Goal: Task Accomplishment & Management: Manage account settings

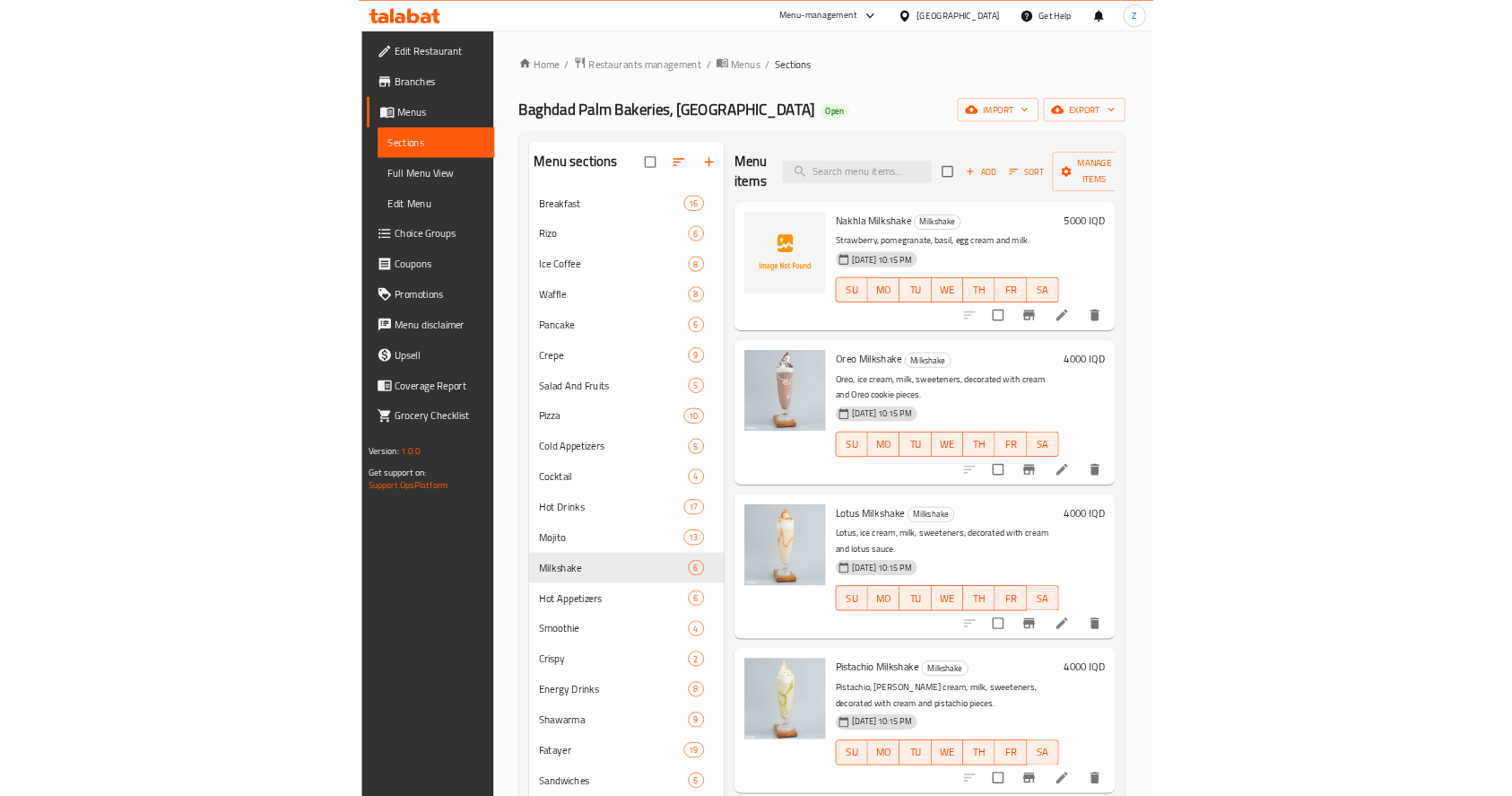
scroll to position [153, 0]
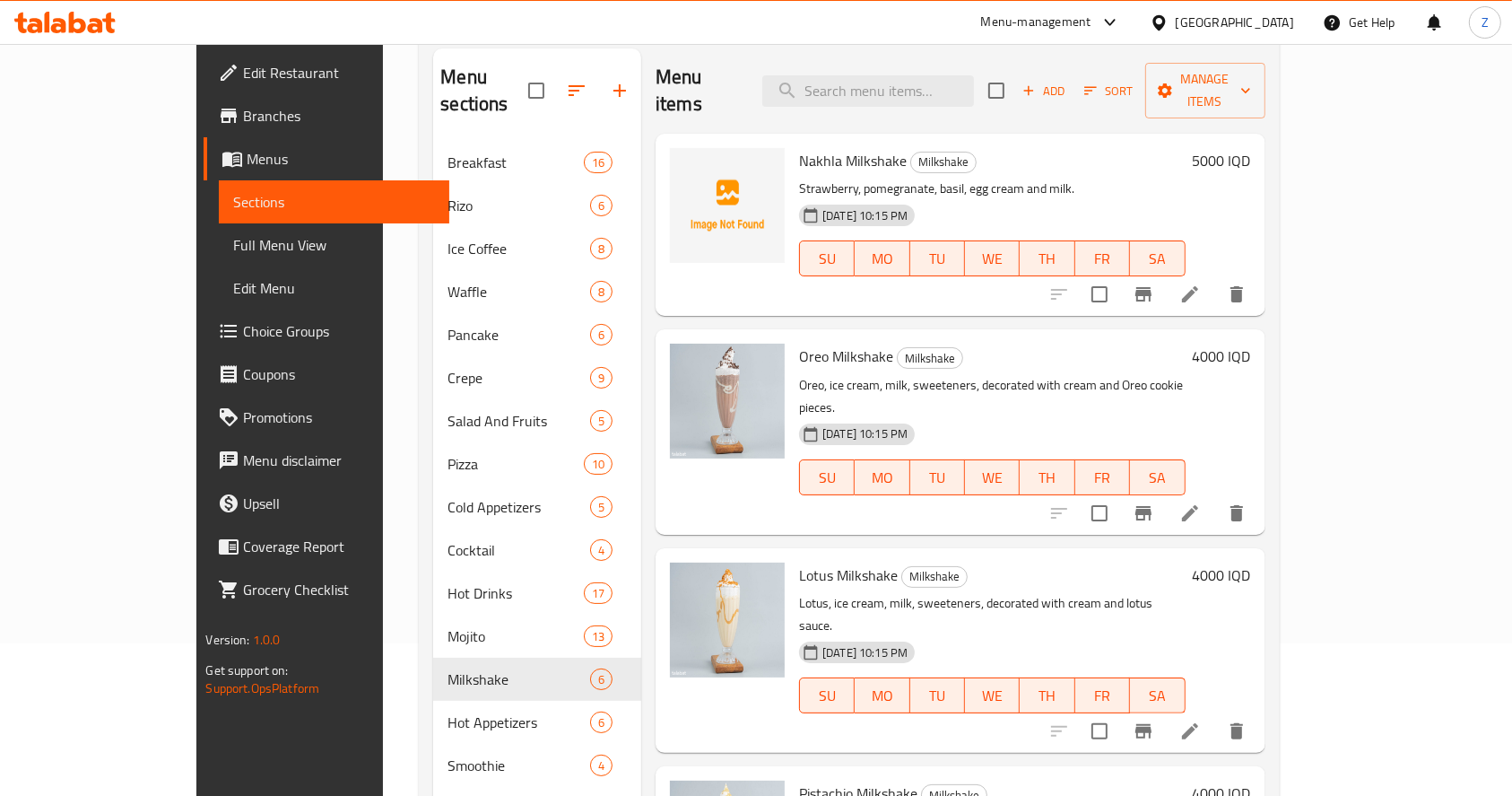
click at [1079, 44] on div at bounding box center [756, 44] width 1512 height 1
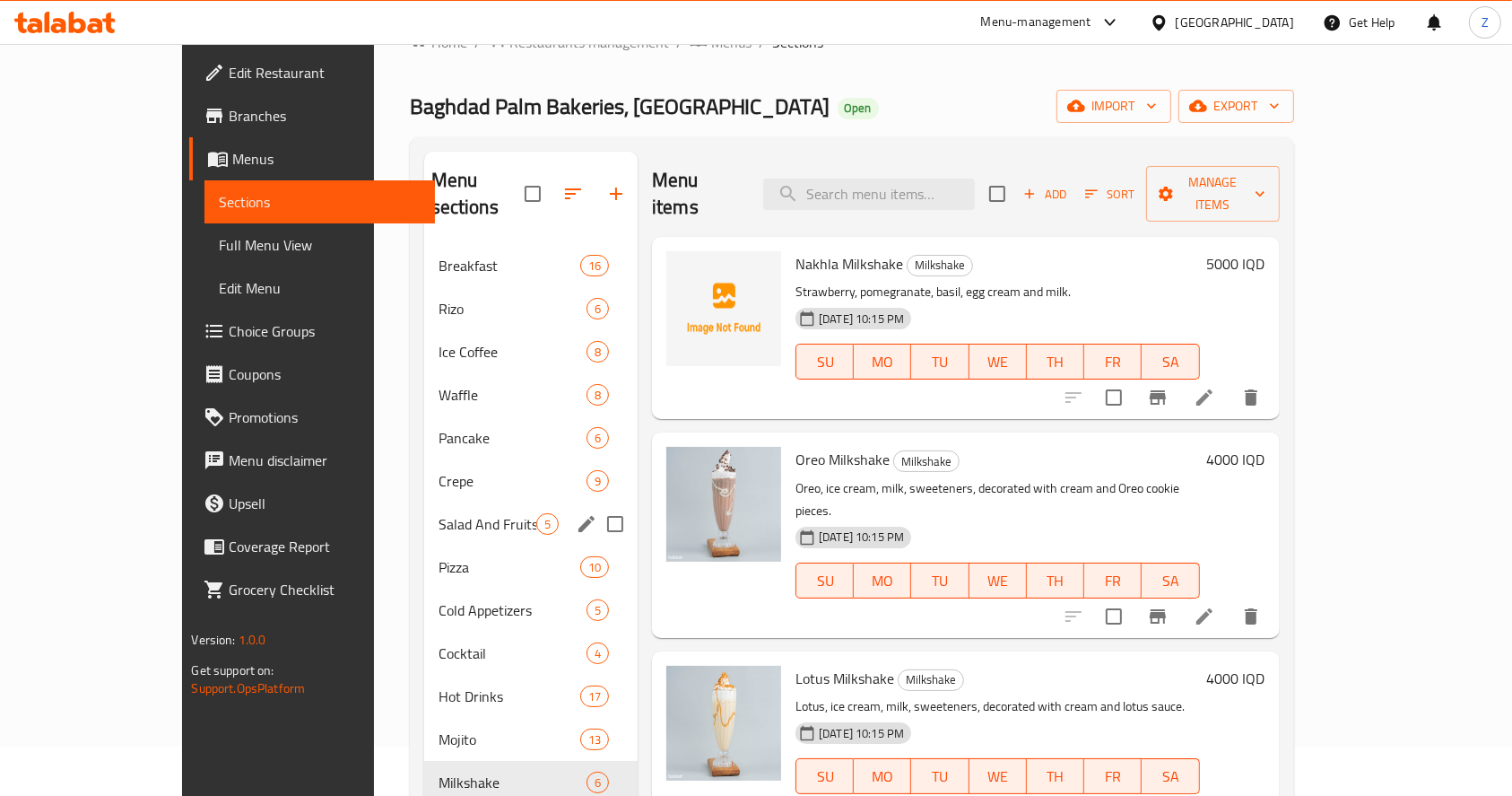
scroll to position [0, 0]
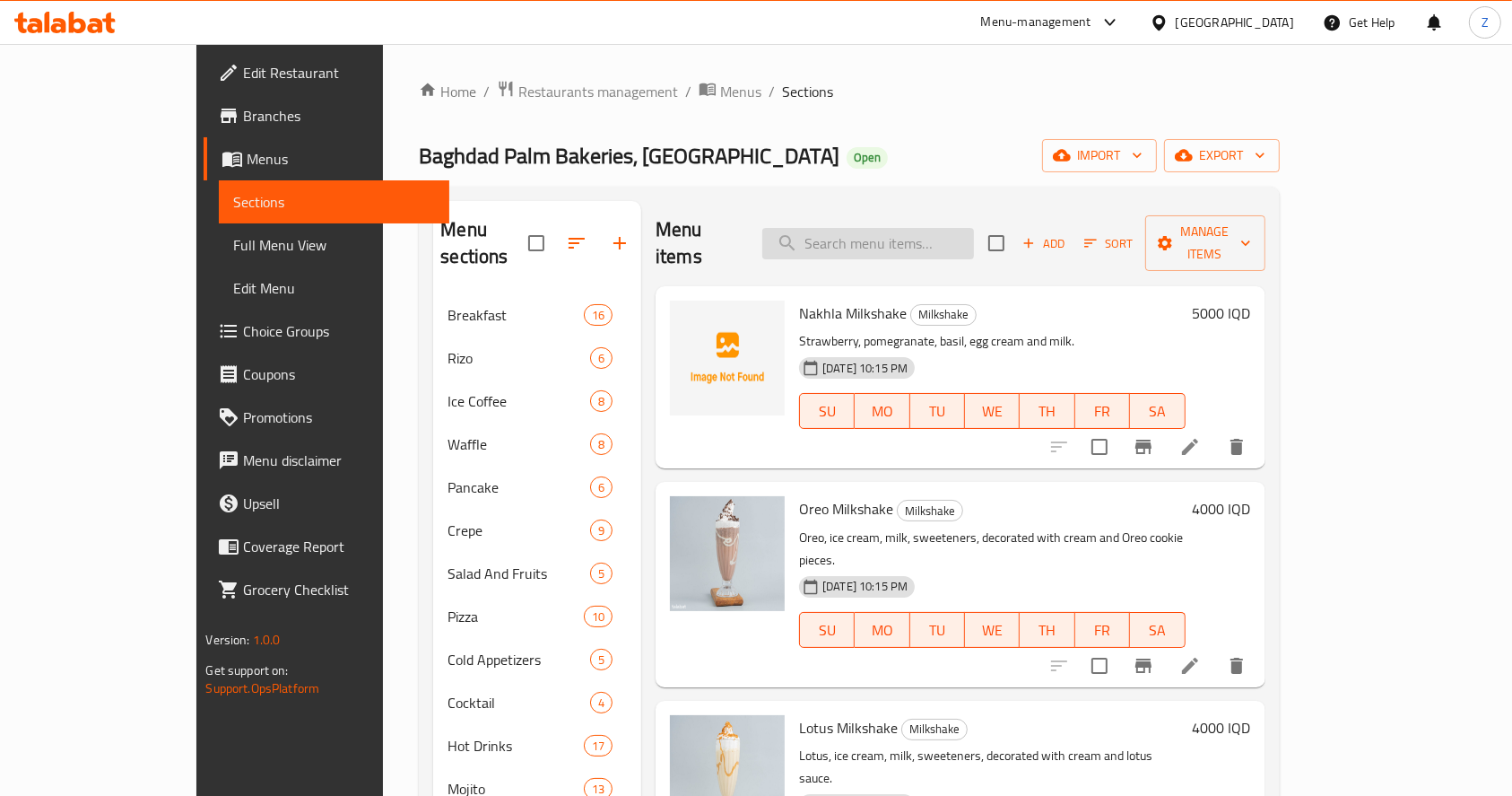
click at [974, 228] on input "search" at bounding box center [867, 244] width 212 height 31
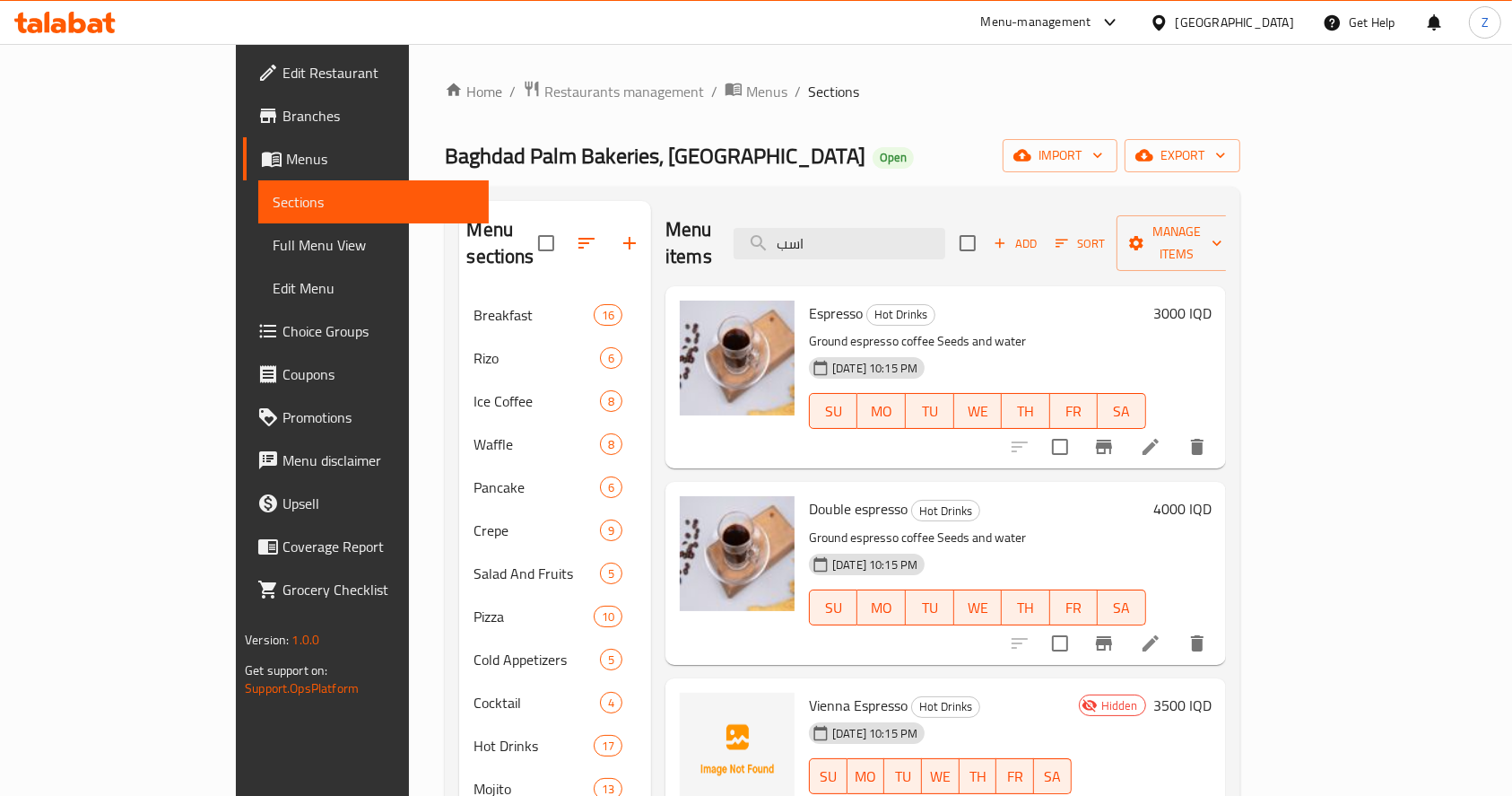
drag, startPoint x: 908, startPoint y: 234, endPoint x: 775, endPoint y: 259, distance: 135.3
click at [778, 242] on div "Menu items اسب Add Sort Manage items" at bounding box center [945, 244] width 561 height 85
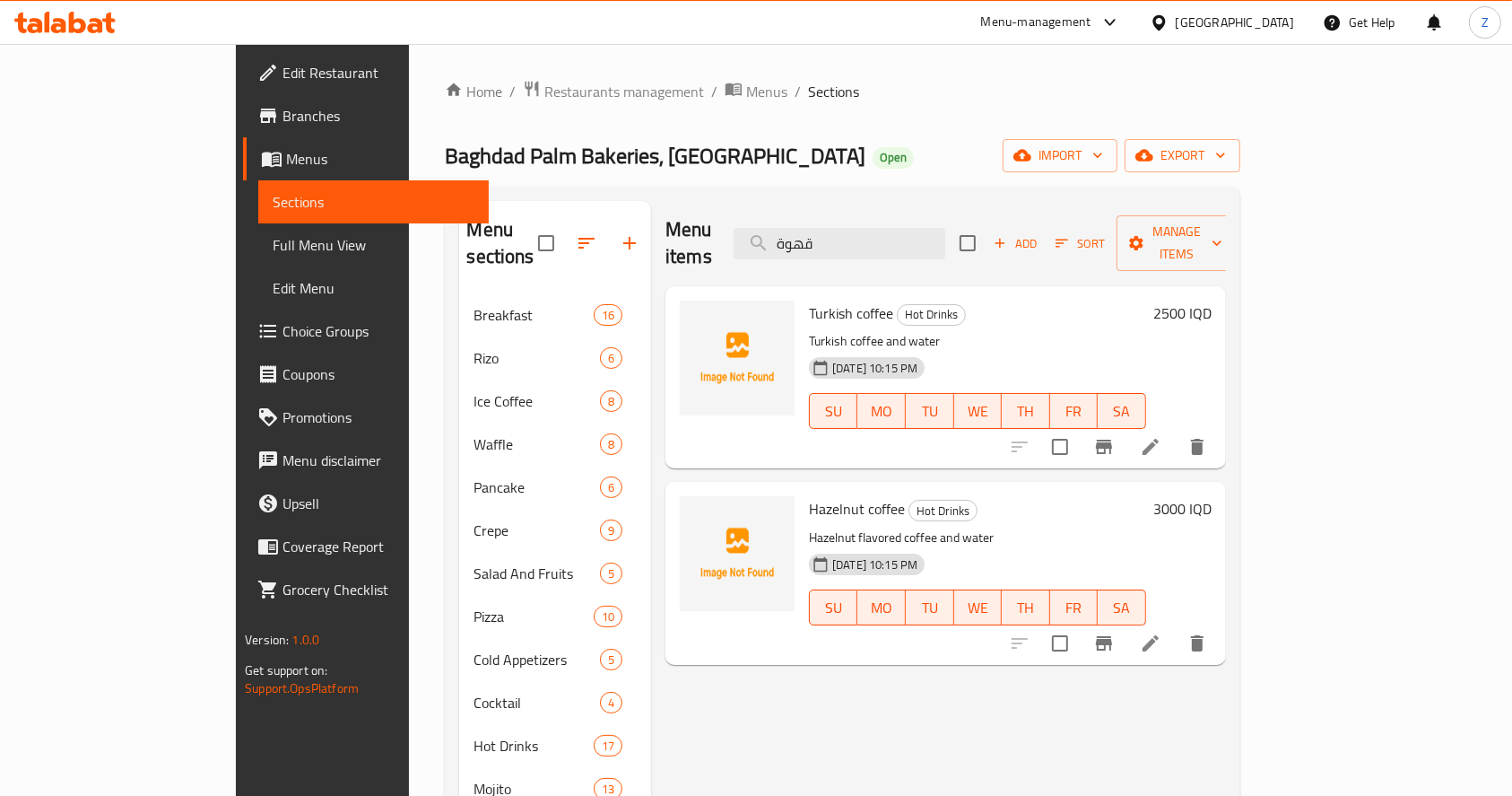
type input "قهوة"
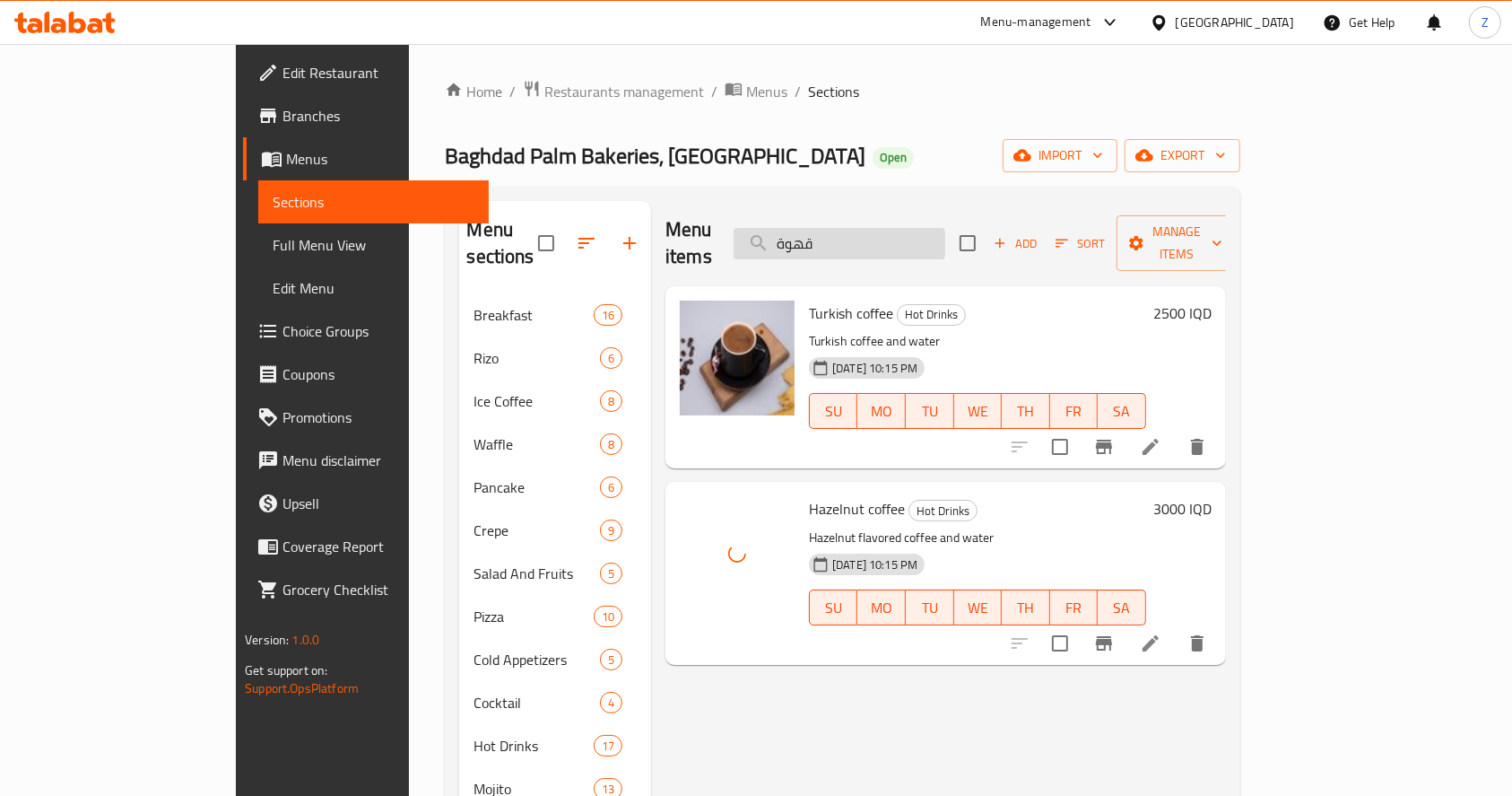
drag, startPoint x: 887, startPoint y: 237, endPoint x: 837, endPoint y: 237, distance: 50.0
click at [837, 237] on input "قهوة" at bounding box center [839, 244] width 212 height 31
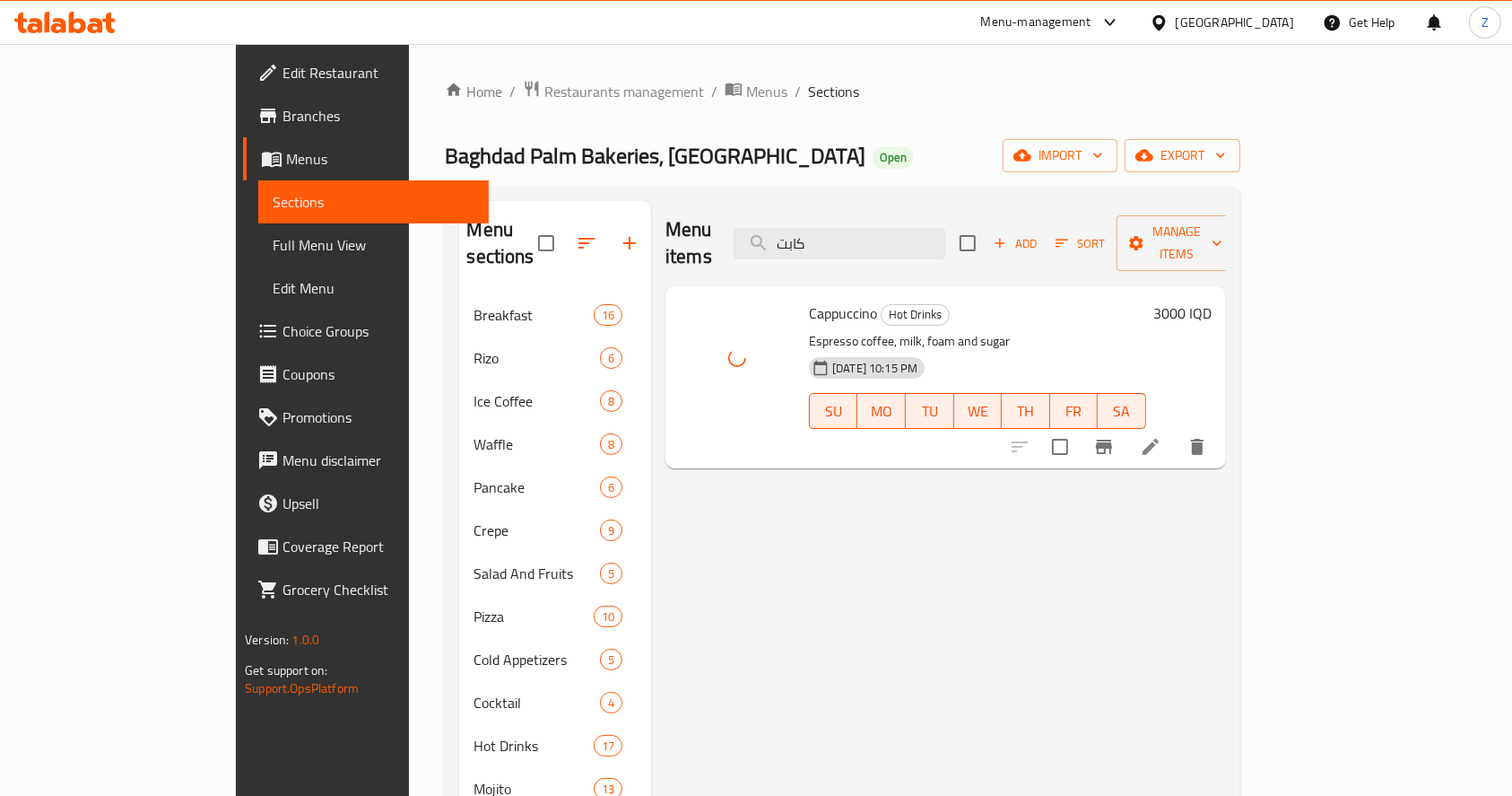
drag, startPoint x: 945, startPoint y: 231, endPoint x: 768, endPoint y: 236, distance: 177.1
click at [768, 236] on div "Menu items كابت Add Sort Manage items" at bounding box center [945, 244] width 561 height 85
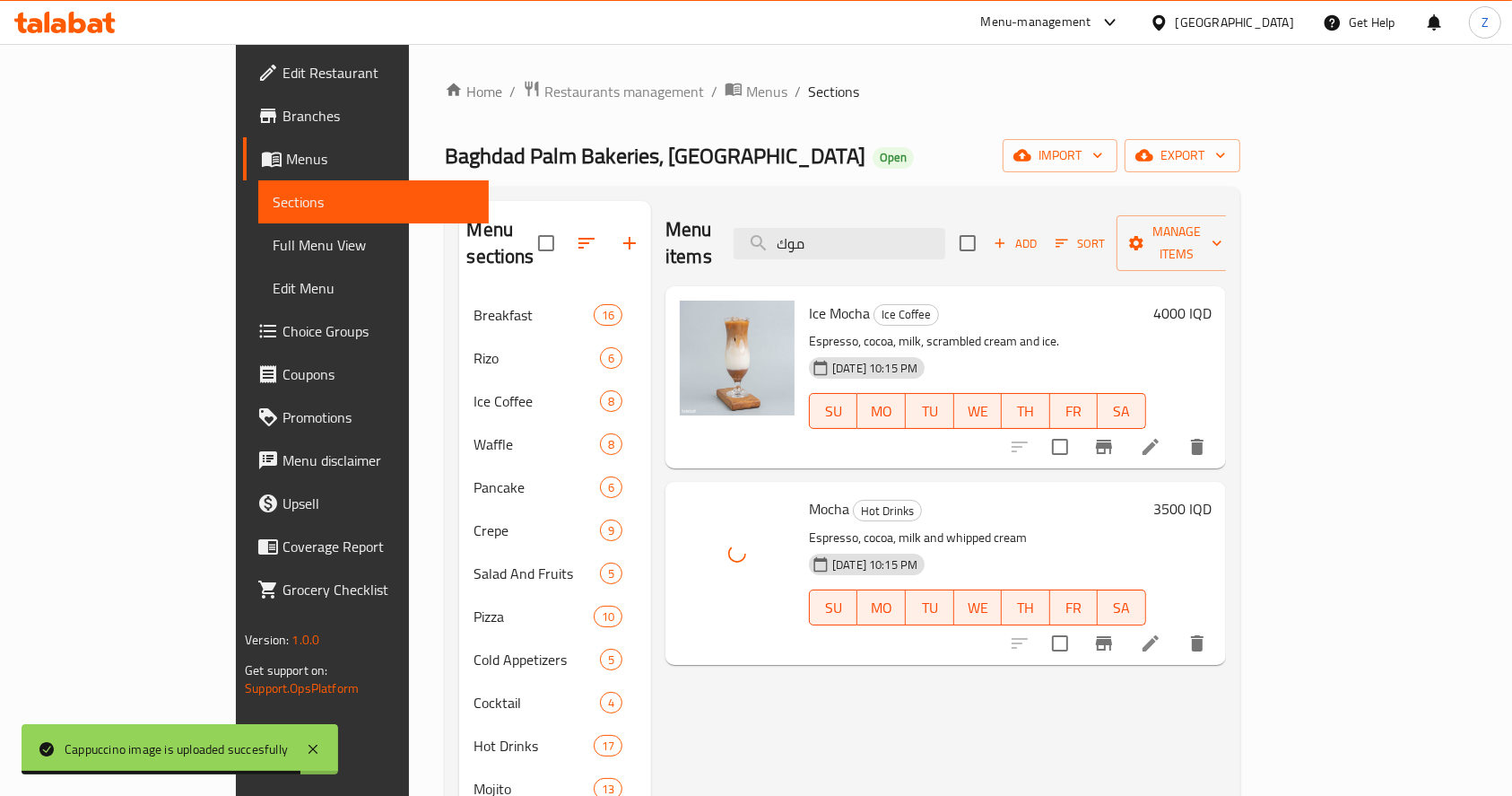
drag, startPoint x: 938, startPoint y: 236, endPoint x: 803, endPoint y: 242, distance: 135.1
click at [807, 239] on div "Menu items موك Add Sort Manage items" at bounding box center [945, 244] width 561 height 85
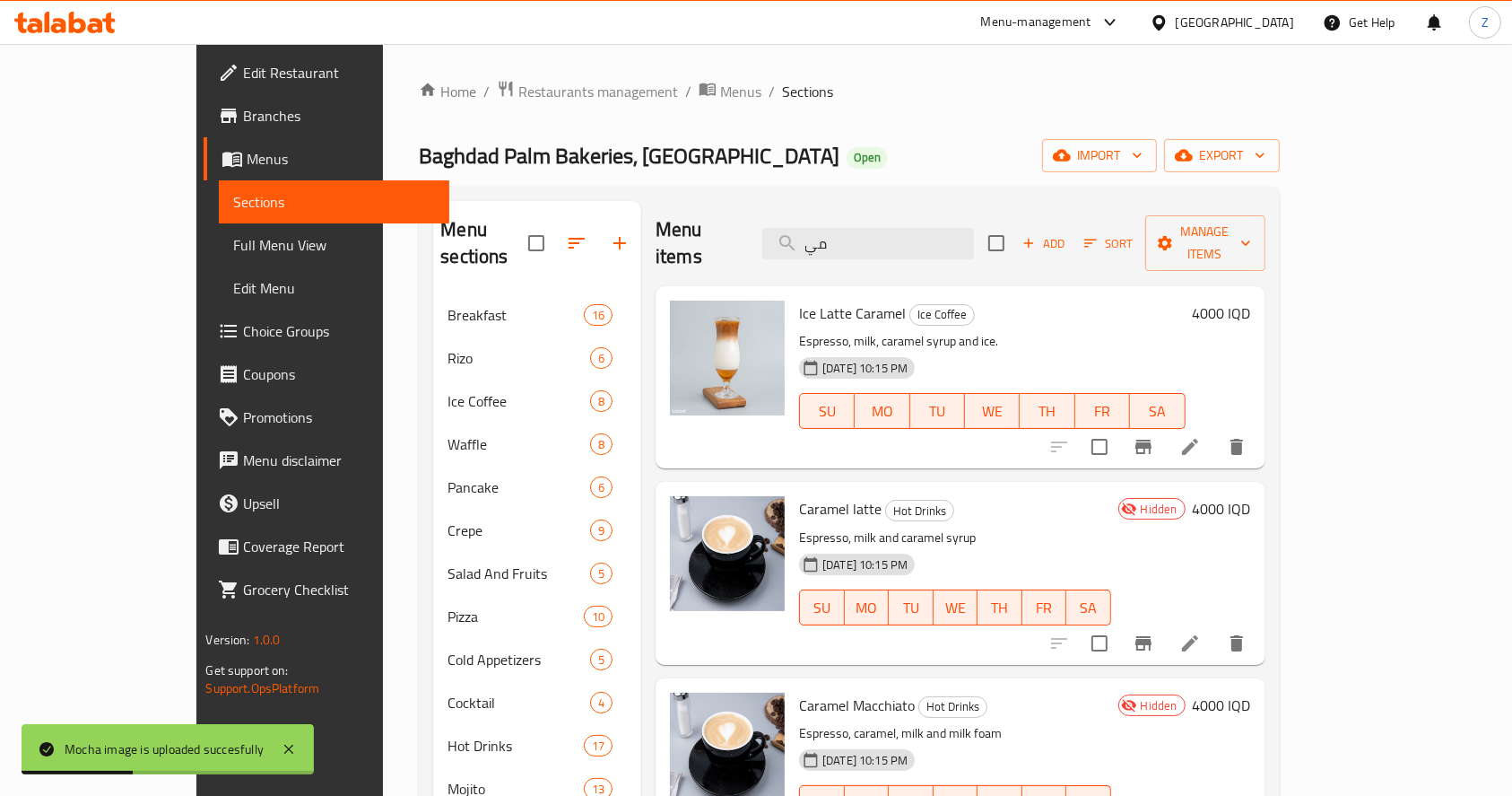
type input "م"
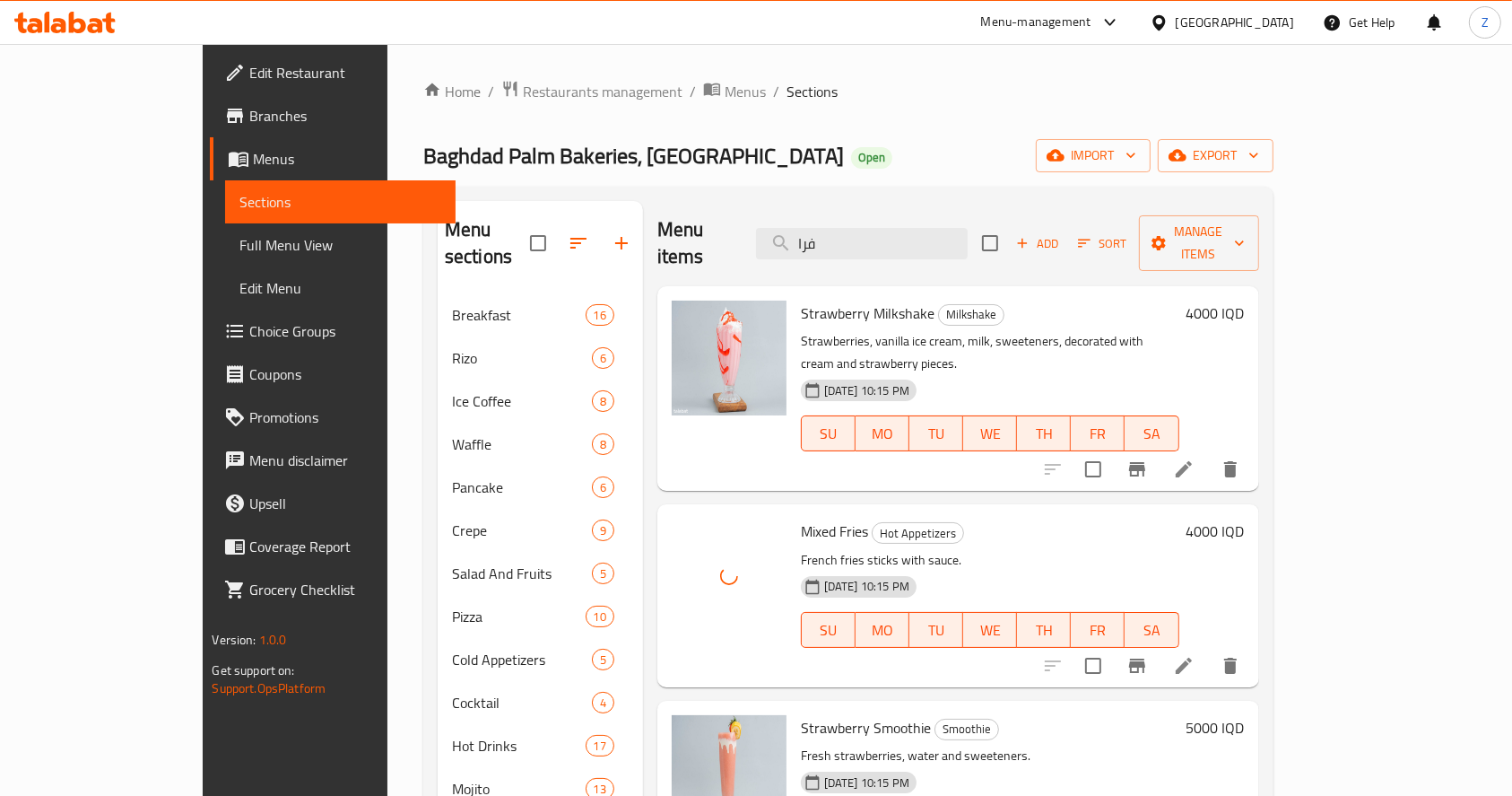
drag, startPoint x: 887, startPoint y: 238, endPoint x: 796, endPoint y: 248, distance: 91.5
click at [797, 241] on div "Menu items فرا Add Sort Manage items" at bounding box center [958, 244] width 601 height 85
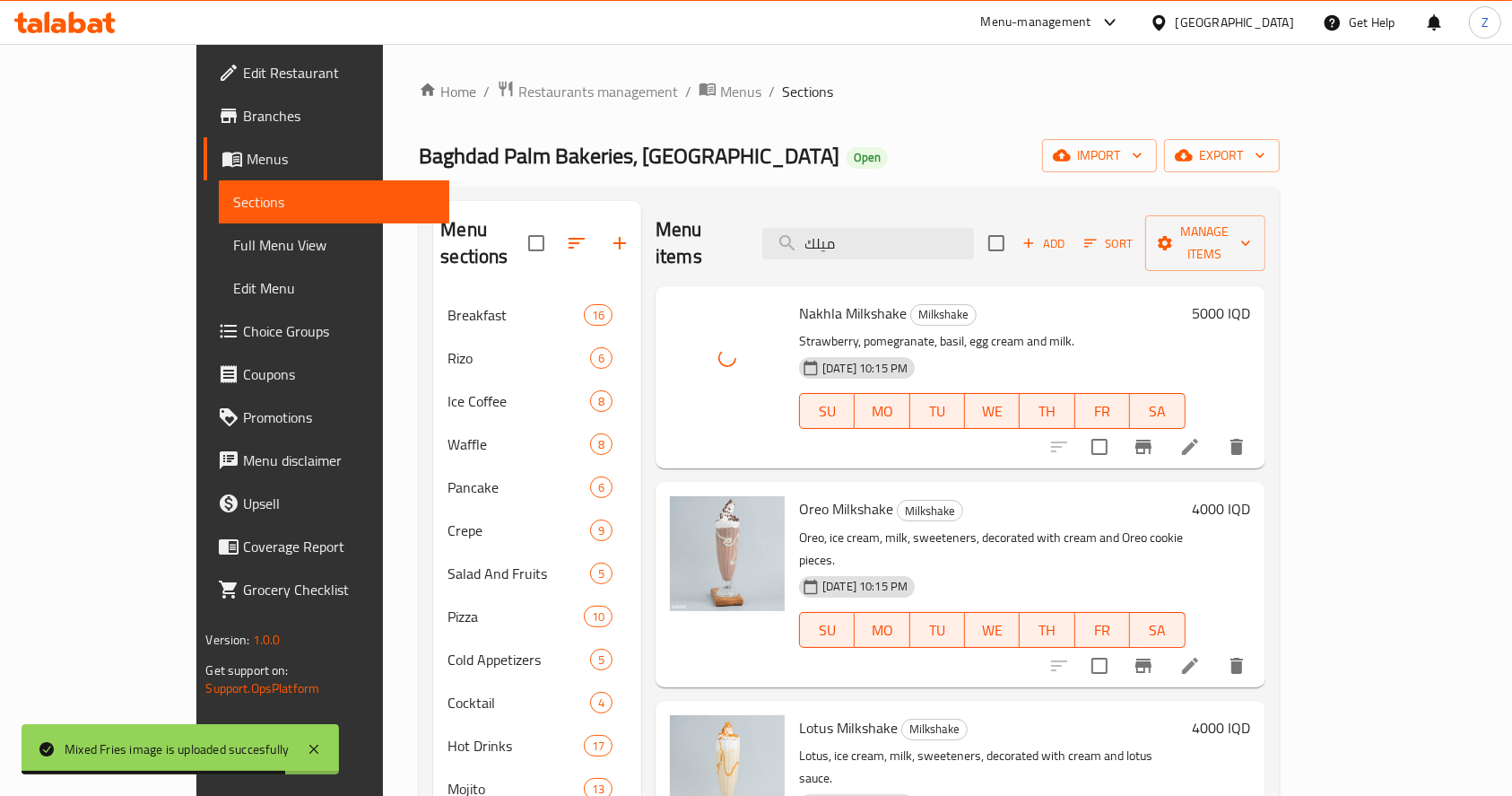
drag, startPoint x: 813, startPoint y: 234, endPoint x: 703, endPoint y: 237, distance: 110.0
click at [703, 237] on div "Menu items ميلك Add Sort Manage items" at bounding box center [960, 244] width 609 height 85
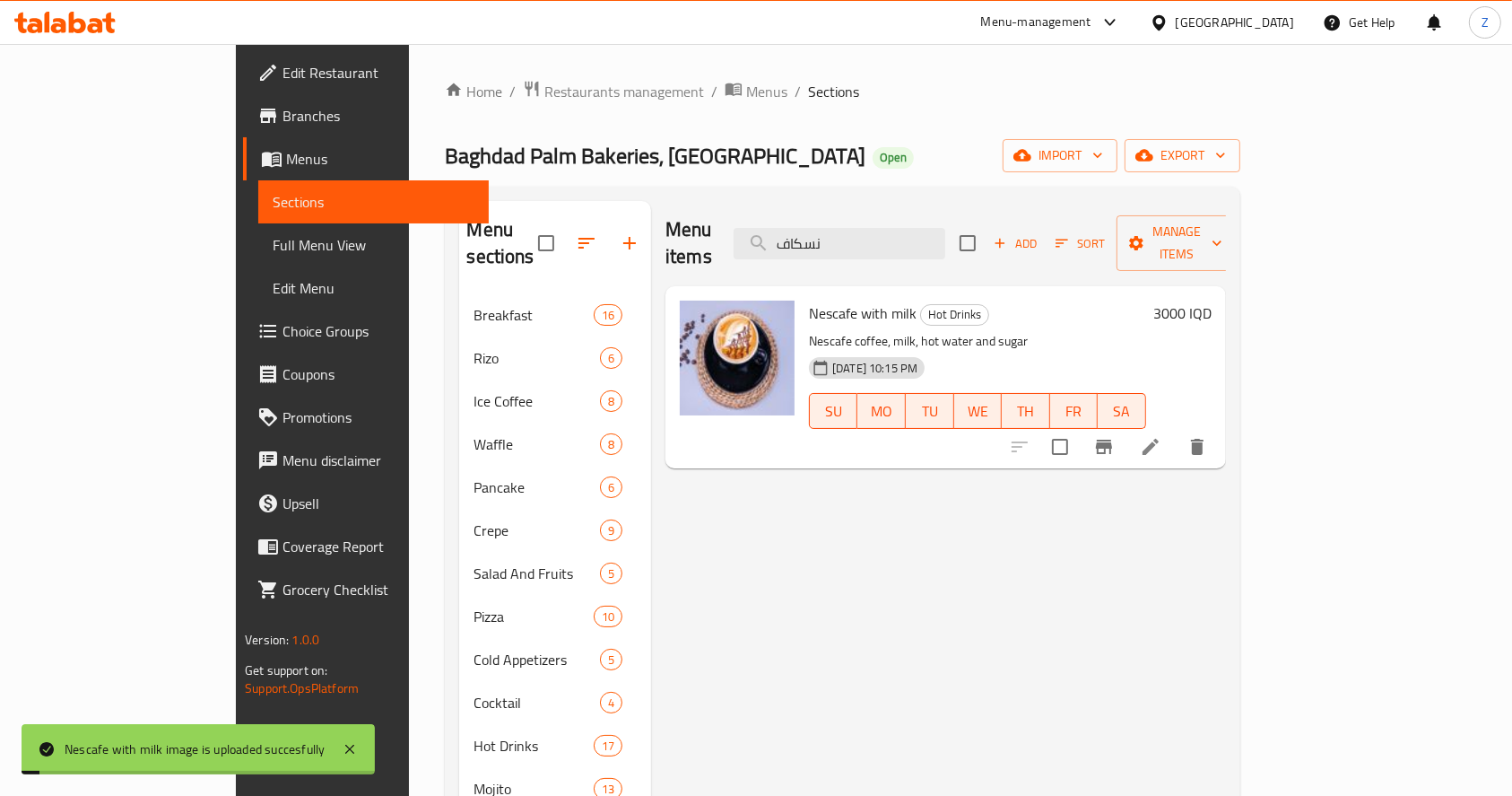
drag, startPoint x: 947, startPoint y: 227, endPoint x: 778, endPoint y: 235, distance: 169.2
click at [778, 235] on div "Menu items نسكاف Add Sort Manage items" at bounding box center [945, 244] width 561 height 85
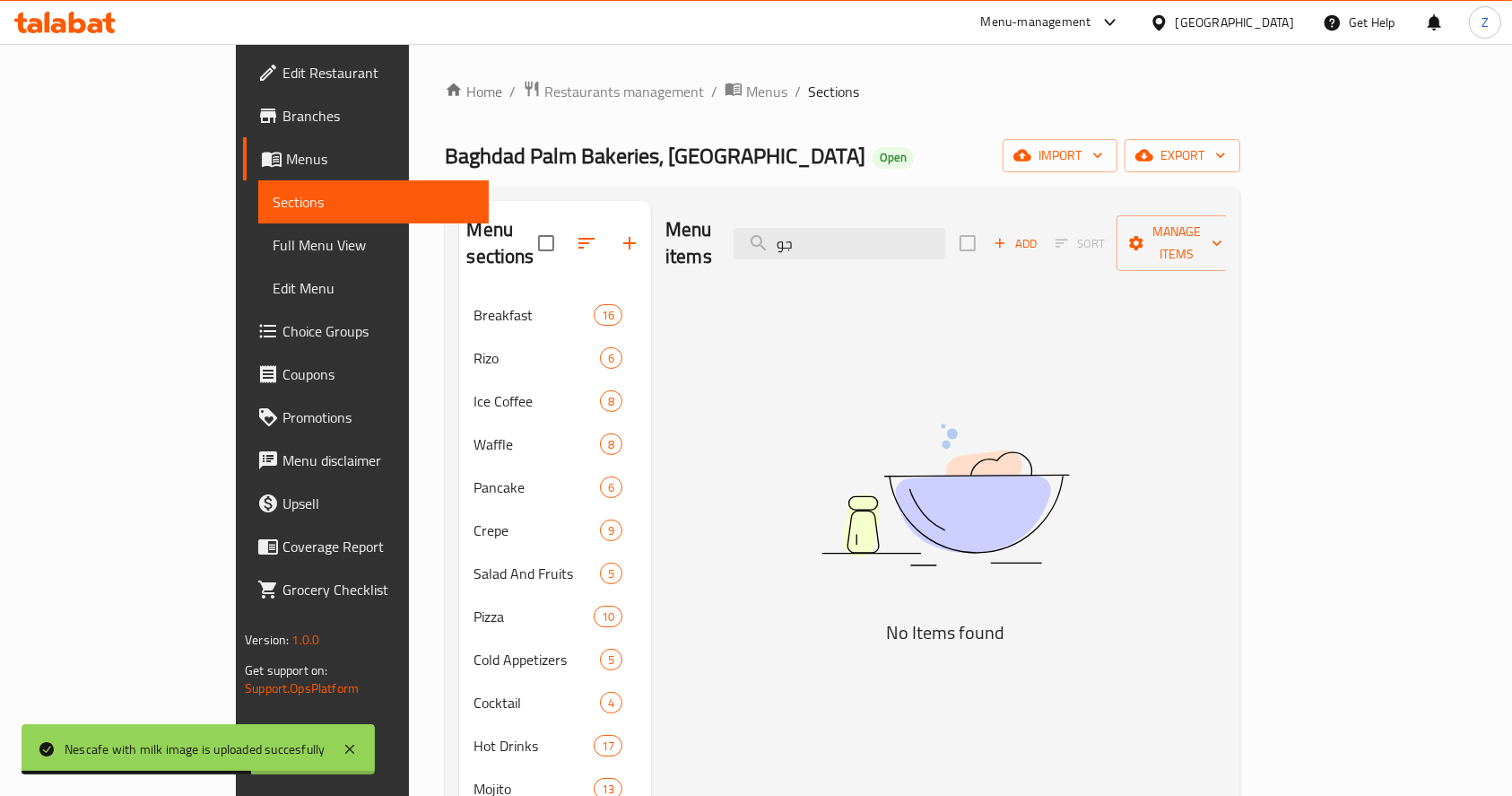
type input "ج"
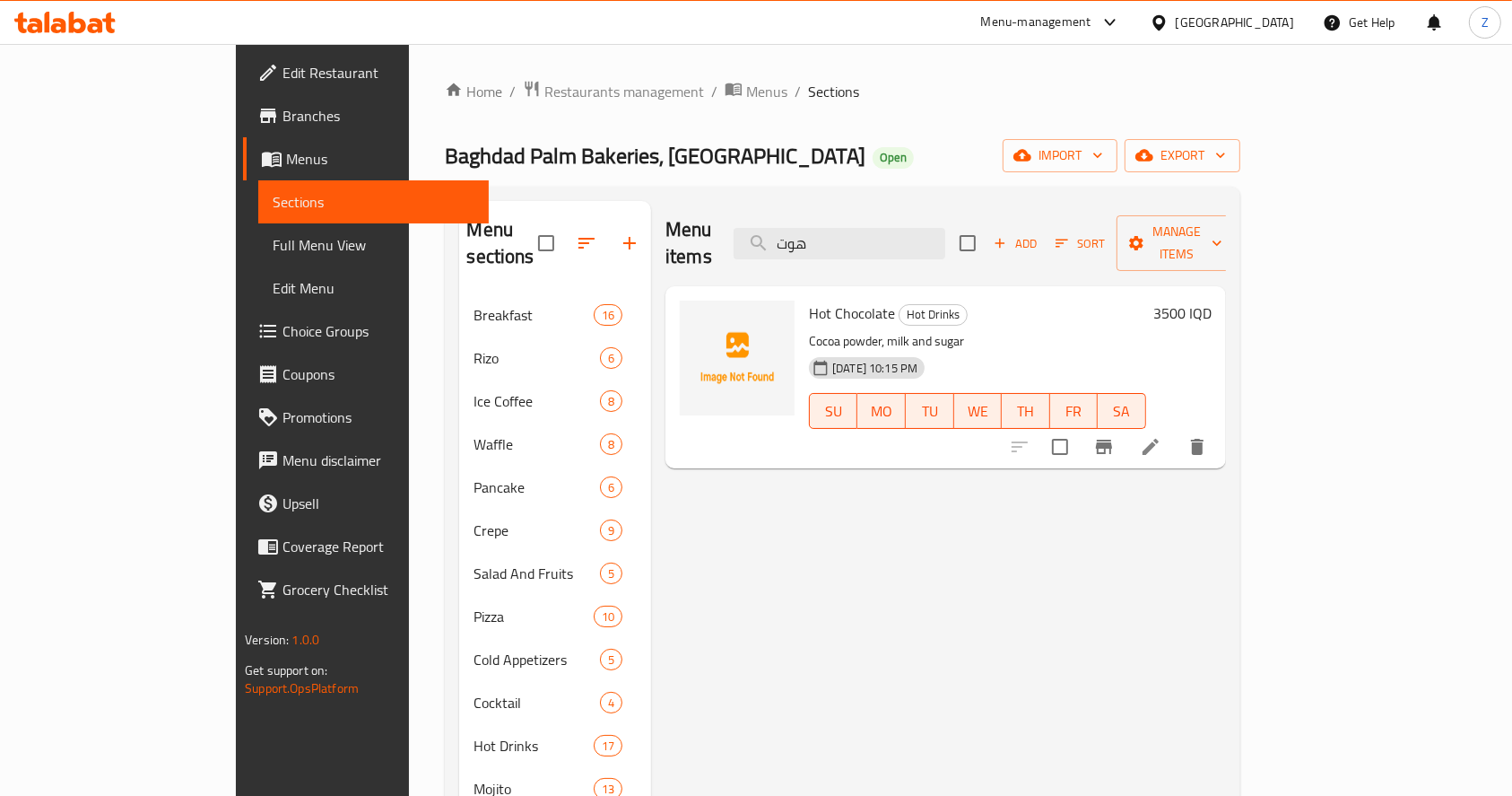
type input "هوت"
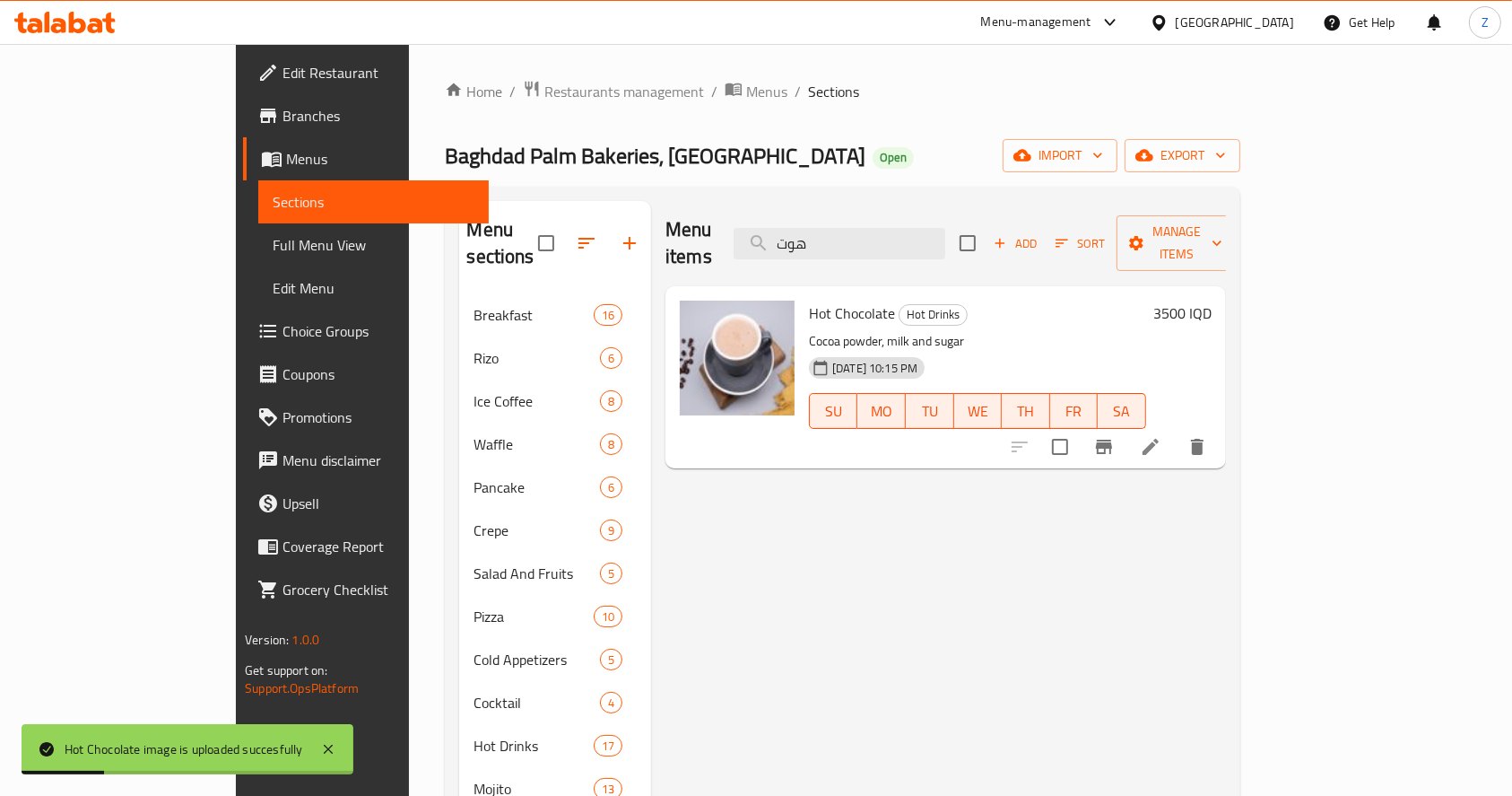
click at [919, 520] on div "Menu items هوت Add Sort Manage items Hot Chocolate Hot Drinks Cocoa powder, mil…" at bounding box center [938, 789] width 574 height 1176
drag, startPoint x: 921, startPoint y: 230, endPoint x: 822, endPoint y: 230, distance: 99.0
click at [822, 230] on input "هوت" at bounding box center [839, 244] width 212 height 31
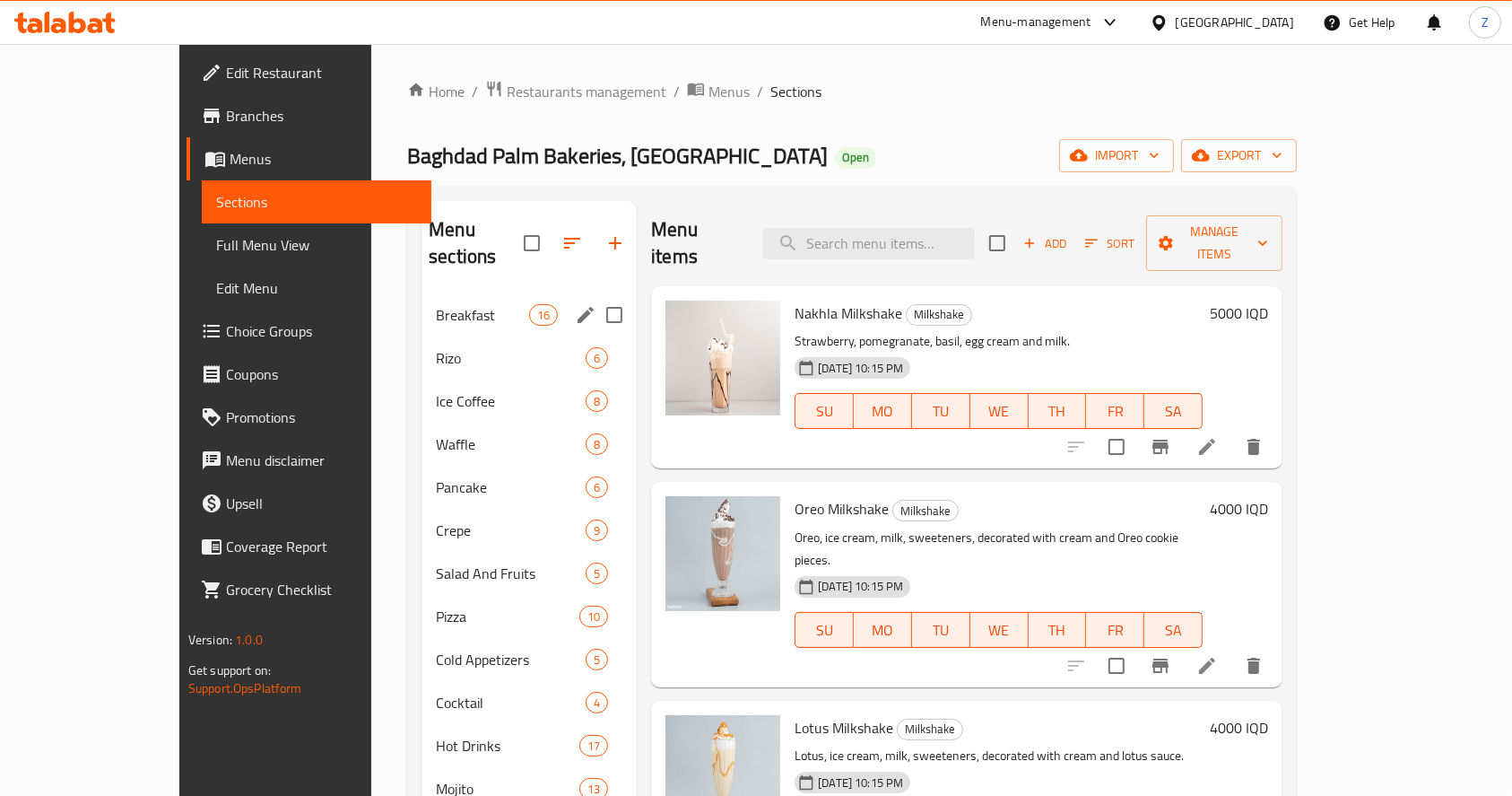
drag, startPoint x: 424, startPoint y: 287, endPoint x: 447, endPoint y: 294, distance: 24.0
click at [436, 304] on span "Breakfast" at bounding box center [482, 314] width 93 height 21
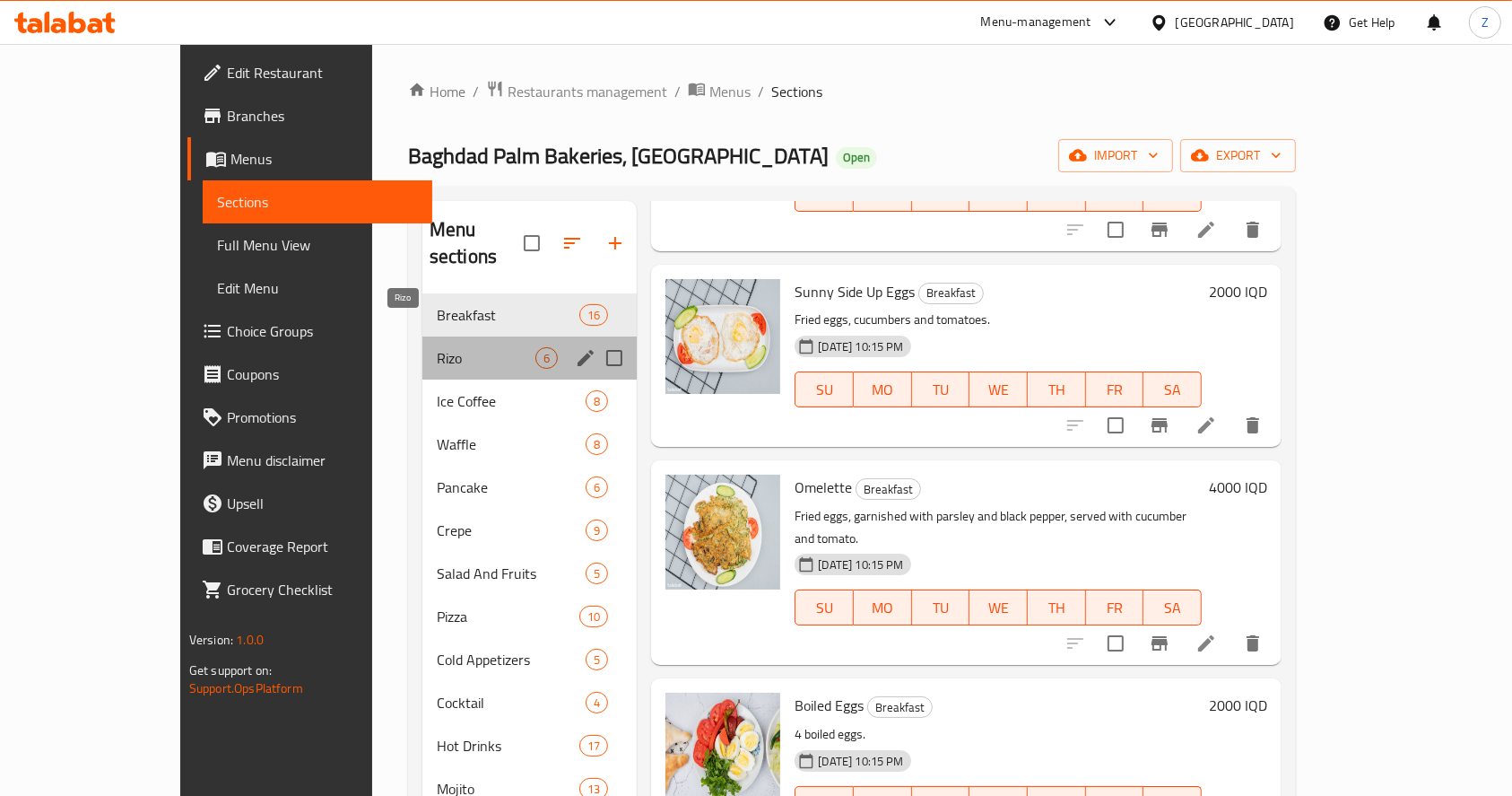
click at [437, 347] on span "Rizo" at bounding box center [486, 358] width 99 height 21
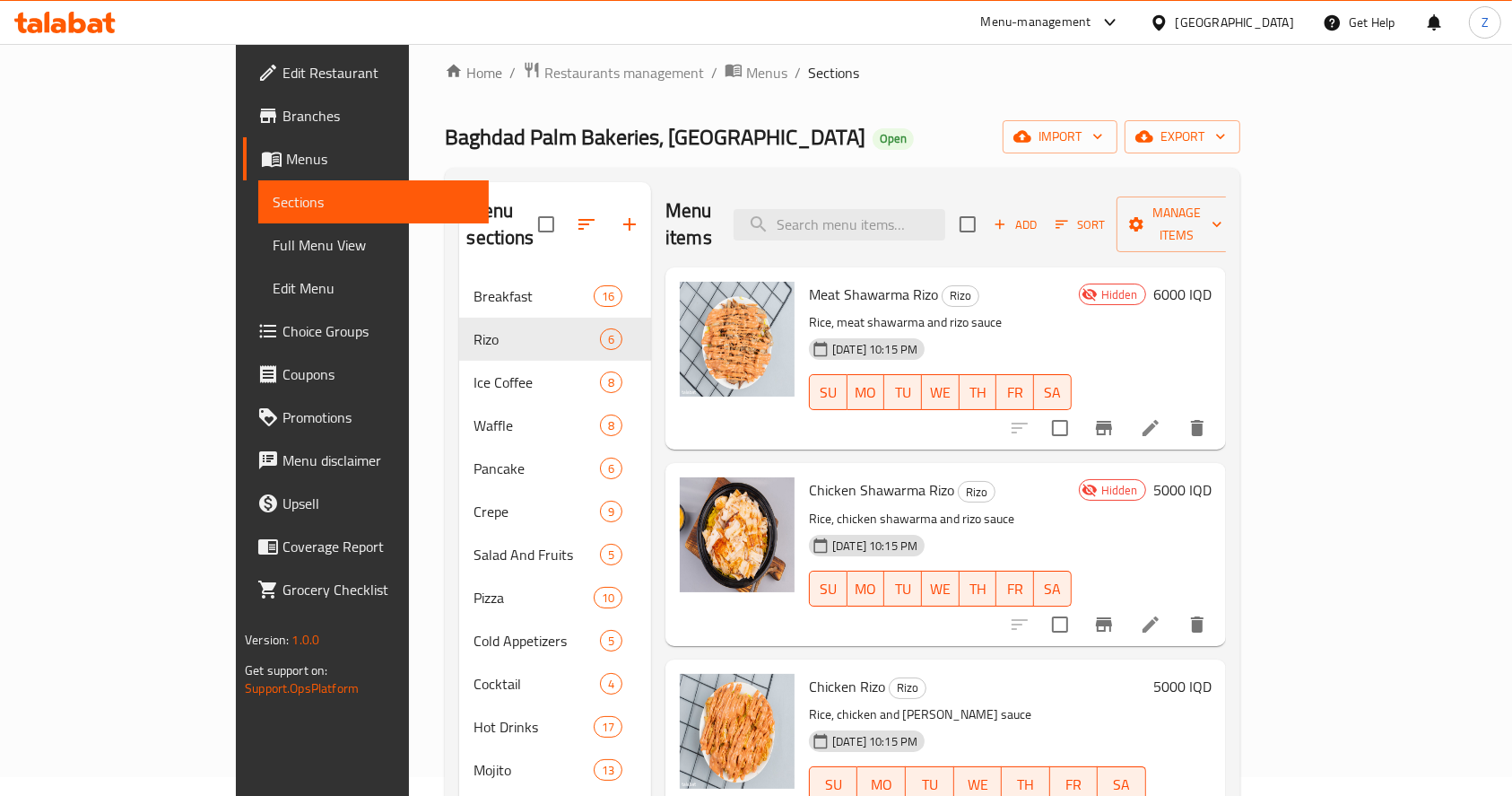
scroll to position [6, 0]
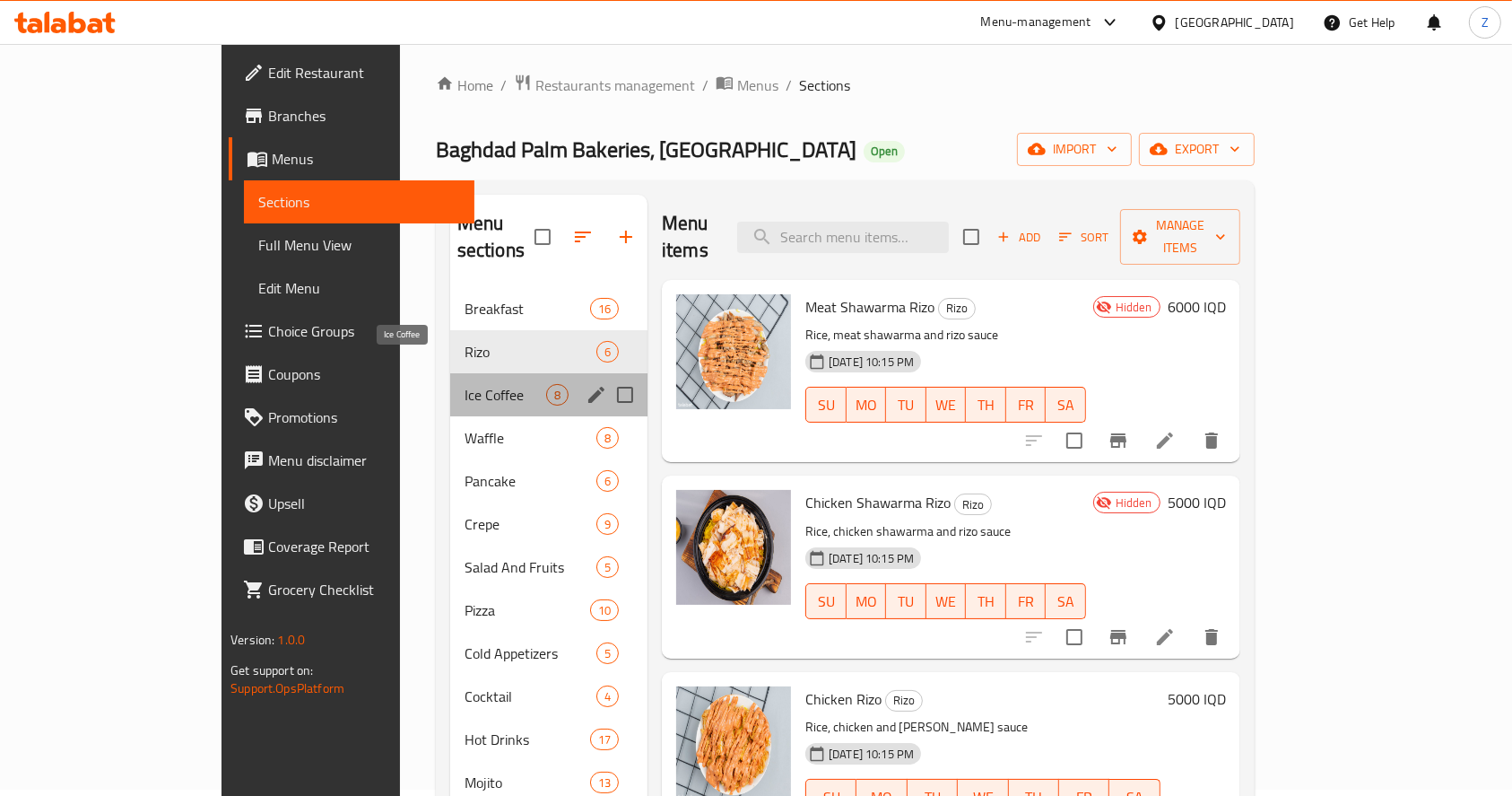
click at [464, 384] on span "Ice Coffee" at bounding box center [505, 395] width 81 height 21
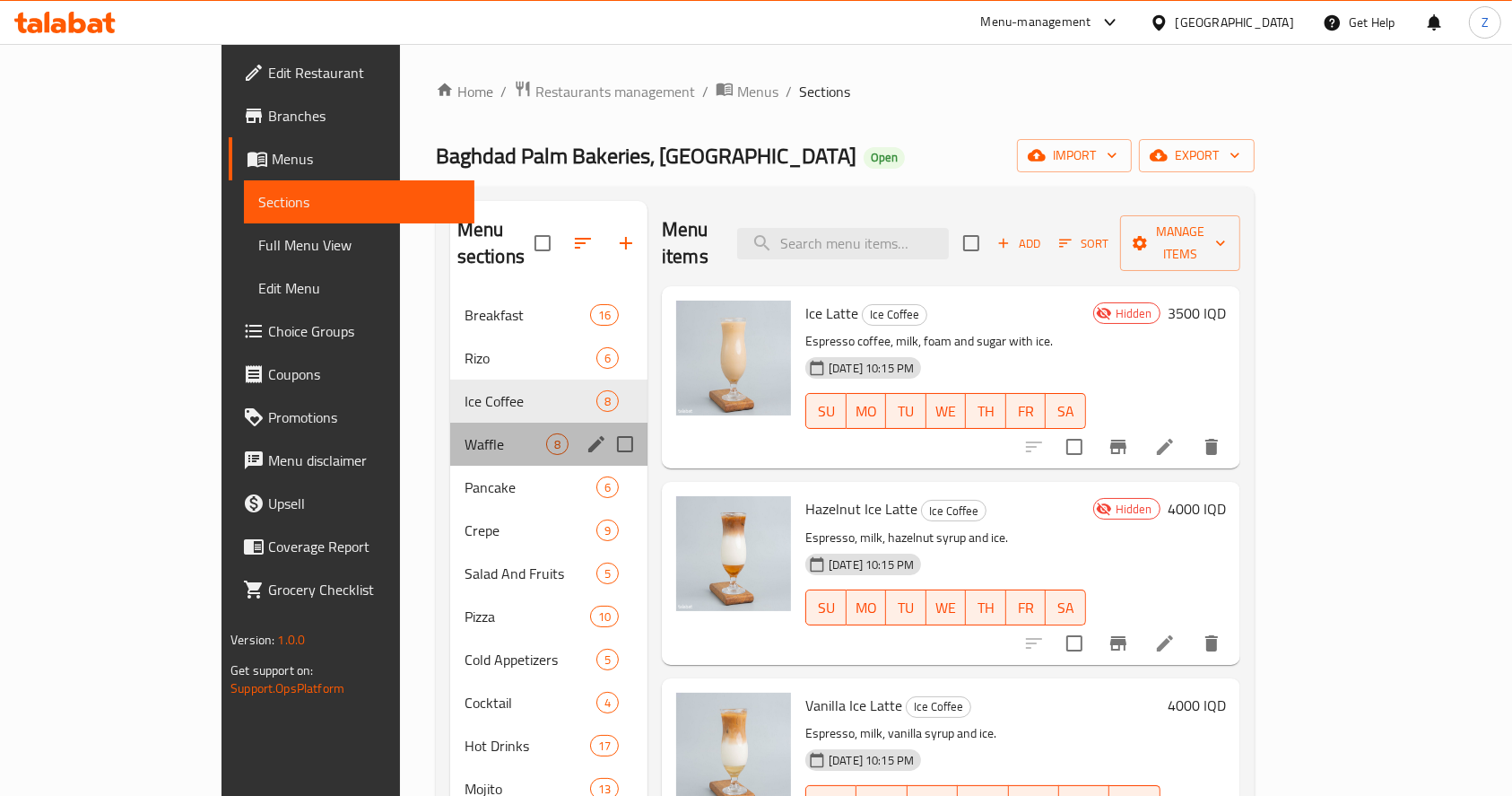
click at [451, 423] on div "Waffle 8" at bounding box center [549, 444] width 197 height 44
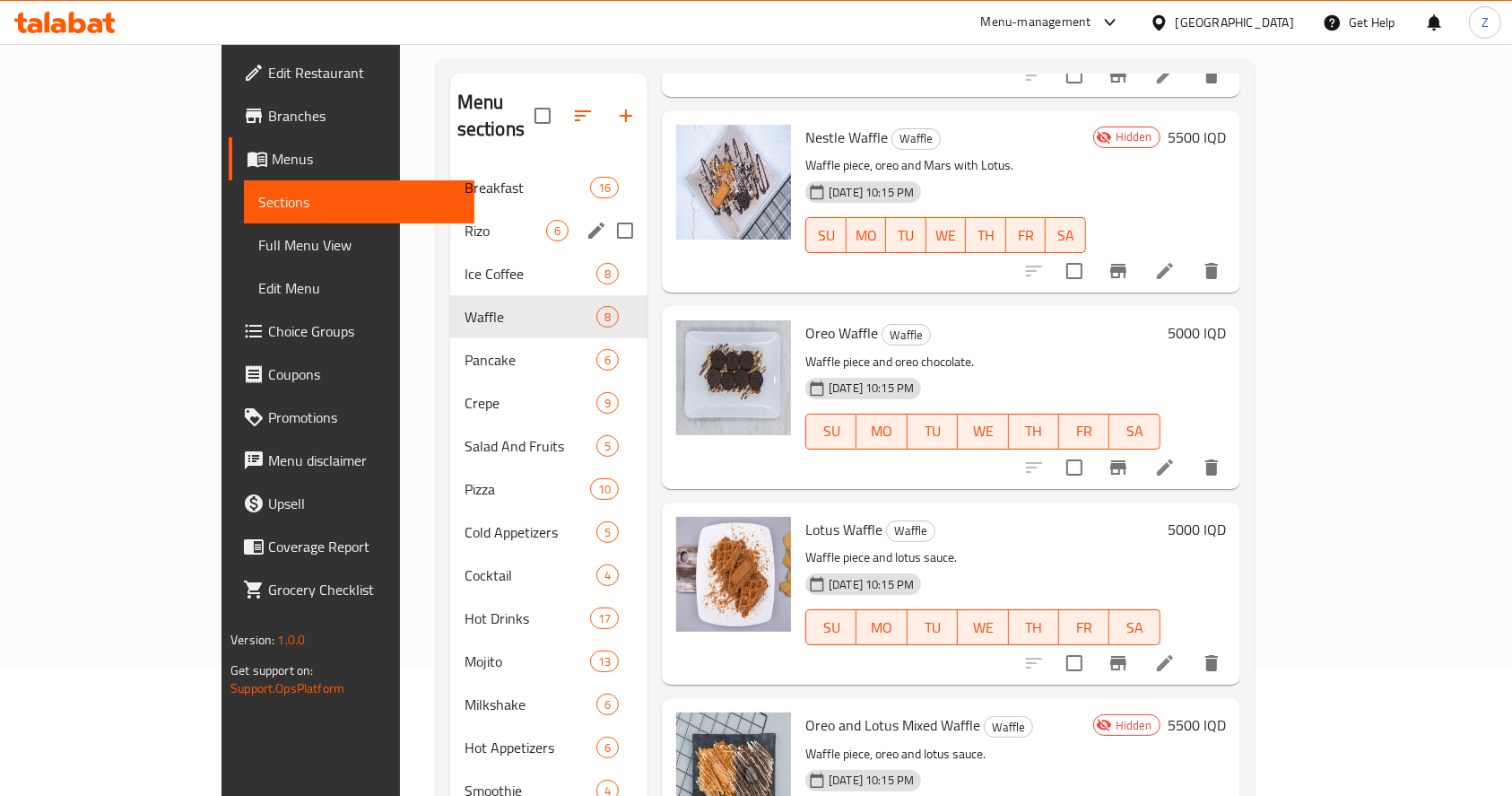
scroll to position [126, 0]
drag, startPoint x: 374, startPoint y: 335, endPoint x: 421, endPoint y: 326, distance: 47.9
click at [464, 351] on span "Pancake" at bounding box center [530, 362] width 131 height 21
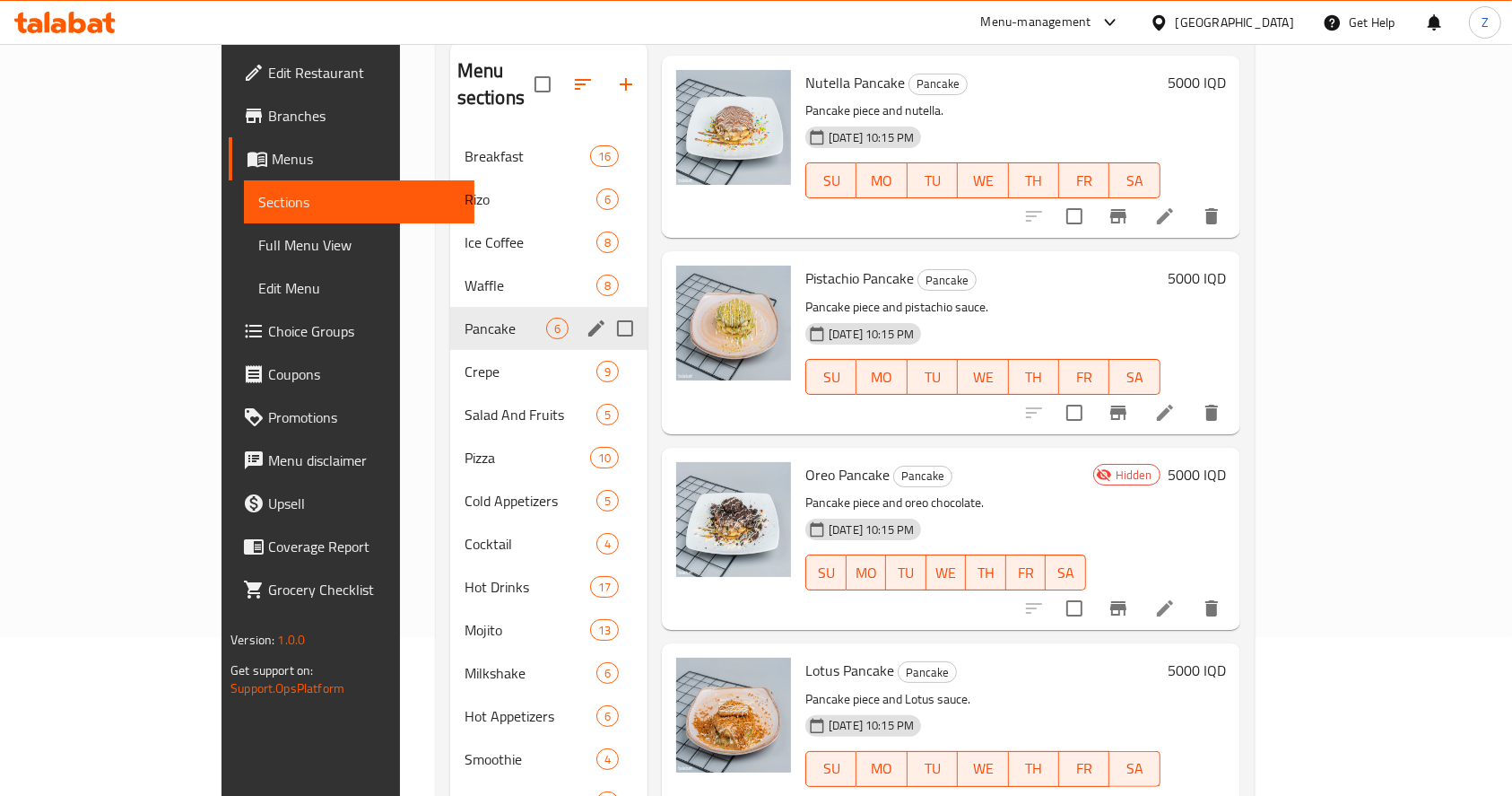
scroll to position [126, 0]
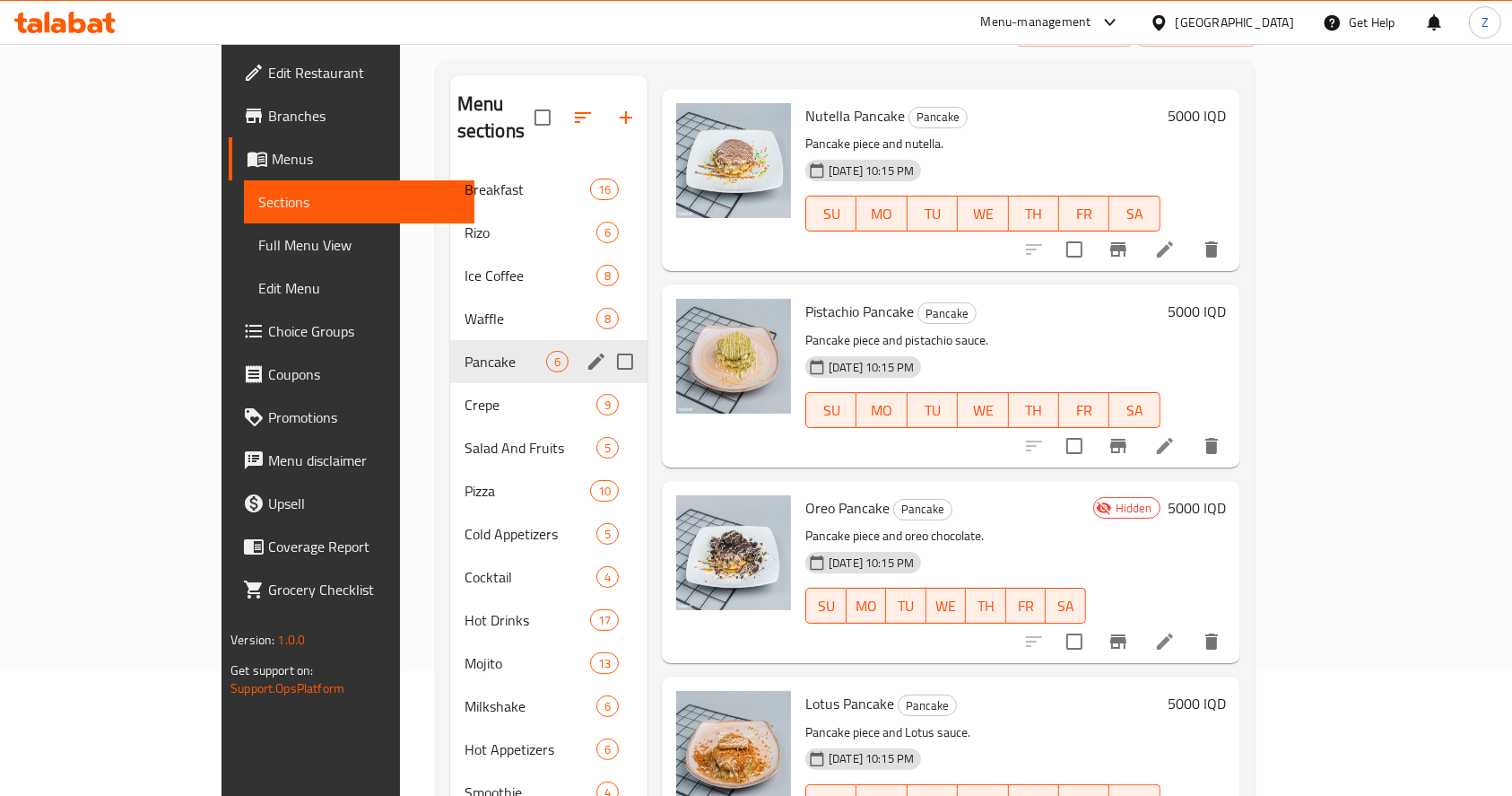
click at [464, 394] on span "Crepe" at bounding box center [530, 404] width 131 height 21
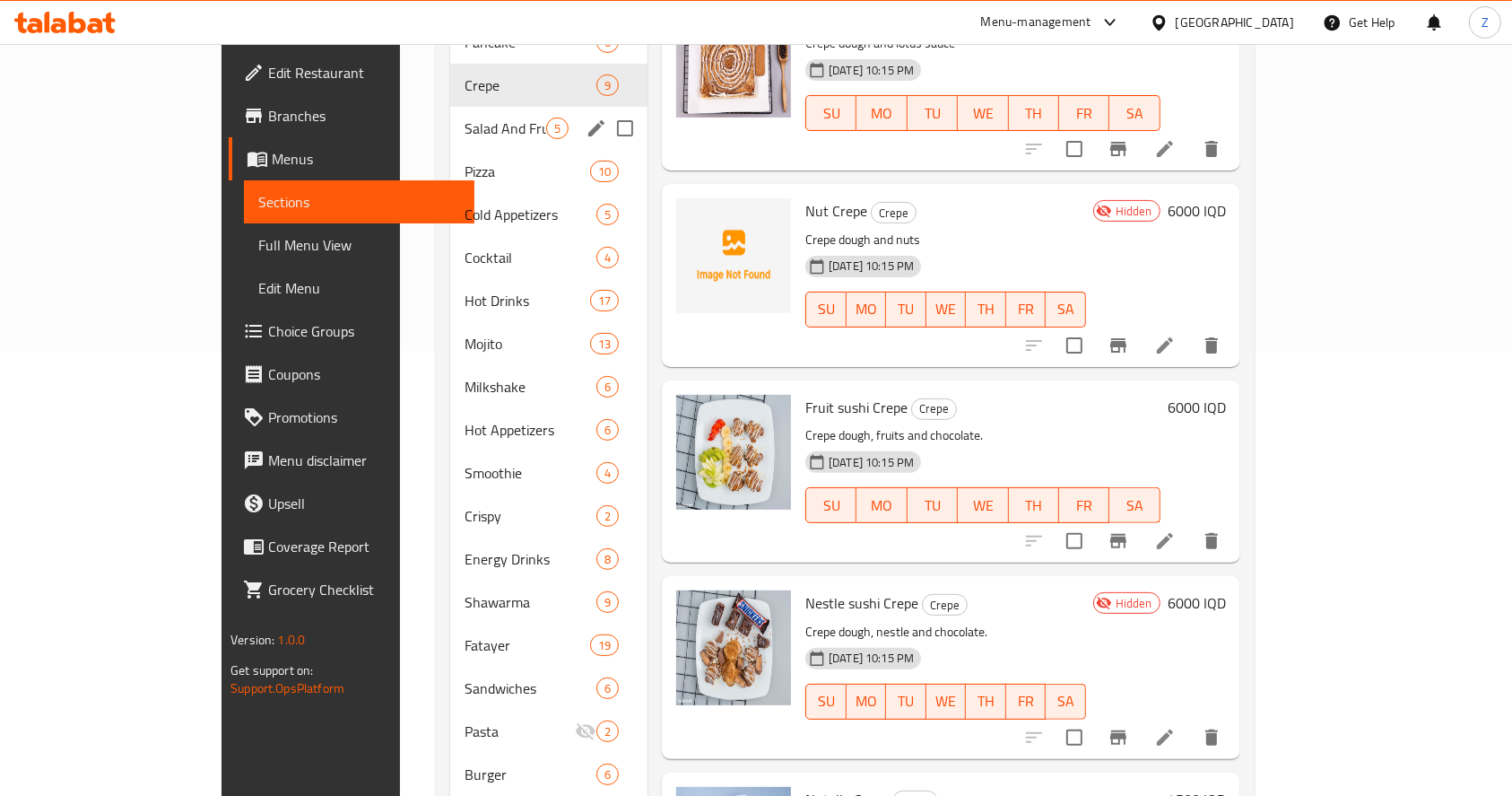
scroll to position [245, 0]
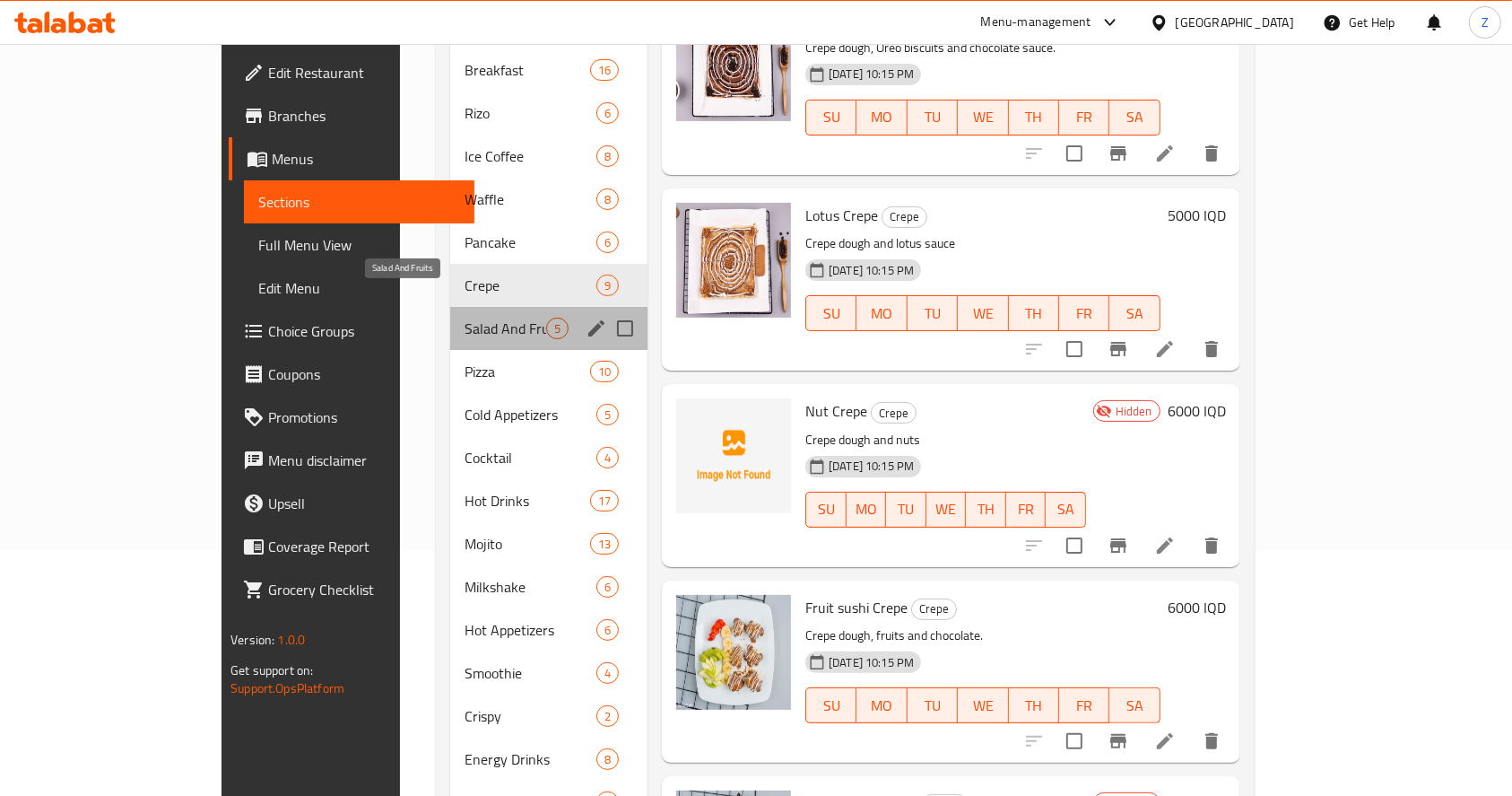
drag, startPoint x: 397, startPoint y: 294, endPoint x: 460, endPoint y: 283, distance: 64.0
click at [464, 317] on span "Salad And Fruits" at bounding box center [505, 328] width 81 height 21
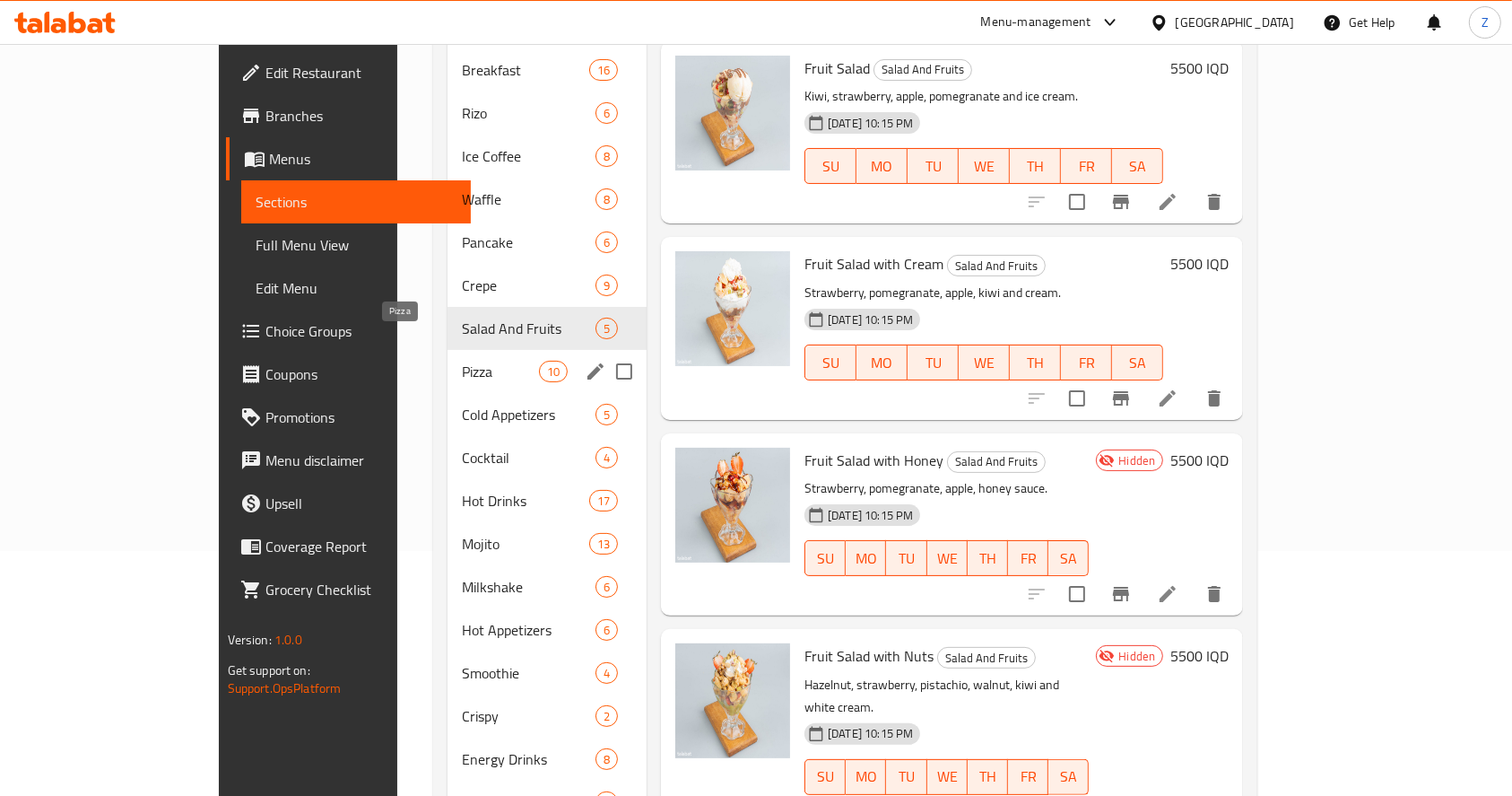
drag, startPoint x: 419, startPoint y: 340, endPoint x: 430, endPoint y: 328, distance: 16.3
click at [462, 361] on span "Pizza" at bounding box center [500, 371] width 76 height 21
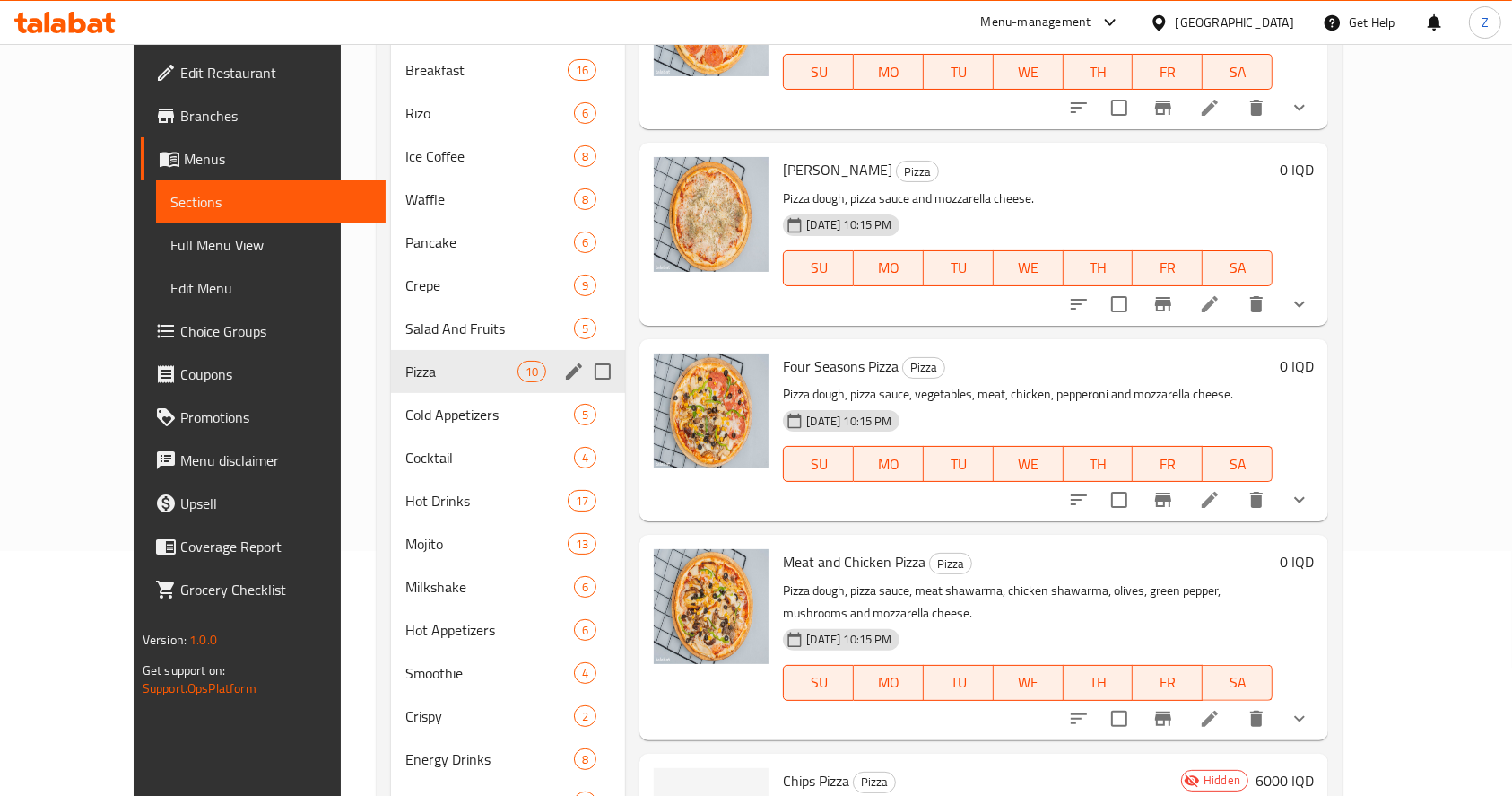
click at [412, 393] on div "Cold Appetizers 5" at bounding box center [508, 414] width 234 height 44
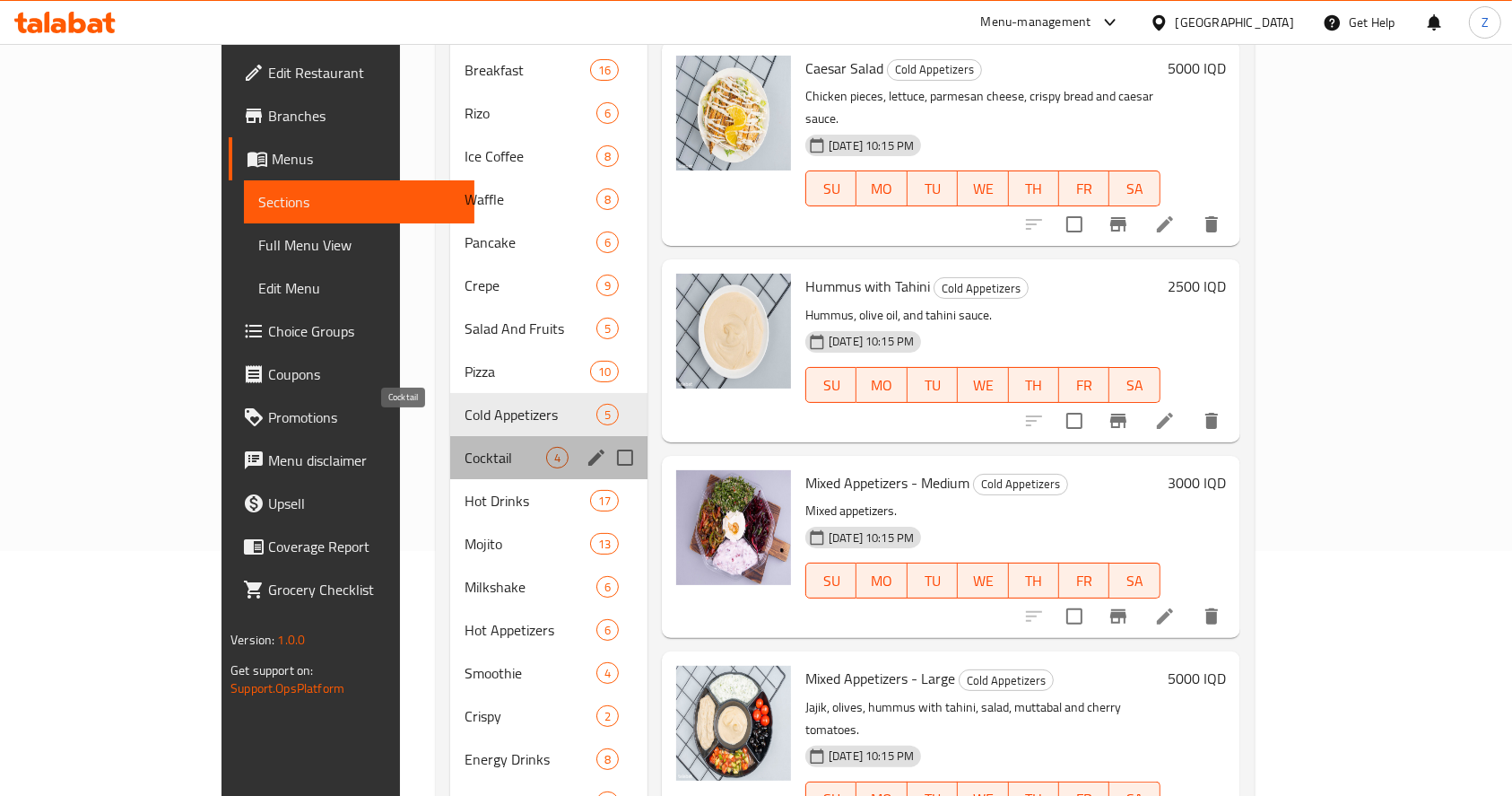
click at [464, 447] on span "Cocktail" at bounding box center [505, 457] width 81 height 21
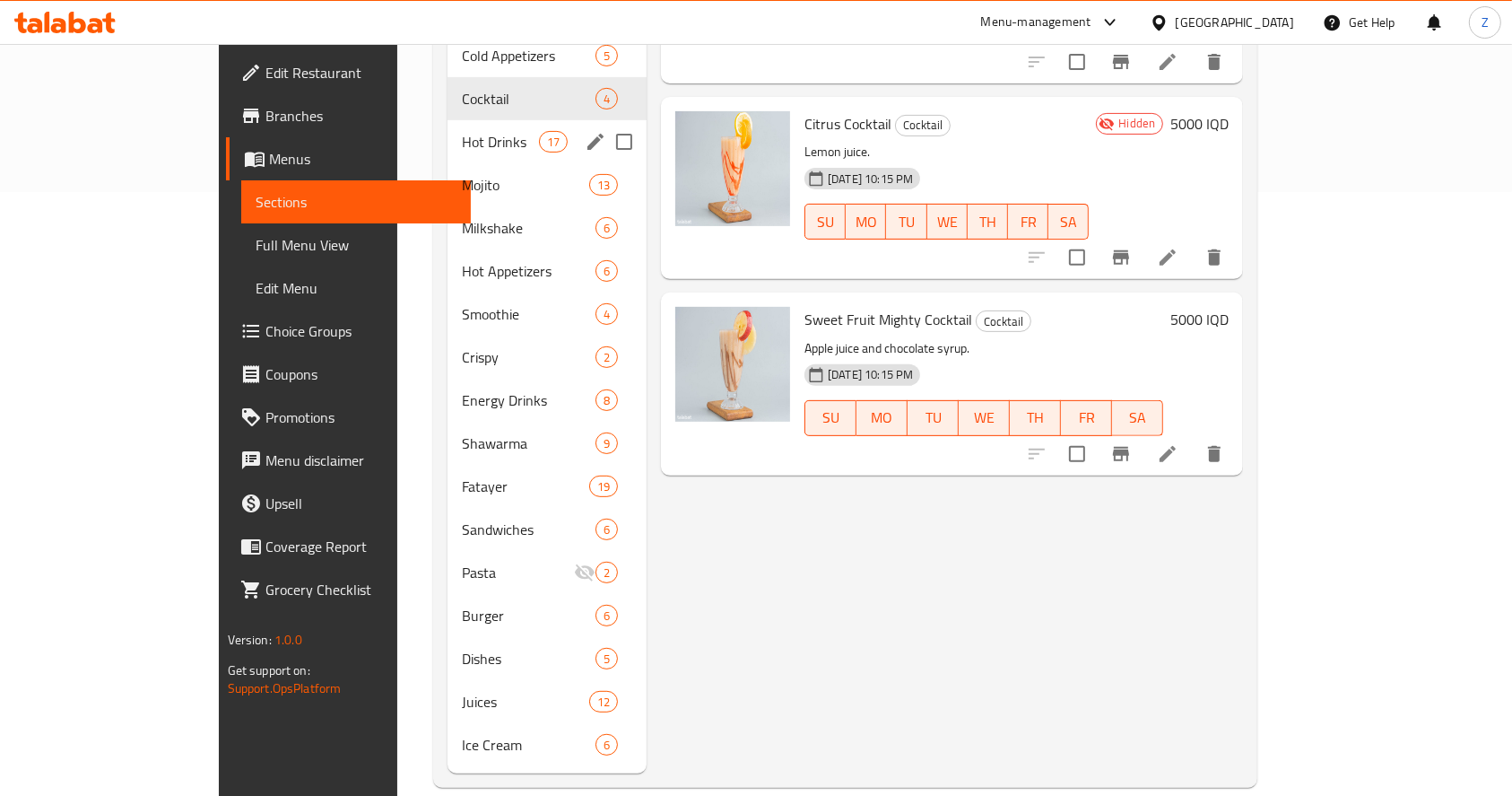
click at [448, 126] on div "Hot Drinks 17" at bounding box center [547, 141] width 199 height 44
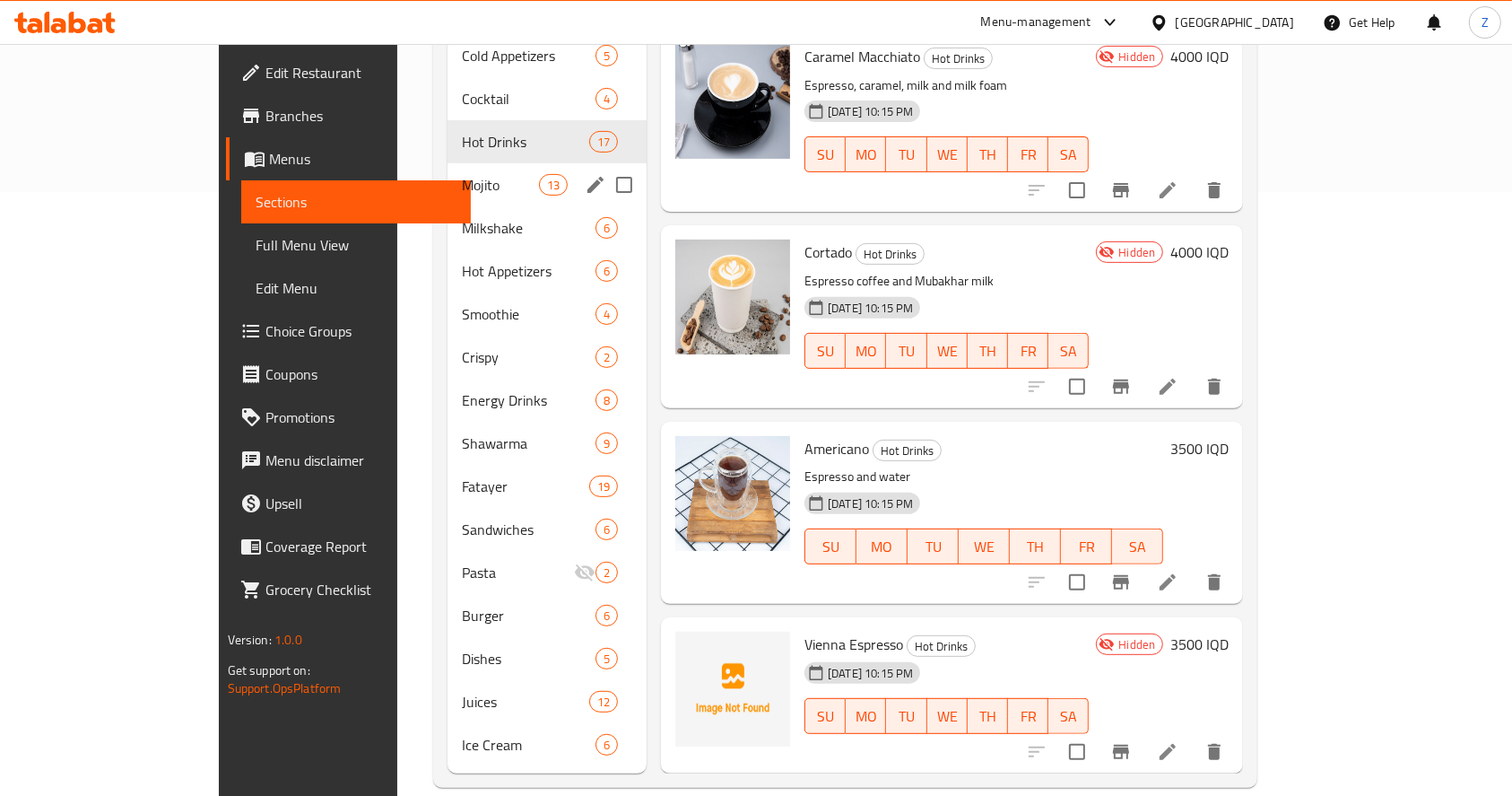
click at [448, 171] on div "Mojito 13" at bounding box center [547, 185] width 199 height 44
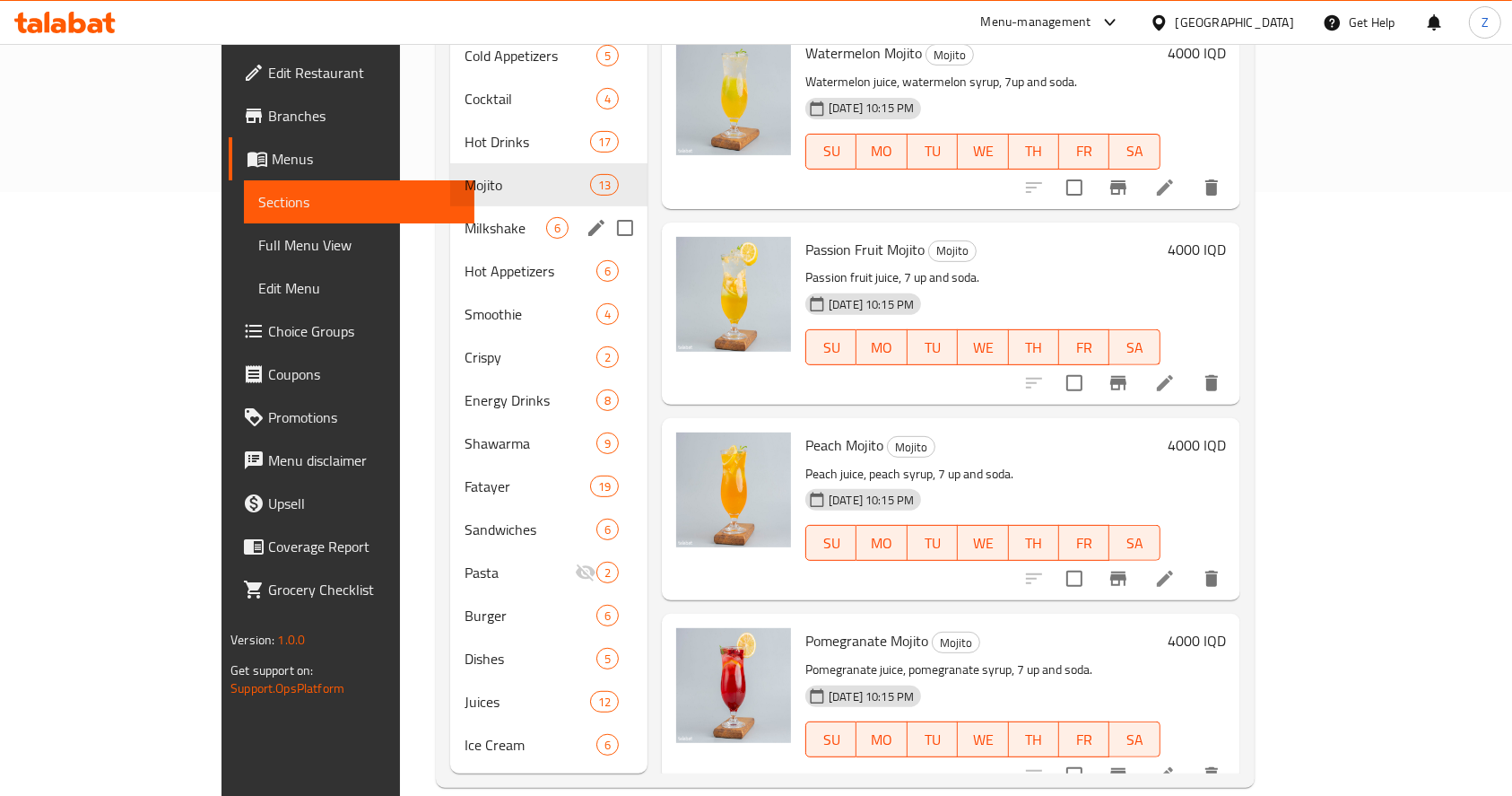
click at [464, 217] on span "Milkshake" at bounding box center [505, 227] width 81 height 21
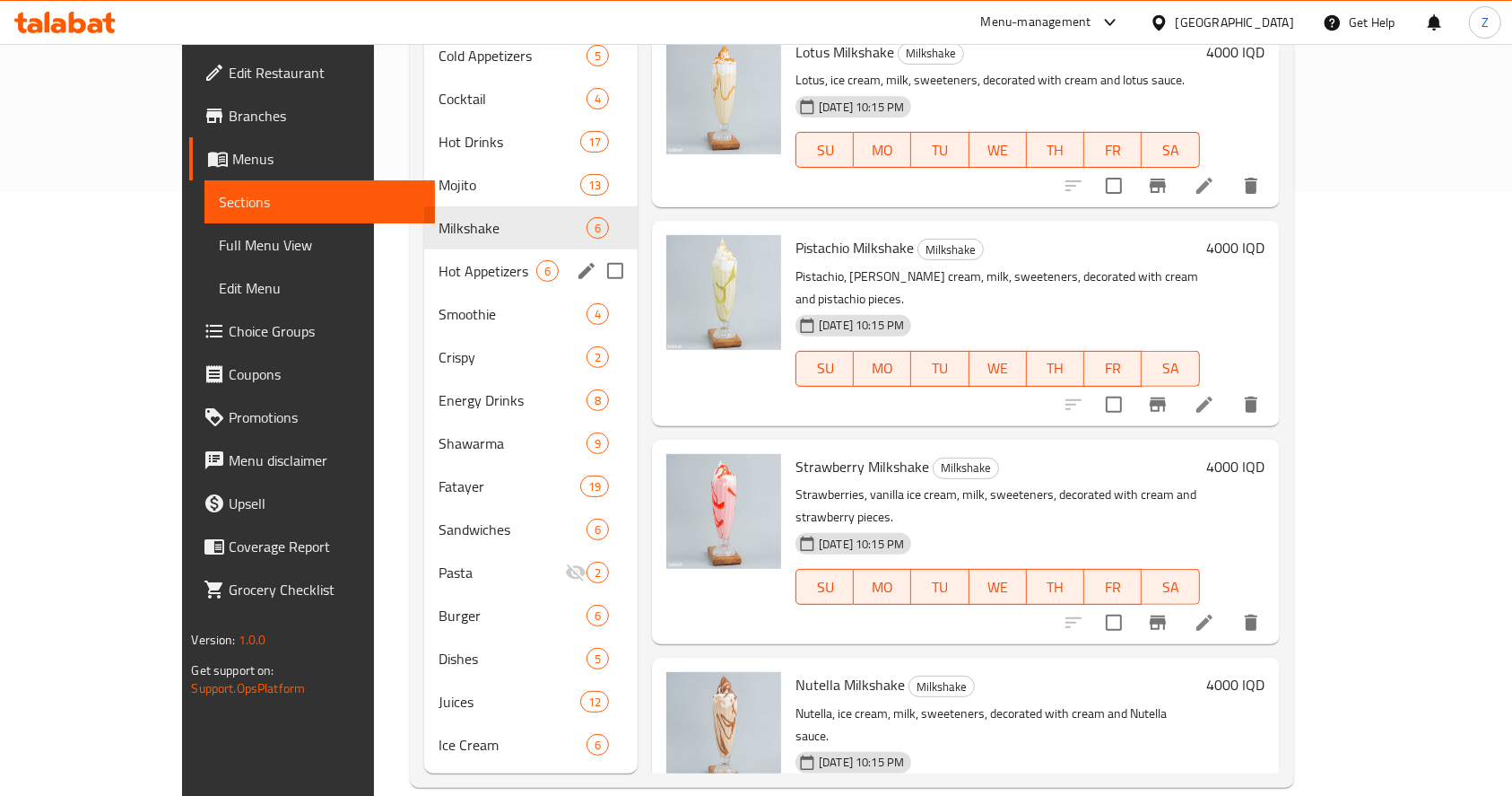
click at [424, 254] on div "Hot Appetizers 6" at bounding box center [531, 271] width 214 height 44
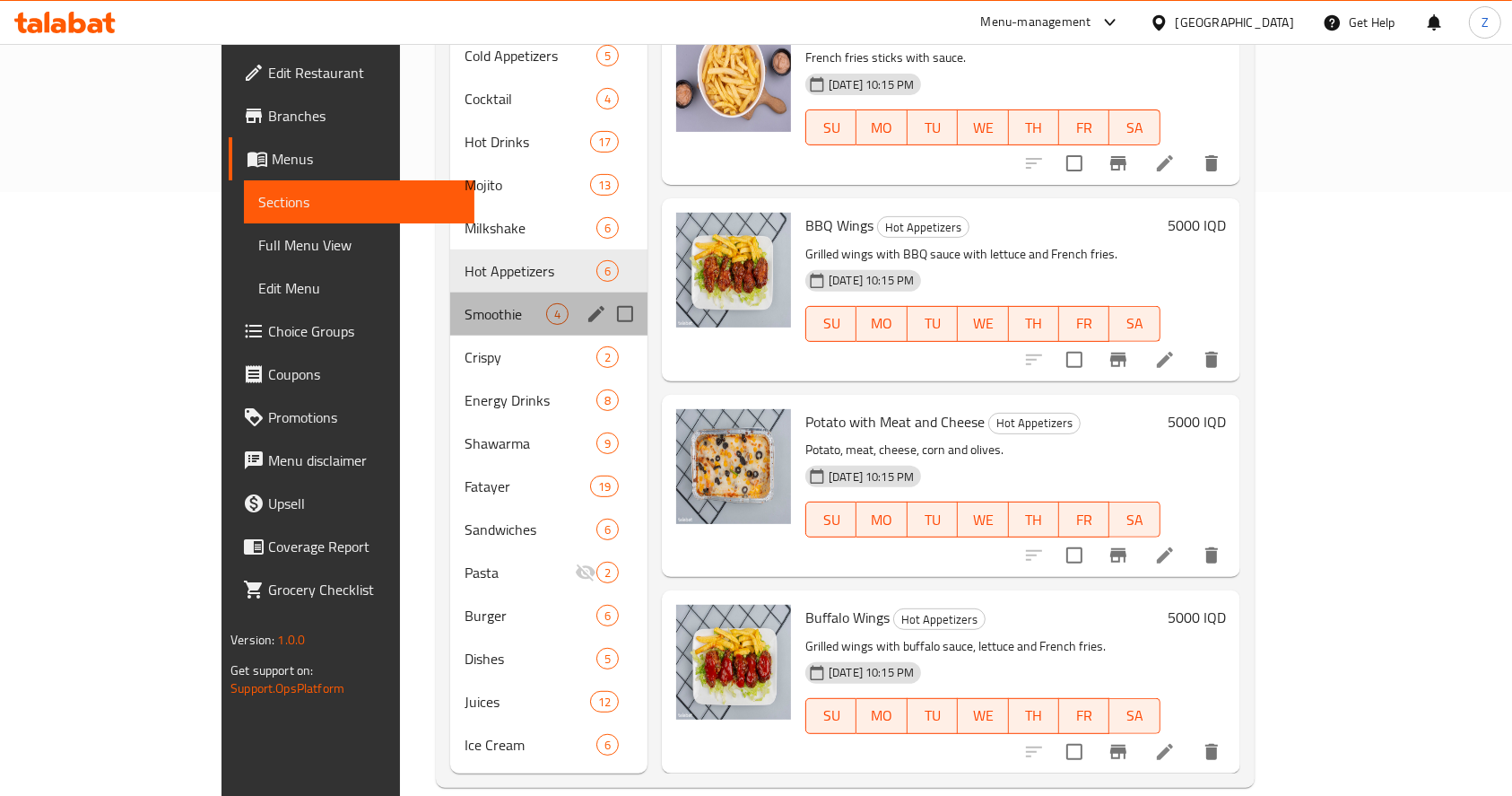
click at [464, 303] on span "Smoothie" at bounding box center [505, 313] width 81 height 21
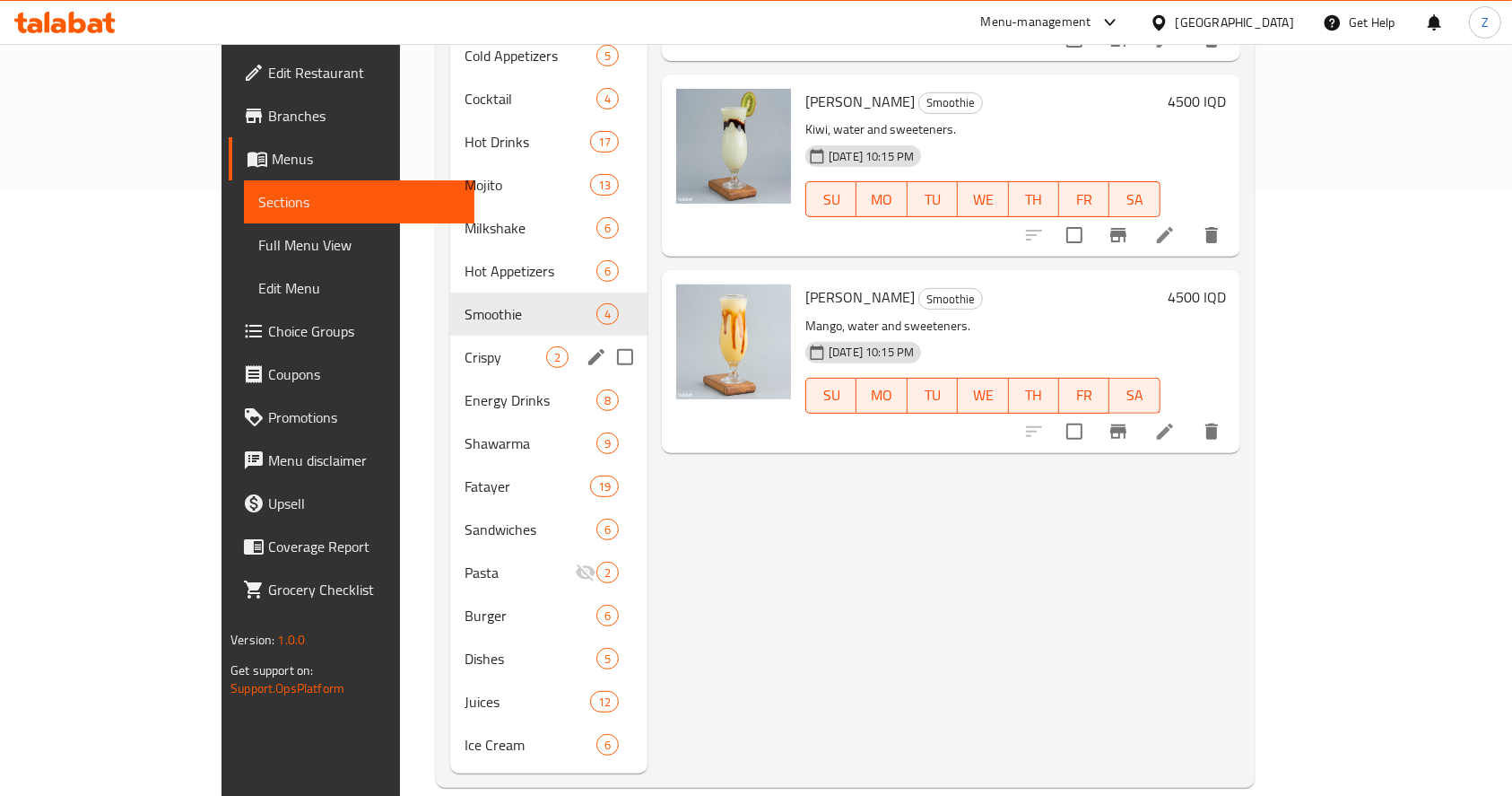
drag, startPoint x: 414, startPoint y: 337, endPoint x: 466, endPoint y: 339, distance: 52.0
click at [464, 346] on span "Crispy" at bounding box center [505, 357] width 81 height 21
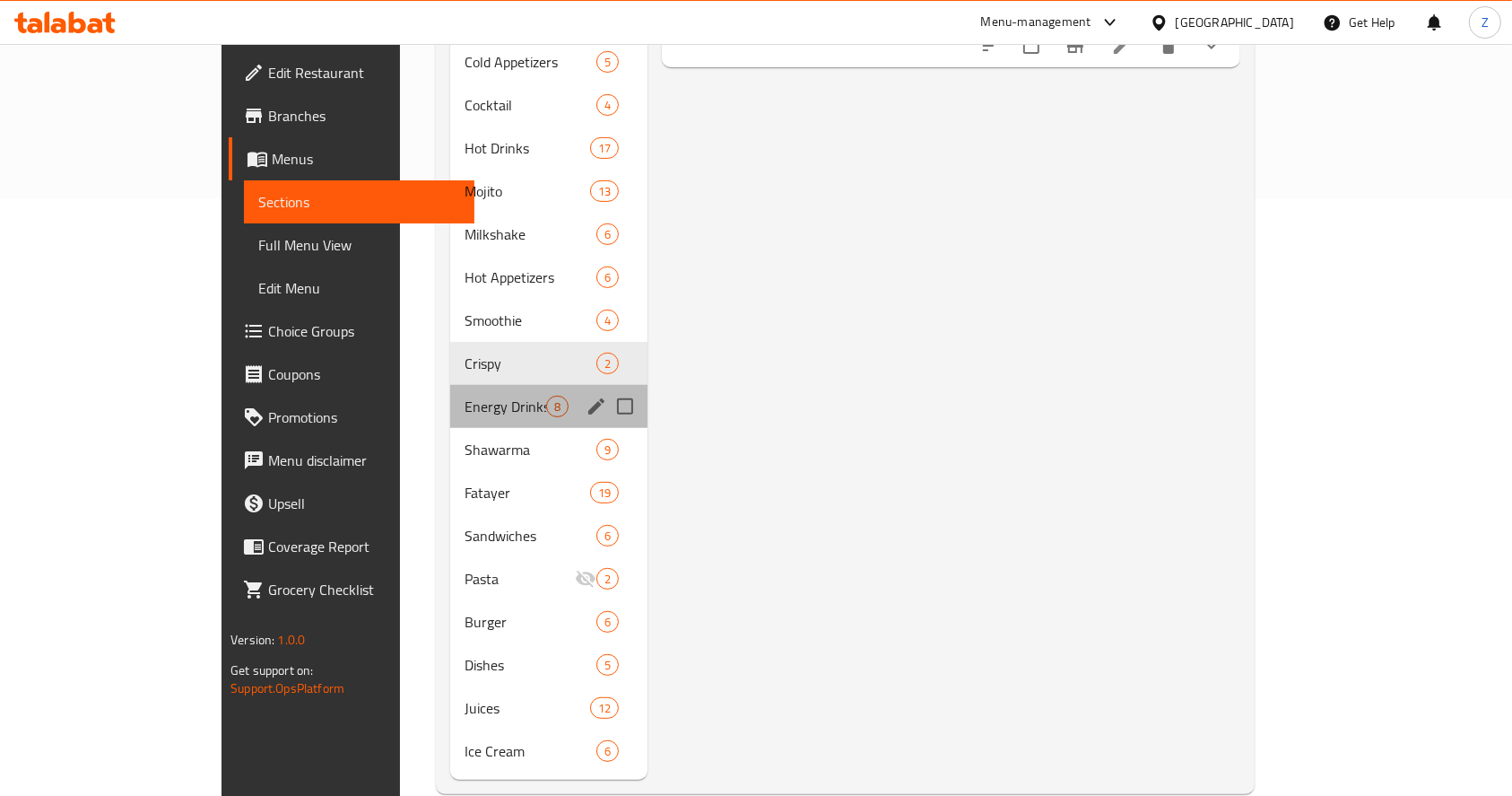
click at [464, 396] on span "Energy Drinks" at bounding box center [505, 406] width 81 height 21
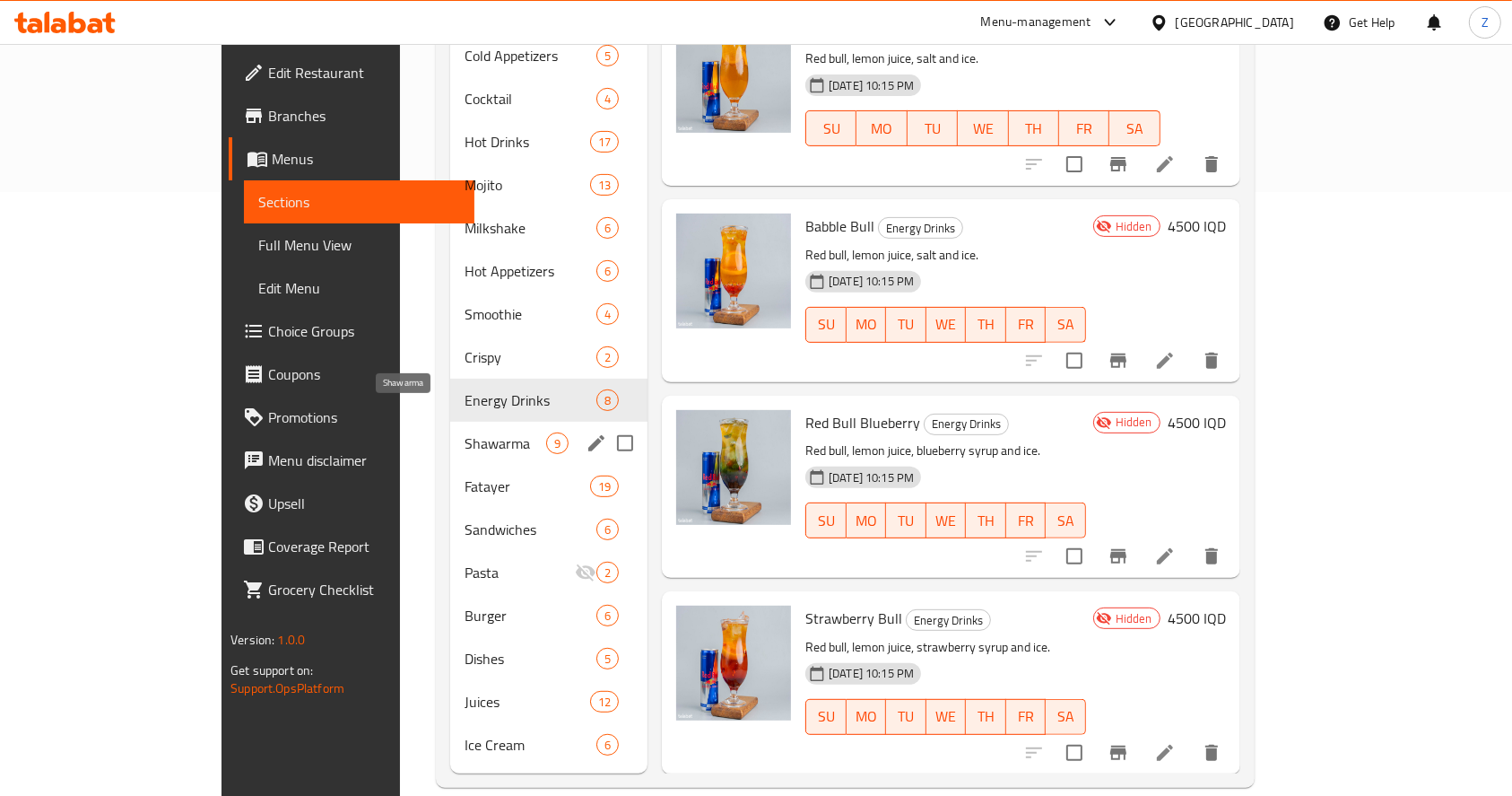
click at [464, 432] on span "Shawarma" at bounding box center [505, 443] width 81 height 21
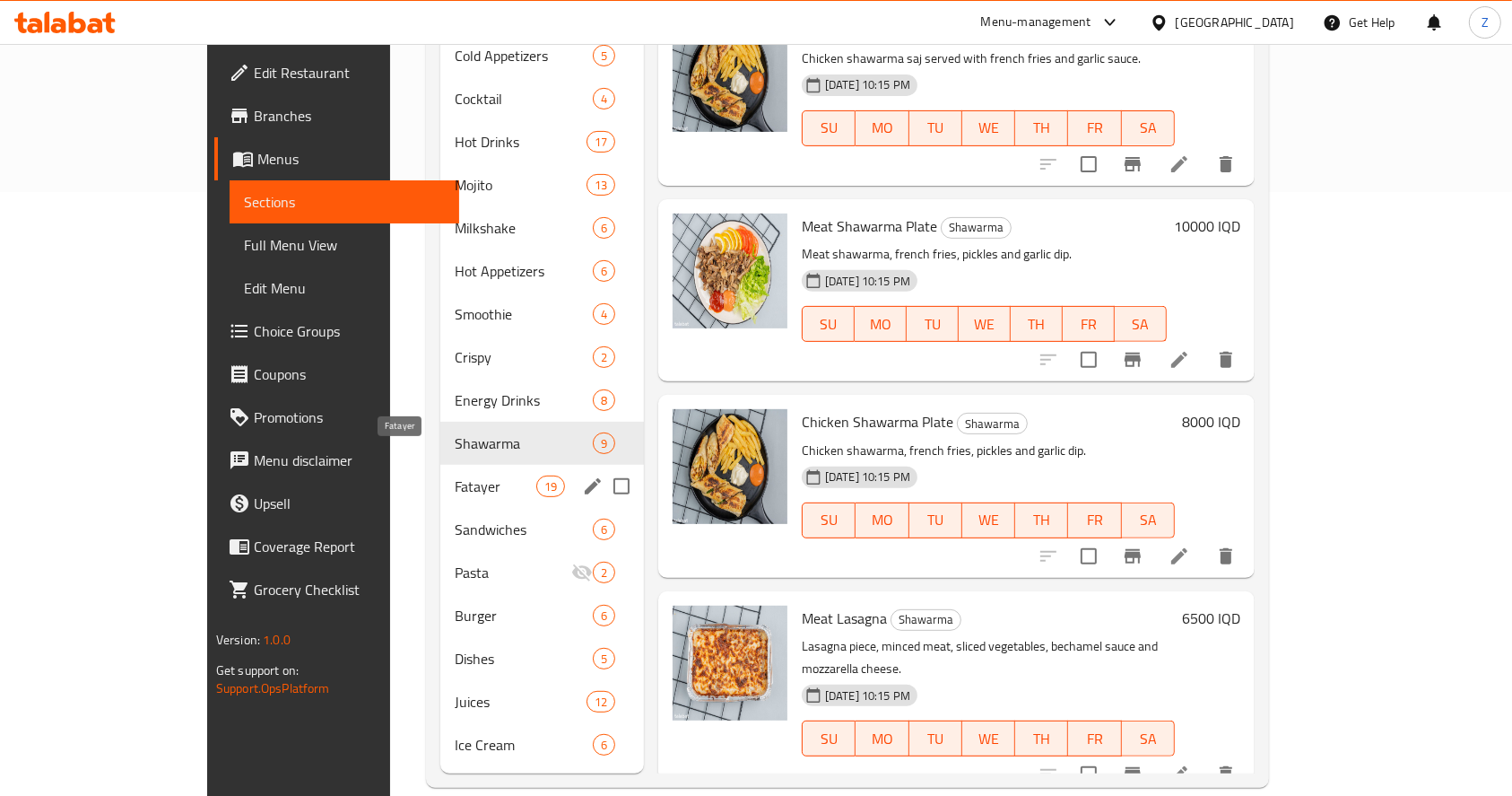
click at [454, 476] on span "Fatayer" at bounding box center [495, 486] width 81 height 21
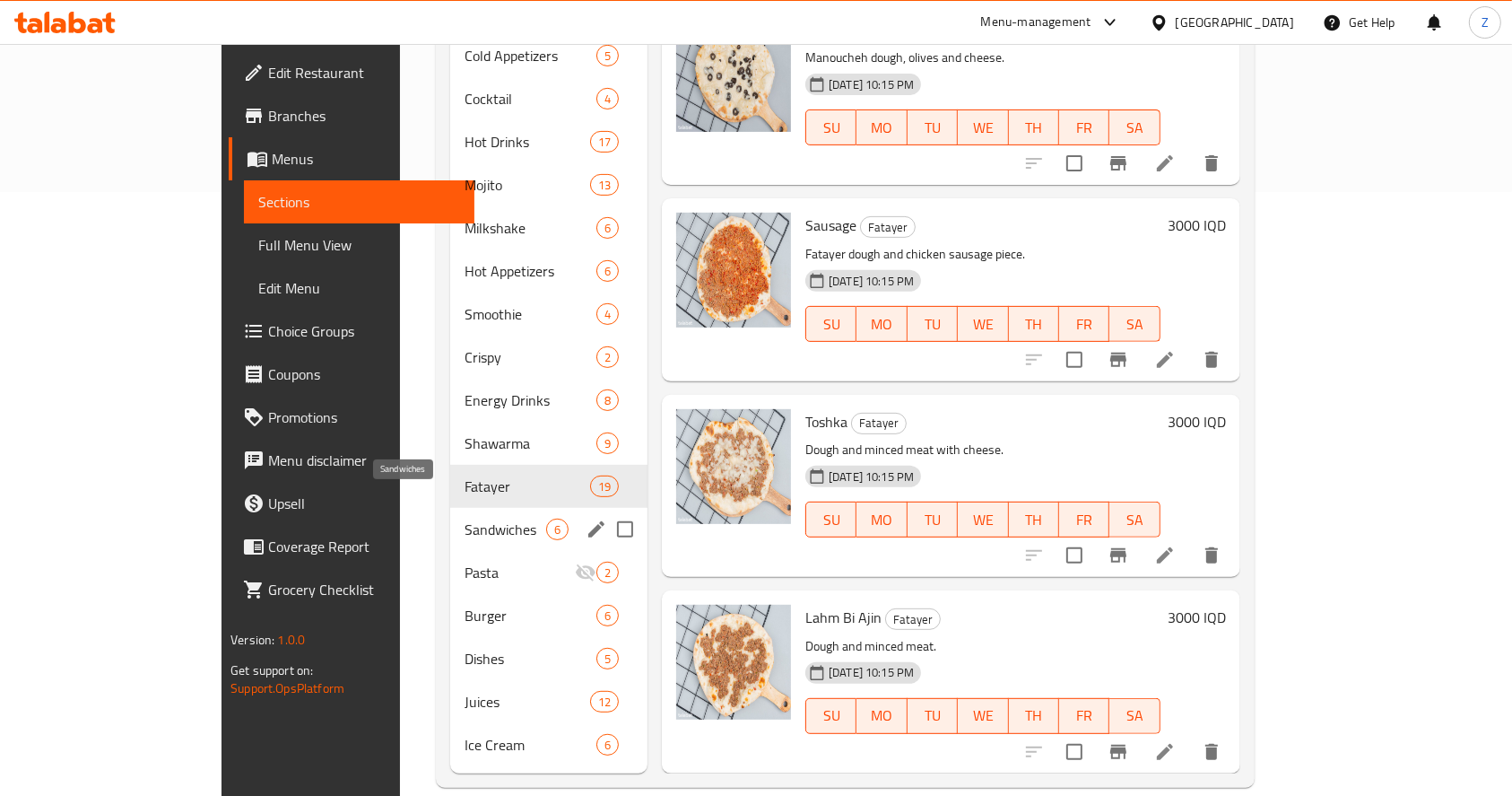
click at [464, 518] on span "Sandwiches" at bounding box center [505, 529] width 81 height 21
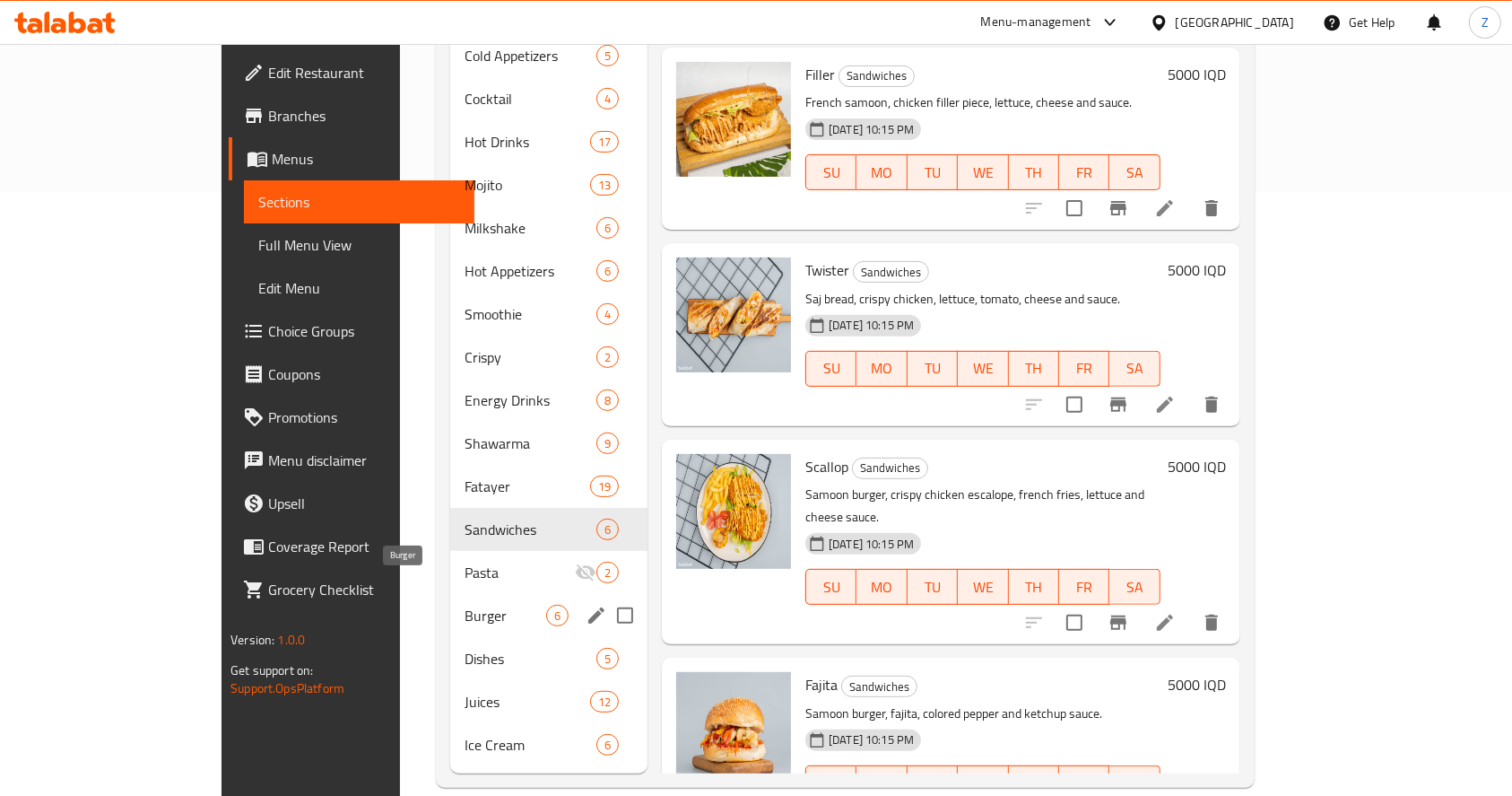
click at [464, 604] on span "Burger" at bounding box center [505, 615] width 81 height 21
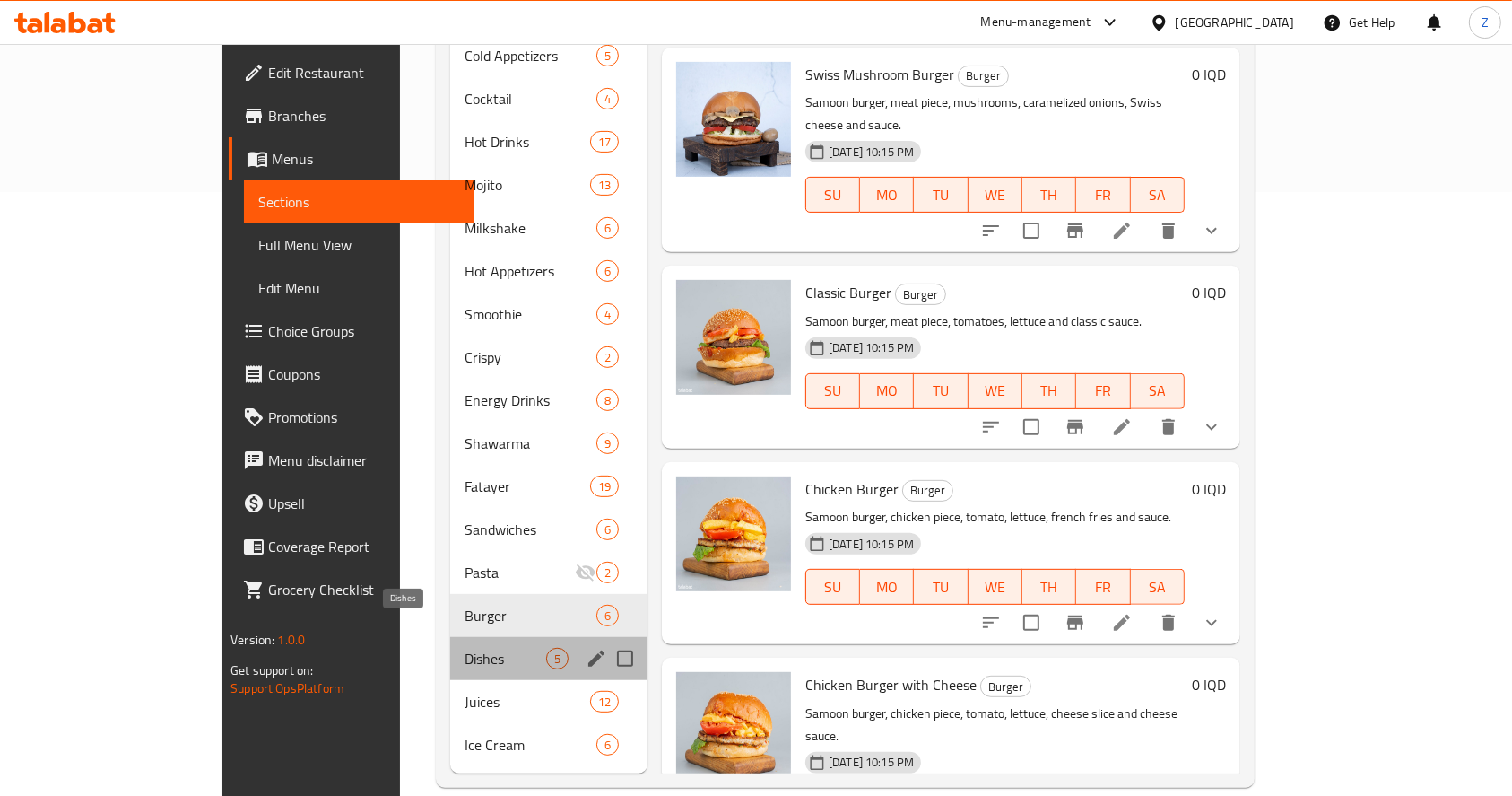
click at [464, 648] on span "Dishes" at bounding box center [505, 659] width 81 height 21
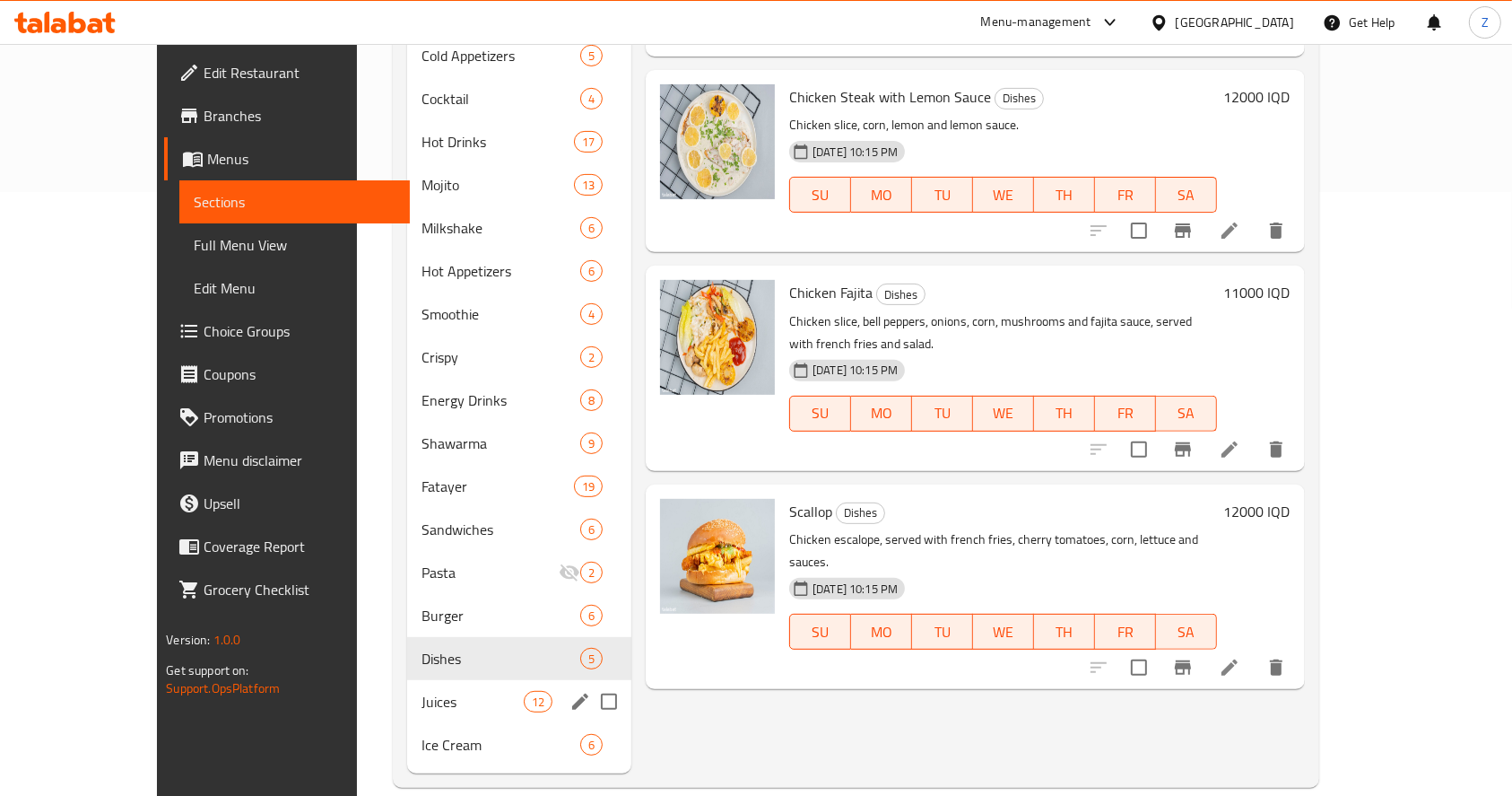
click at [407, 680] on div "Juices 12" at bounding box center [519, 701] width 224 height 44
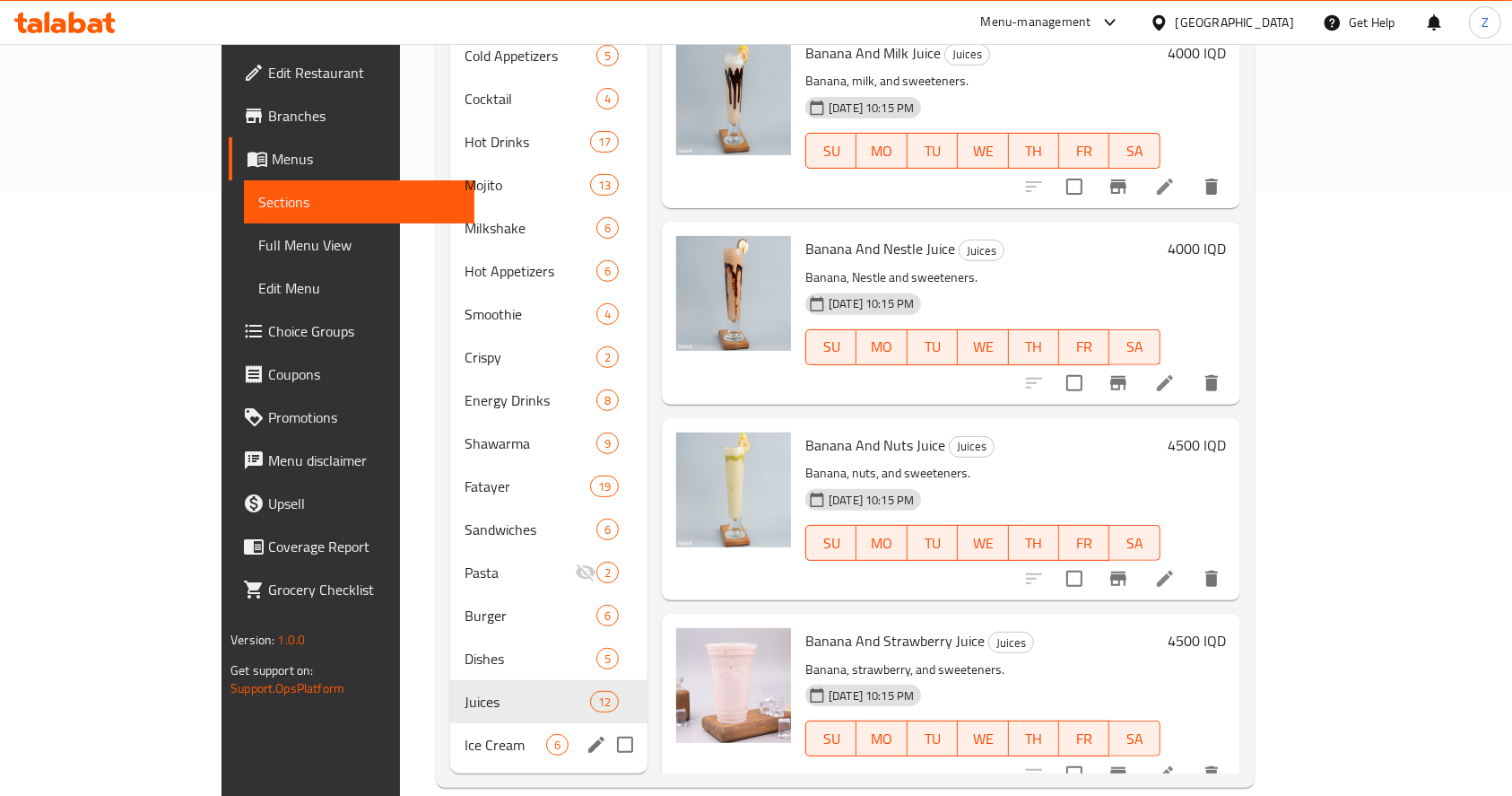
click at [464, 734] on span "Ice Cream" at bounding box center [505, 745] width 81 height 21
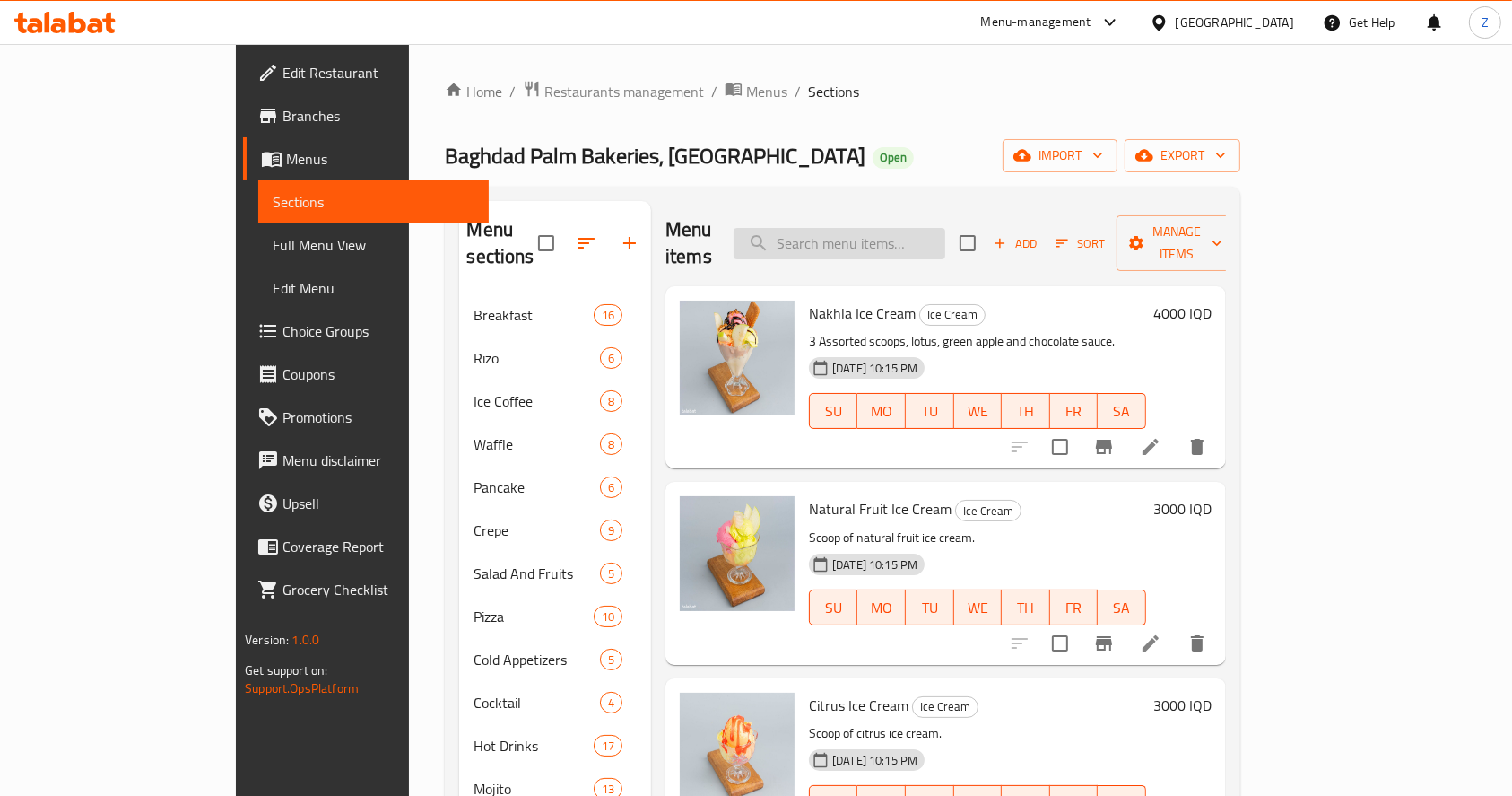
click at [880, 230] on input "search" at bounding box center [839, 244] width 212 height 31
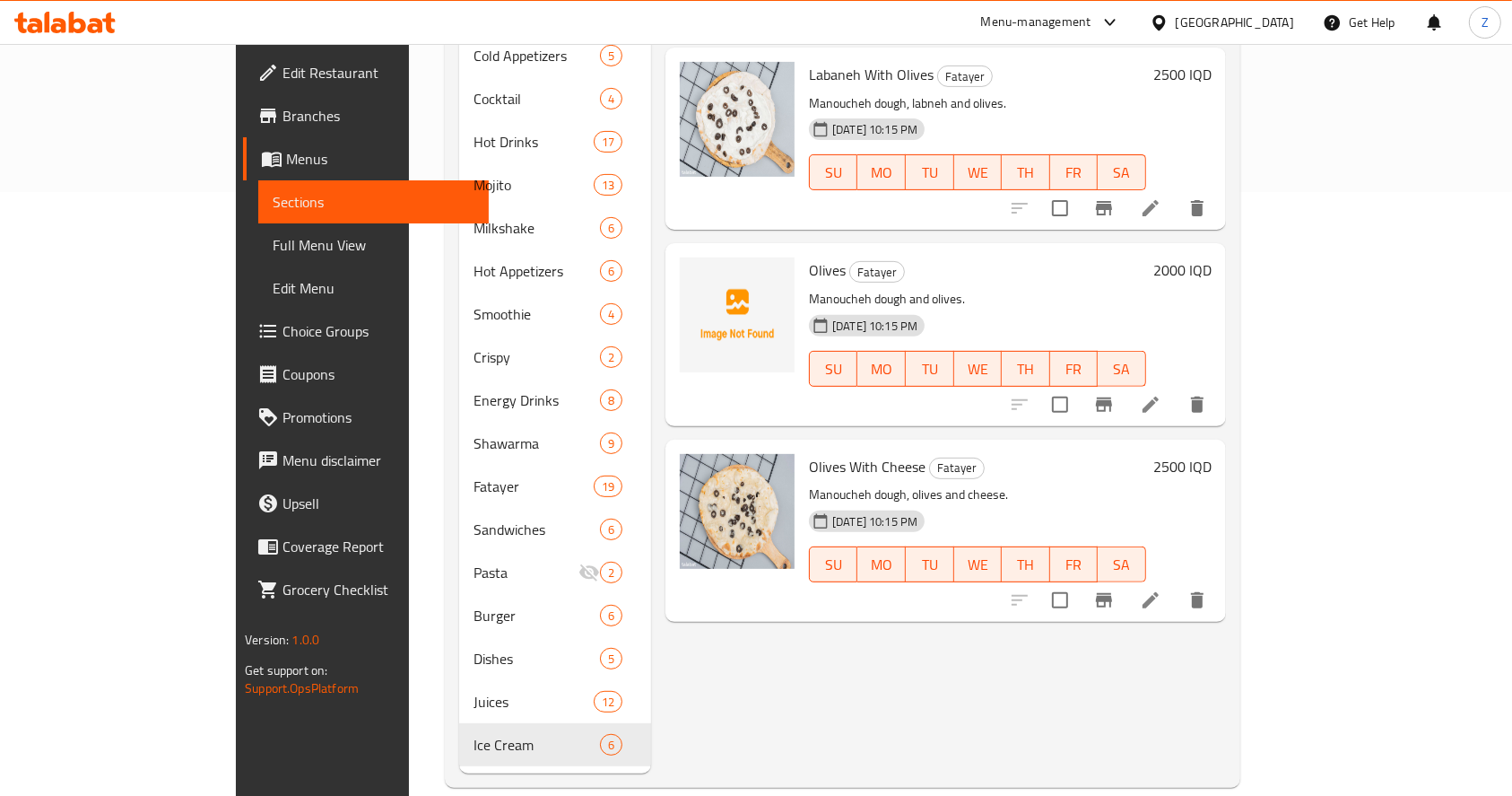
type input "زيتون"
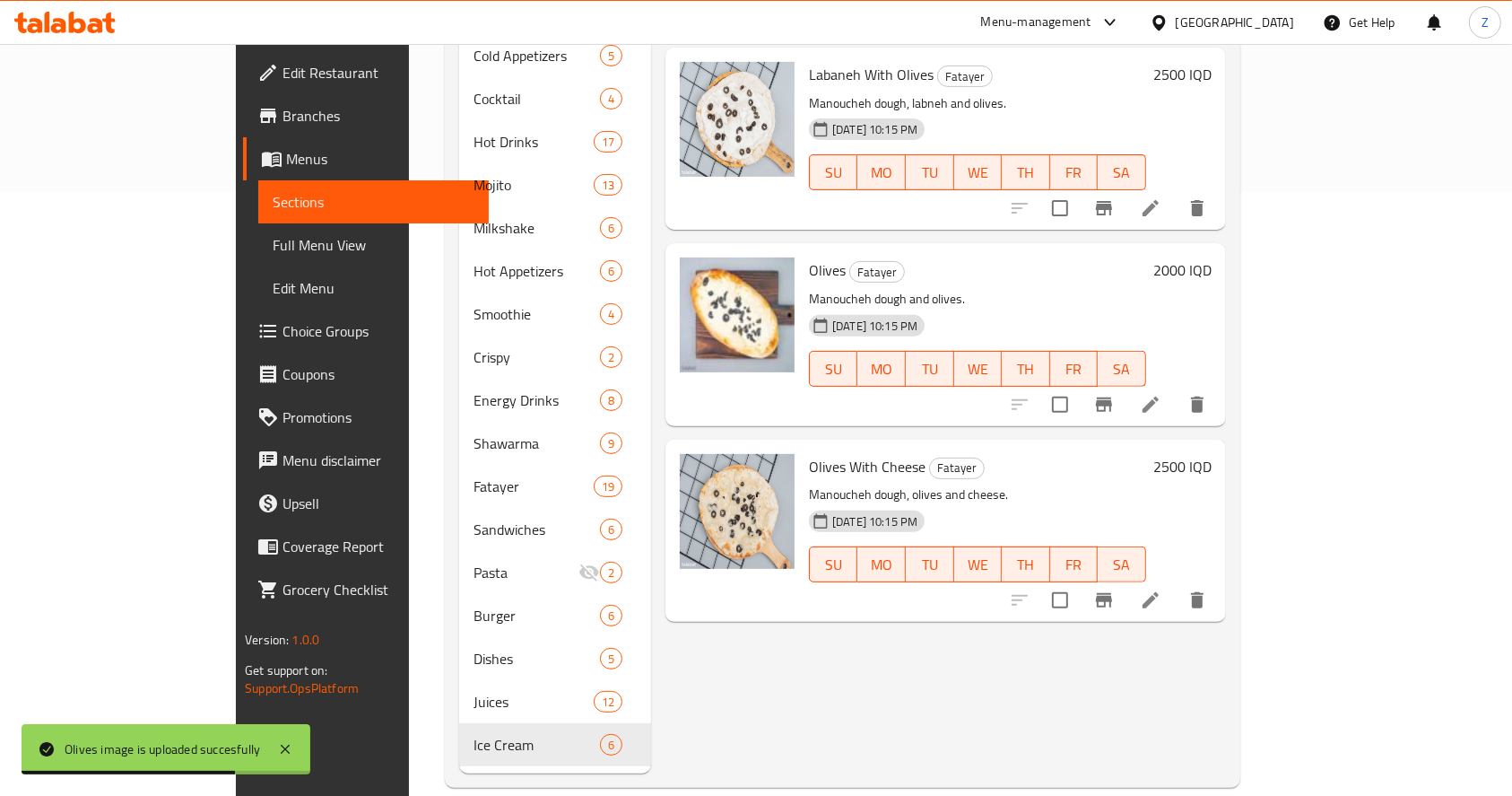
drag, startPoint x: 818, startPoint y: 709, endPoint x: 621, endPoint y: 526, distance: 268.9
click at [817, 703] on div "Menu items زيتون Add Sort Manage items Olive Breakfast [DATE] 10:15 PM SU MO TU…" at bounding box center [938, 186] width 574 height 1176
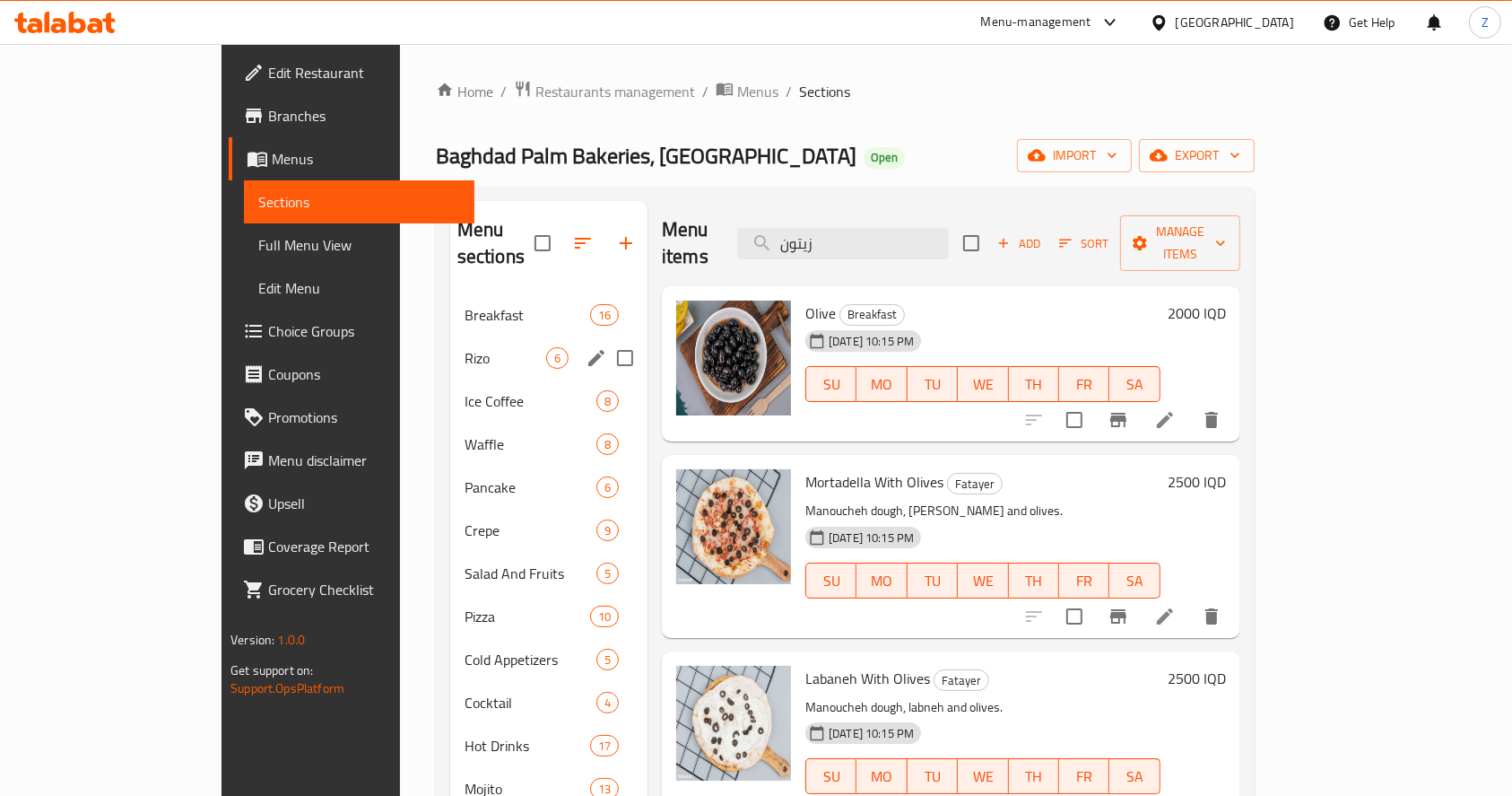
click at [451, 337] on div "Rizo 6" at bounding box center [549, 358] width 197 height 44
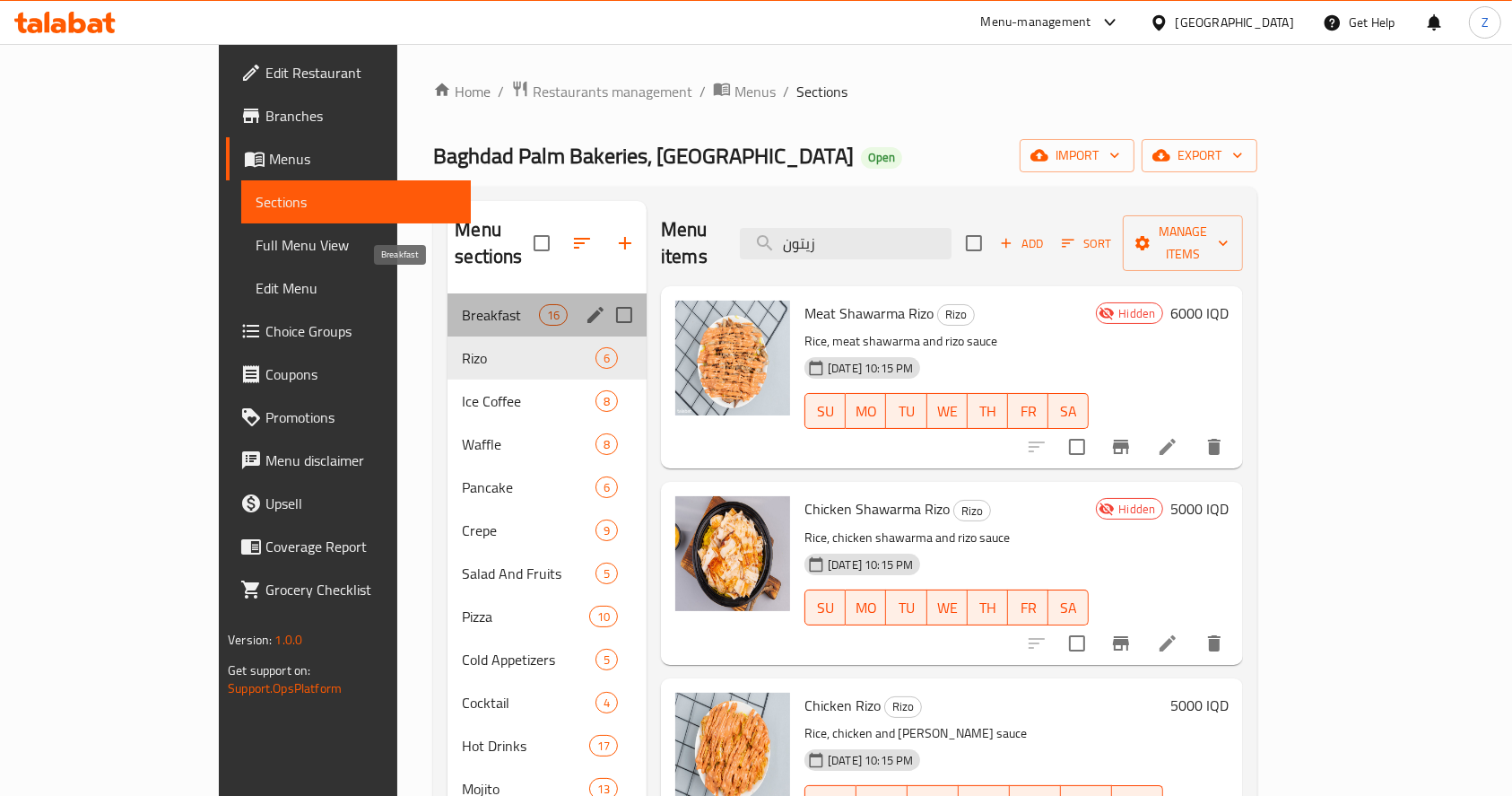
click at [462, 304] on span "Breakfast" at bounding box center [500, 314] width 76 height 21
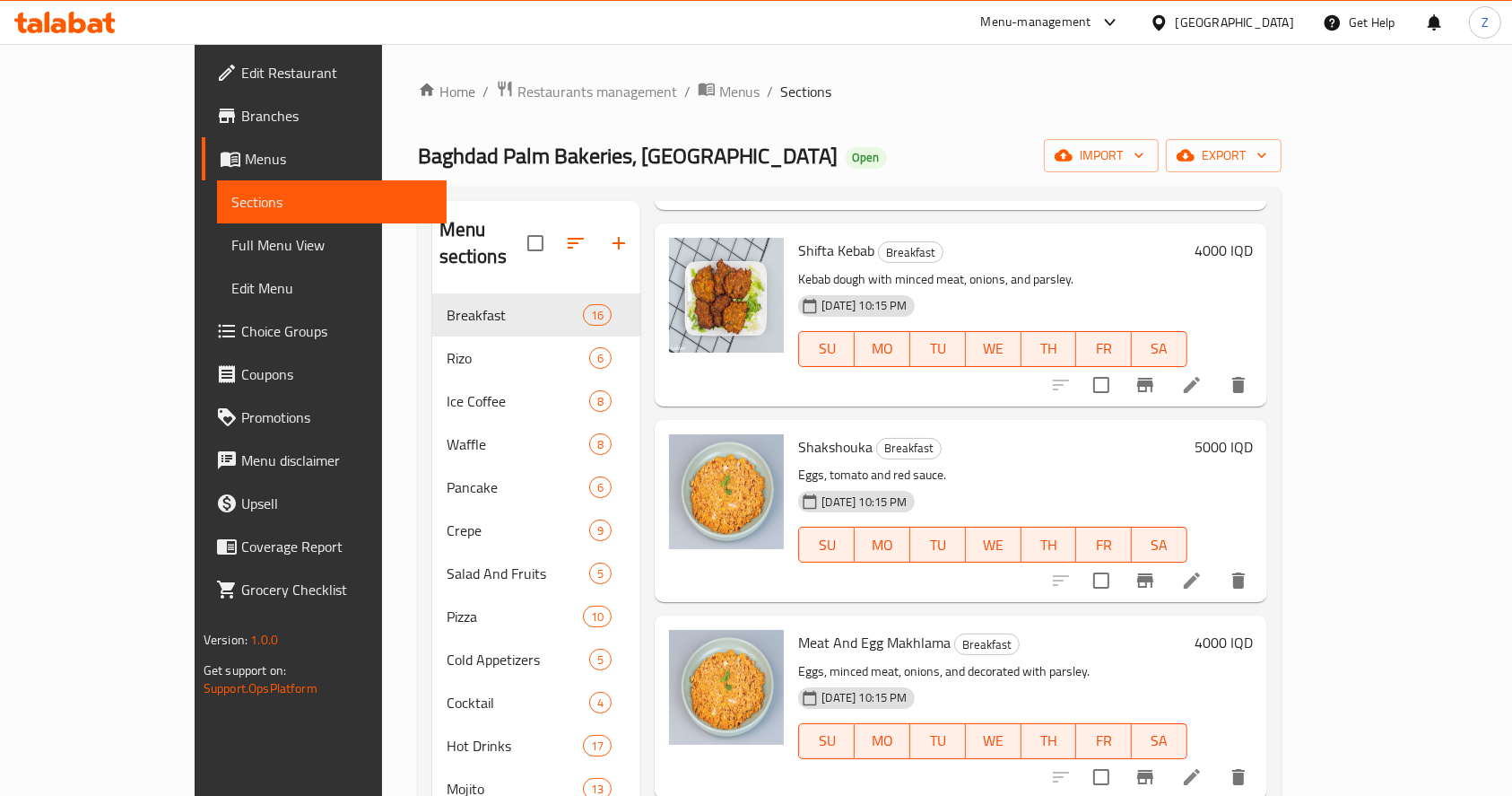
scroll to position [718, 0]
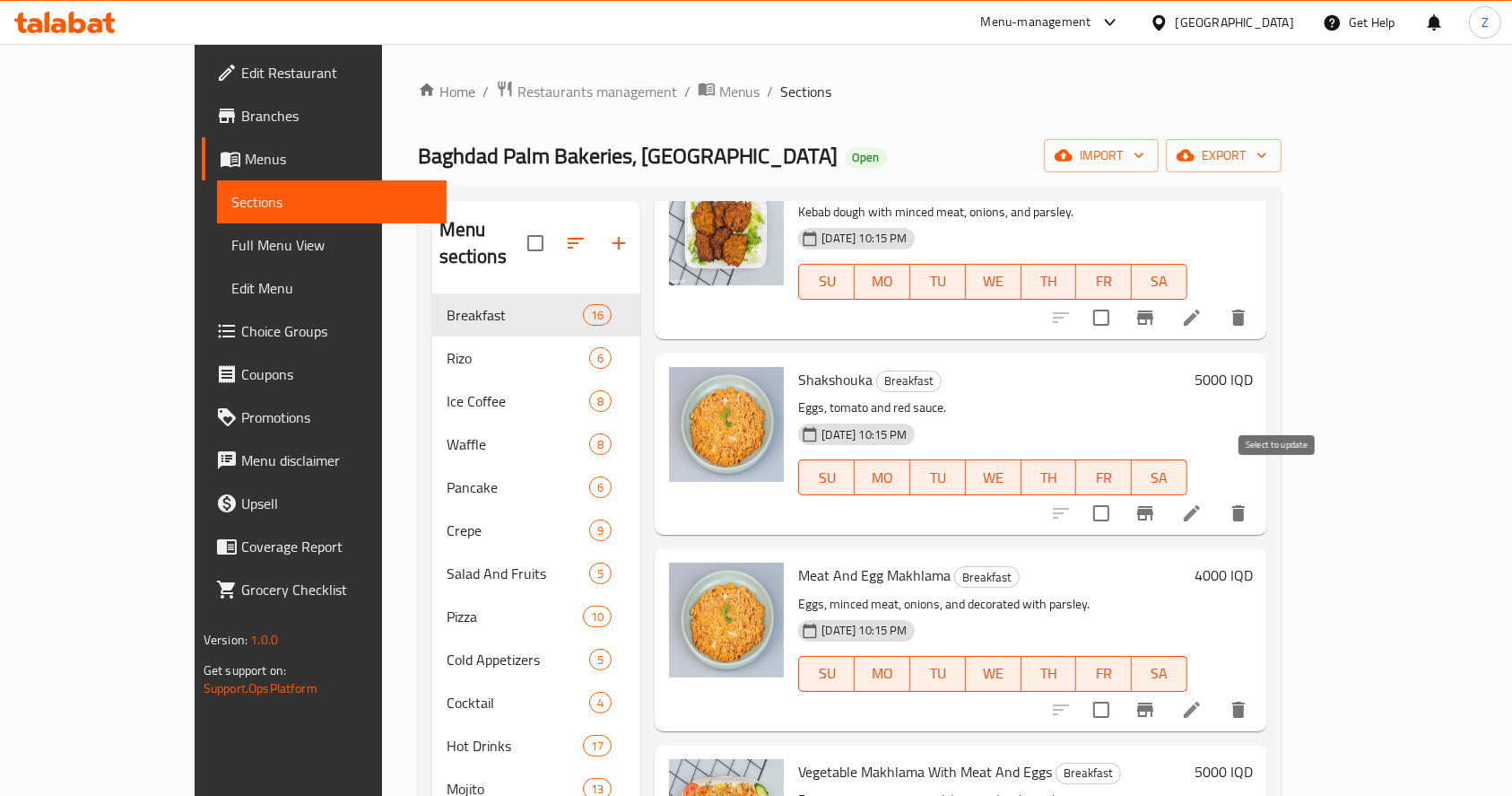
click at [1119, 494] on input "checkbox" at bounding box center [1100, 513] width 38 height 38
checkbox input "true"
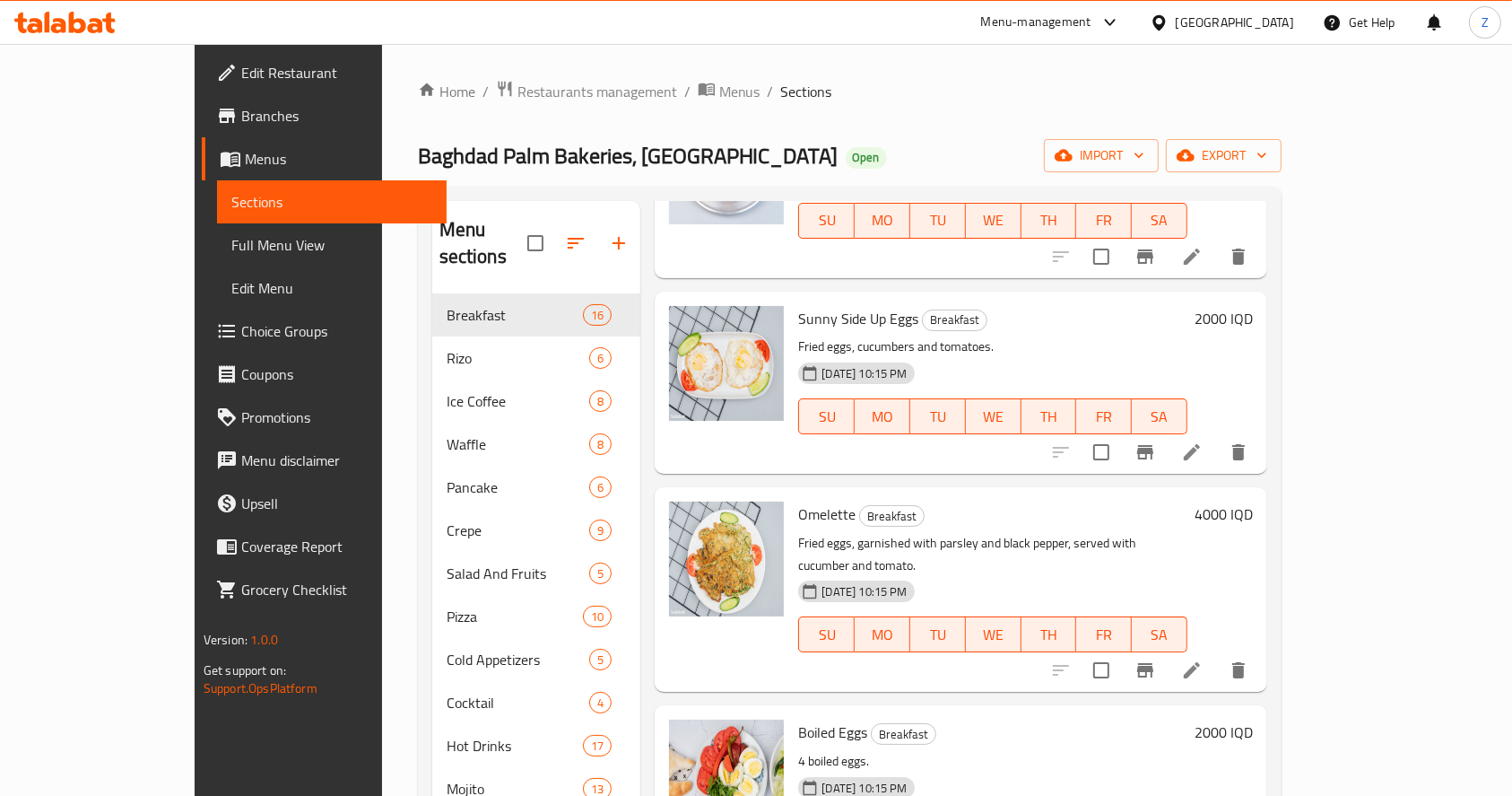
scroll to position [2004, 0]
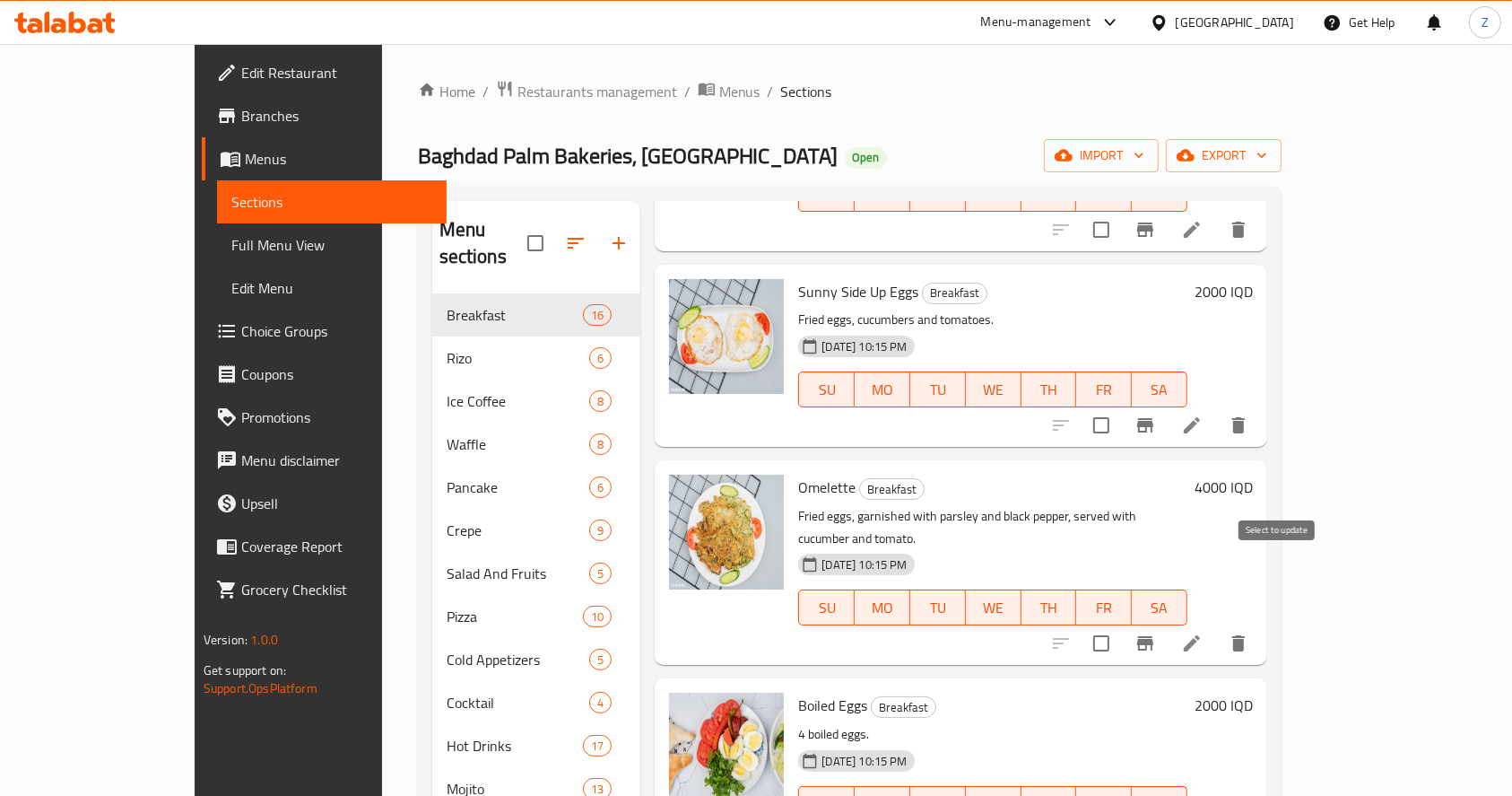
click at [1119, 624] on input "checkbox" at bounding box center [1100, 642] width 38 height 38
checkbox input "true"
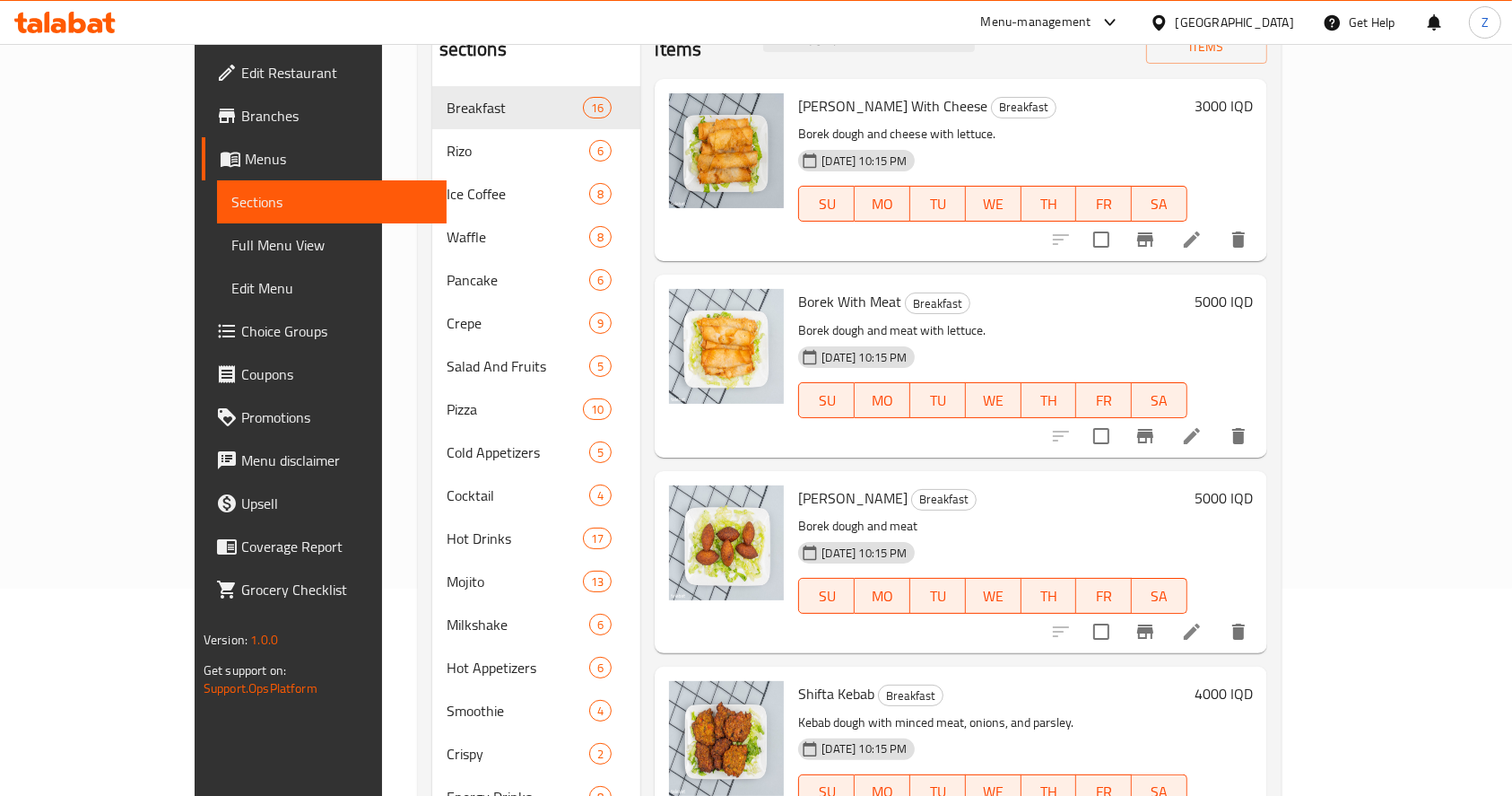
scroll to position [0, 0]
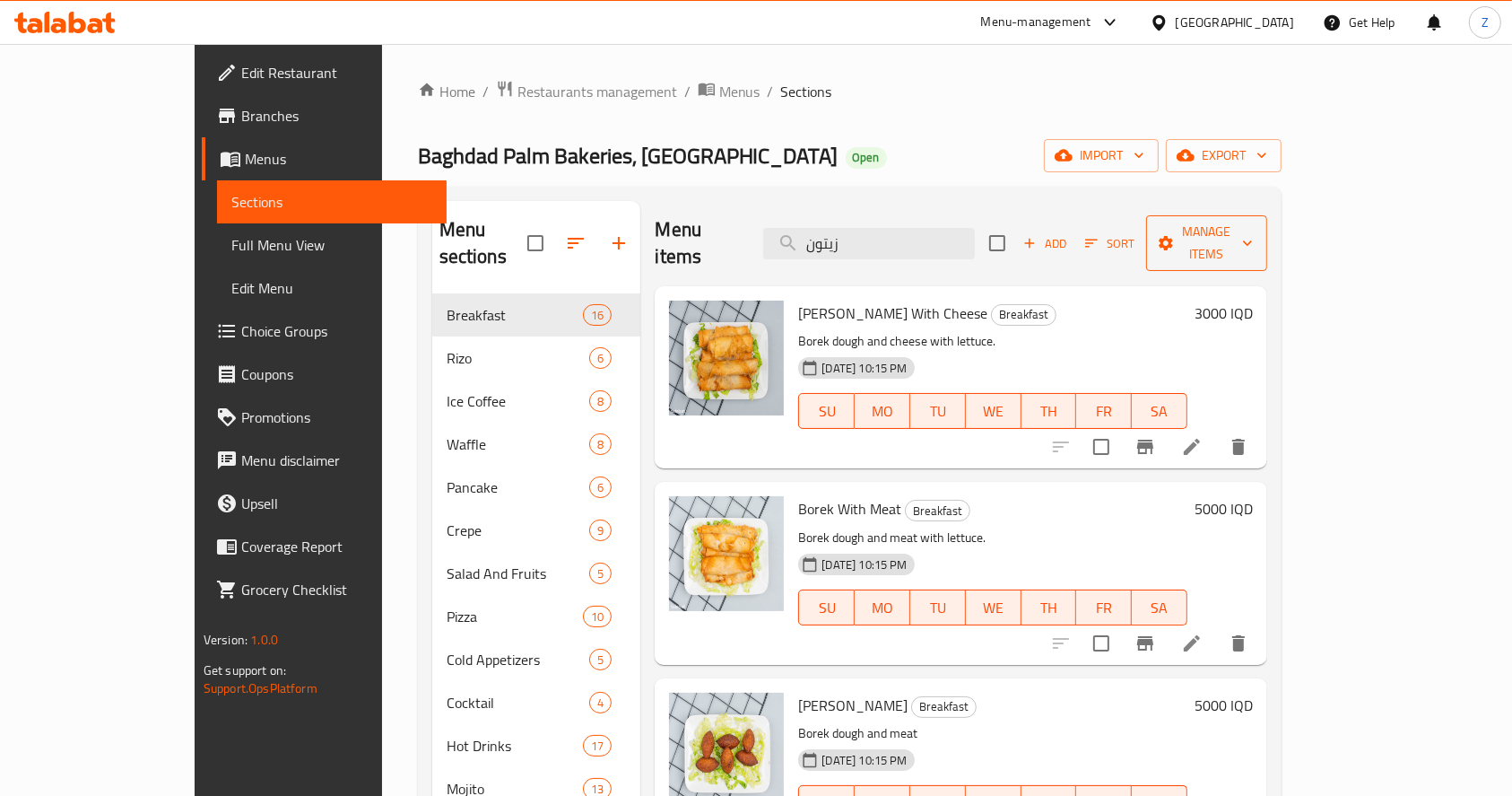
click at [1126, 223] on span "Manage items" at bounding box center [1207, 243] width 93 height 44
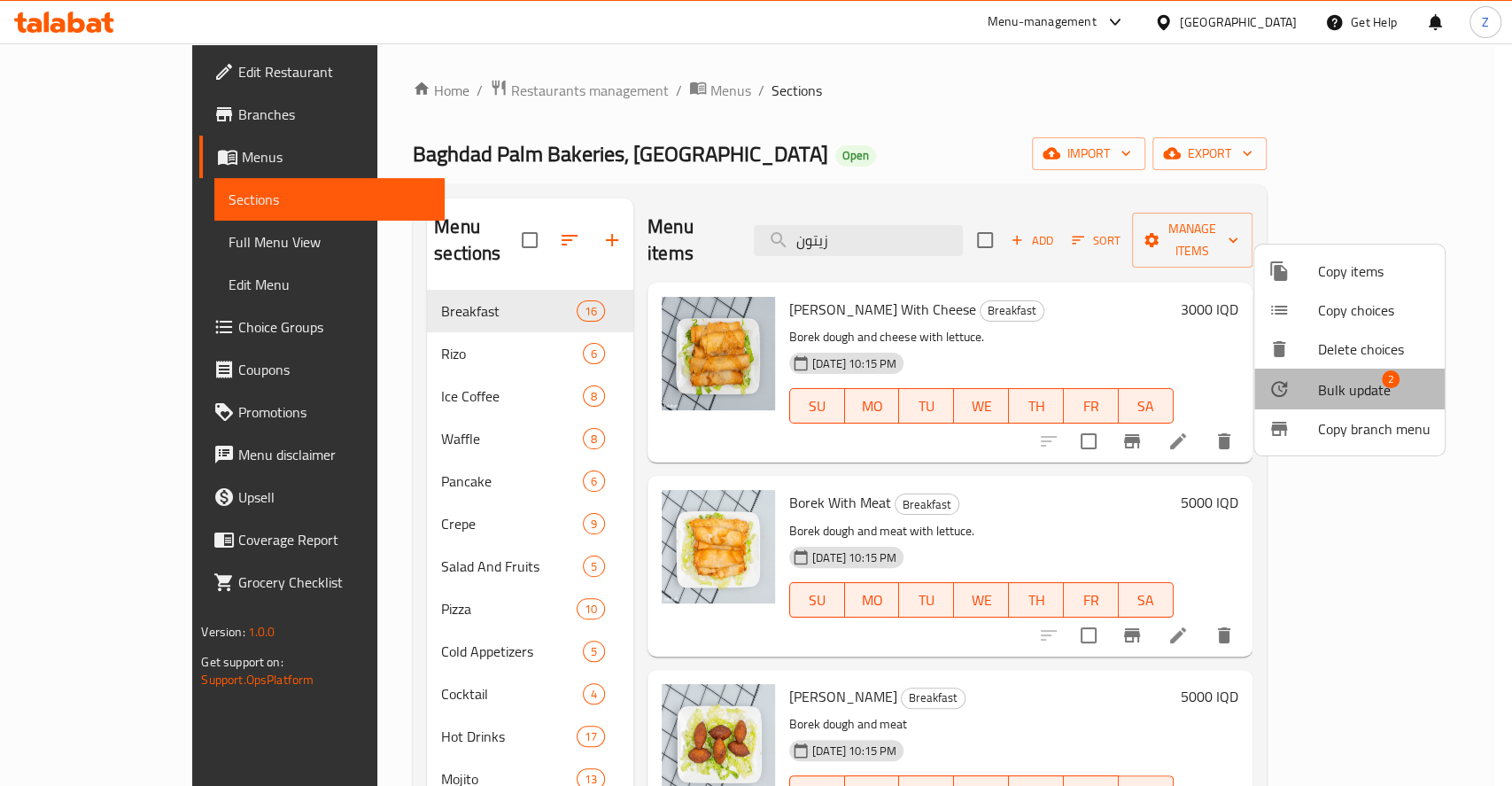
click at [1113, 403] on li "Bulk update 2" at bounding box center [1349, 389] width 190 height 41
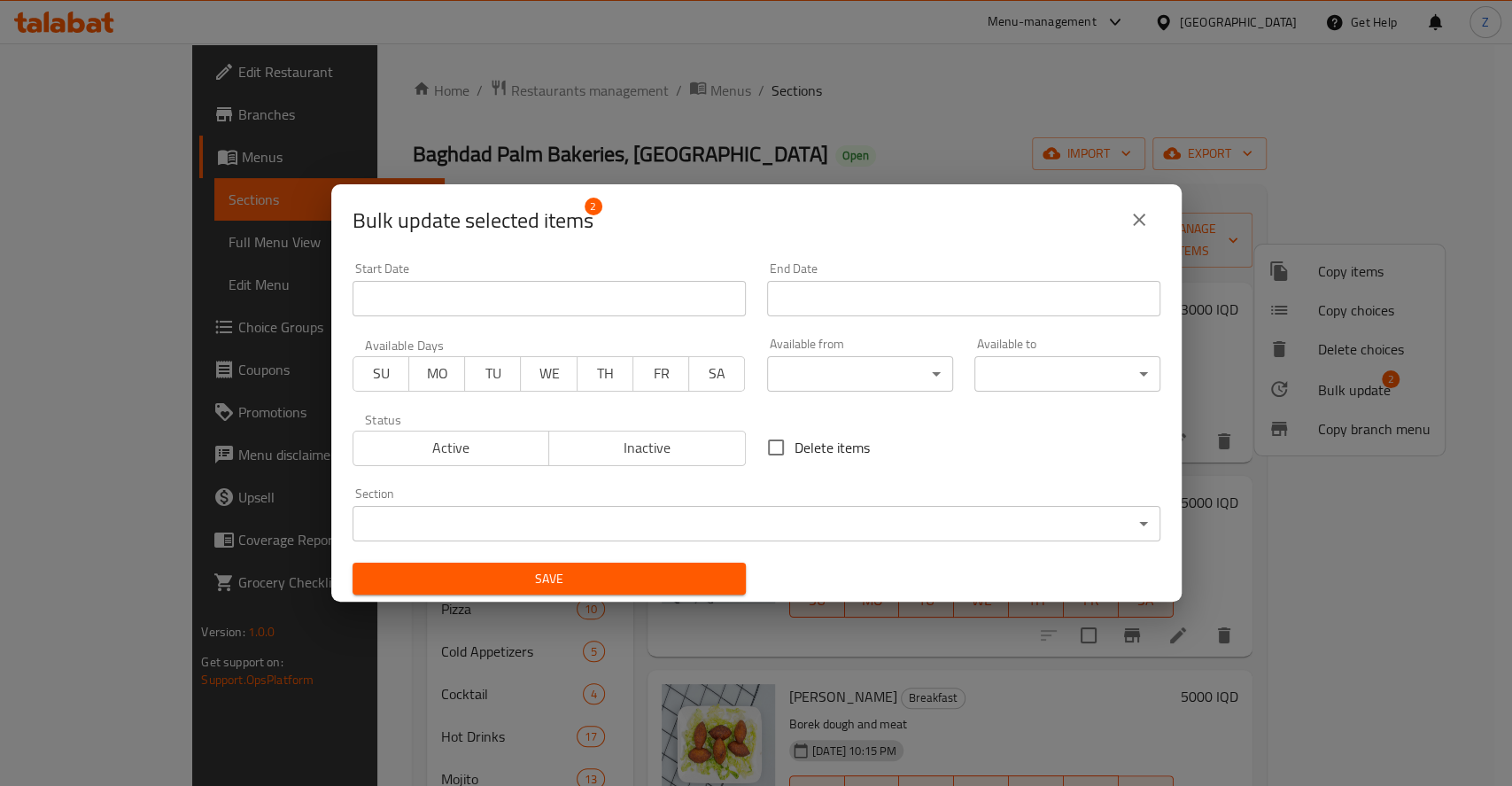
click at [662, 437] on span "Inactive" at bounding box center [647, 447] width 182 height 26
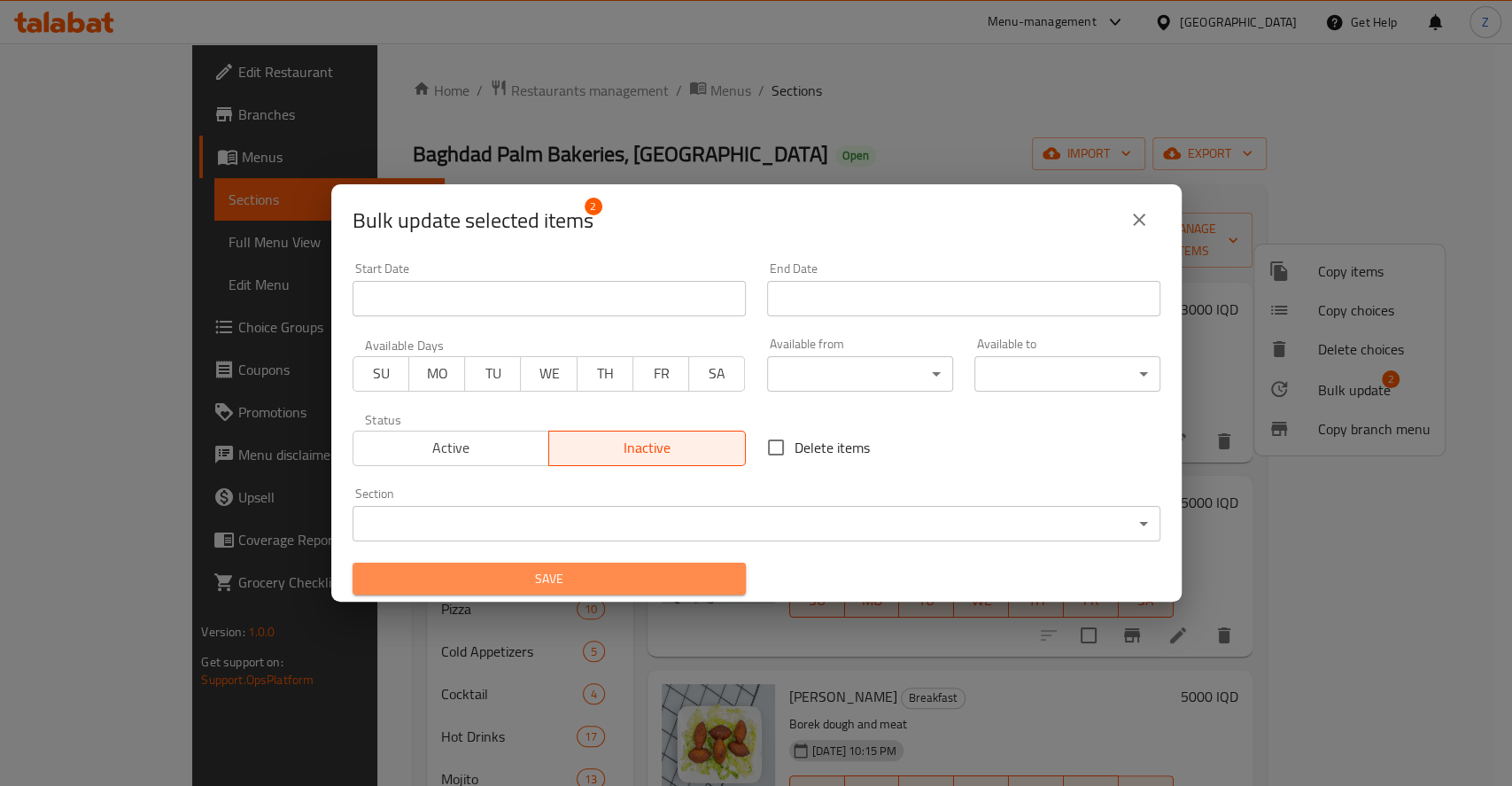
click at [659, 580] on span "Save" at bounding box center [549, 578] width 365 height 22
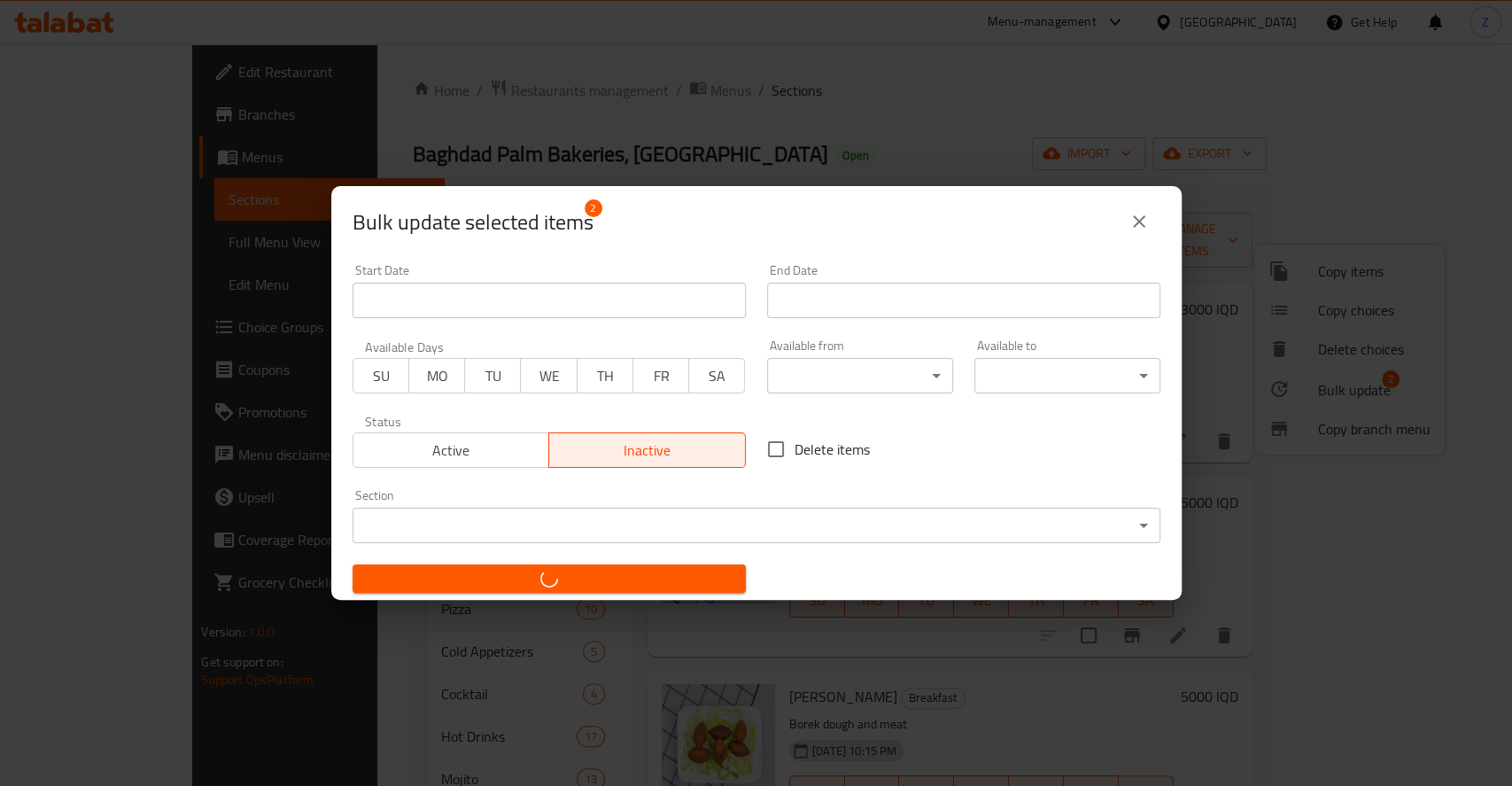
checkbox input "false"
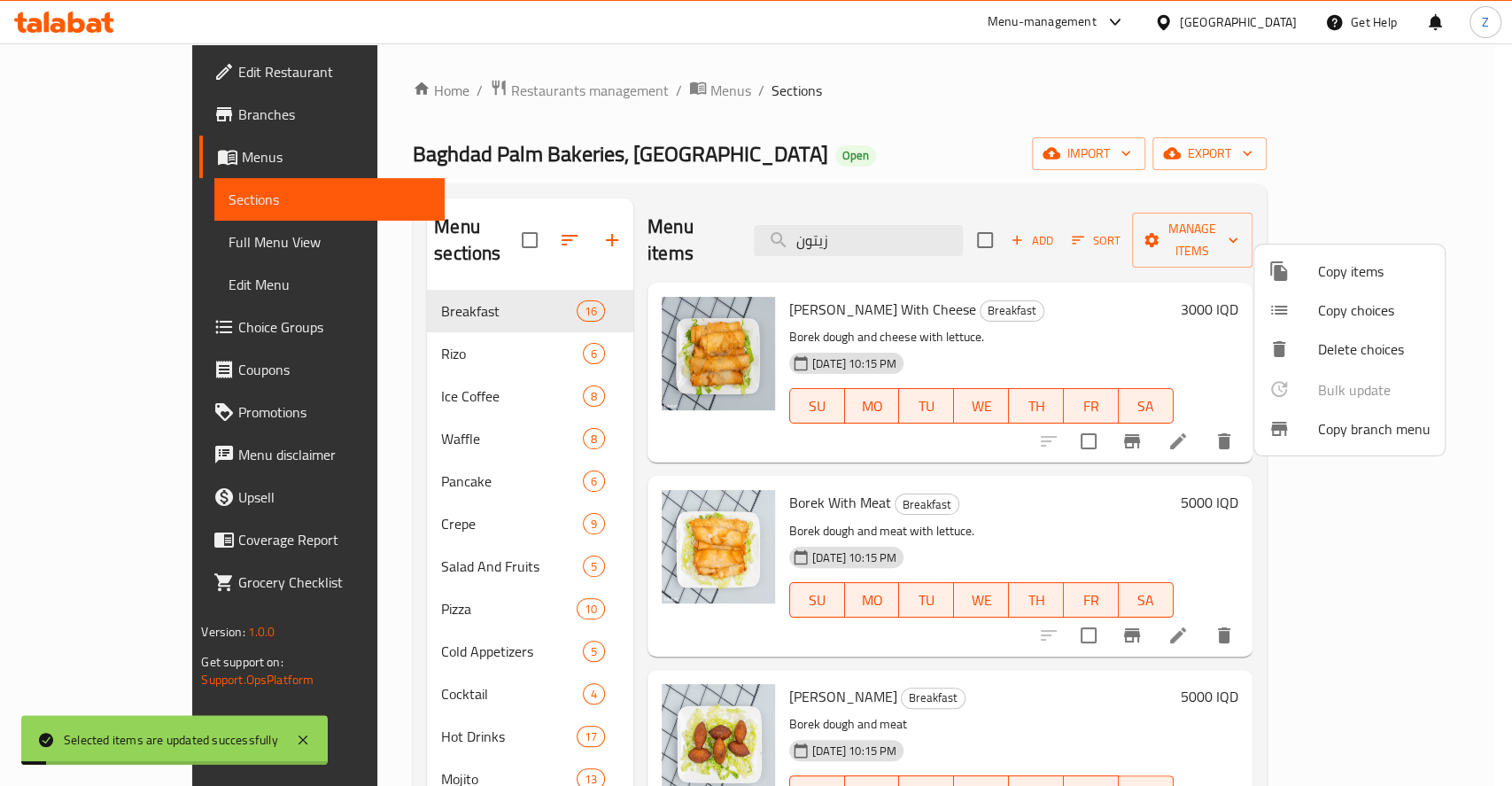
click at [359, 341] on div at bounding box center [756, 393] width 1512 height 786
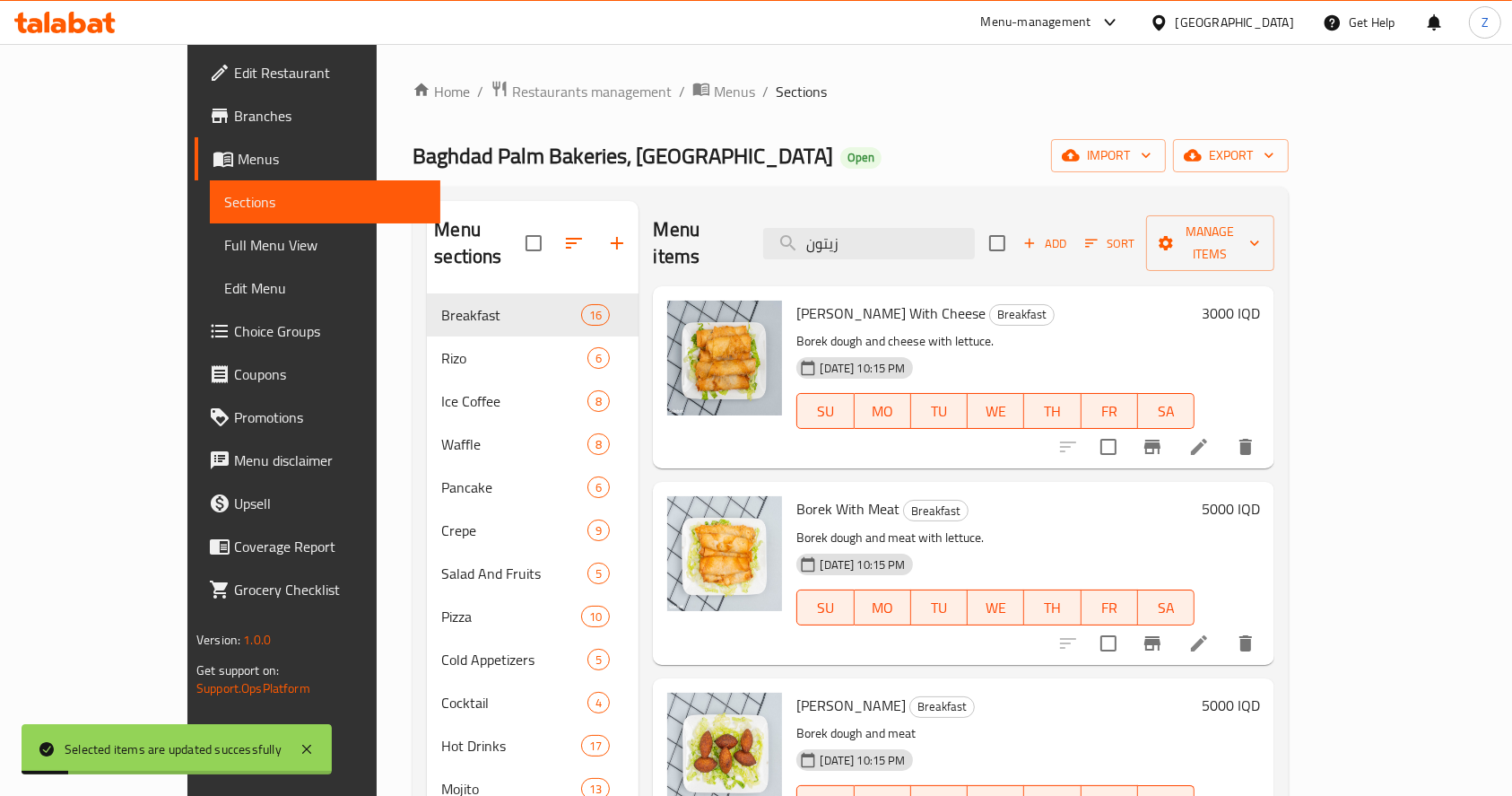
click at [426, 346] on div "Rizo 6" at bounding box center [532, 358] width 212 height 44
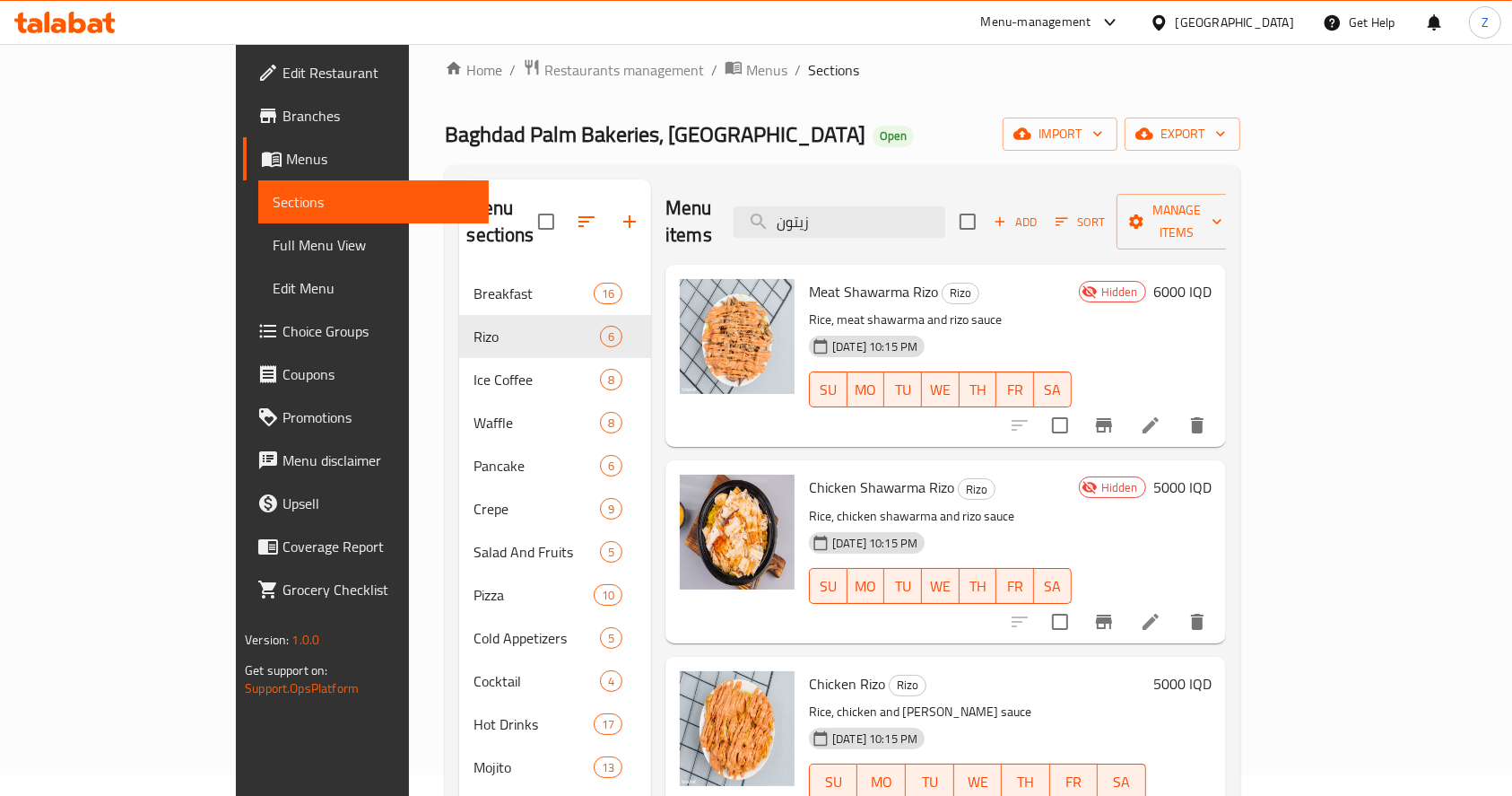
scroll to position [6, 0]
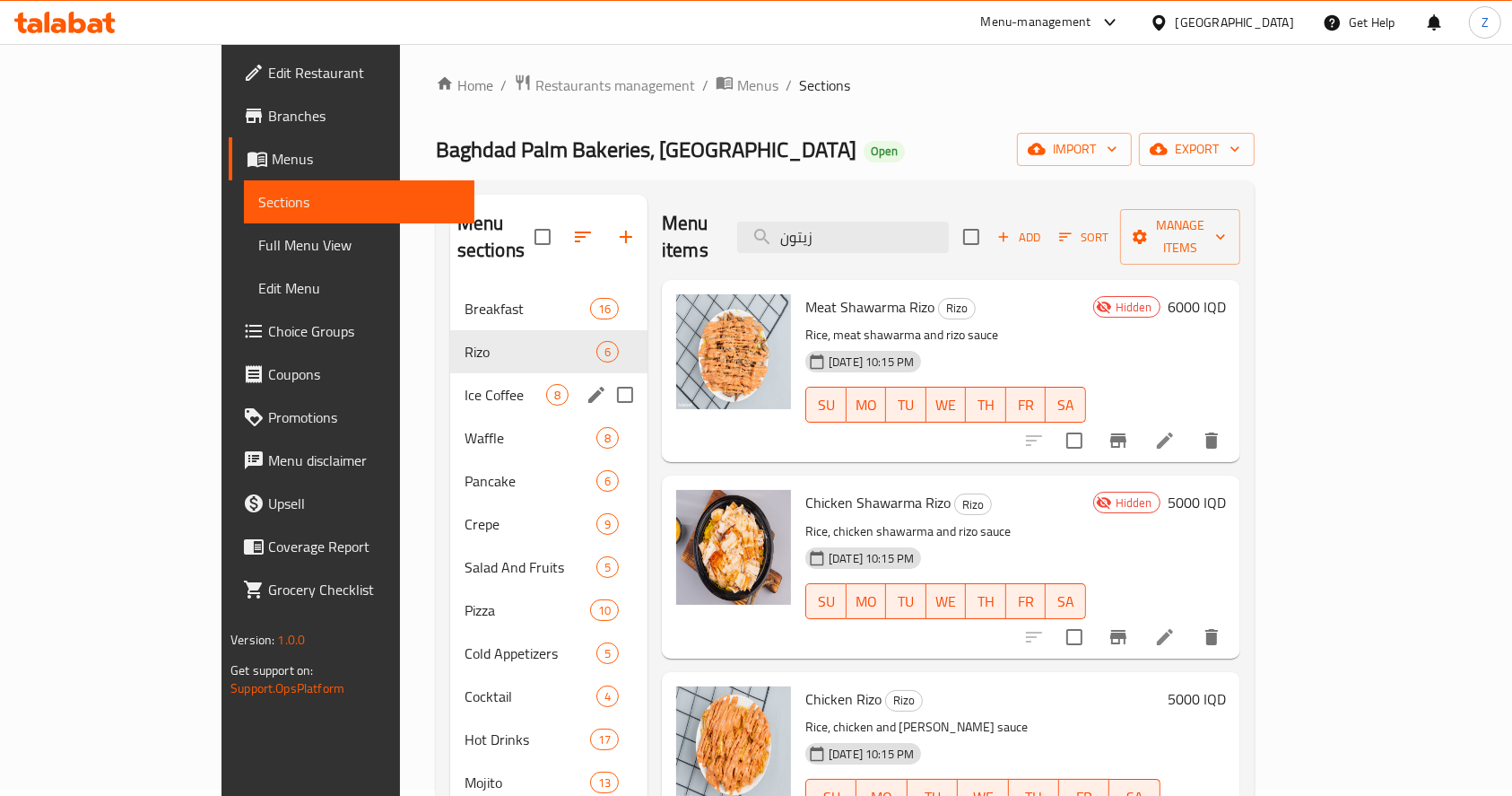
click at [464, 384] on span "Ice Coffee" at bounding box center [505, 395] width 81 height 21
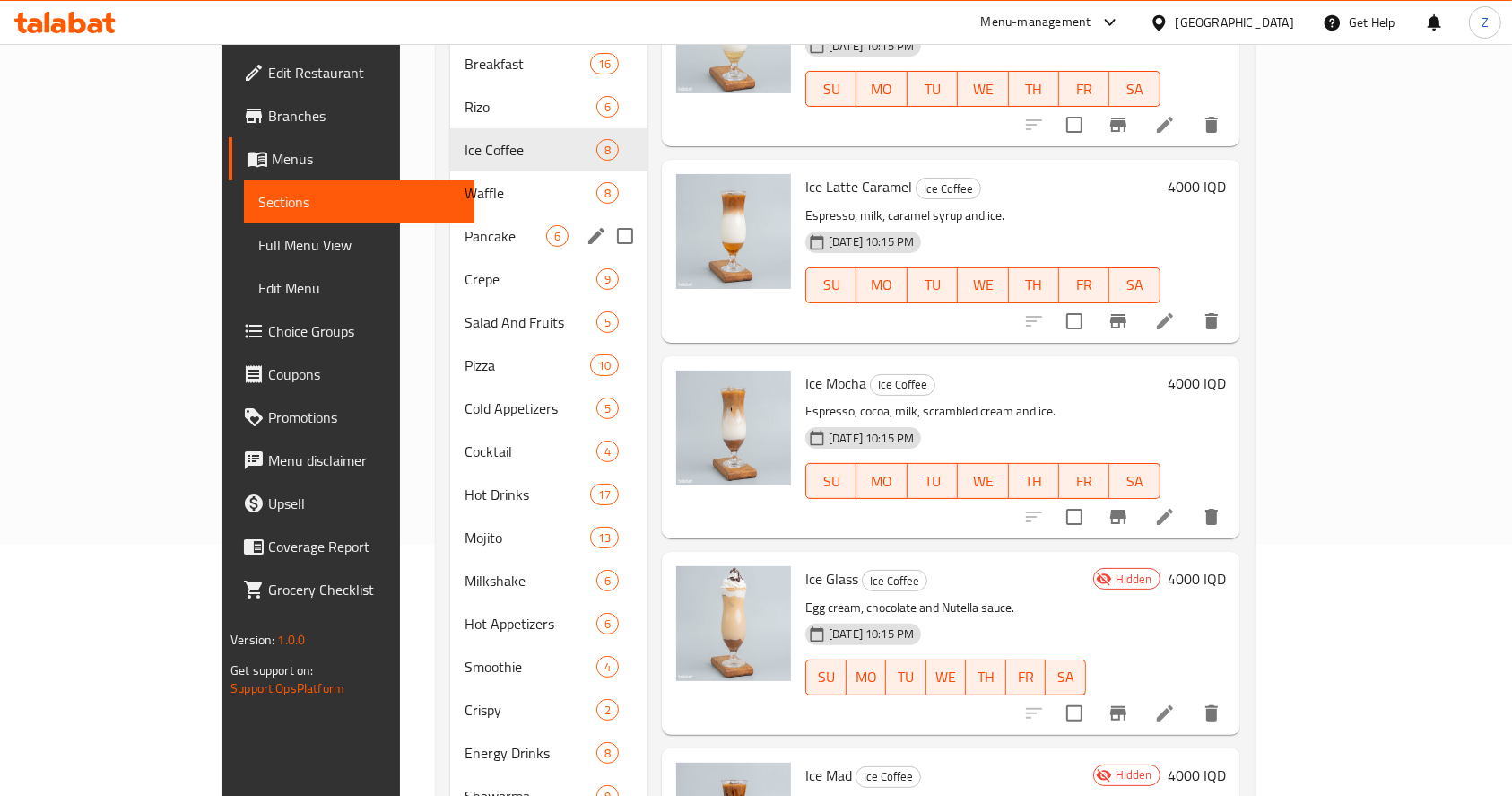
scroll to position [245, 0]
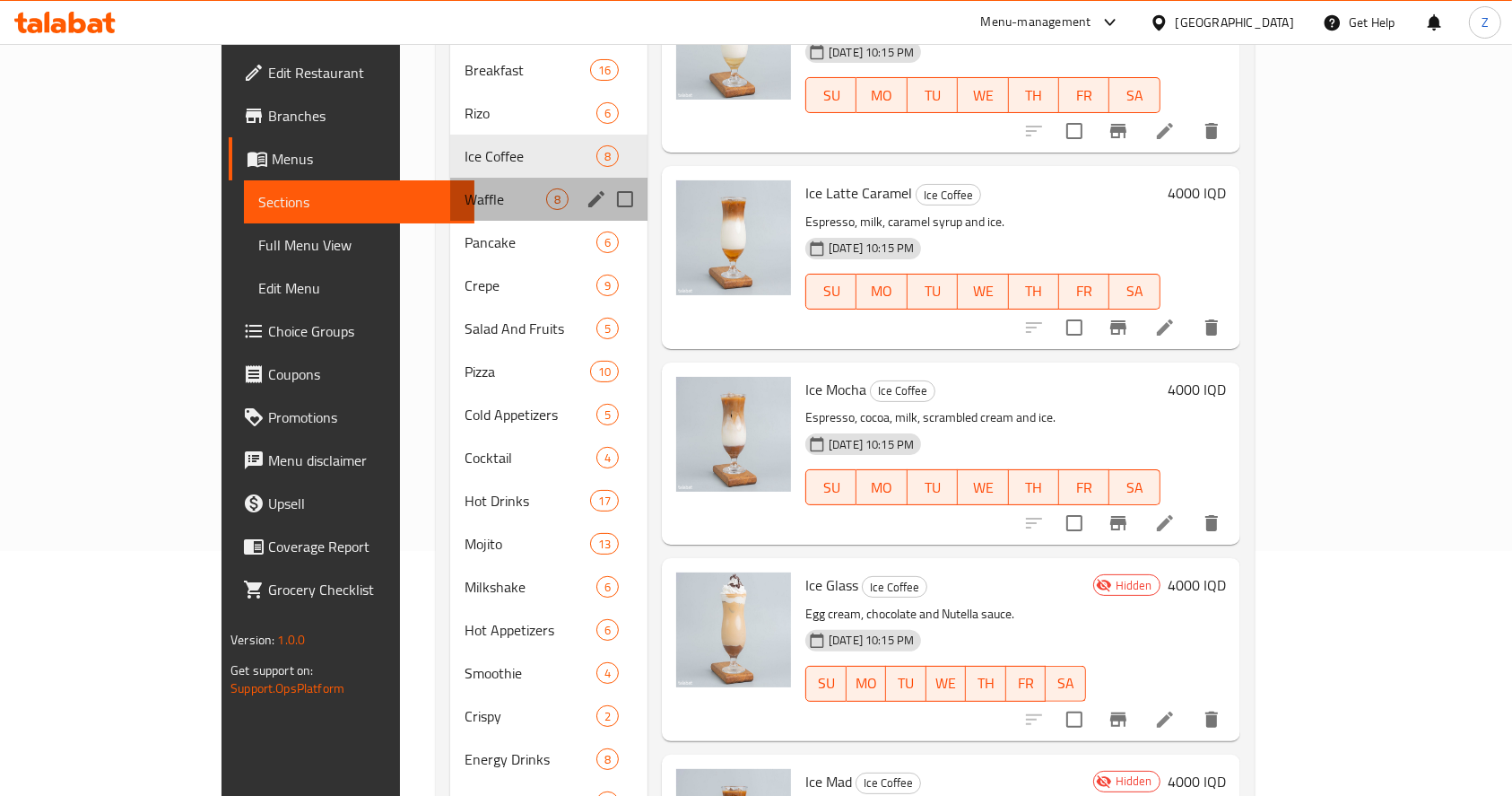
click at [451, 187] on div "Waffle 8" at bounding box center [549, 199] width 197 height 44
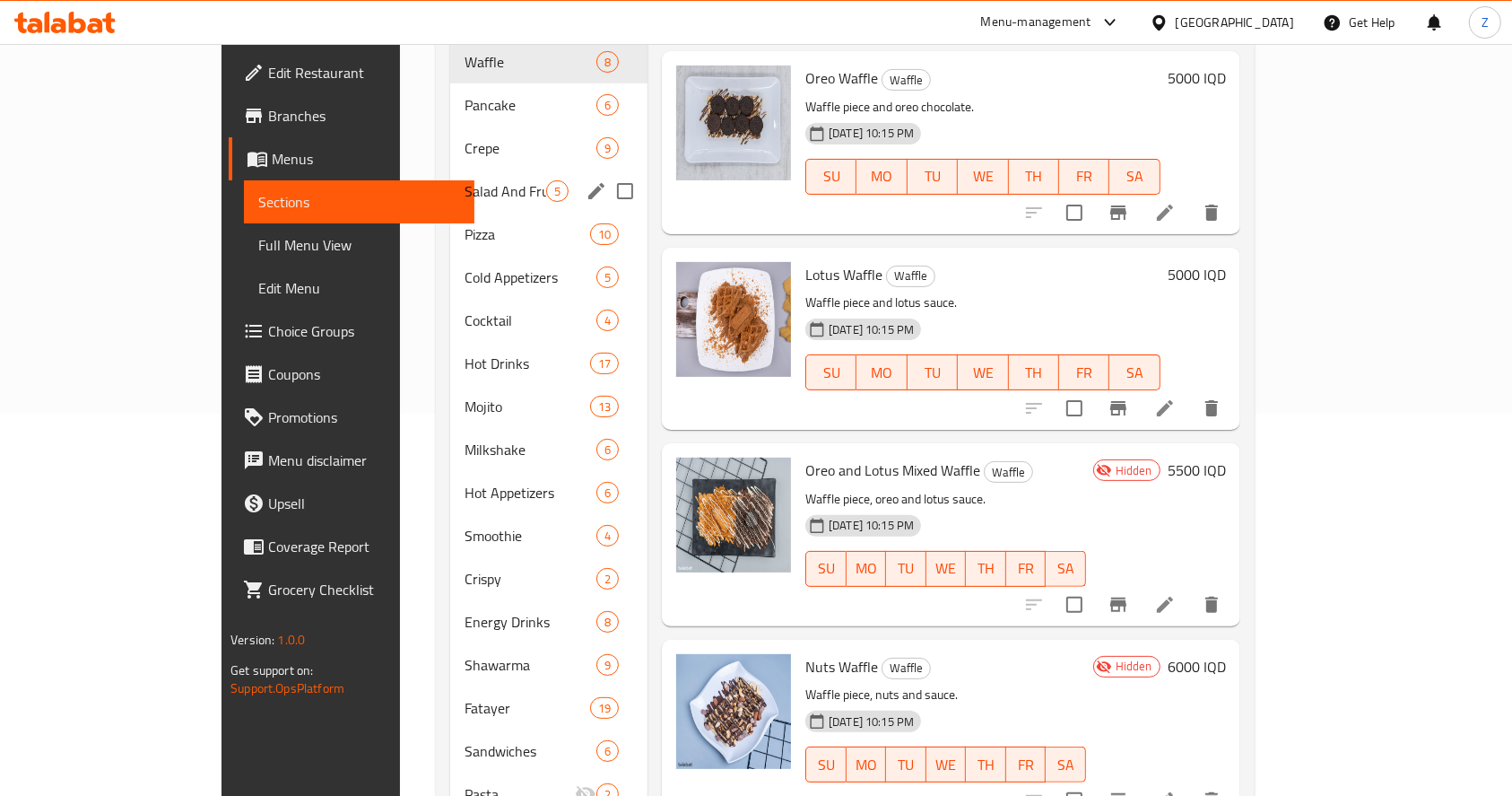
scroll to position [365, 0]
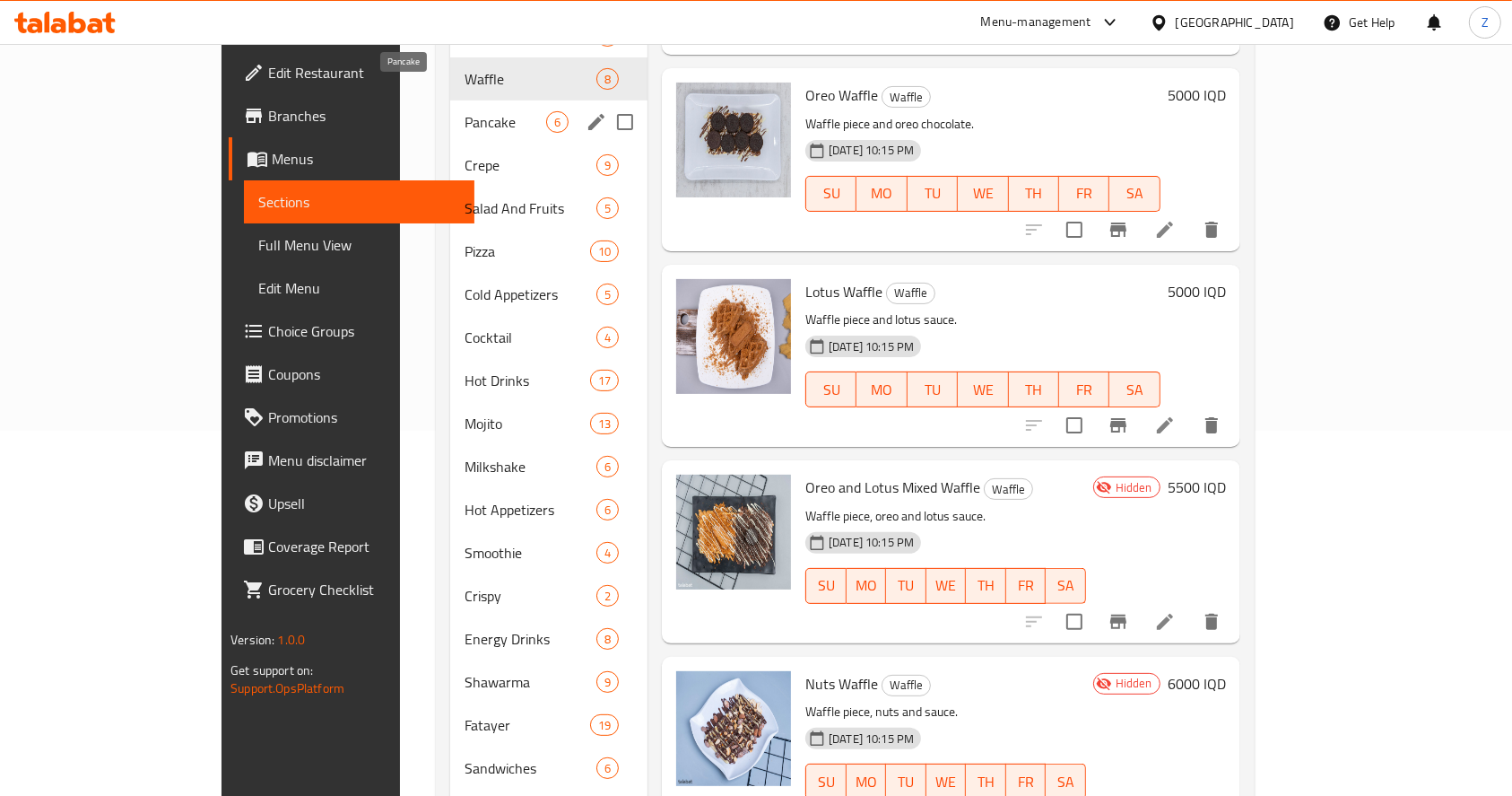
drag, startPoint x: 406, startPoint y: 96, endPoint x: 416, endPoint y: 123, distance: 28.8
click at [464, 111] on span "Pancake" at bounding box center [505, 122] width 81 height 21
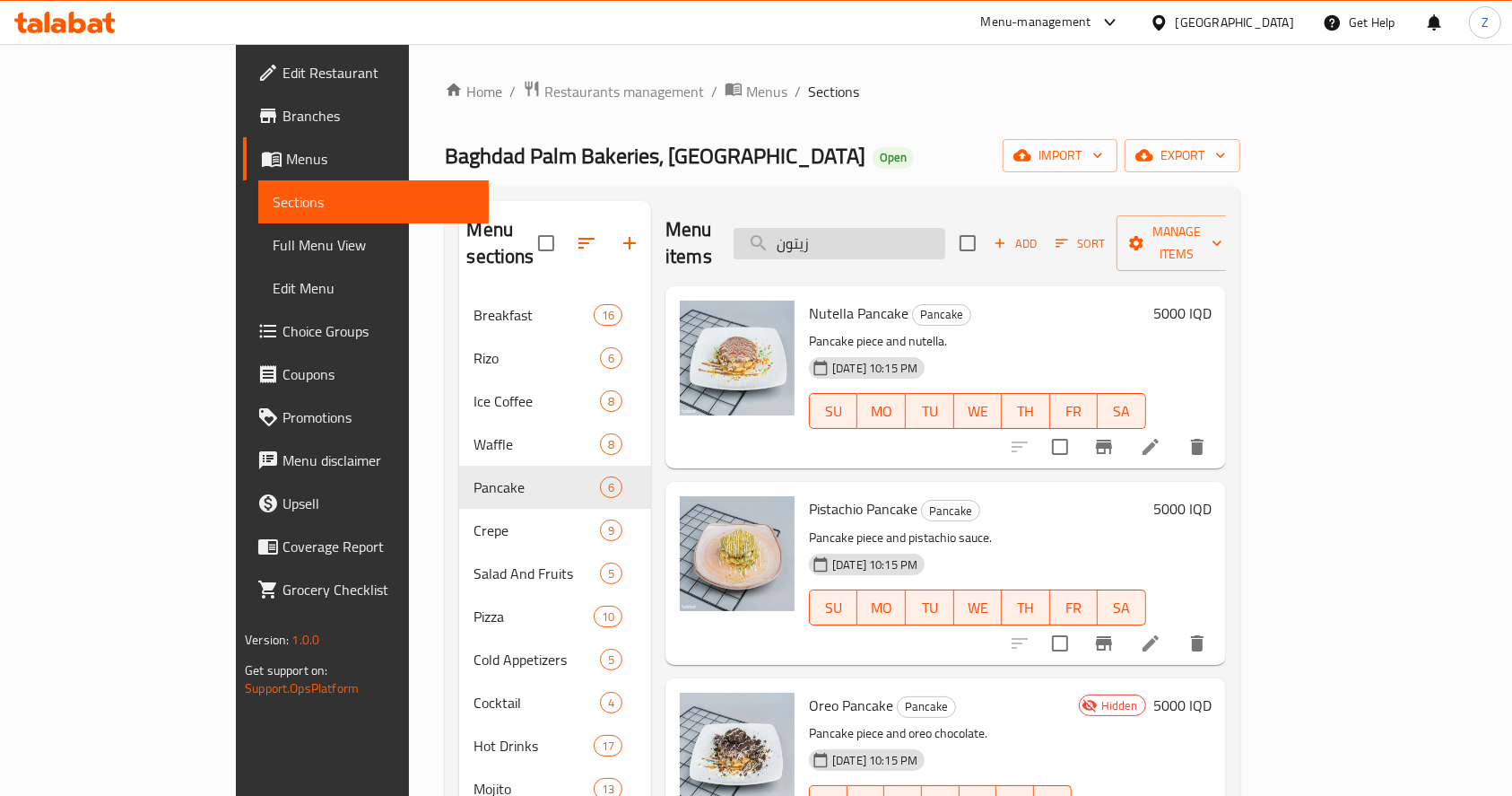
drag, startPoint x: 903, startPoint y: 237, endPoint x: 824, endPoint y: 240, distance: 79.1
click at [824, 240] on input "زيتون" at bounding box center [839, 244] width 212 height 31
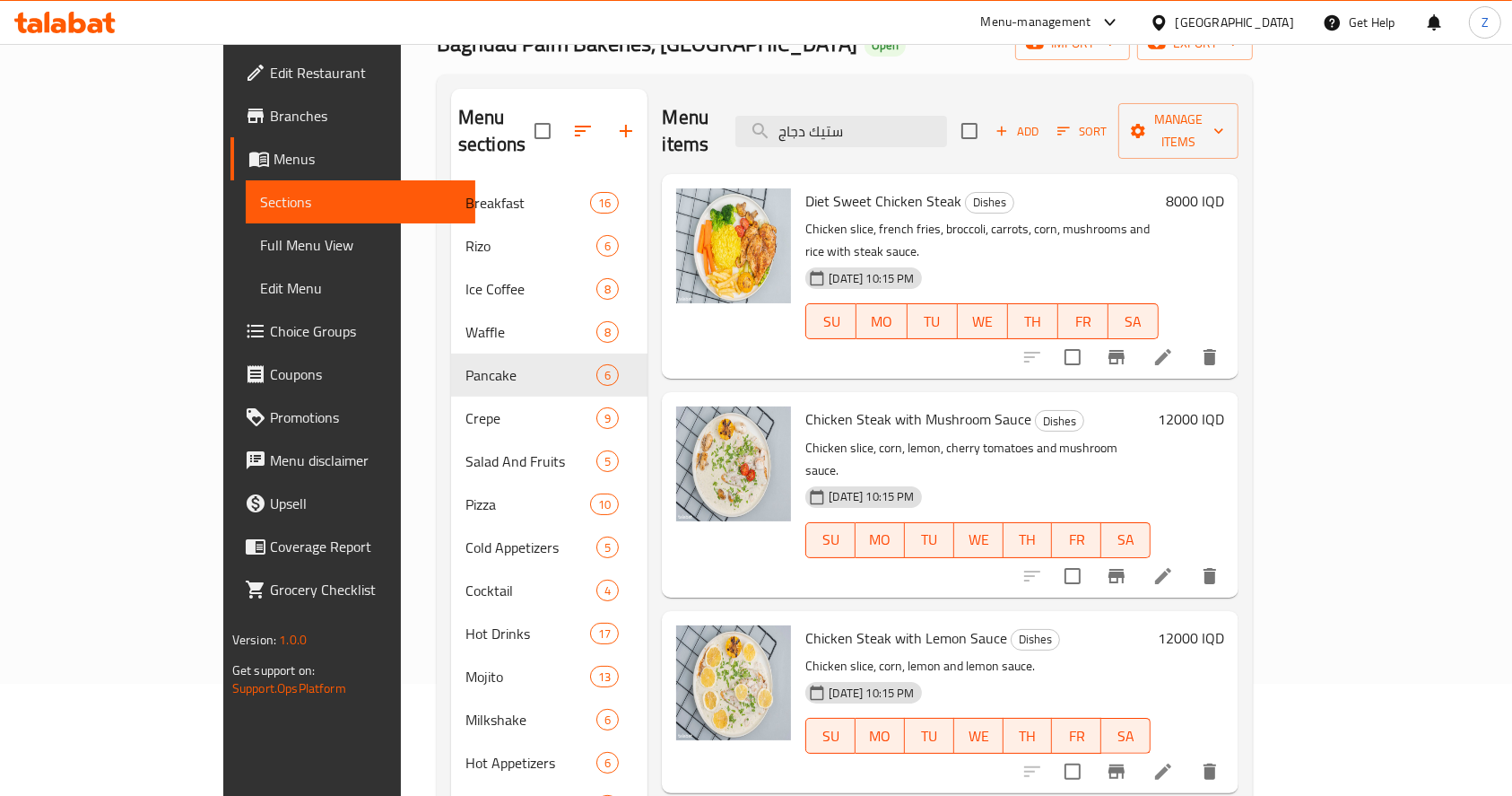
scroll to position [119, 0]
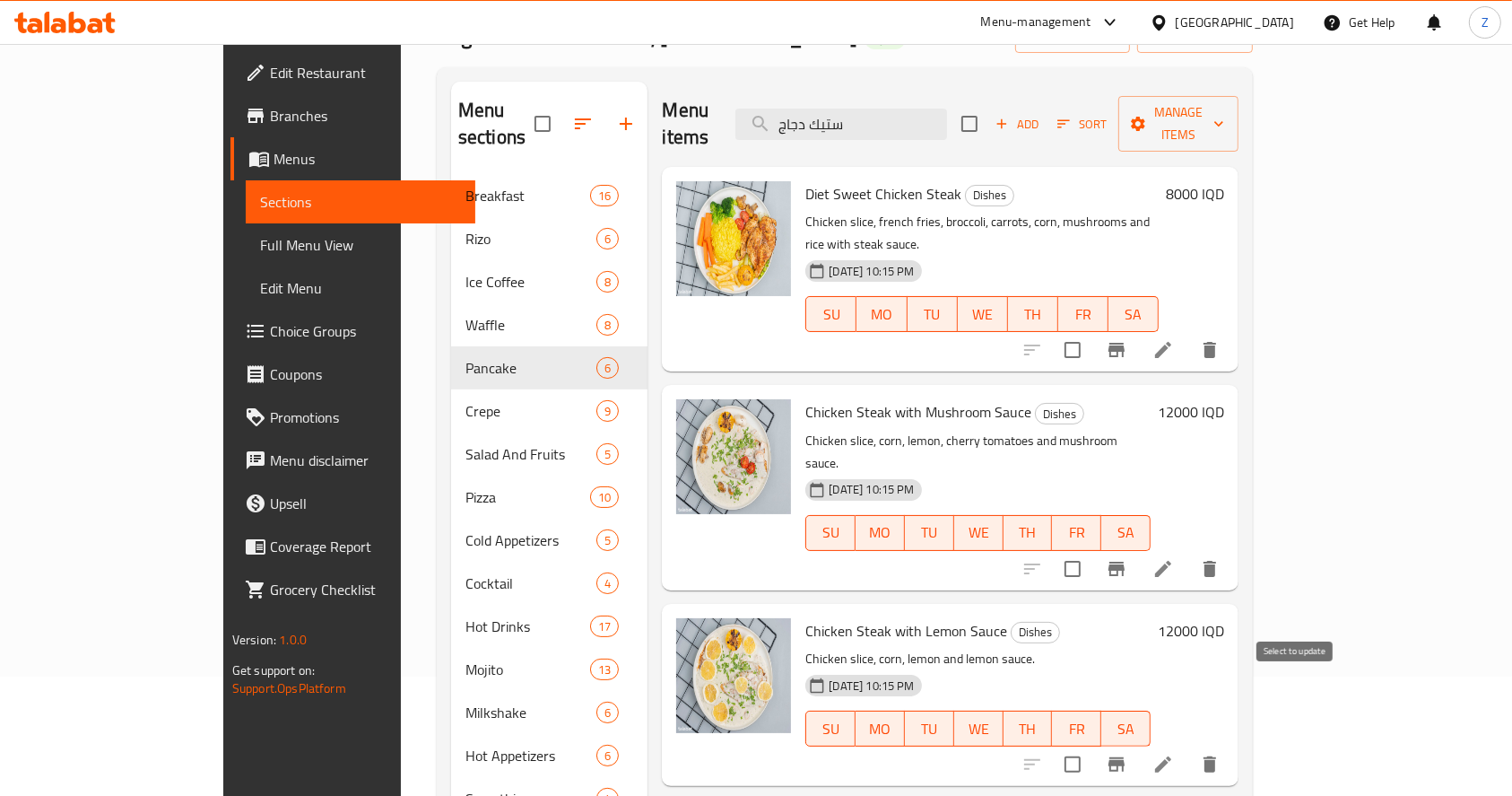
type input "ستيك دجاج"
drag, startPoint x: 1296, startPoint y: 697, endPoint x: 1302, endPoint y: 547, distance: 150.1
click at [1091, 746] on input "checkbox" at bounding box center [1072, 764] width 38 height 38
checkbox input "true"
click at [1091, 549] on input "checkbox" at bounding box center [1072, 568] width 38 height 38
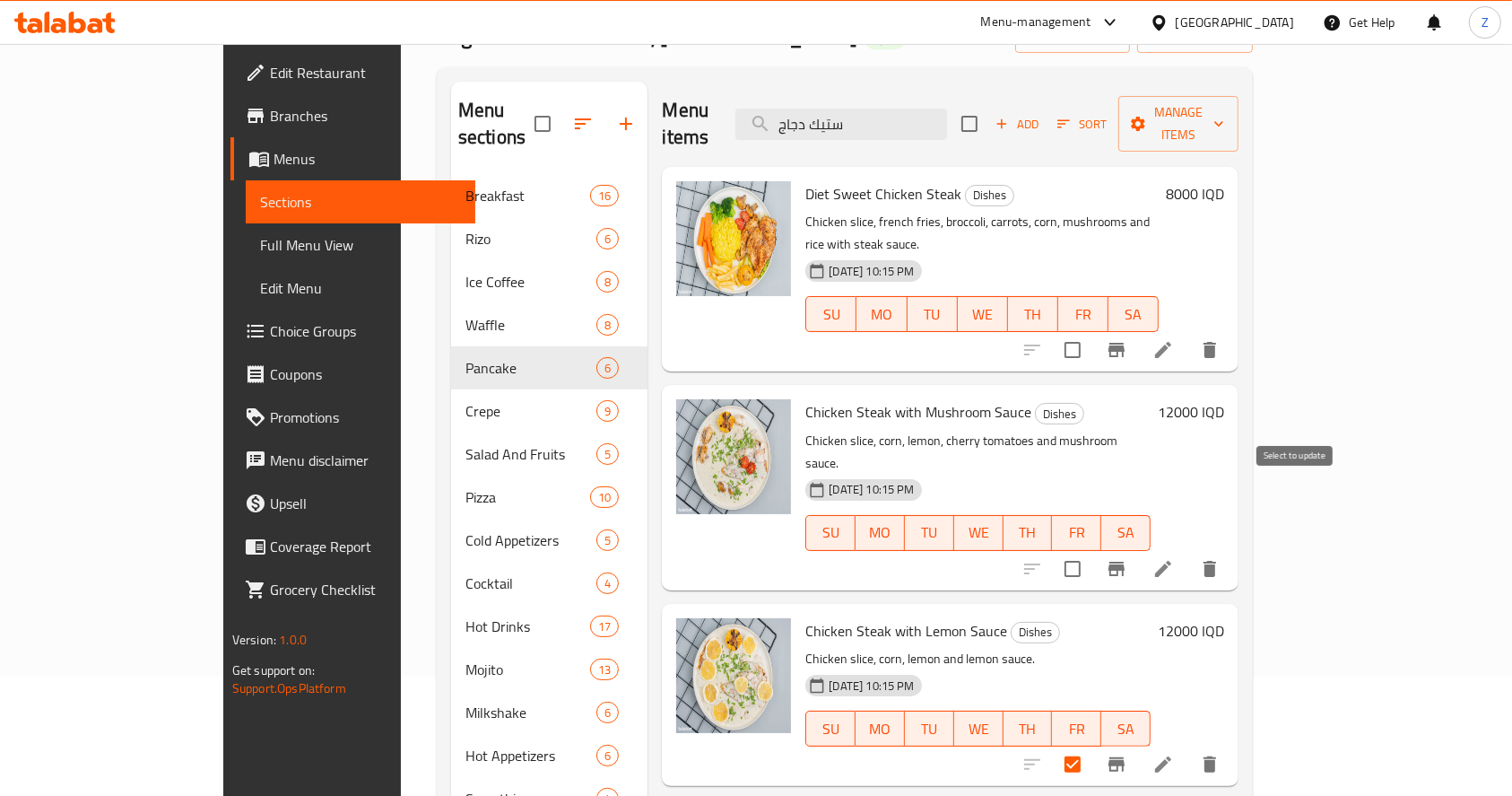
checkbox input "true"
click at [1091, 331] on input "checkbox" at bounding box center [1072, 349] width 38 height 38
checkbox input "true"
click at [1126, 110] on span "Manage items" at bounding box center [1178, 124] width 92 height 44
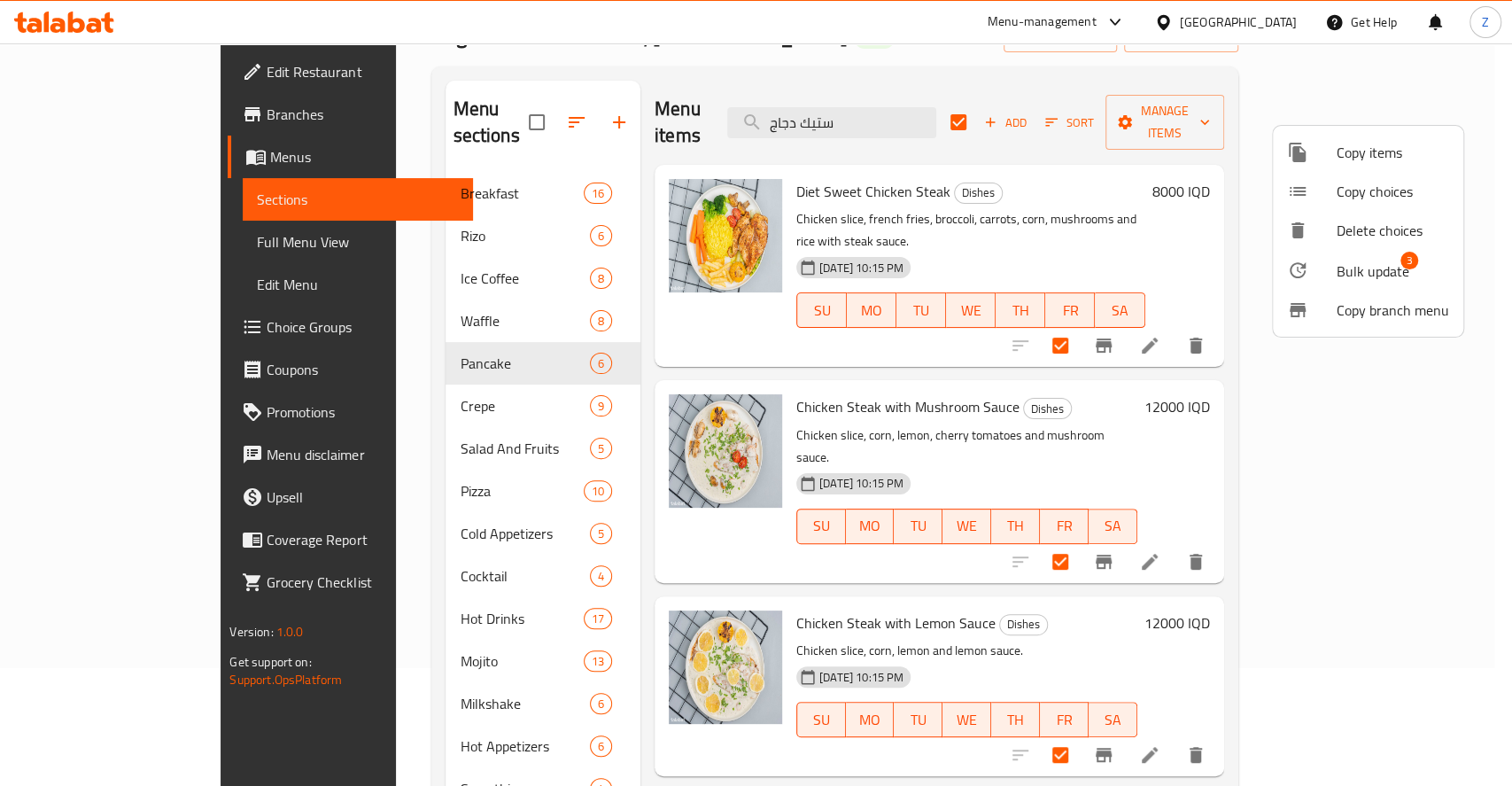
click at [1113, 276] on span "Bulk update" at bounding box center [1373, 271] width 73 height 21
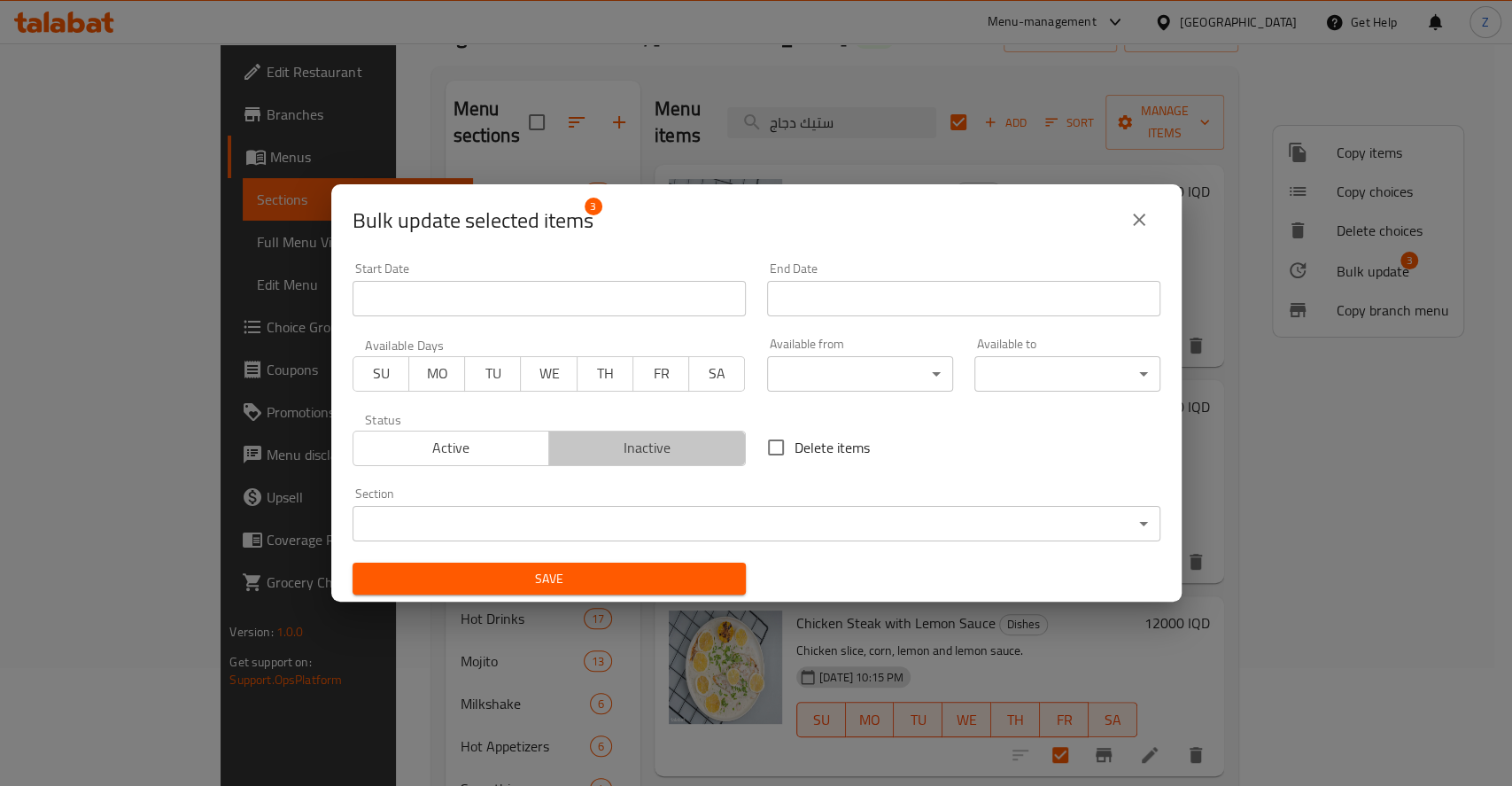
click at [717, 451] on span "Inactive" at bounding box center [647, 447] width 182 height 26
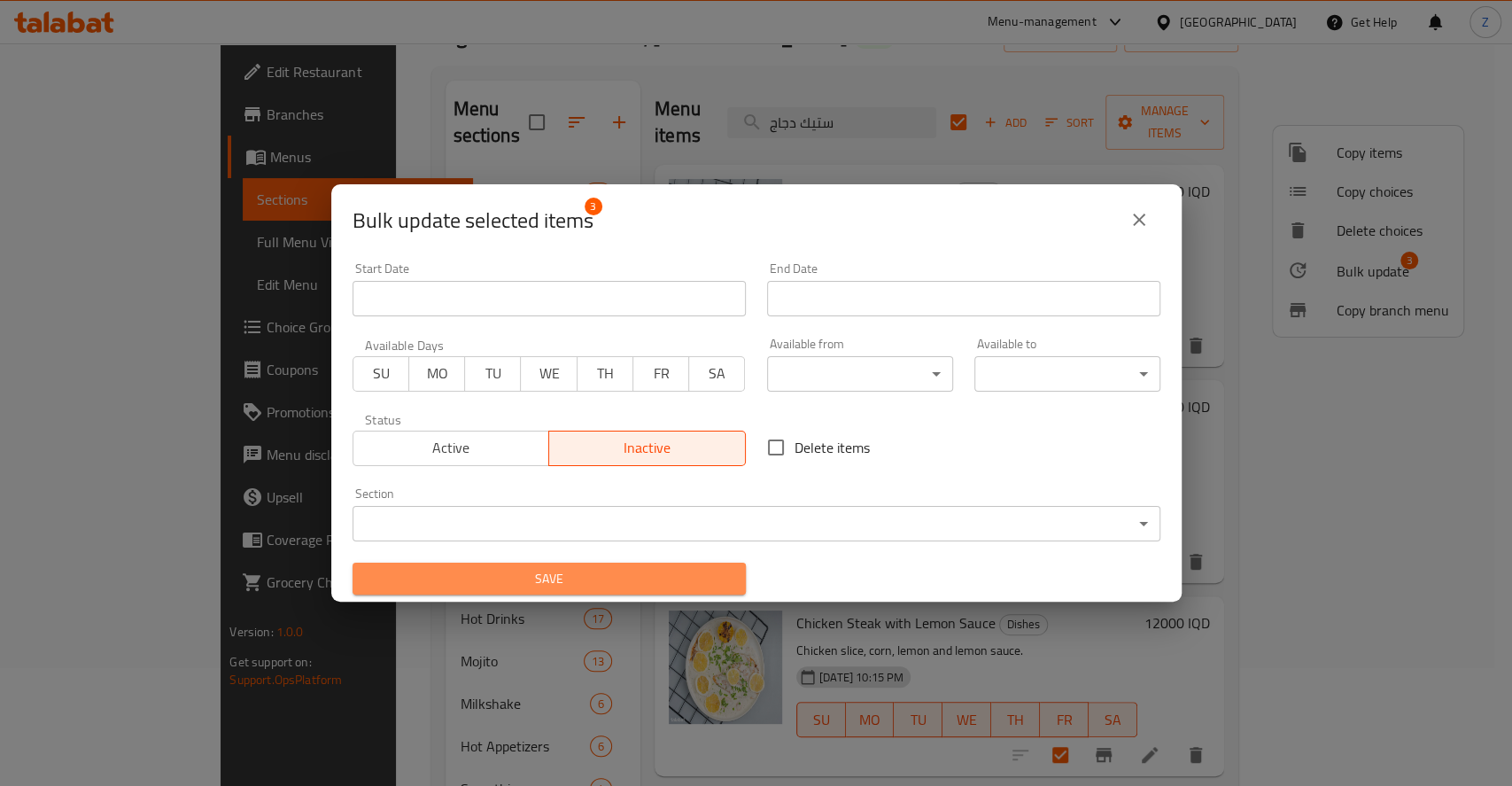
drag, startPoint x: 707, startPoint y: 570, endPoint x: 913, endPoint y: 526, distance: 210.6
click at [706, 570] on span "Save" at bounding box center [549, 578] width 365 height 22
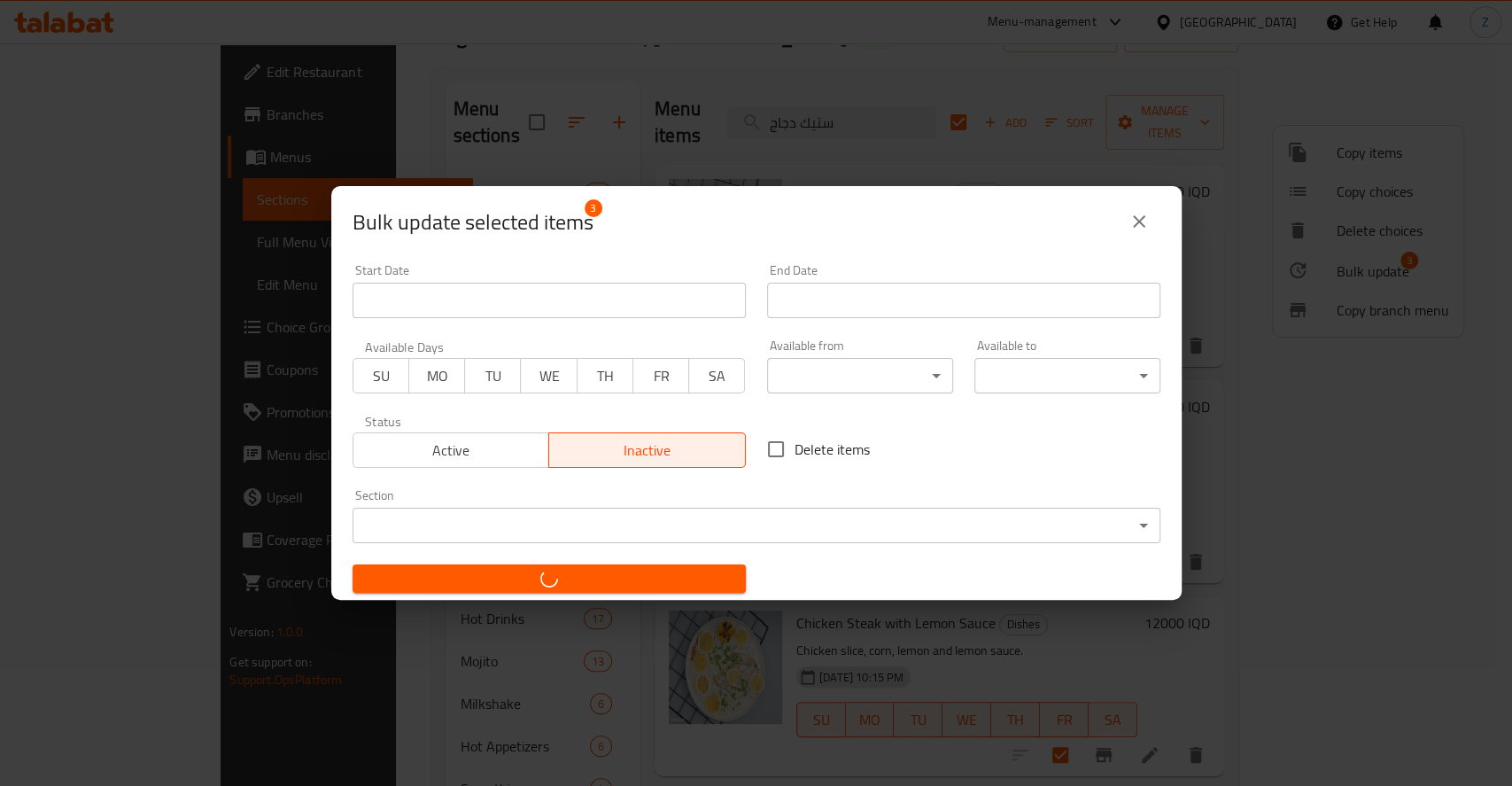
checkbox input "false"
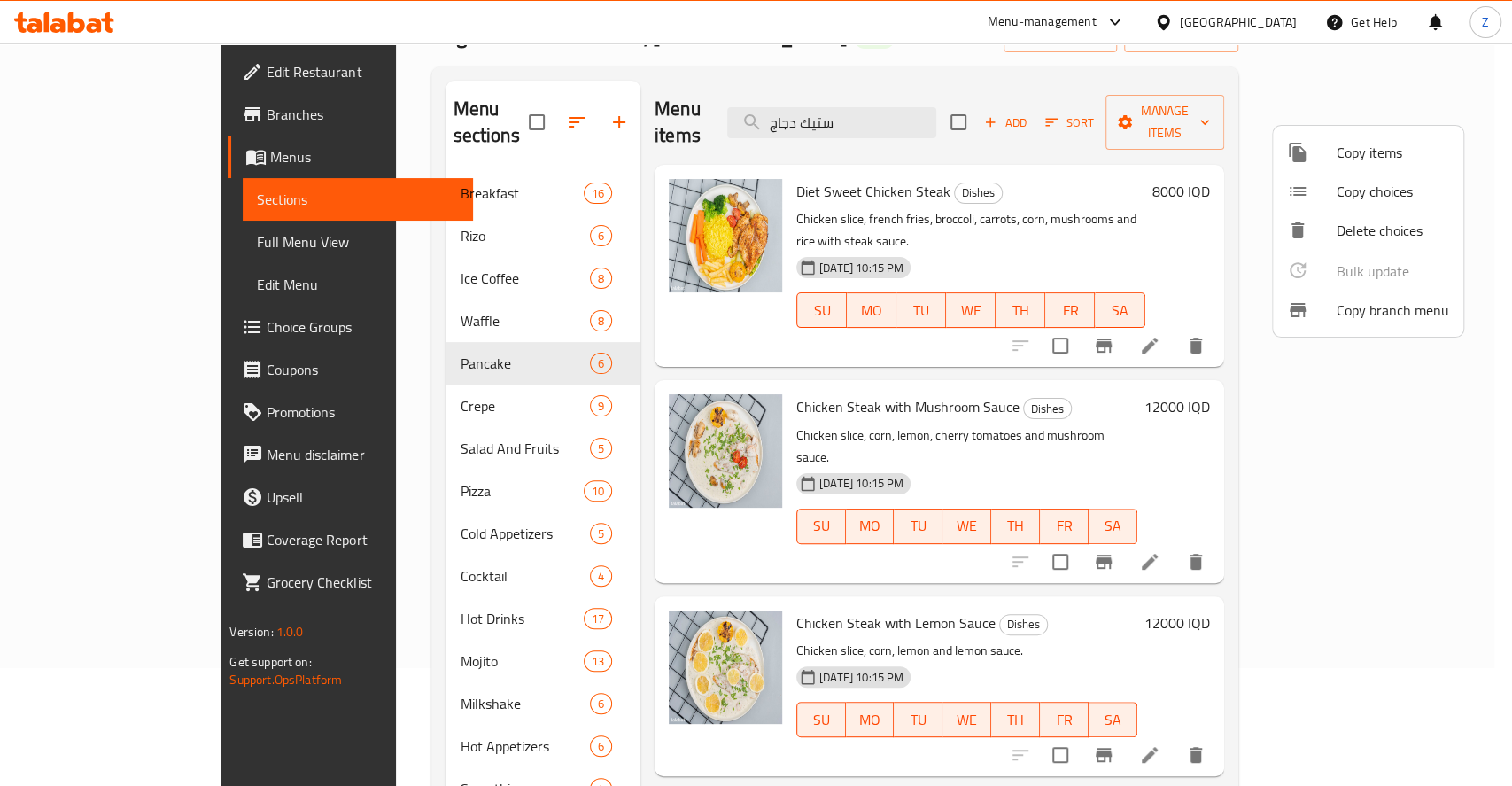
click at [404, 368] on div at bounding box center [756, 393] width 1512 height 786
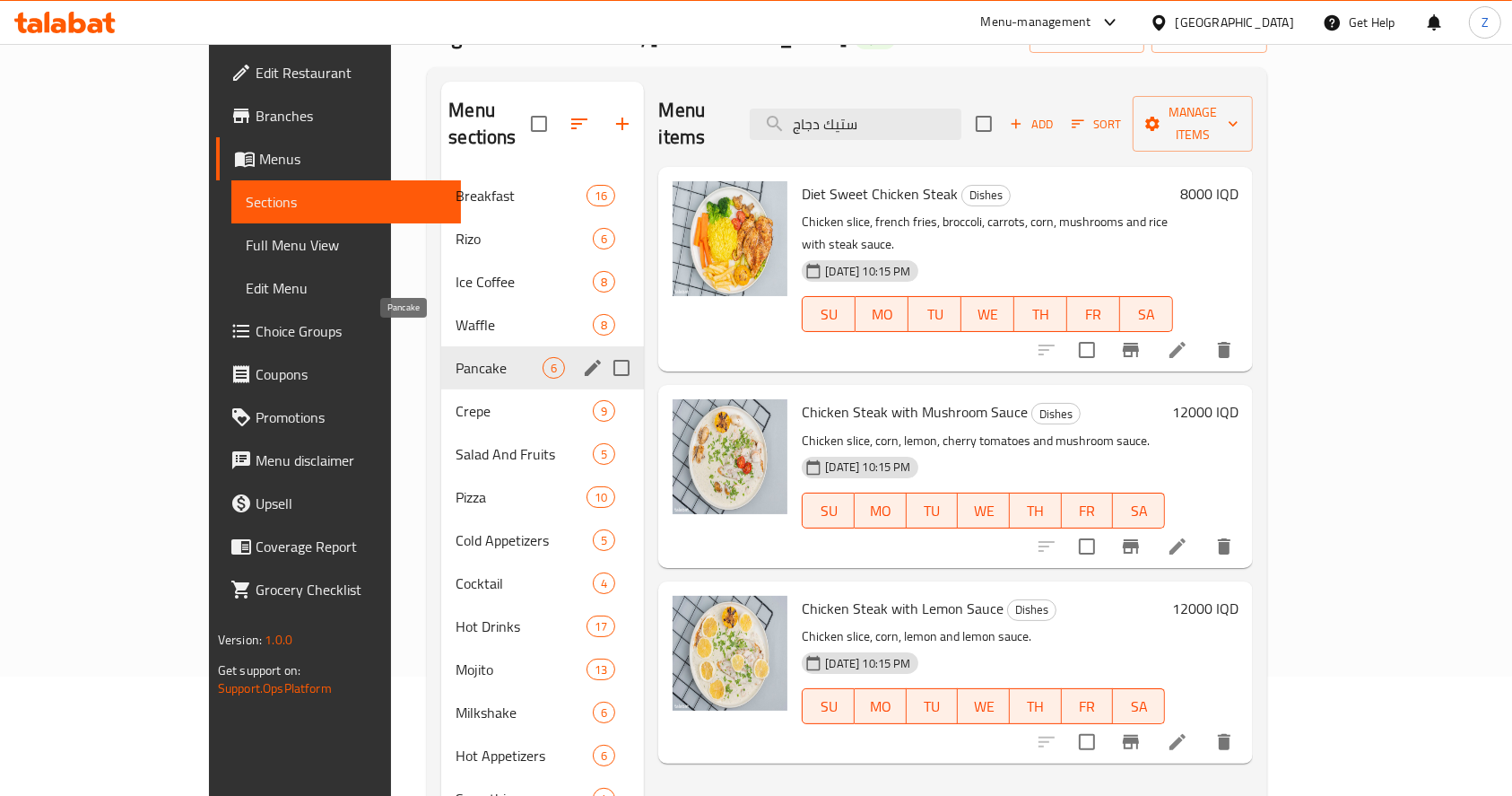
click at [455, 357] on span "Pancake" at bounding box center [499, 368] width 87 height 21
click at [455, 400] on span "Crepe" at bounding box center [499, 411] width 87 height 21
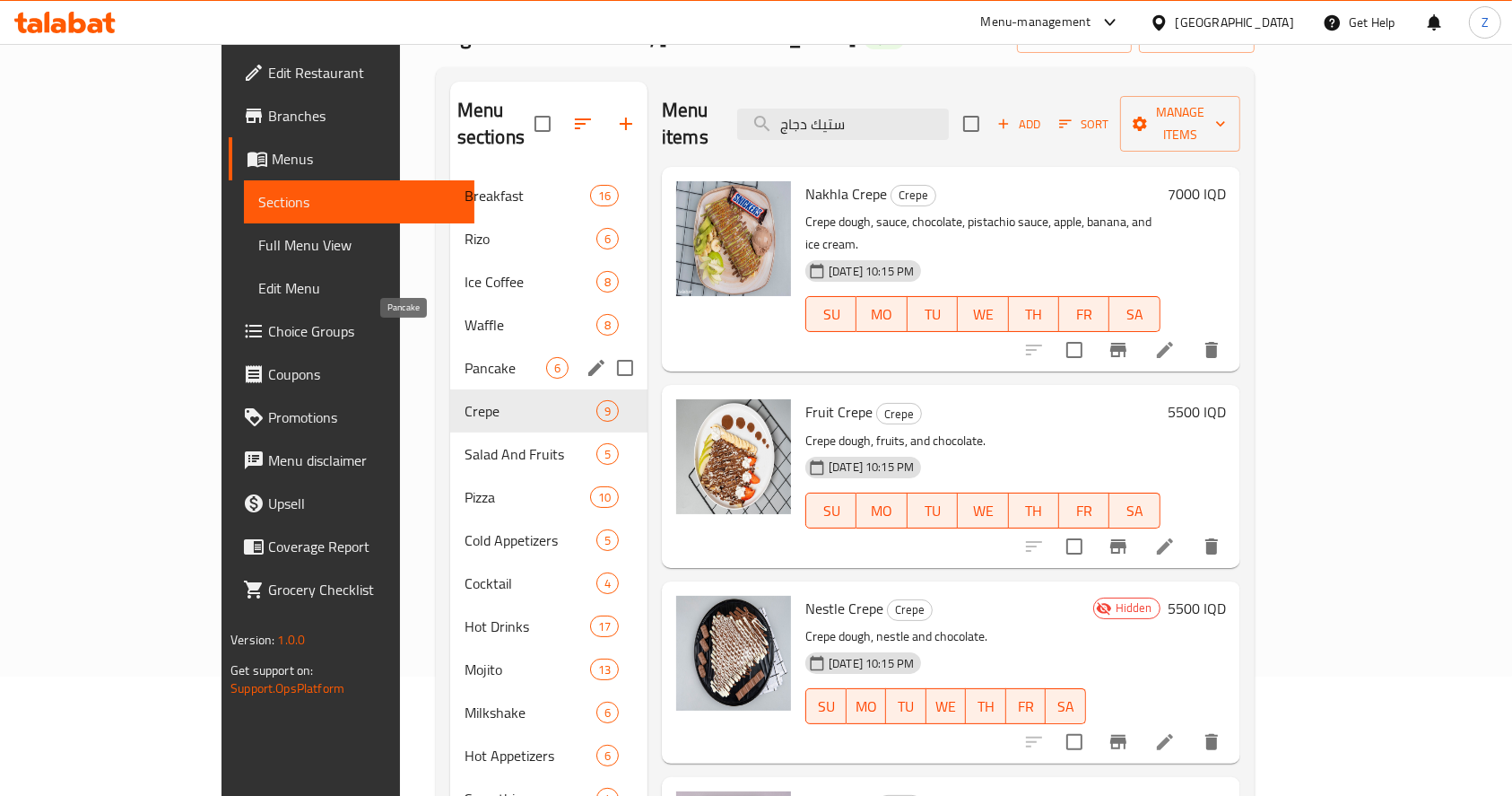
click at [464, 357] on span "Pancake" at bounding box center [505, 368] width 81 height 21
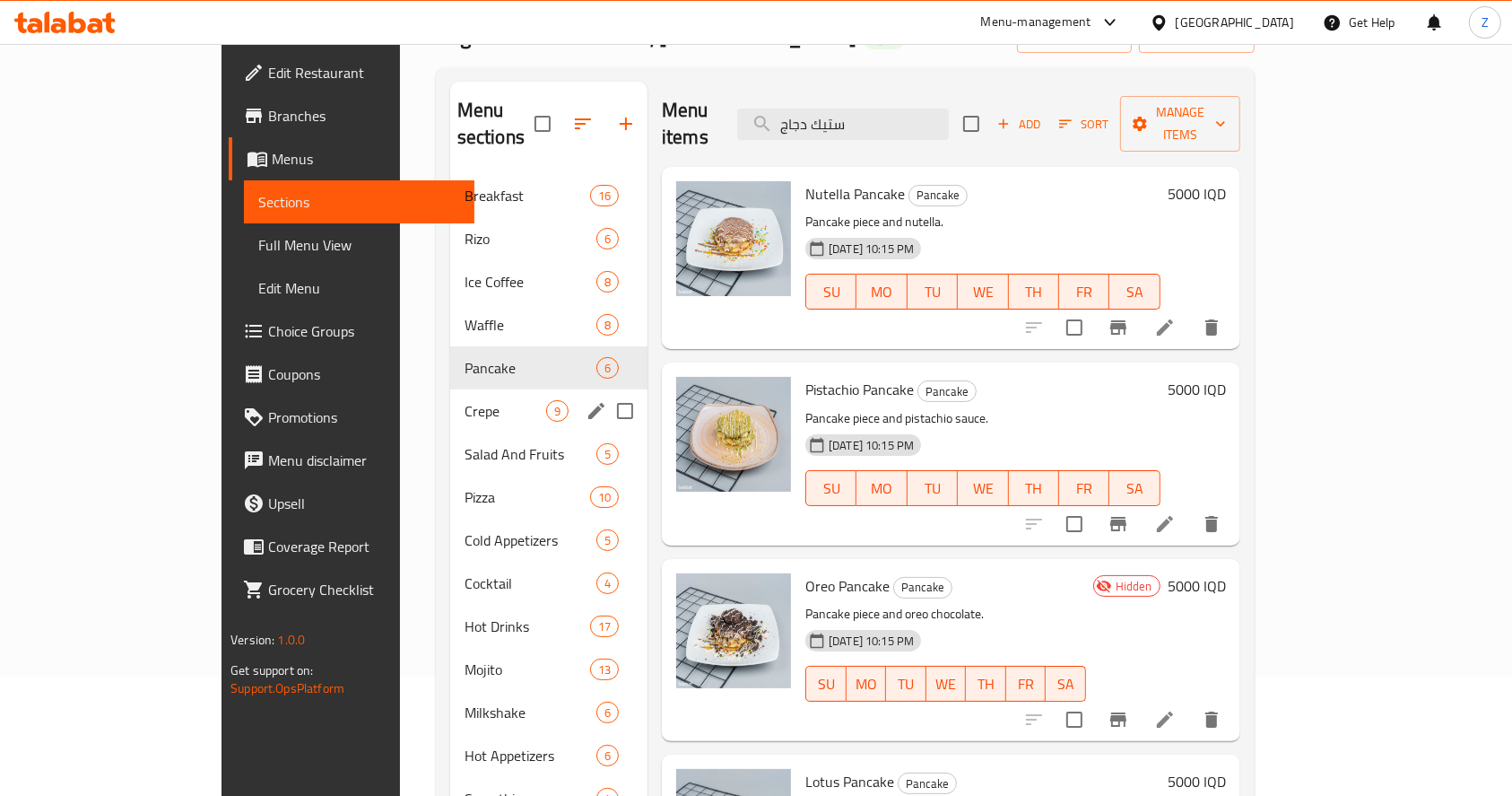
click at [464, 400] on span "Crepe" at bounding box center [505, 411] width 81 height 21
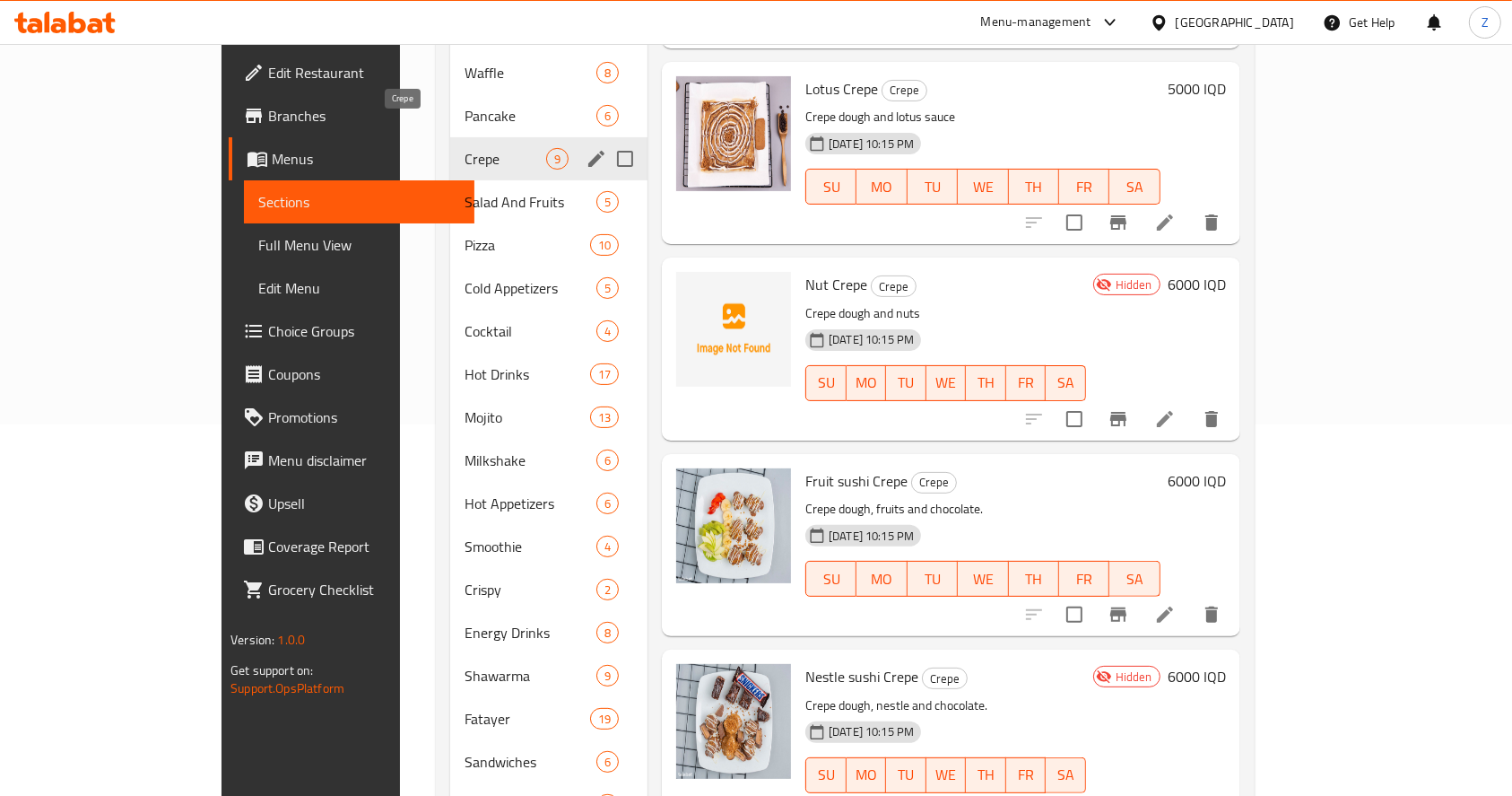
scroll to position [365, 0]
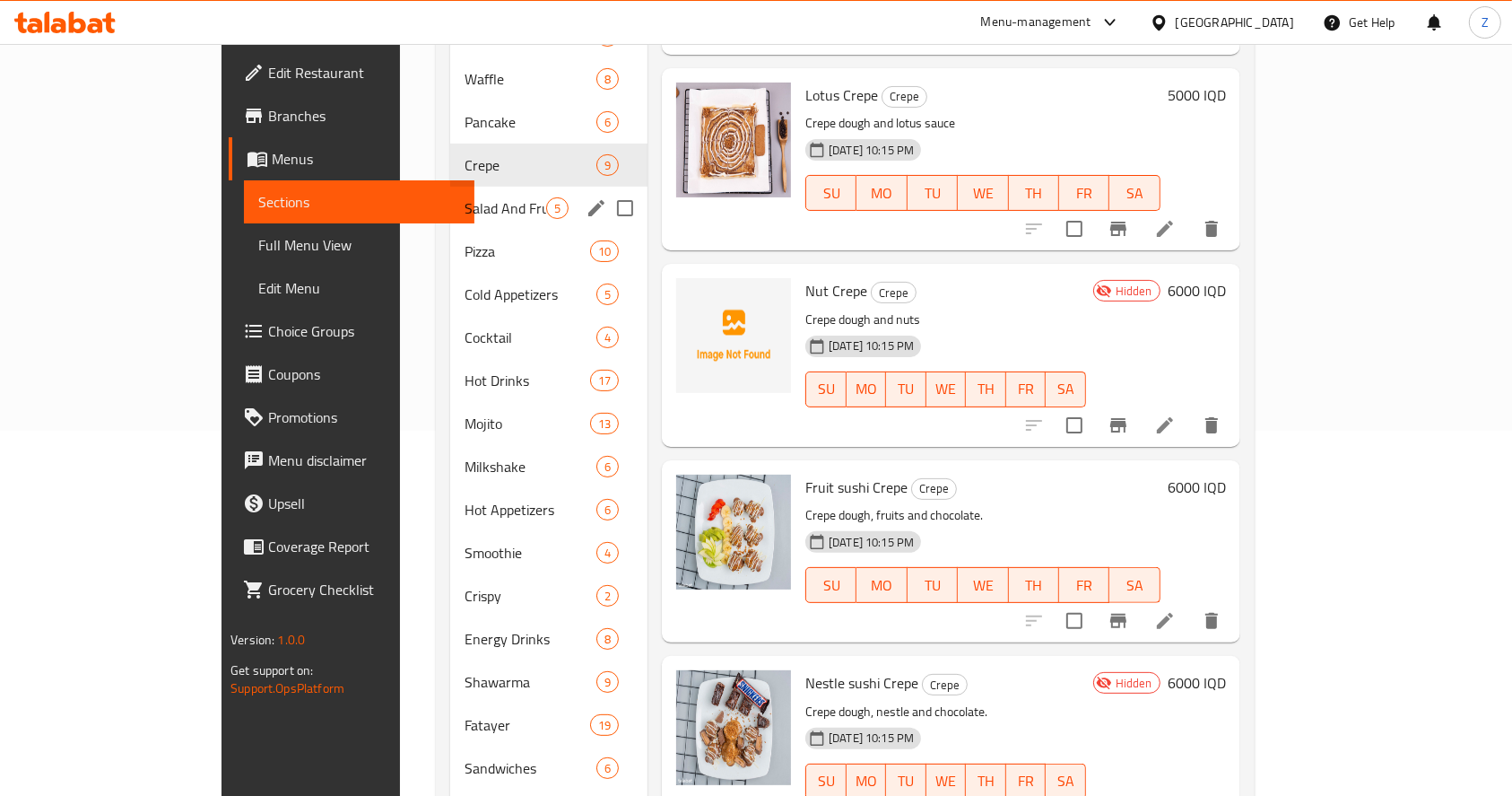
click at [451, 187] on div "Salad And Fruits 5" at bounding box center [549, 208] width 197 height 44
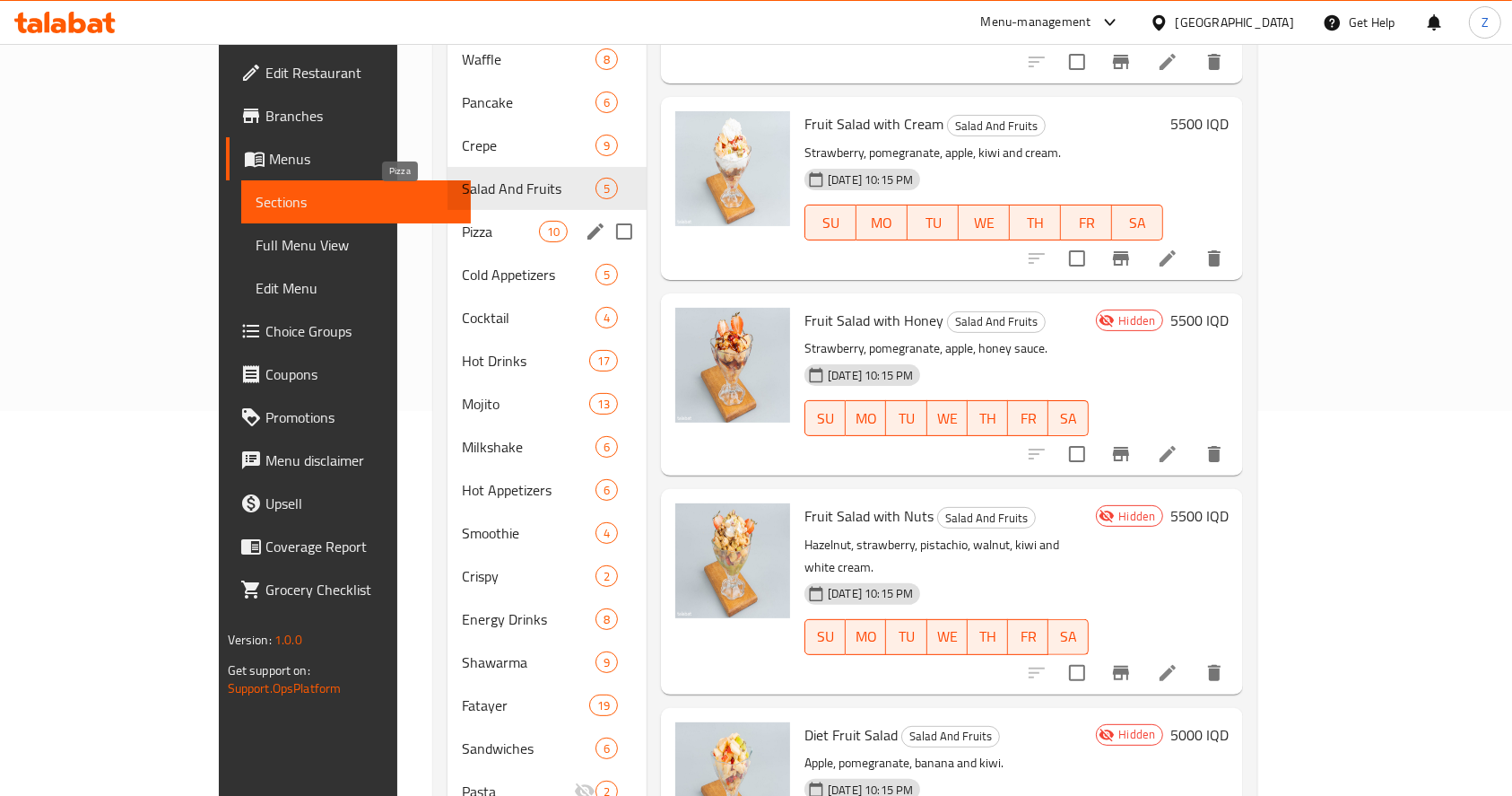
scroll to position [365, 0]
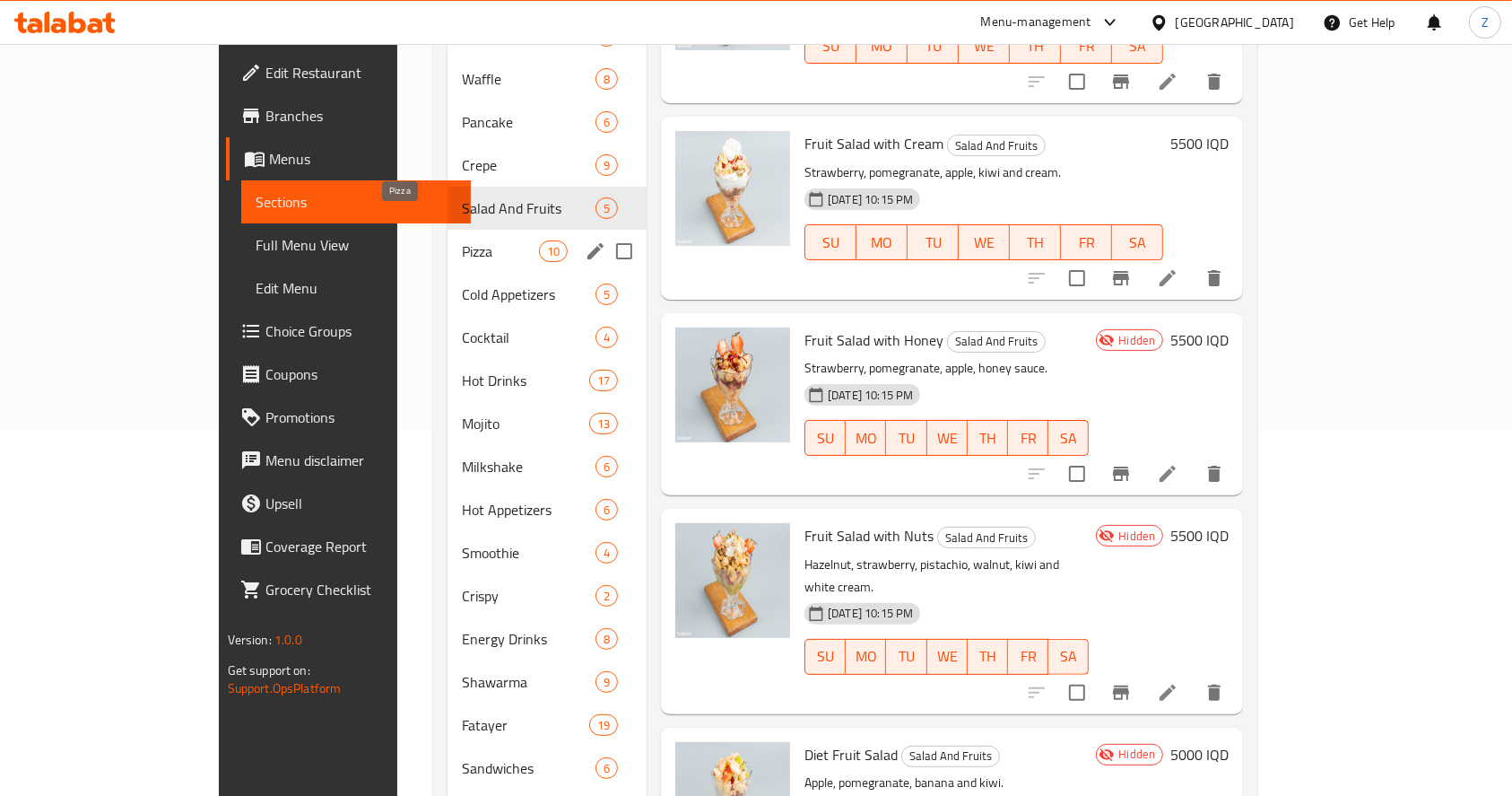
click at [462, 241] on span "Pizza" at bounding box center [500, 251] width 76 height 21
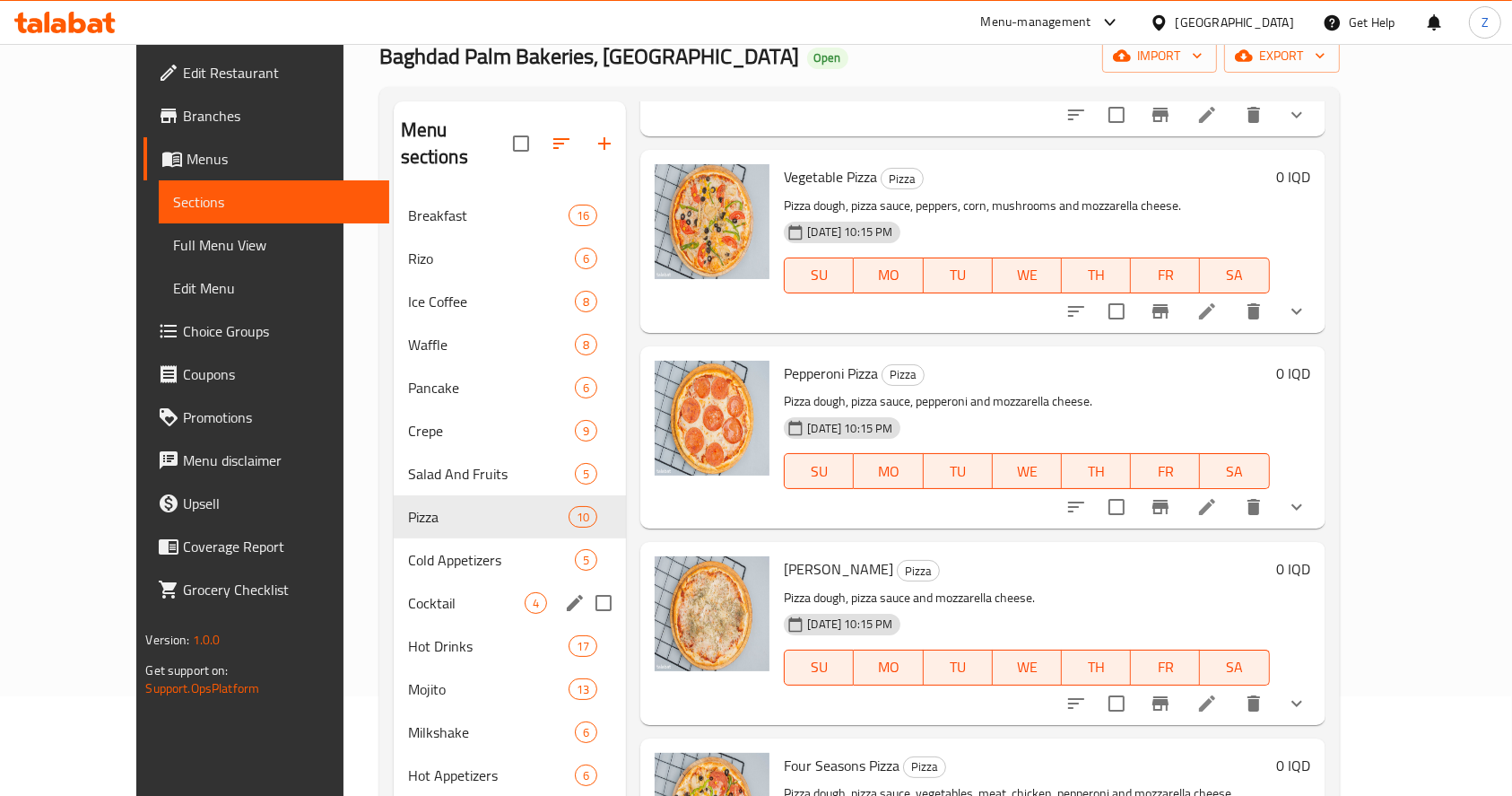
scroll to position [239, 0]
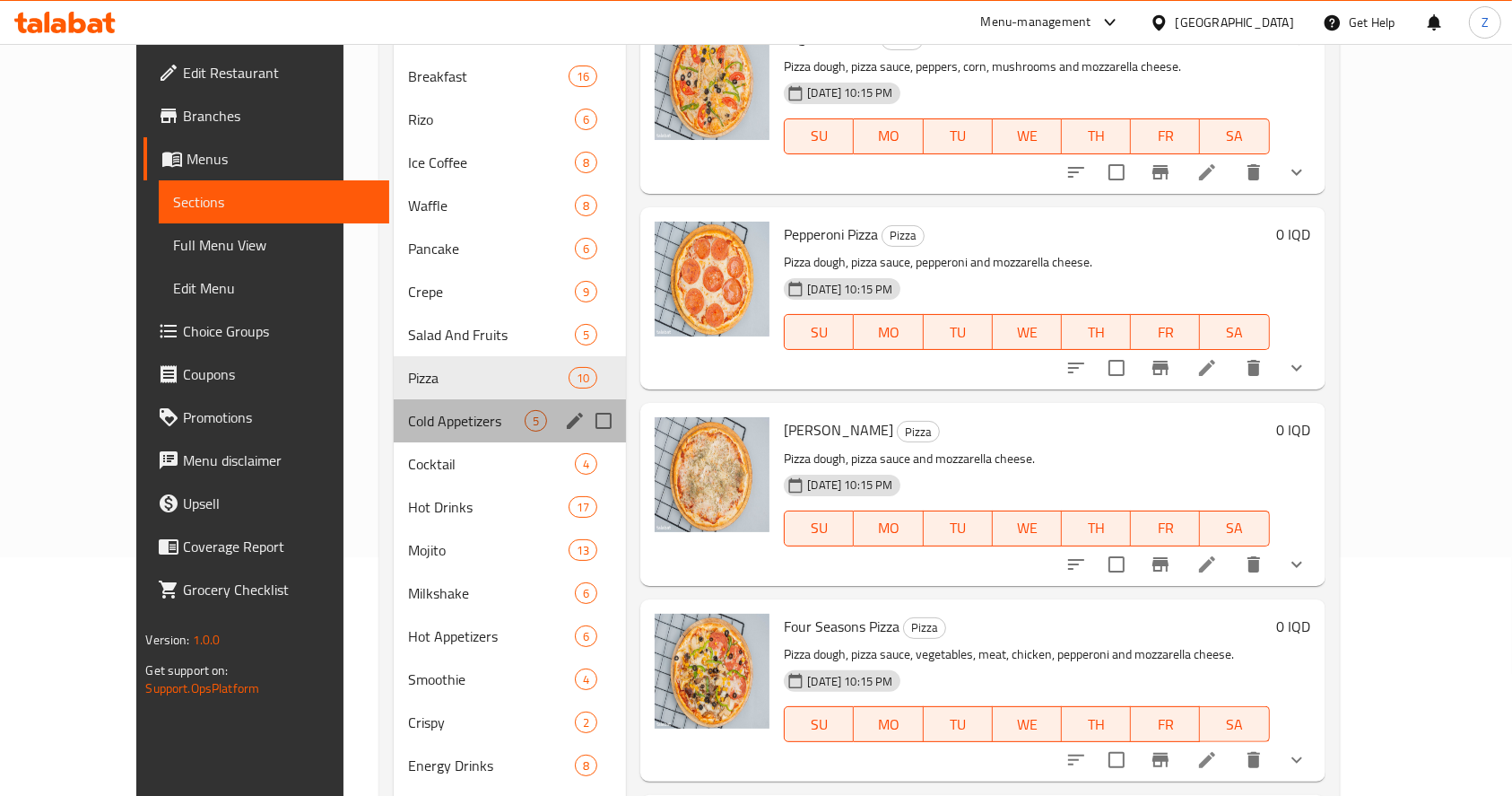
click at [424, 405] on div "Cold Appetizers 5" at bounding box center [509, 421] width 233 height 44
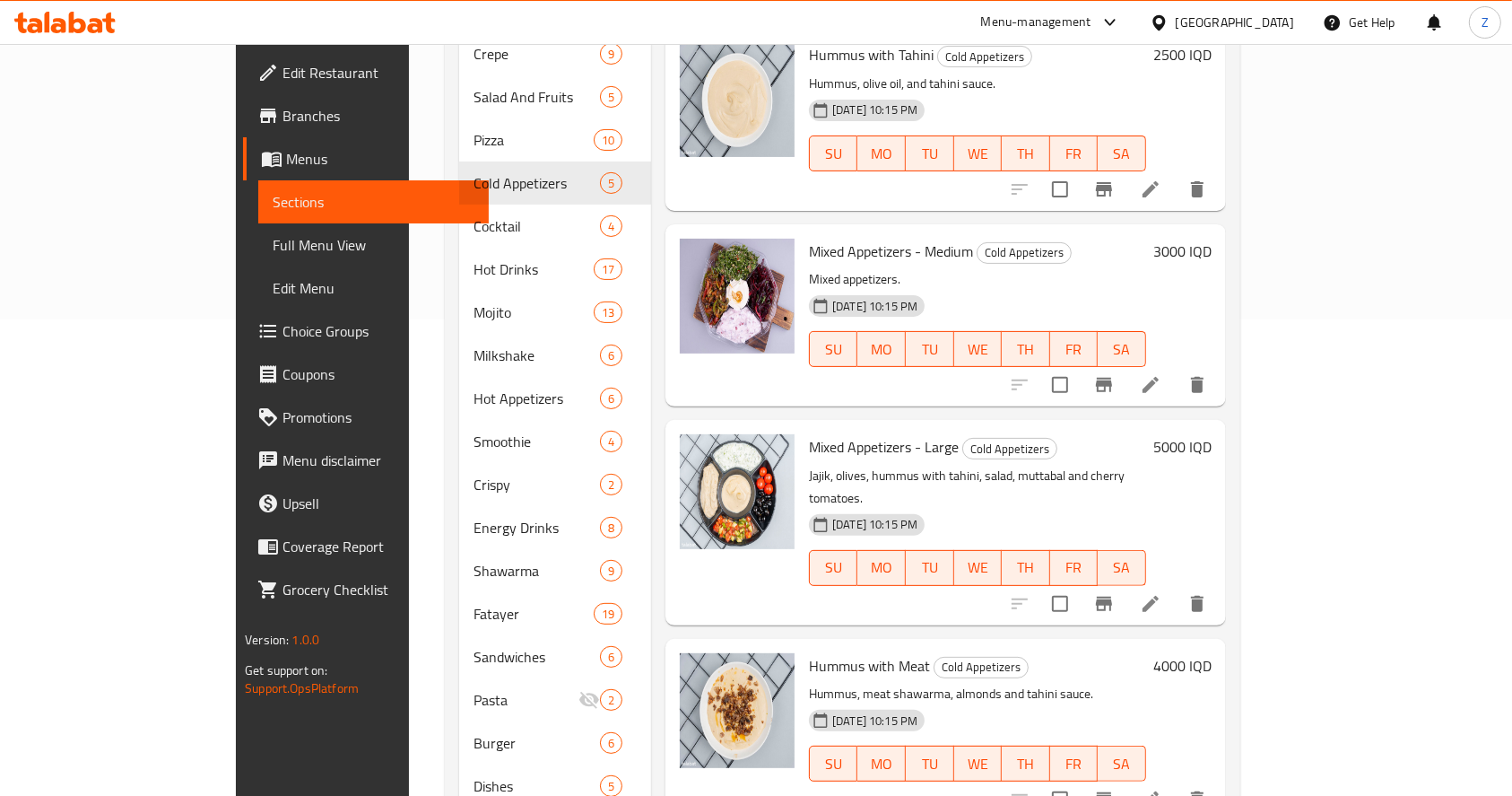
scroll to position [478, 0]
drag, startPoint x: 1302, startPoint y: 339, endPoint x: 1315, endPoint y: 369, distance: 32.7
click at [1079, 365] on input "checkbox" at bounding box center [1060, 383] width 38 height 38
checkbox input "true"
click at [1079, 583] on input "checkbox" at bounding box center [1060, 602] width 38 height 38
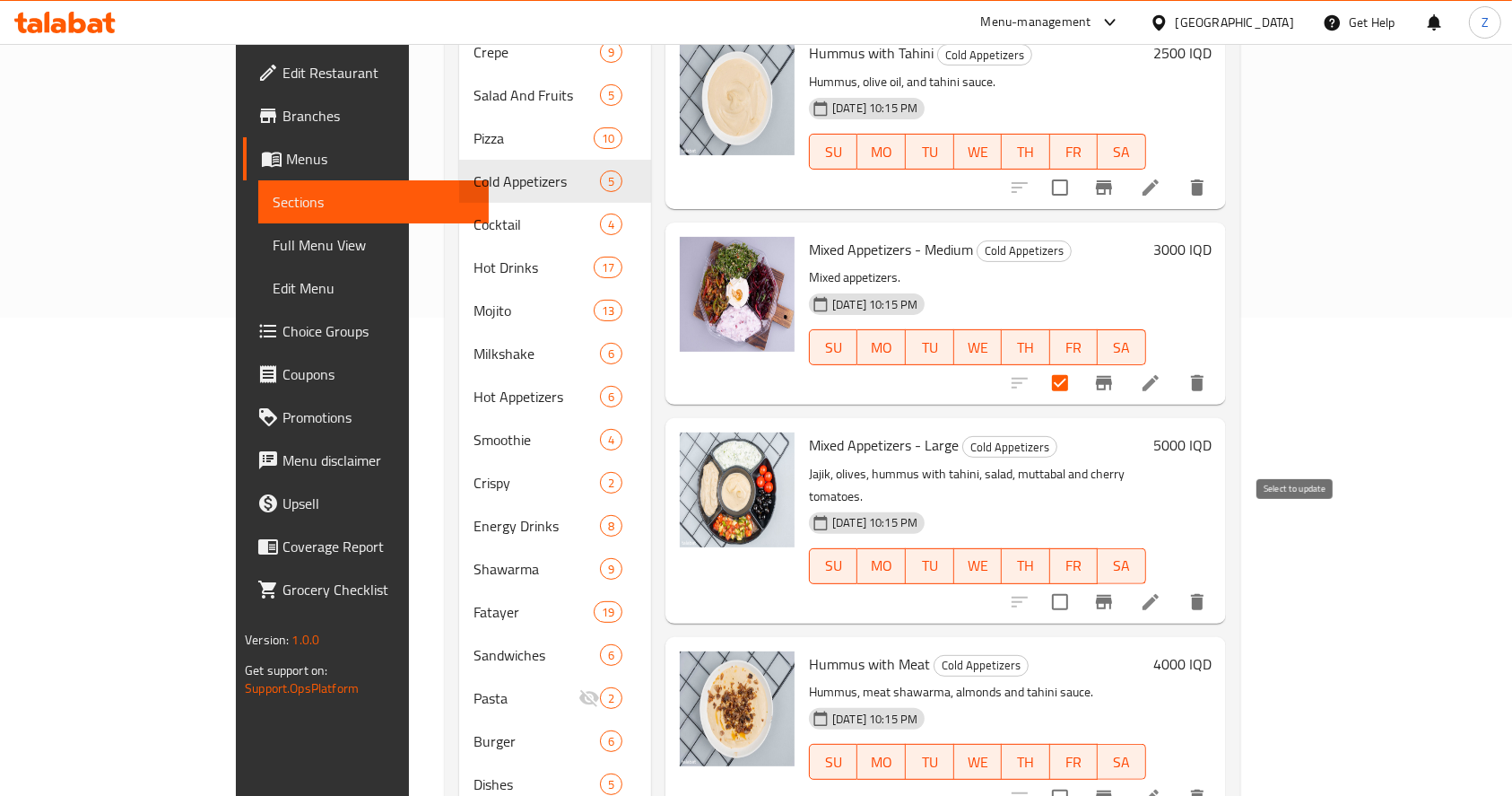
checkbox input "true"
click at [1079, 779] on input "checkbox" at bounding box center [1060, 797] width 38 height 38
drag, startPoint x: 1295, startPoint y: 728, endPoint x: 1254, endPoint y: 690, distance: 55.9
click at [1079, 779] on input "checkbox" at bounding box center [1060, 797] width 38 height 38
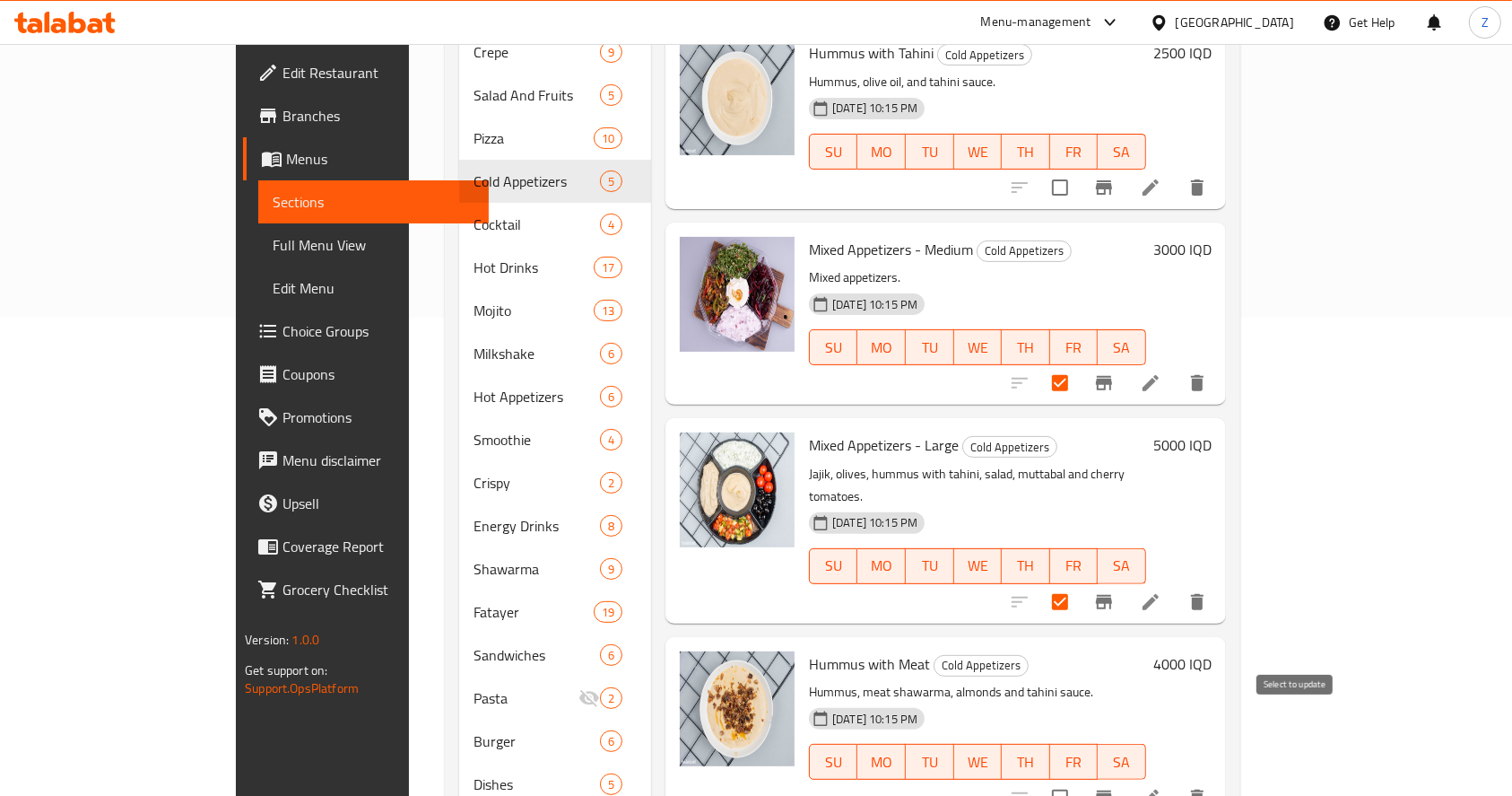
checkbox input "true"
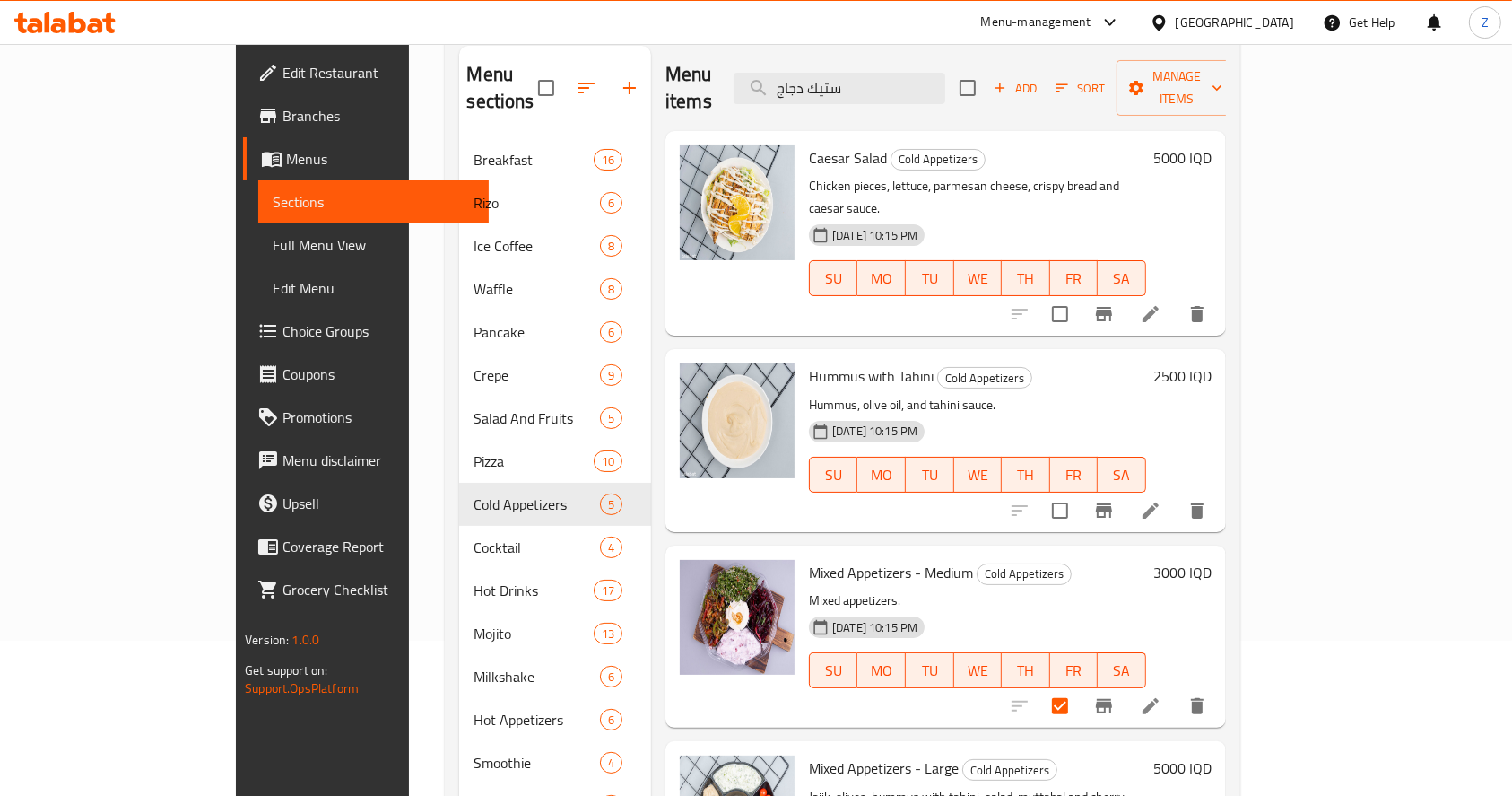
scroll to position [119, 0]
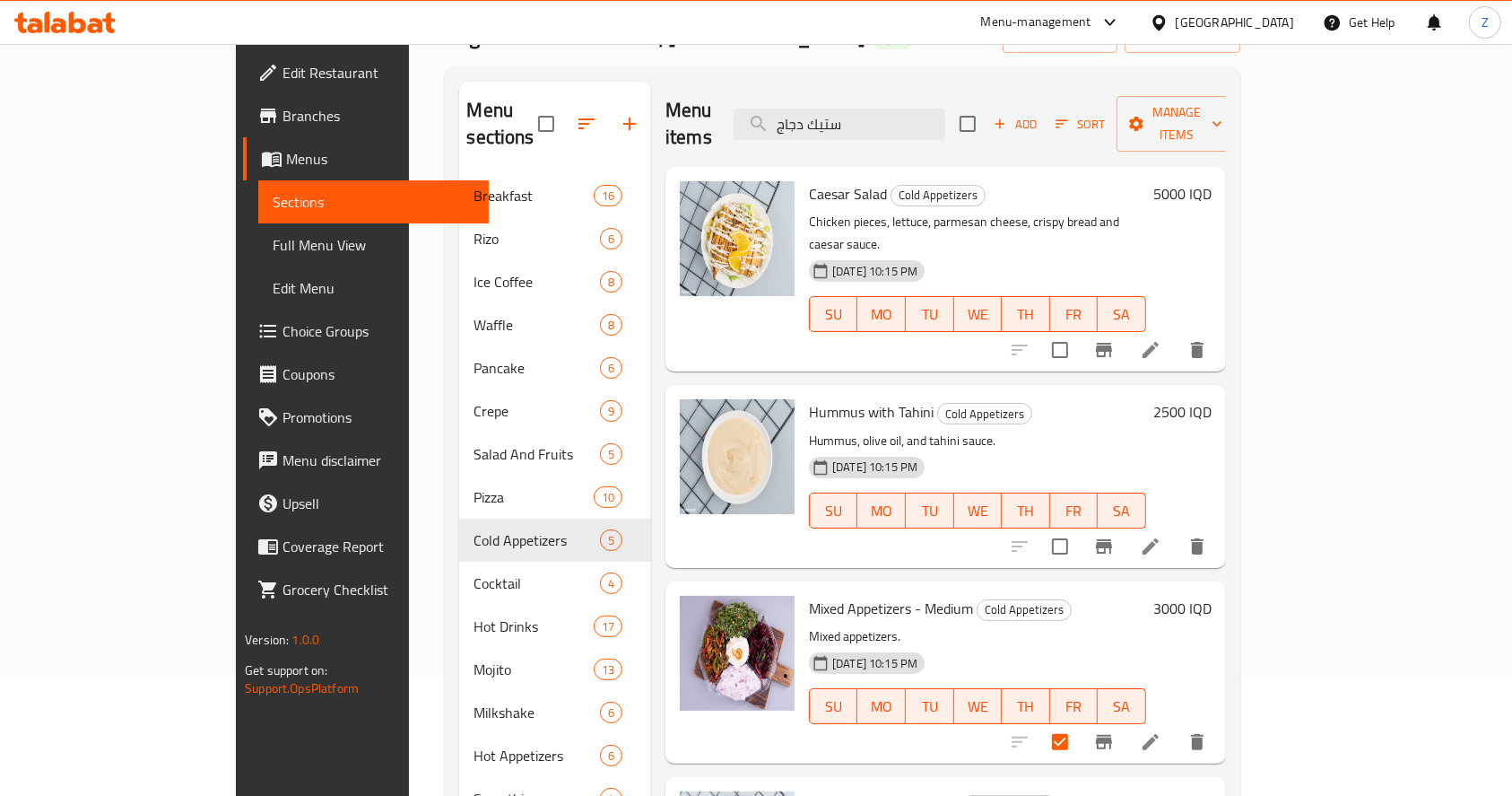
click at [1079, 331] on input "checkbox" at bounding box center [1060, 349] width 38 height 38
click at [1126, 123] on button "Manage items" at bounding box center [1177, 123] width 120 height 55
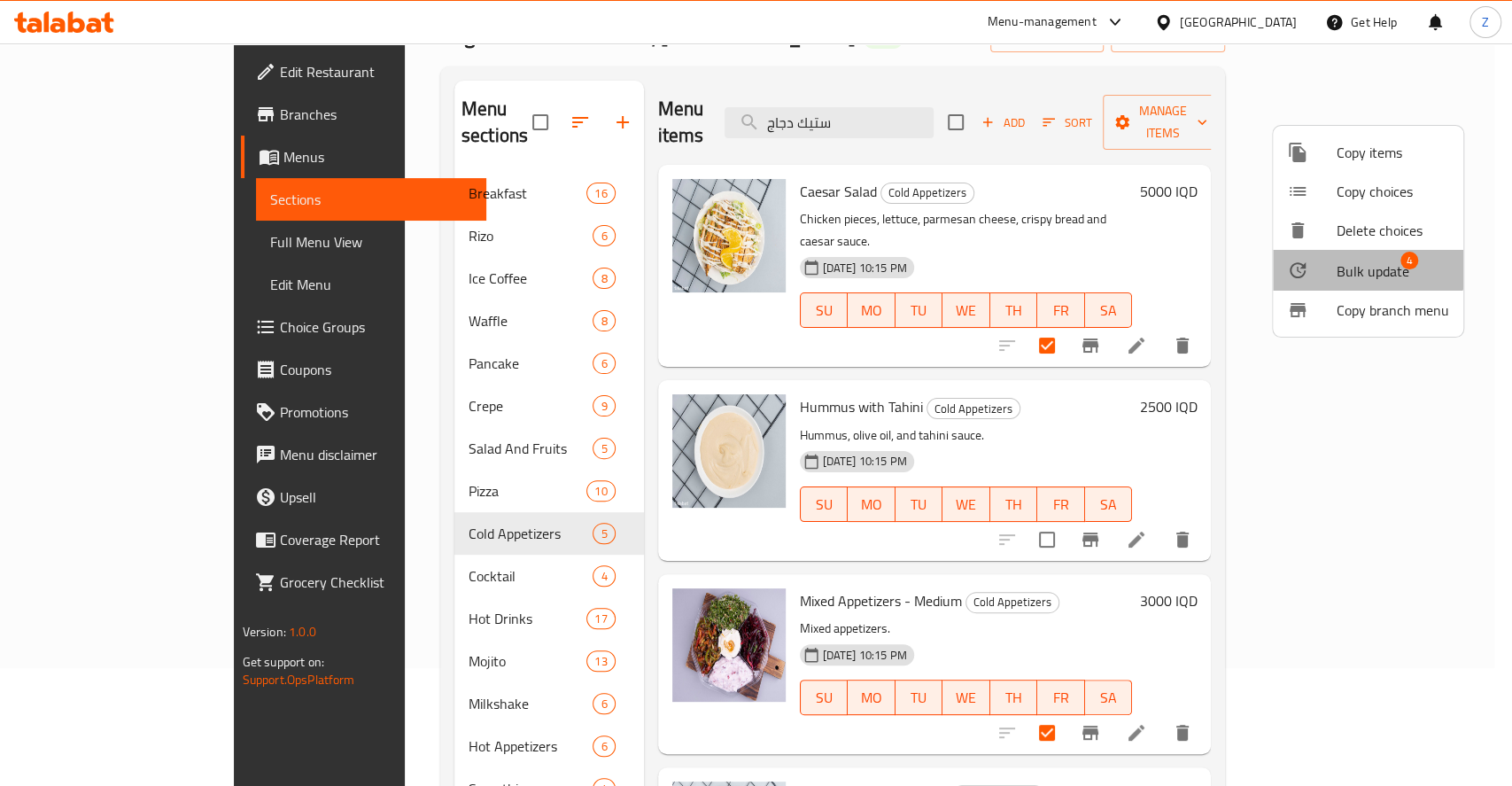
click at [1113, 250] on li "Bulk update 4" at bounding box center [1368, 270] width 190 height 41
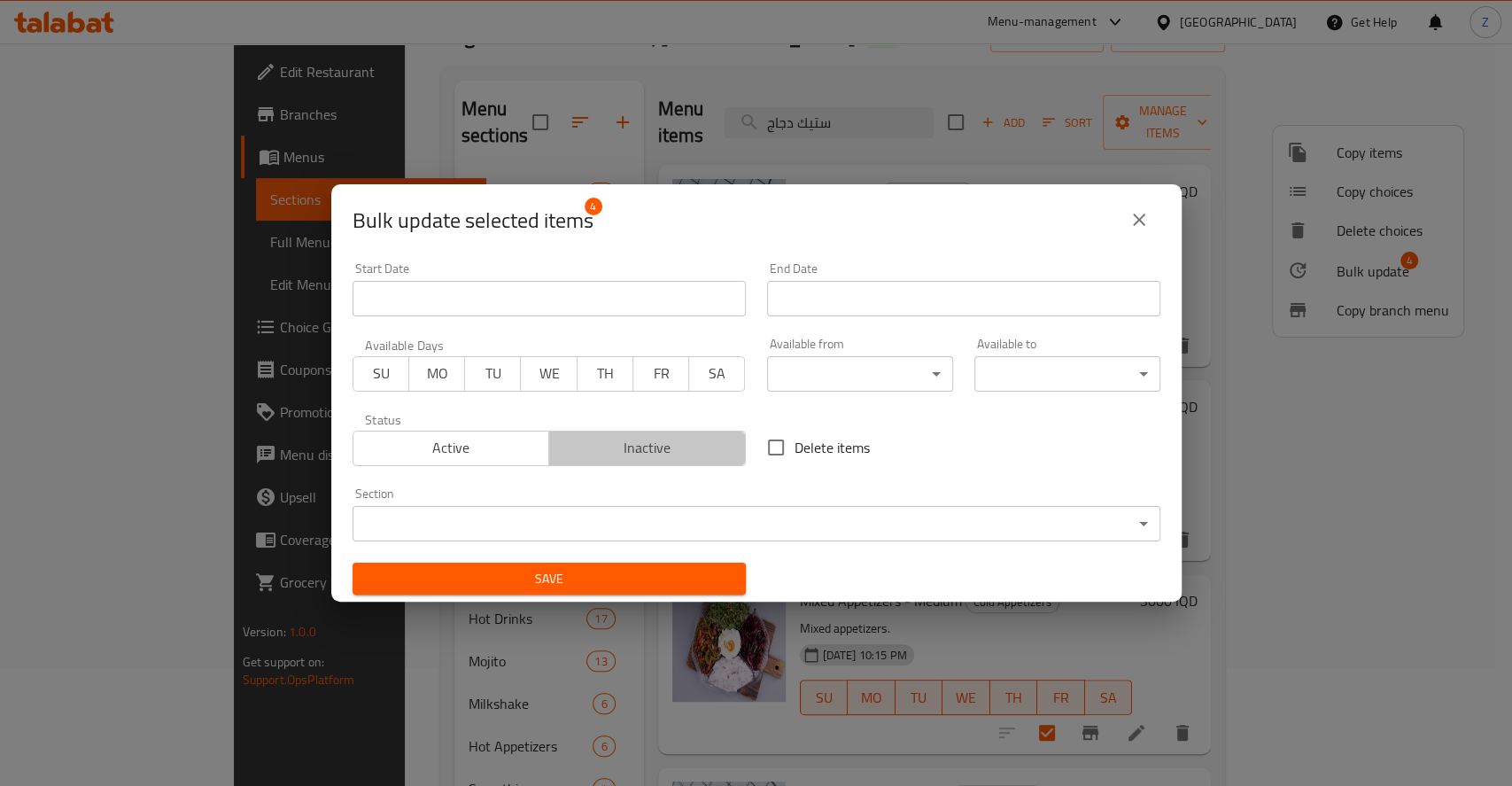
click at [644, 455] on span "Inactive" at bounding box center [647, 447] width 182 height 26
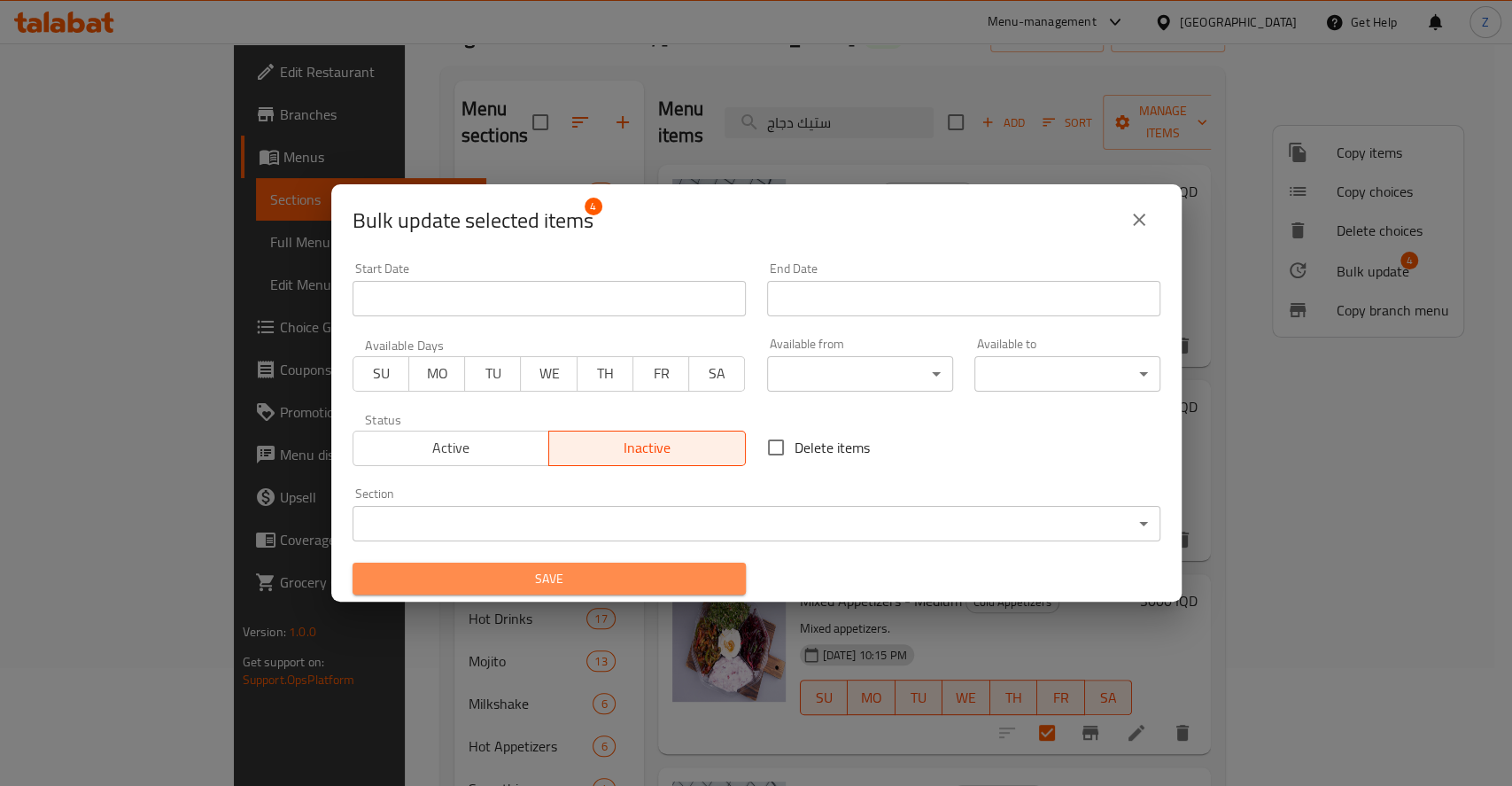
click at [623, 574] on span "Save" at bounding box center [549, 578] width 365 height 22
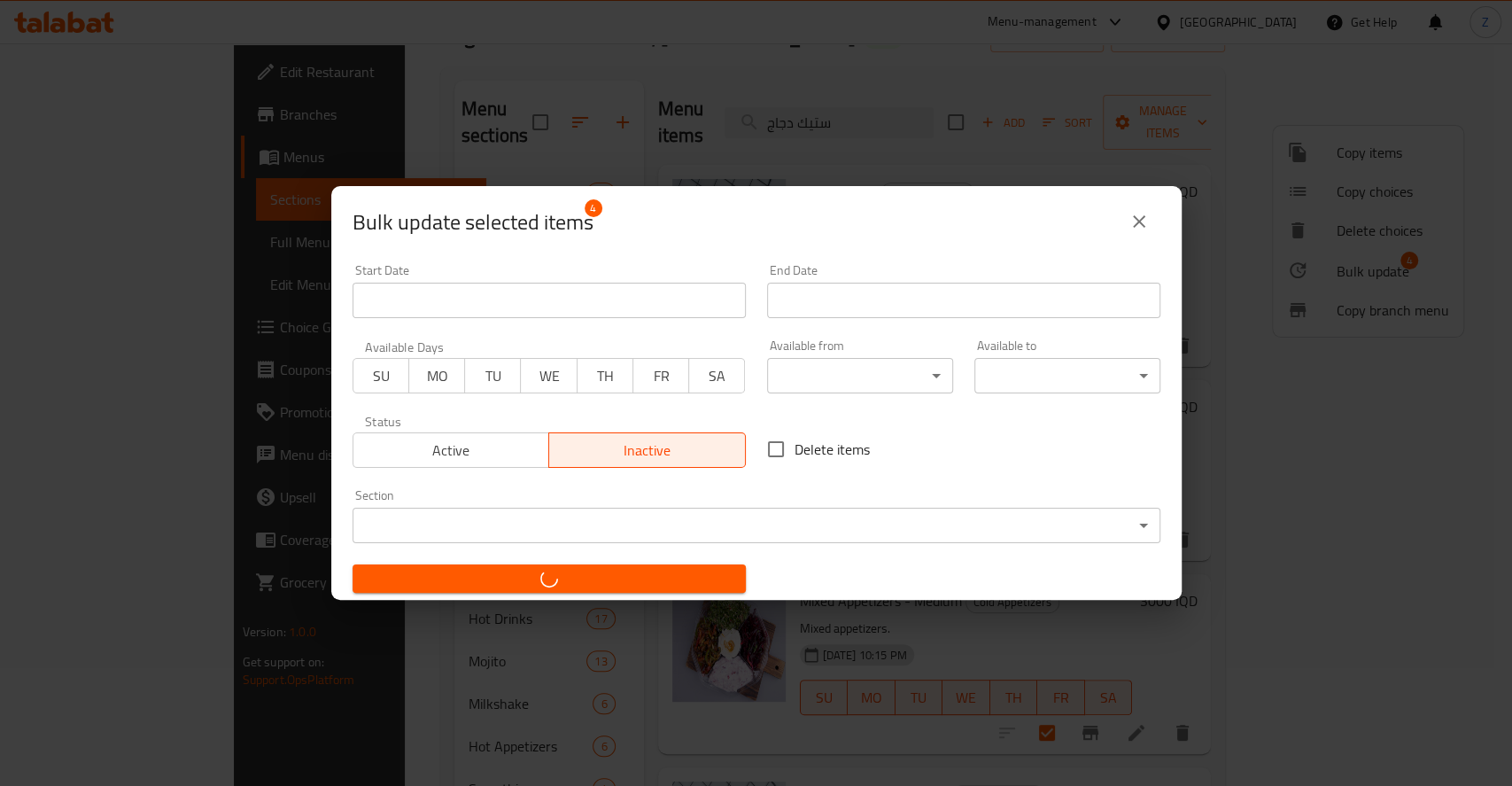
checkbox input "false"
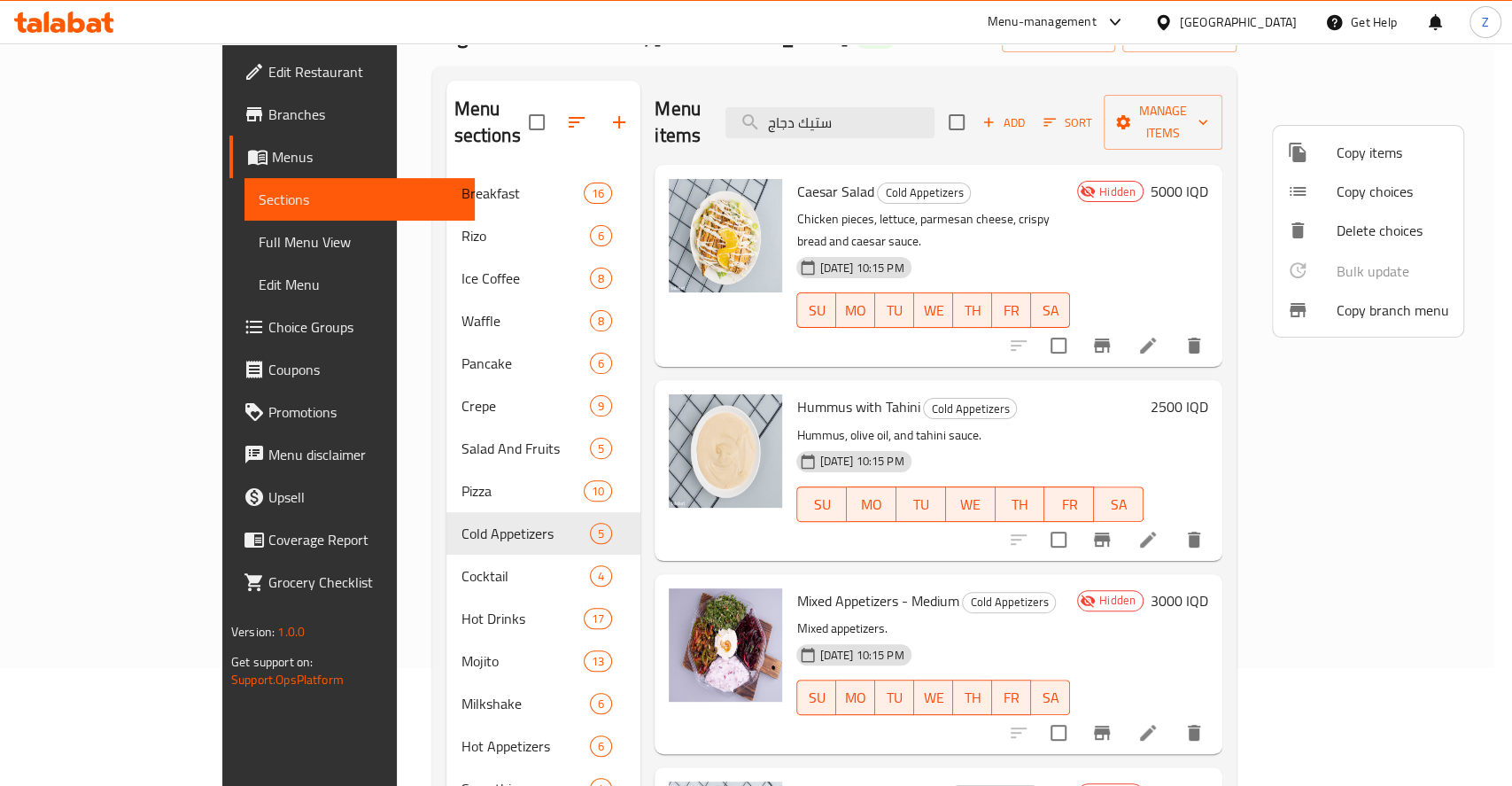
click at [383, 549] on div at bounding box center [756, 393] width 1512 height 786
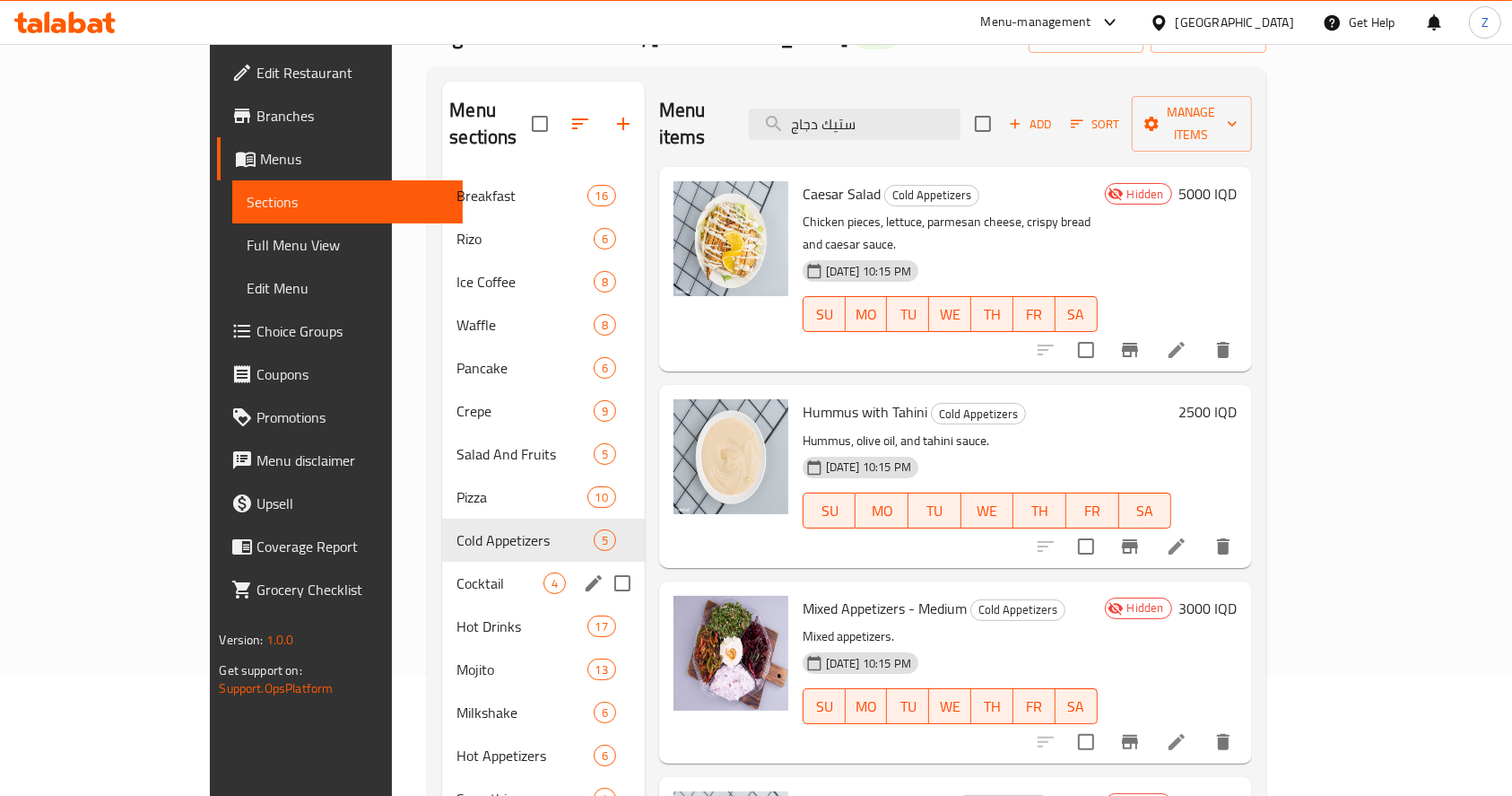
click at [456, 573] on span "Cocktail" at bounding box center [499, 583] width 86 height 21
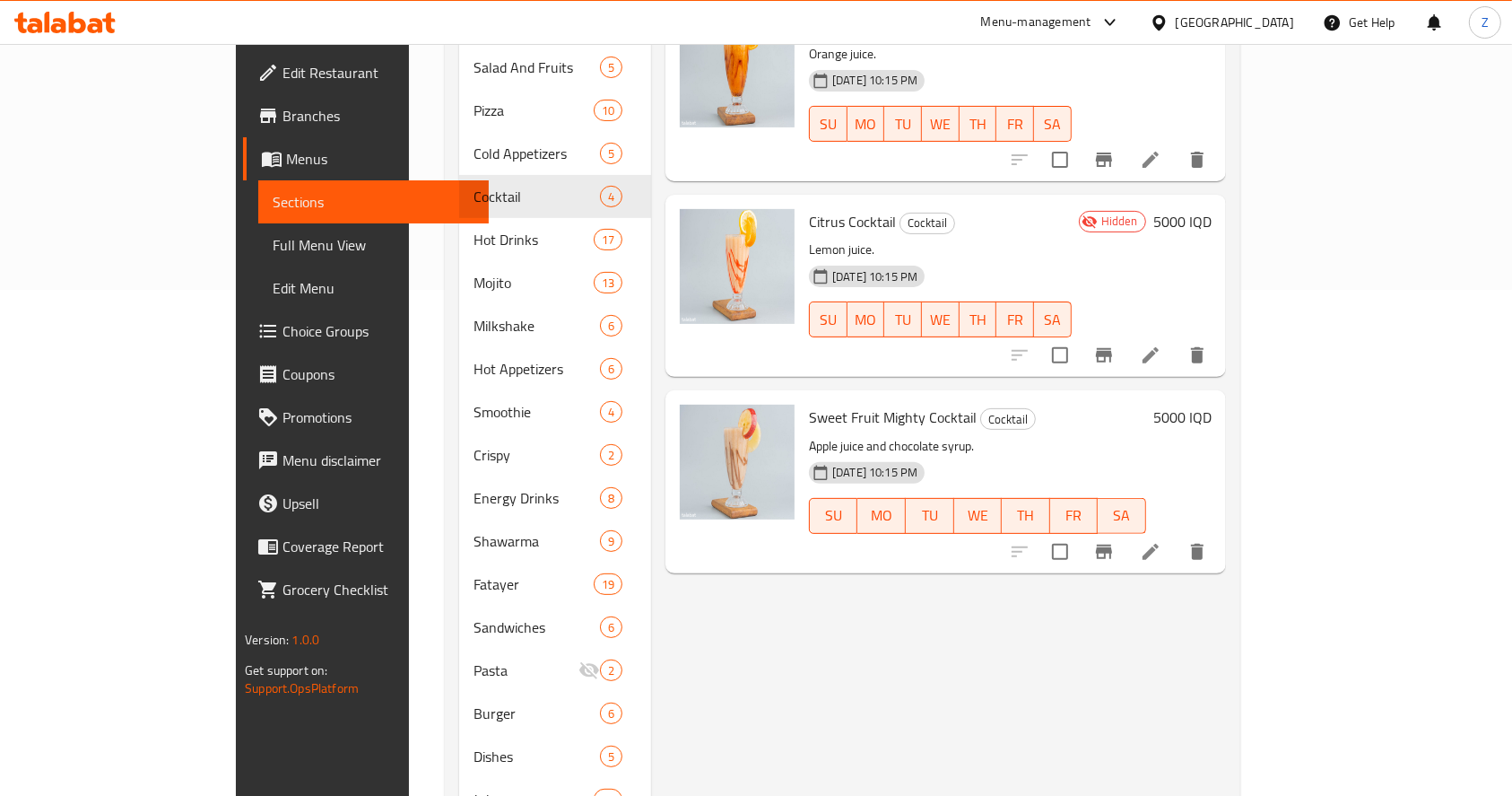
scroll to position [598, 0]
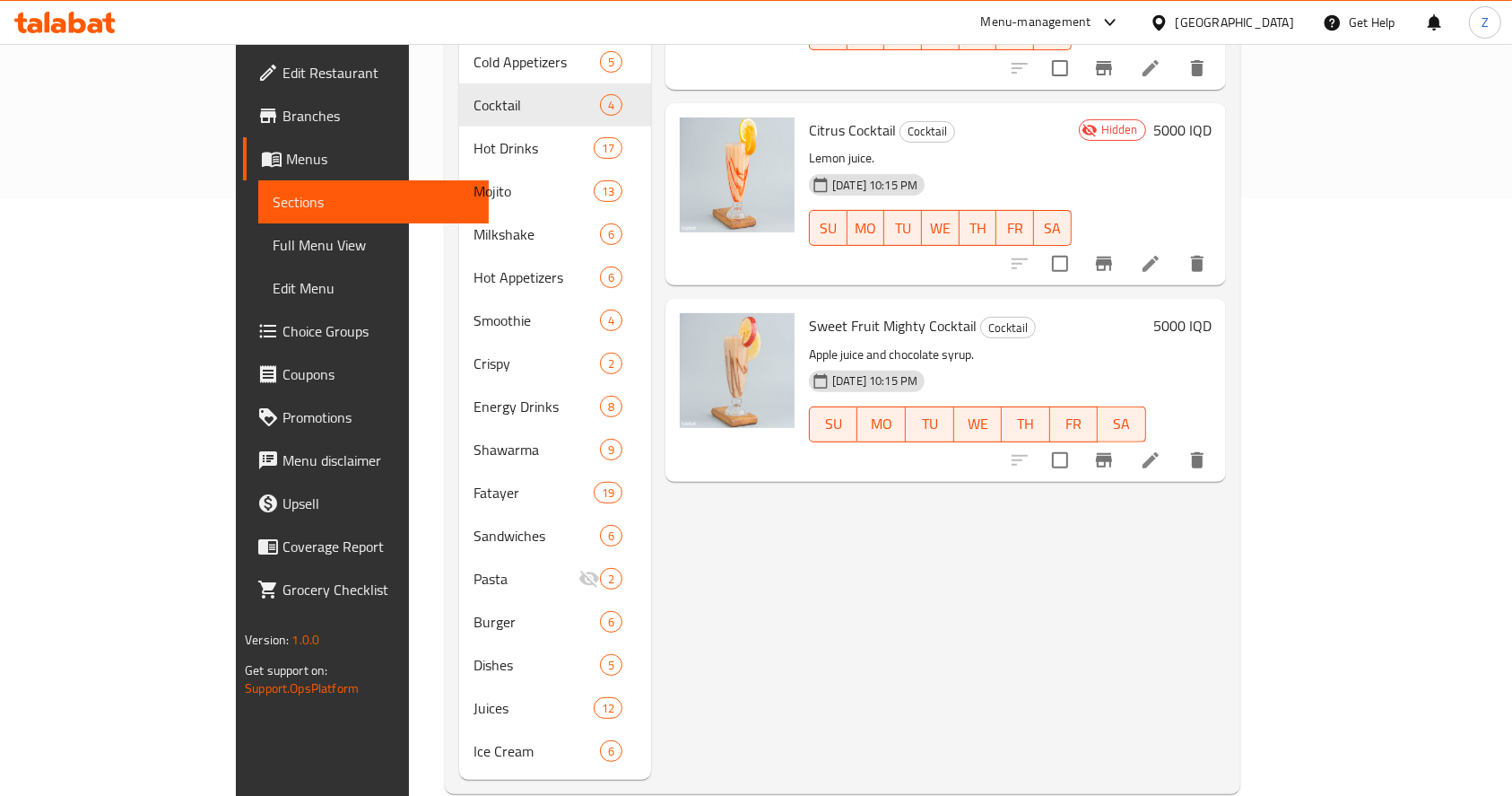
click at [1079, 441] on input "checkbox" at bounding box center [1060, 459] width 38 height 38
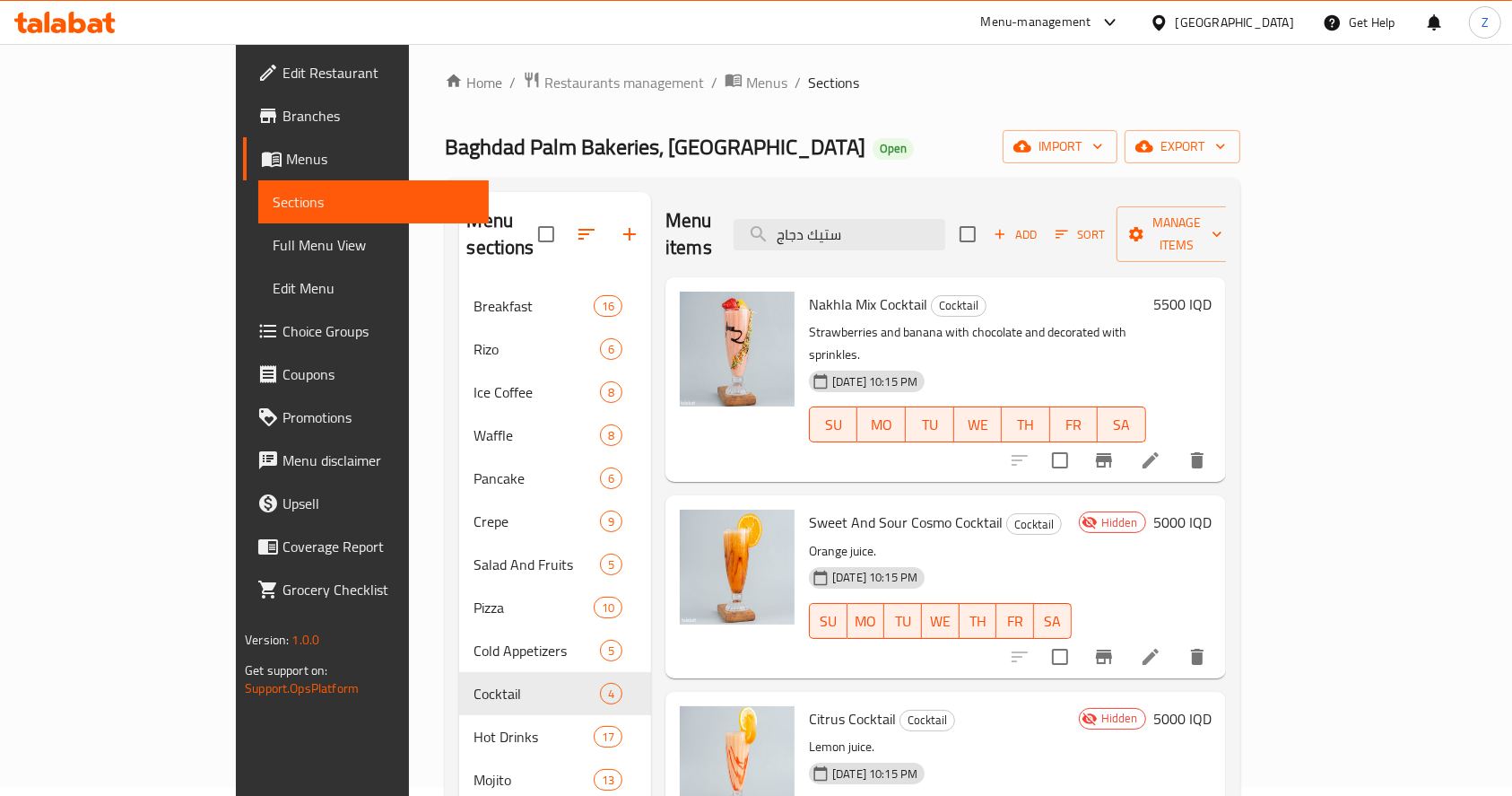
scroll to position [0, 0]
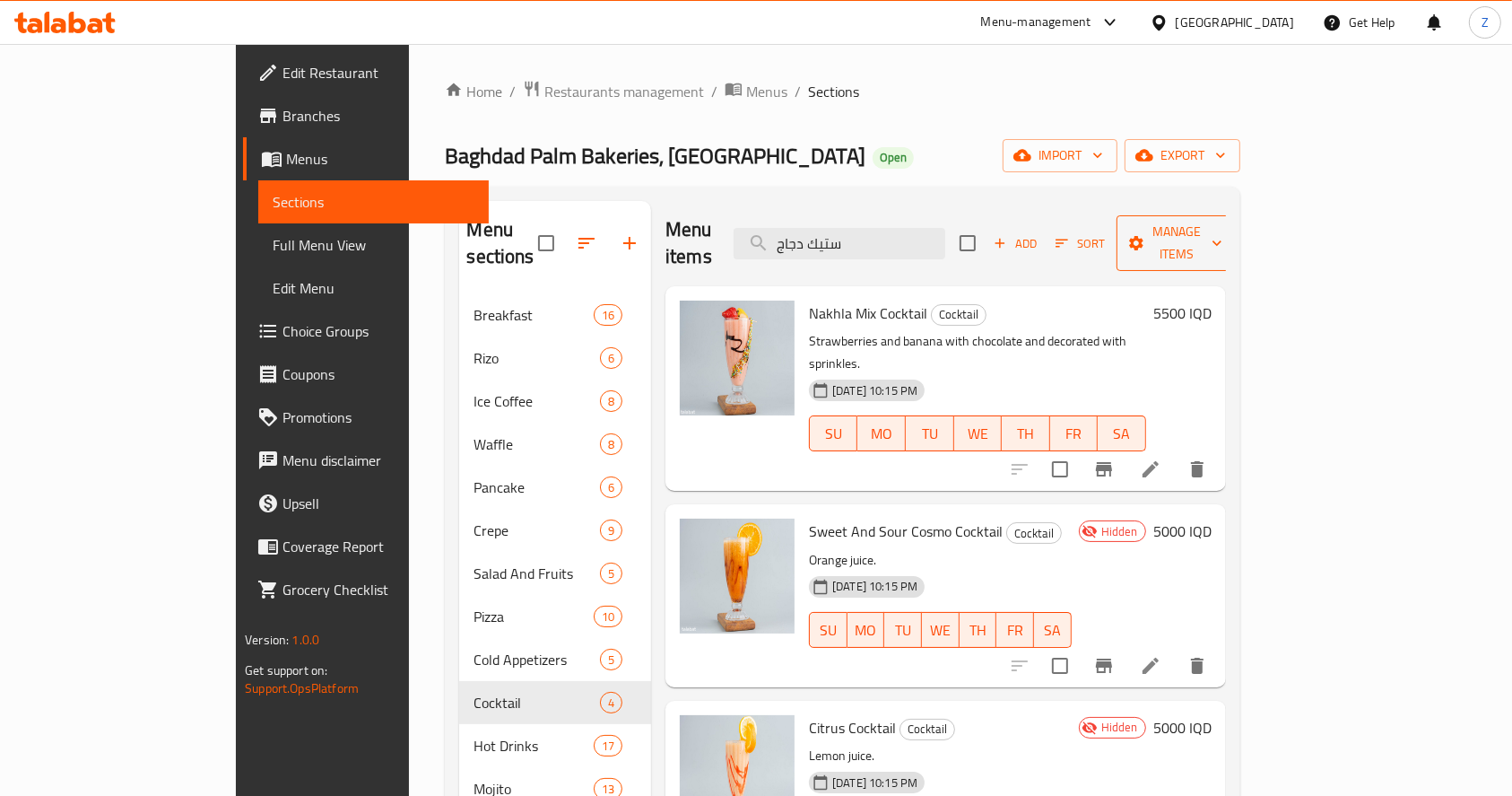
click at [1126, 238] on span "Manage items" at bounding box center [1176, 243] width 92 height 44
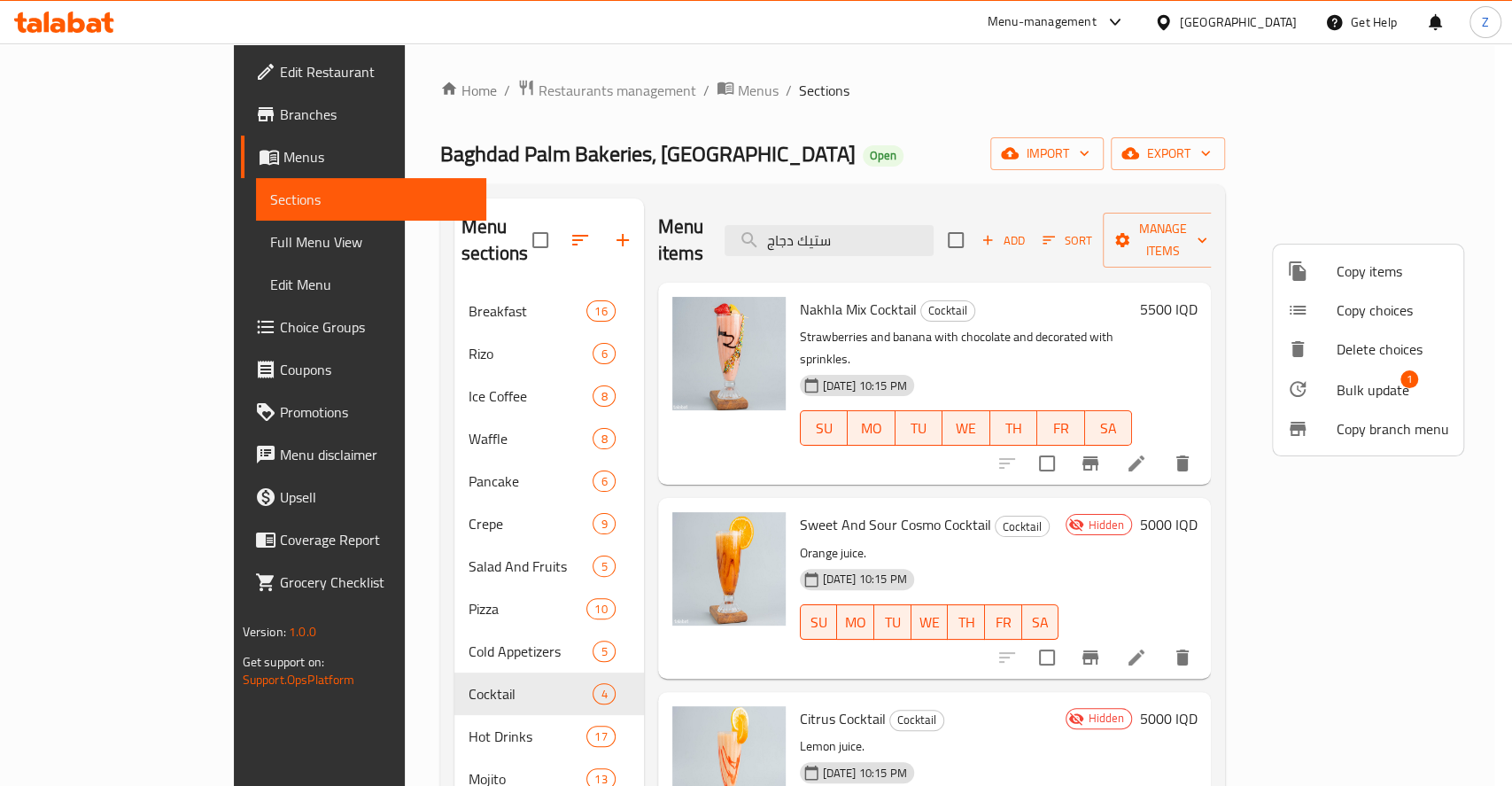
click at [1113, 383] on span "Bulk update" at bounding box center [1373, 390] width 73 height 21
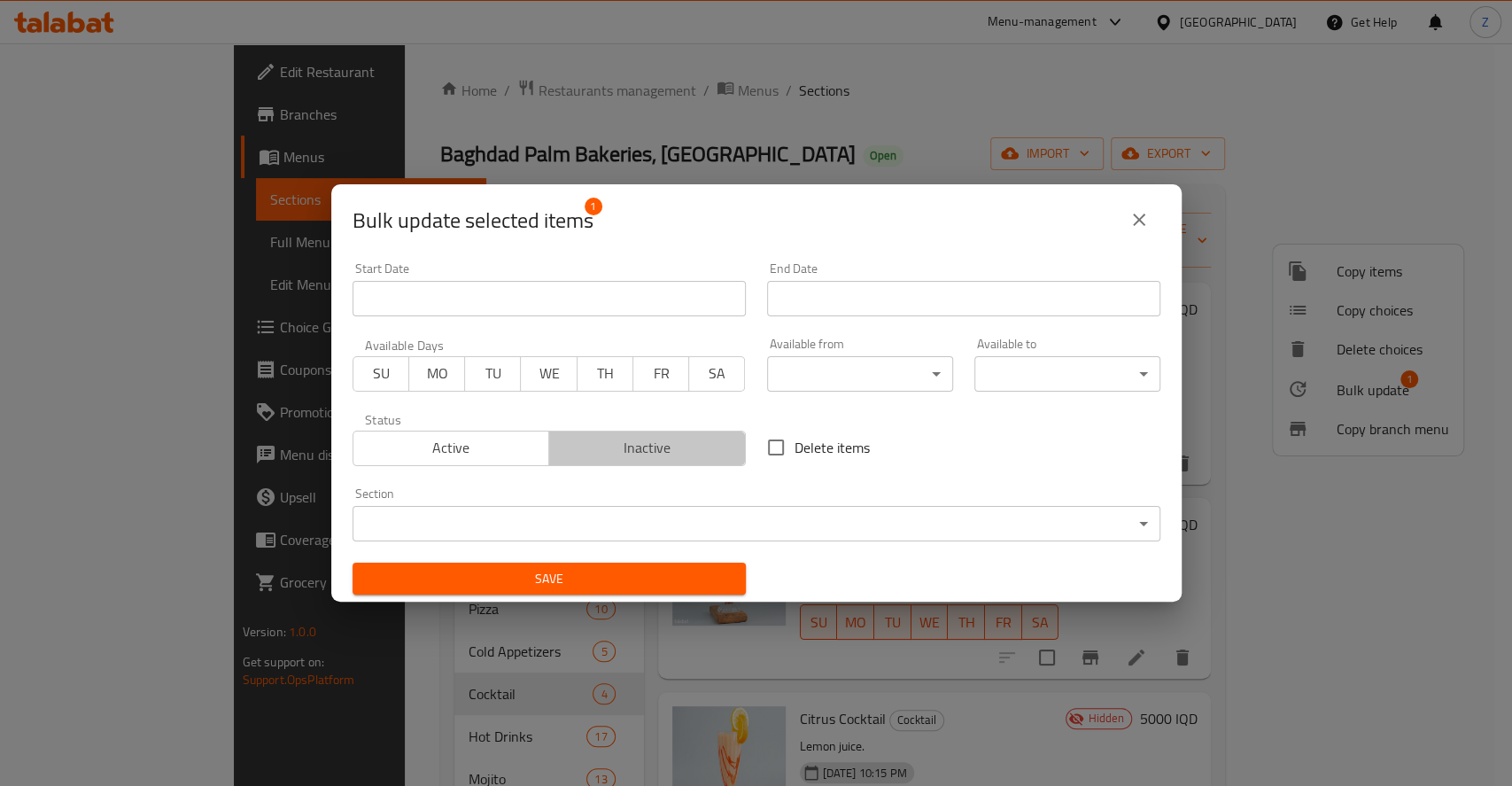
drag, startPoint x: 649, startPoint y: 446, endPoint x: 638, endPoint y: 560, distance: 114.5
click at [650, 456] on span "Inactive" at bounding box center [647, 447] width 182 height 26
click at [631, 575] on span "Save" at bounding box center [549, 578] width 365 height 22
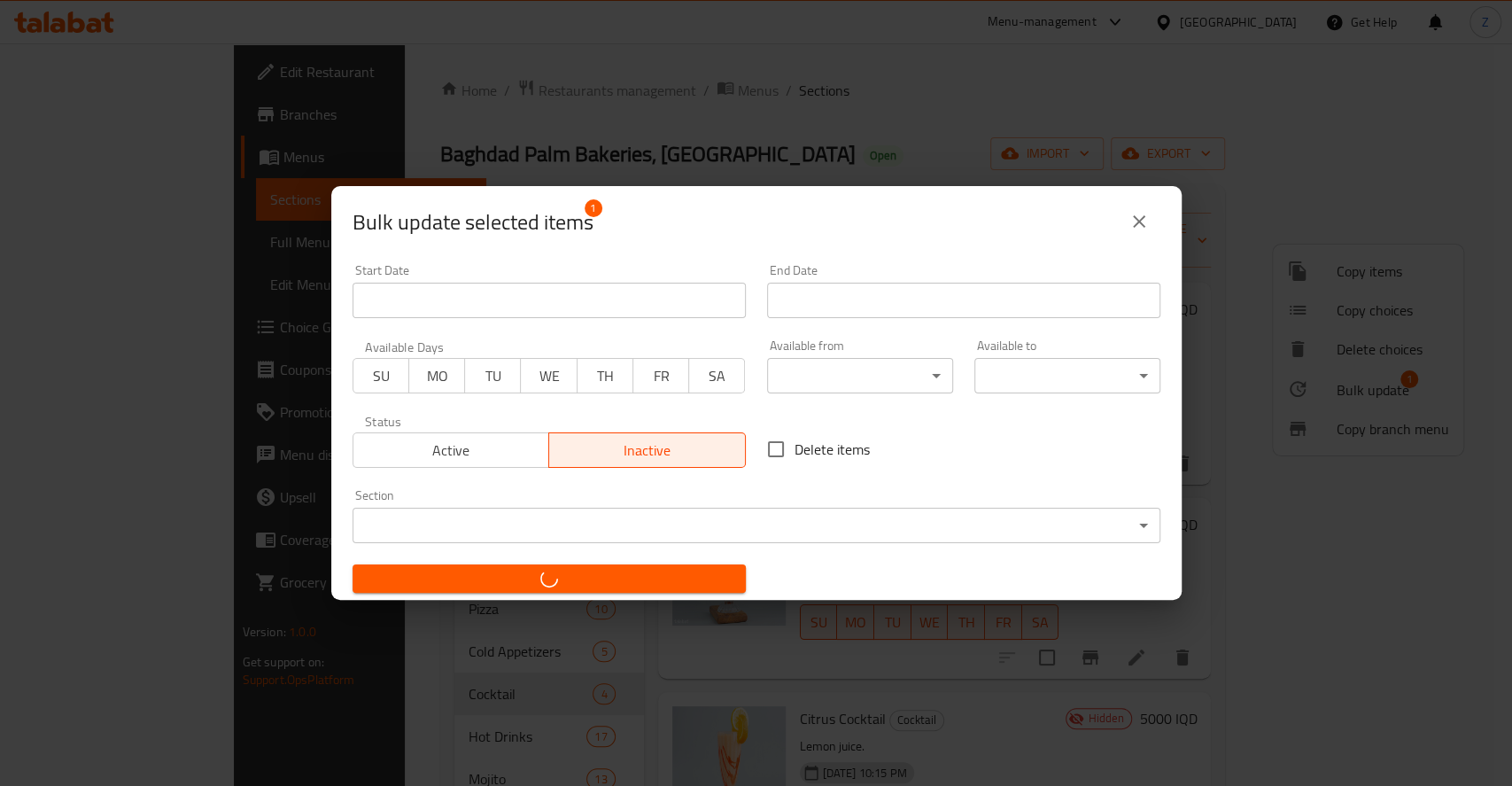
checkbox input "false"
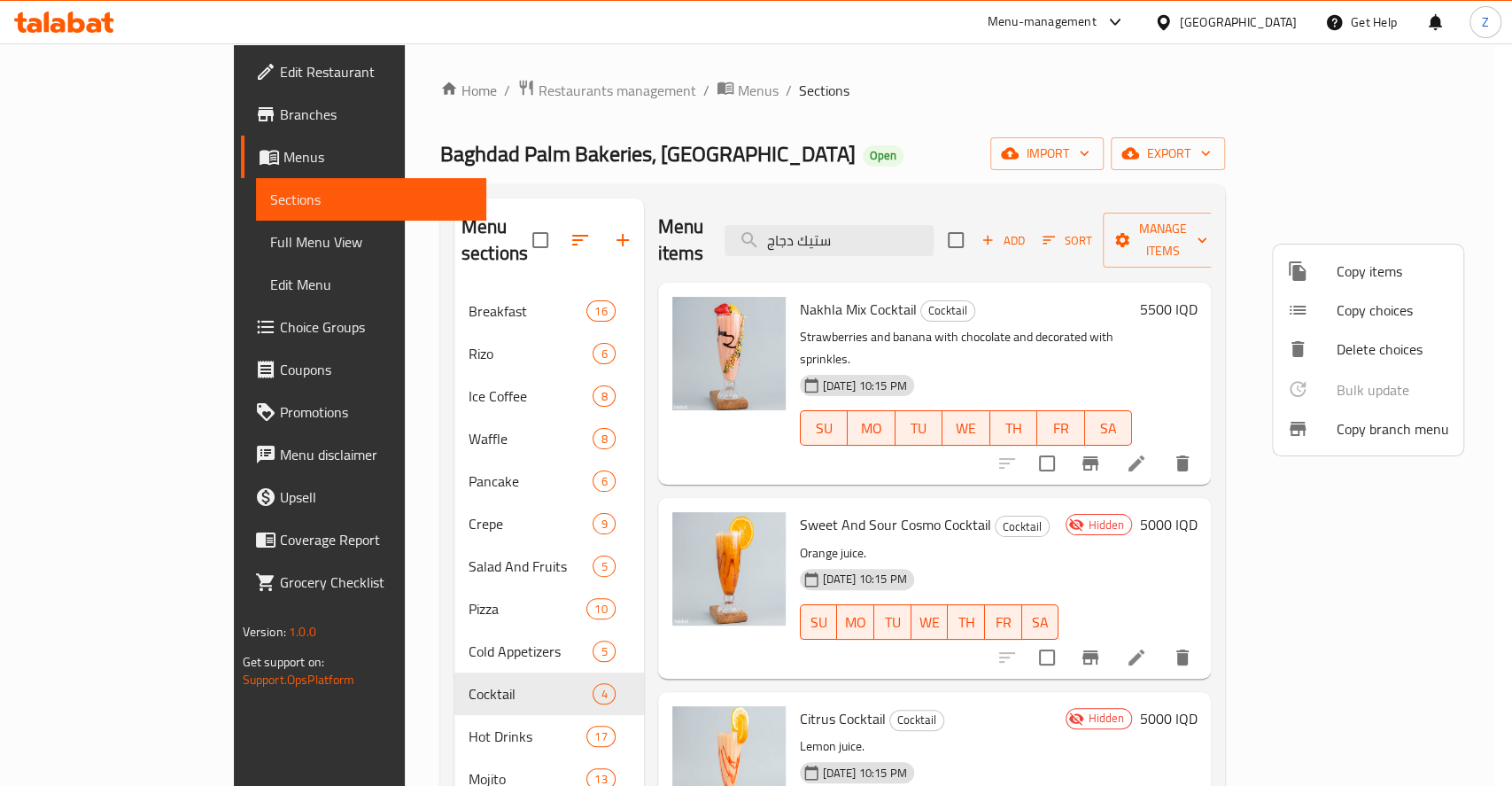
drag, startPoint x: 410, startPoint y: 605, endPoint x: 396, endPoint y: 588, distance: 22.0
click at [410, 605] on div at bounding box center [756, 393] width 1512 height 786
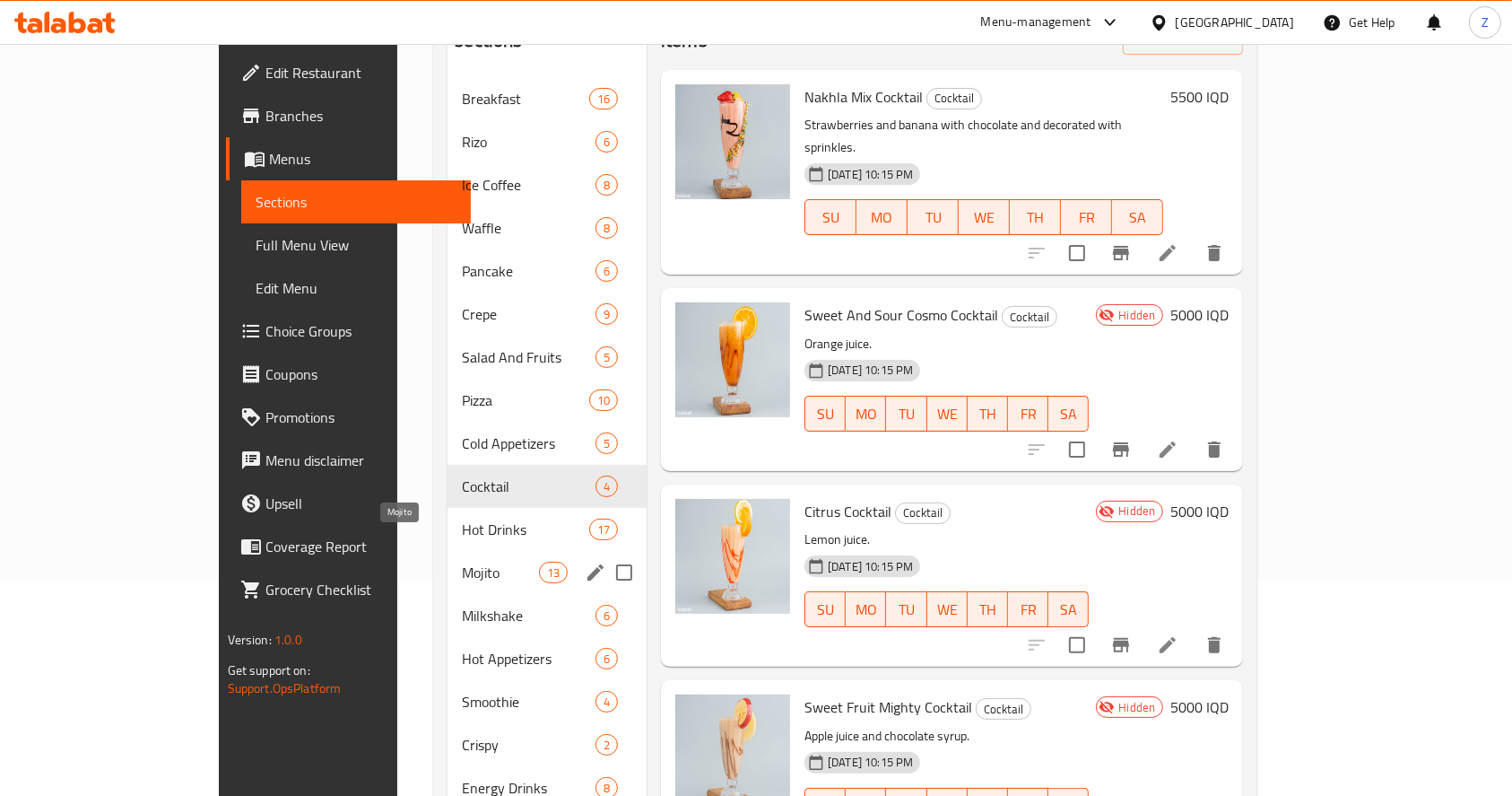
scroll to position [239, 0]
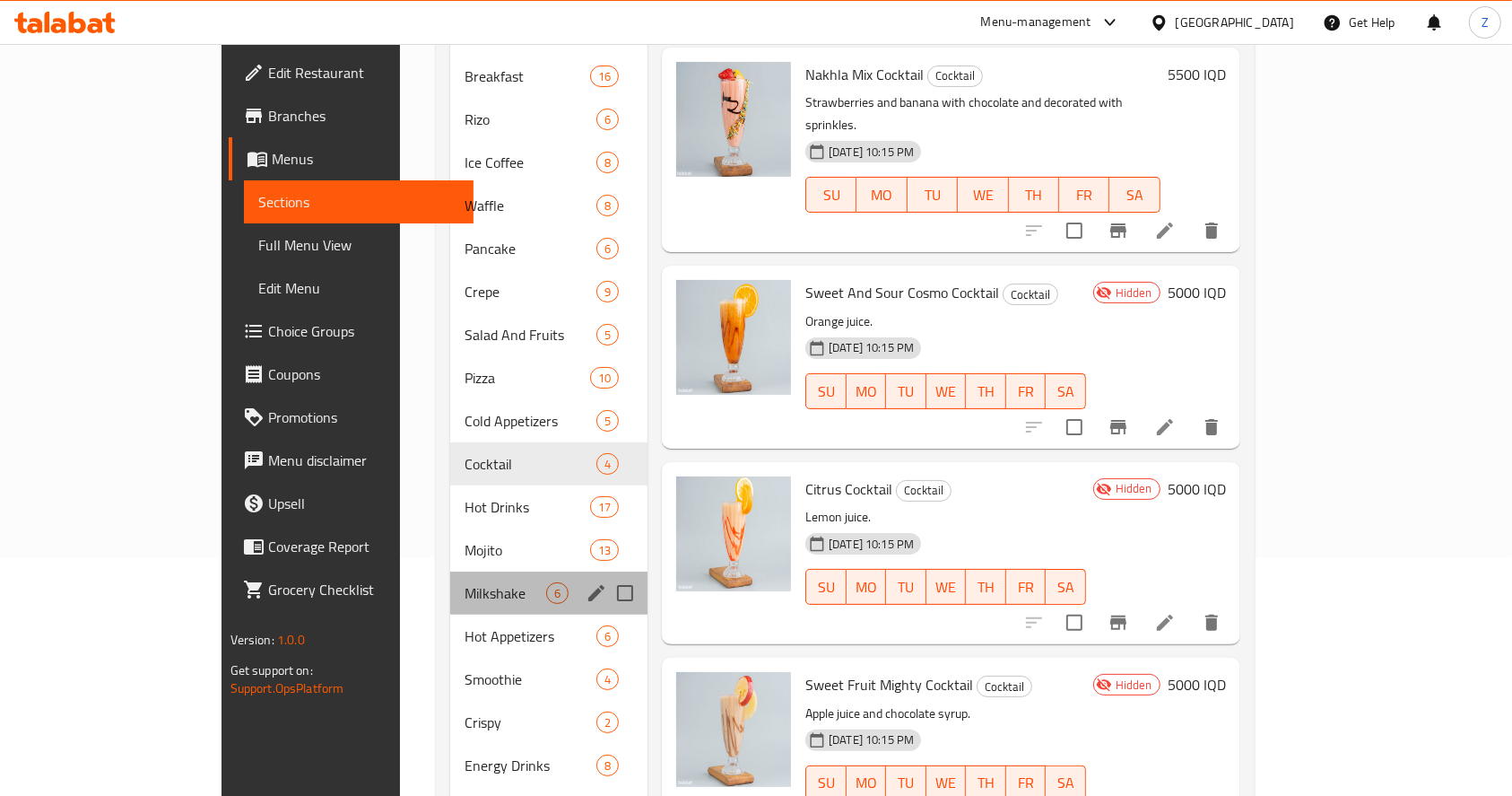
click at [451, 585] on div "Milkshake 6" at bounding box center [549, 593] width 197 height 44
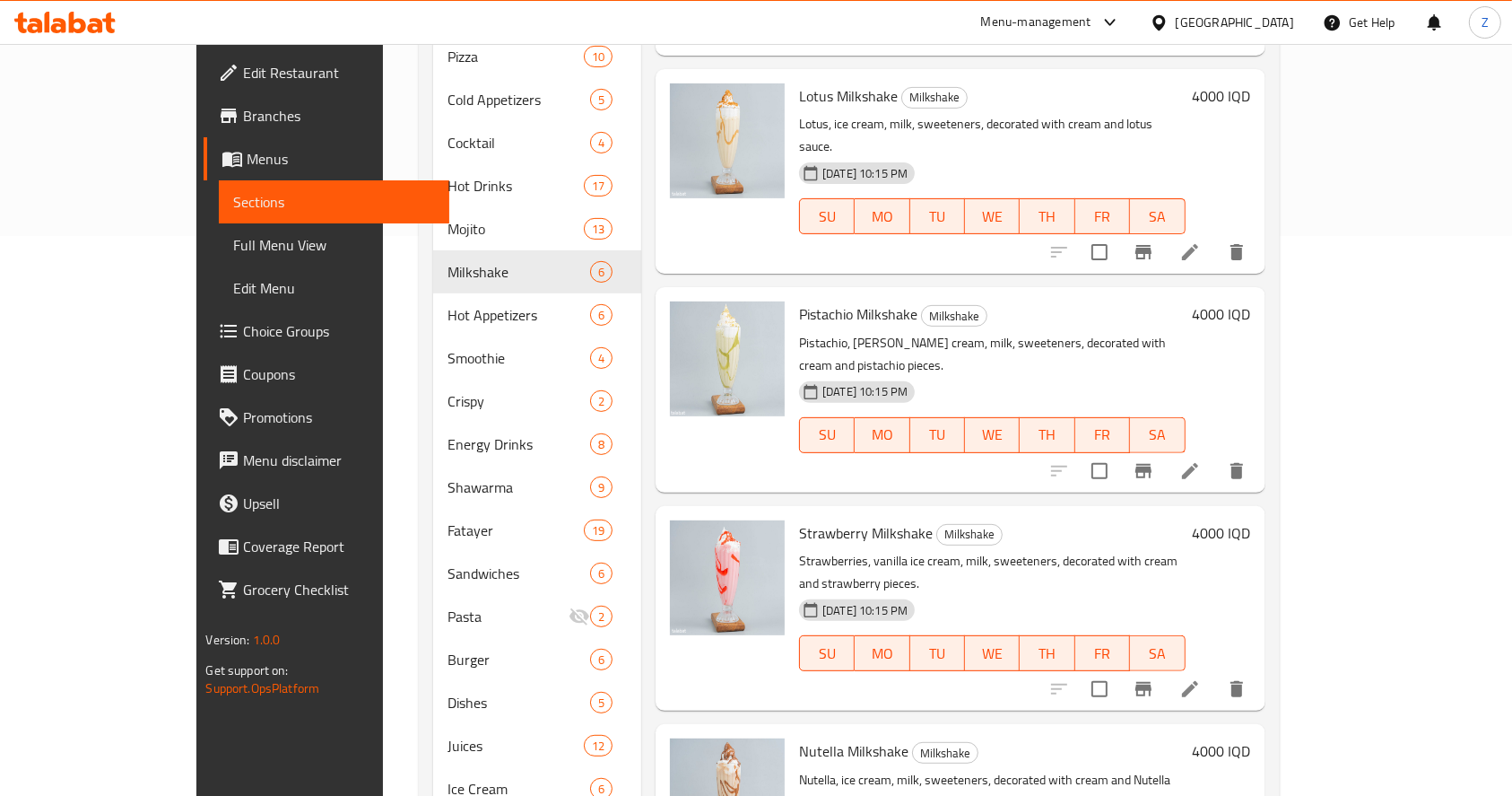
scroll to position [604, 0]
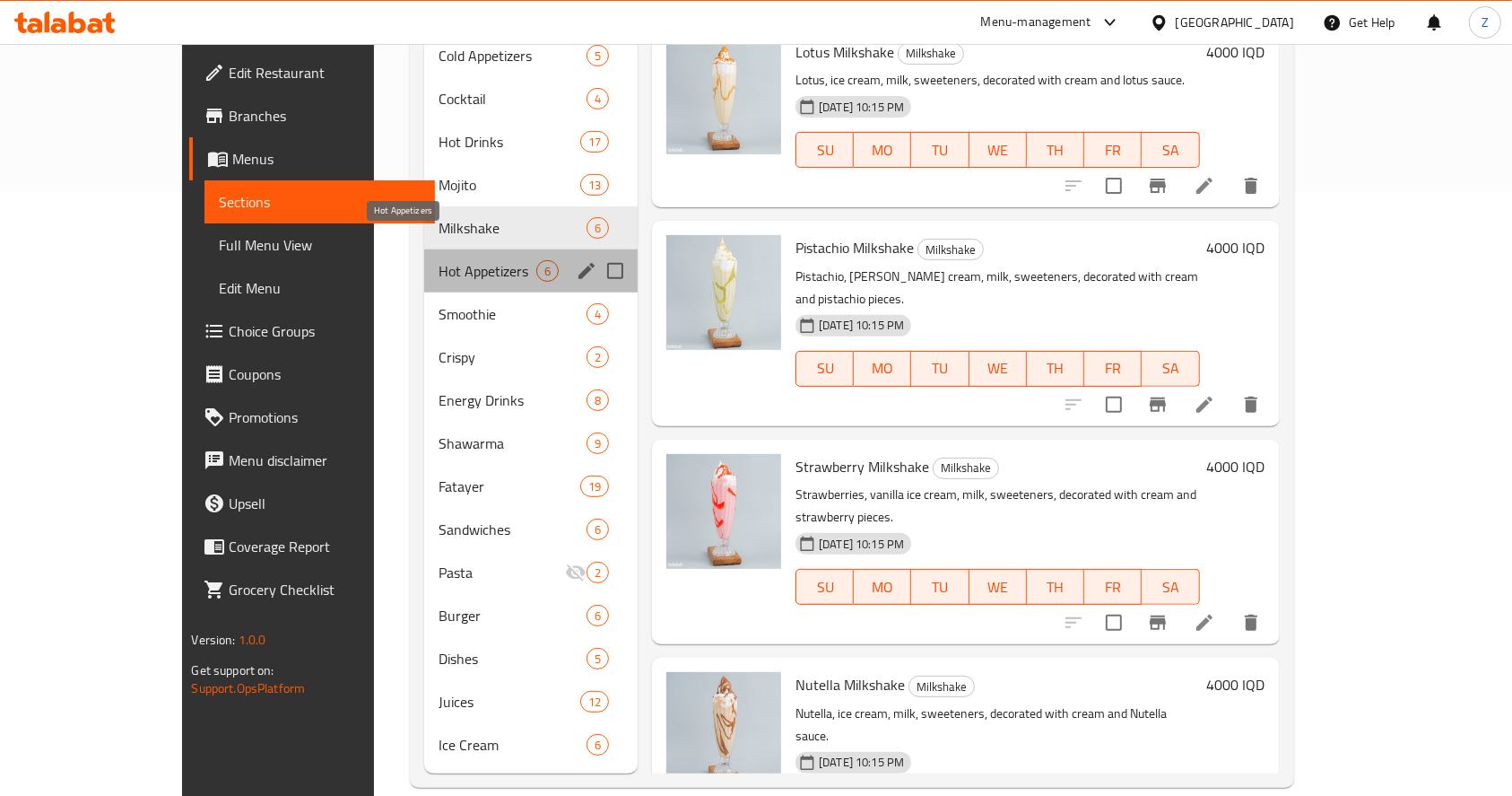
click at [438, 260] on span "Hot Appetizers" at bounding box center [486, 271] width 98 height 21
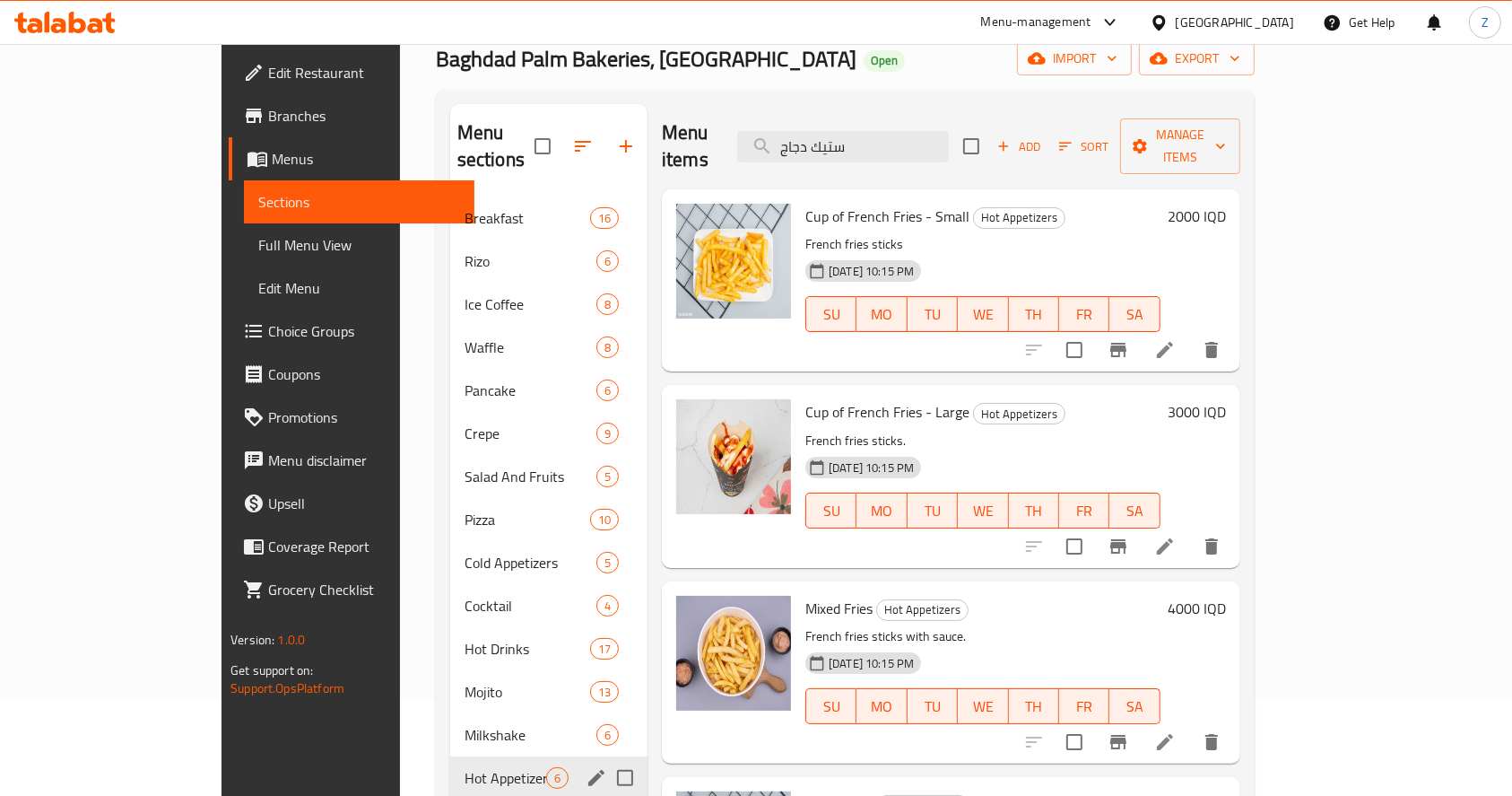
scroll to position [239, 0]
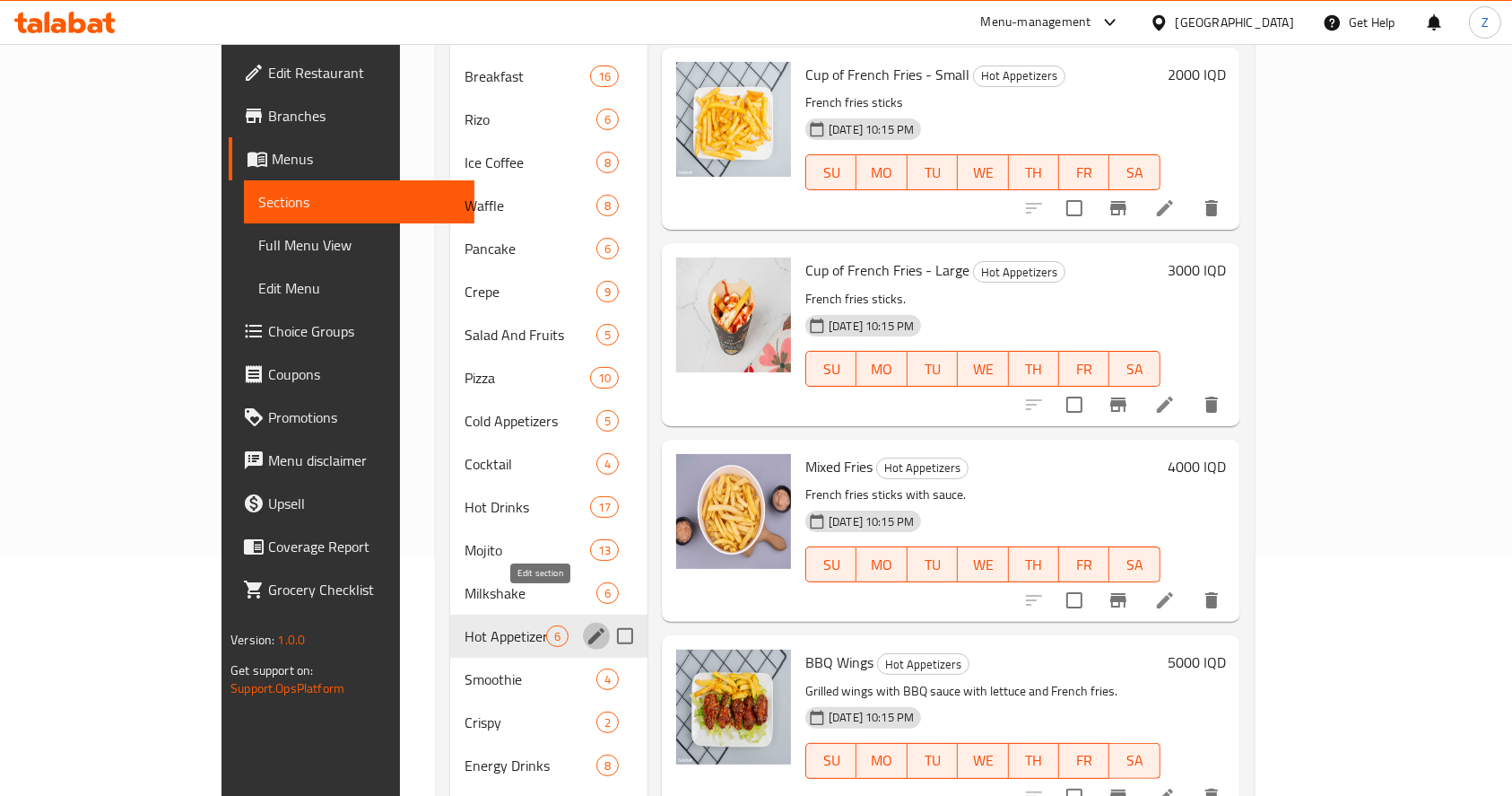
click at [586, 625] on icon "edit" at bounding box center [596, 635] width 21 height 21
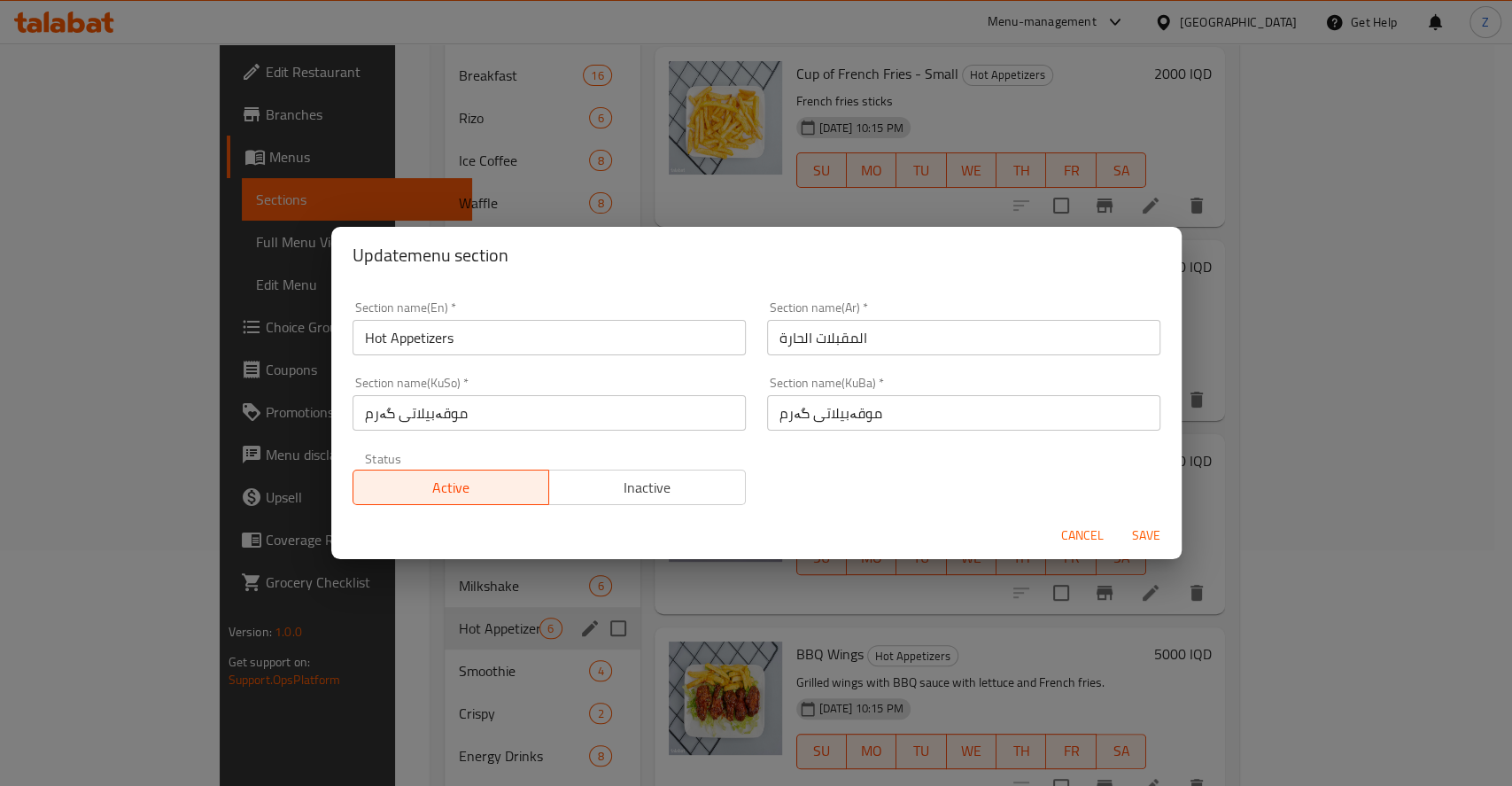
click at [684, 490] on span "Inactive" at bounding box center [647, 487] width 182 height 26
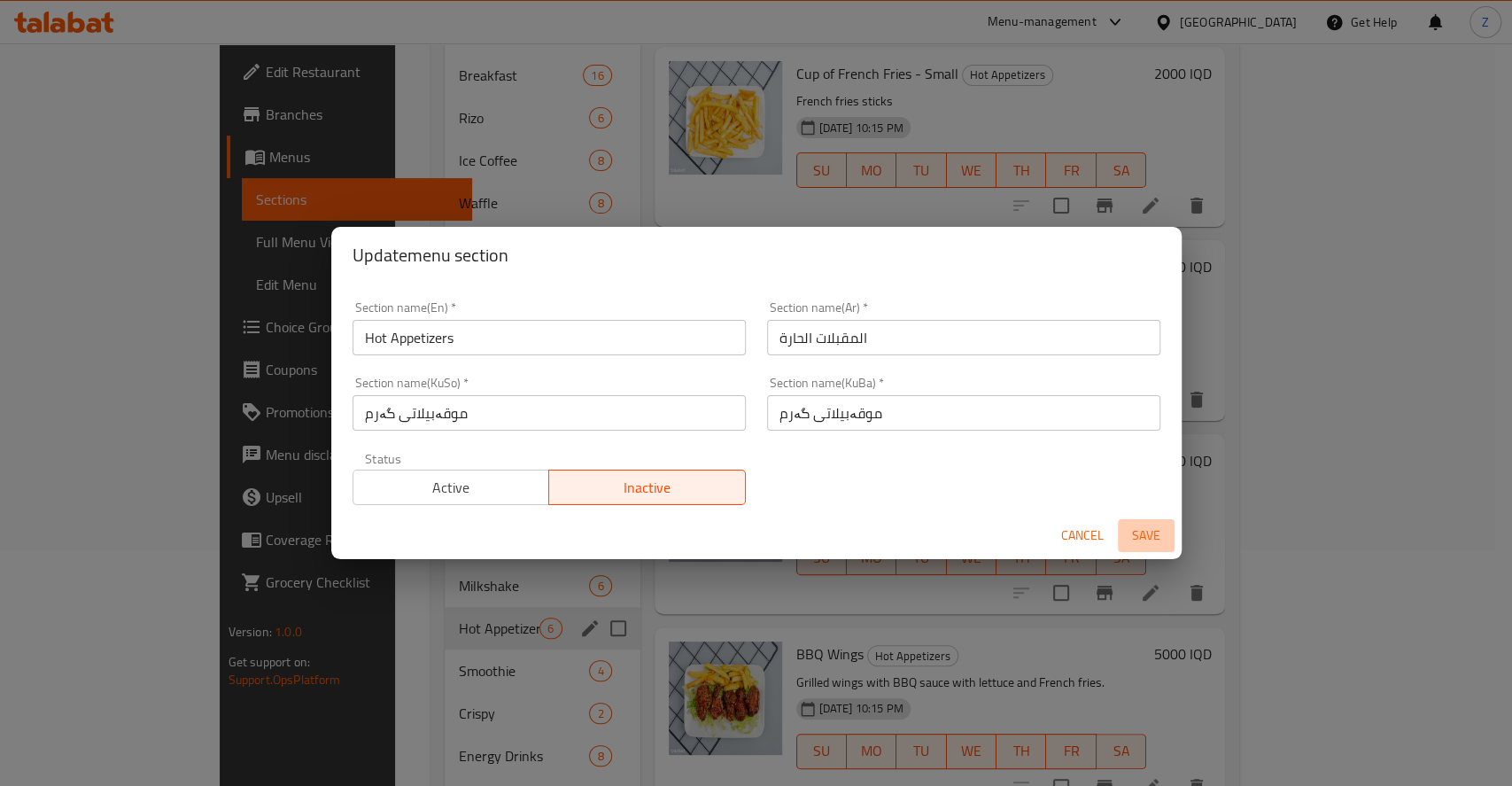
click at [1113, 526] on span "Save" at bounding box center [1146, 535] width 43 height 22
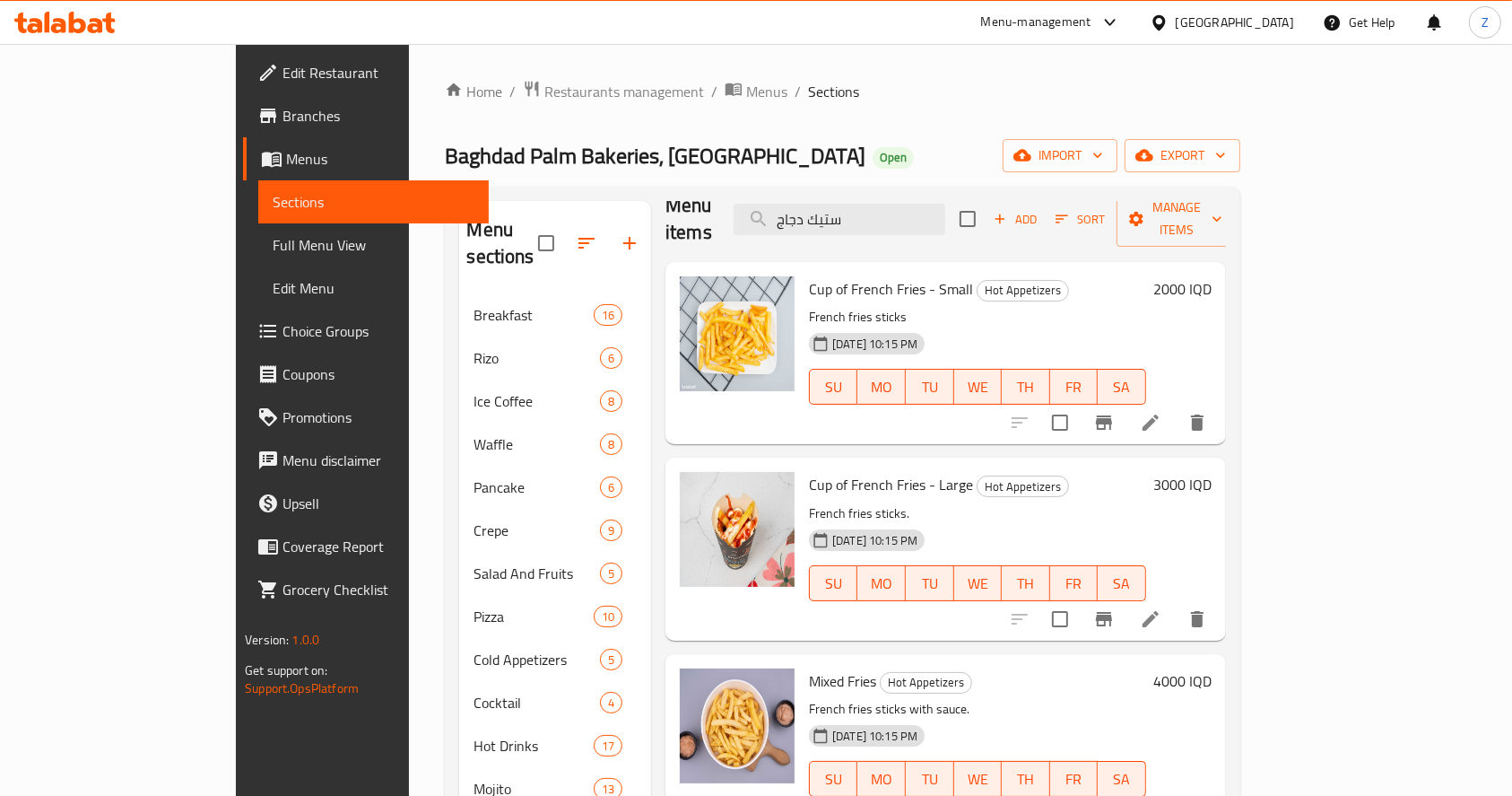
scroll to position [0, 0]
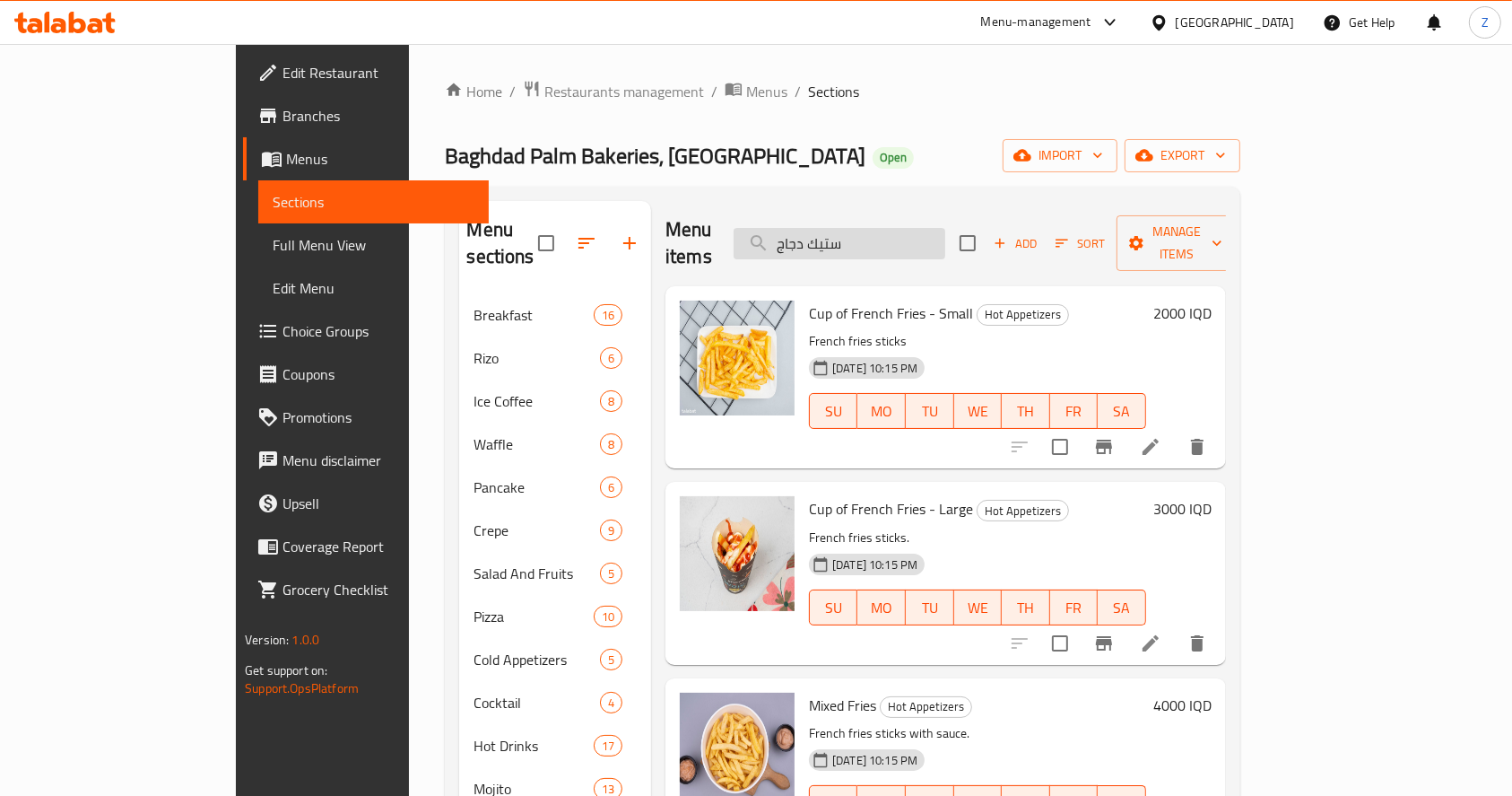
click at [937, 229] on input "ستيك دجاج" at bounding box center [839, 244] width 212 height 31
click at [937, 228] on input "ستيك دجاج" at bounding box center [839, 244] width 212 height 31
type input "س"
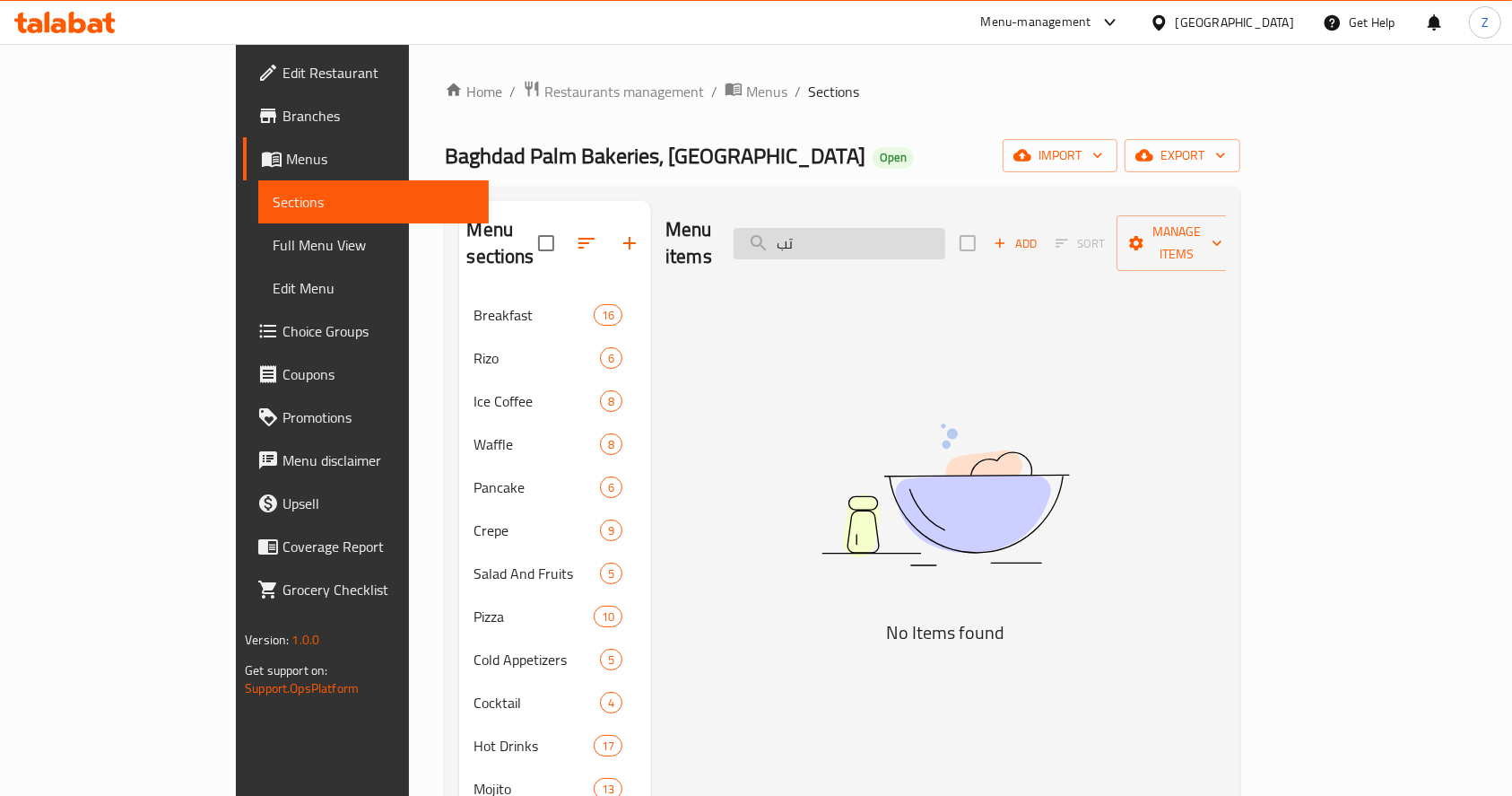
type input "ت"
type input "ف"
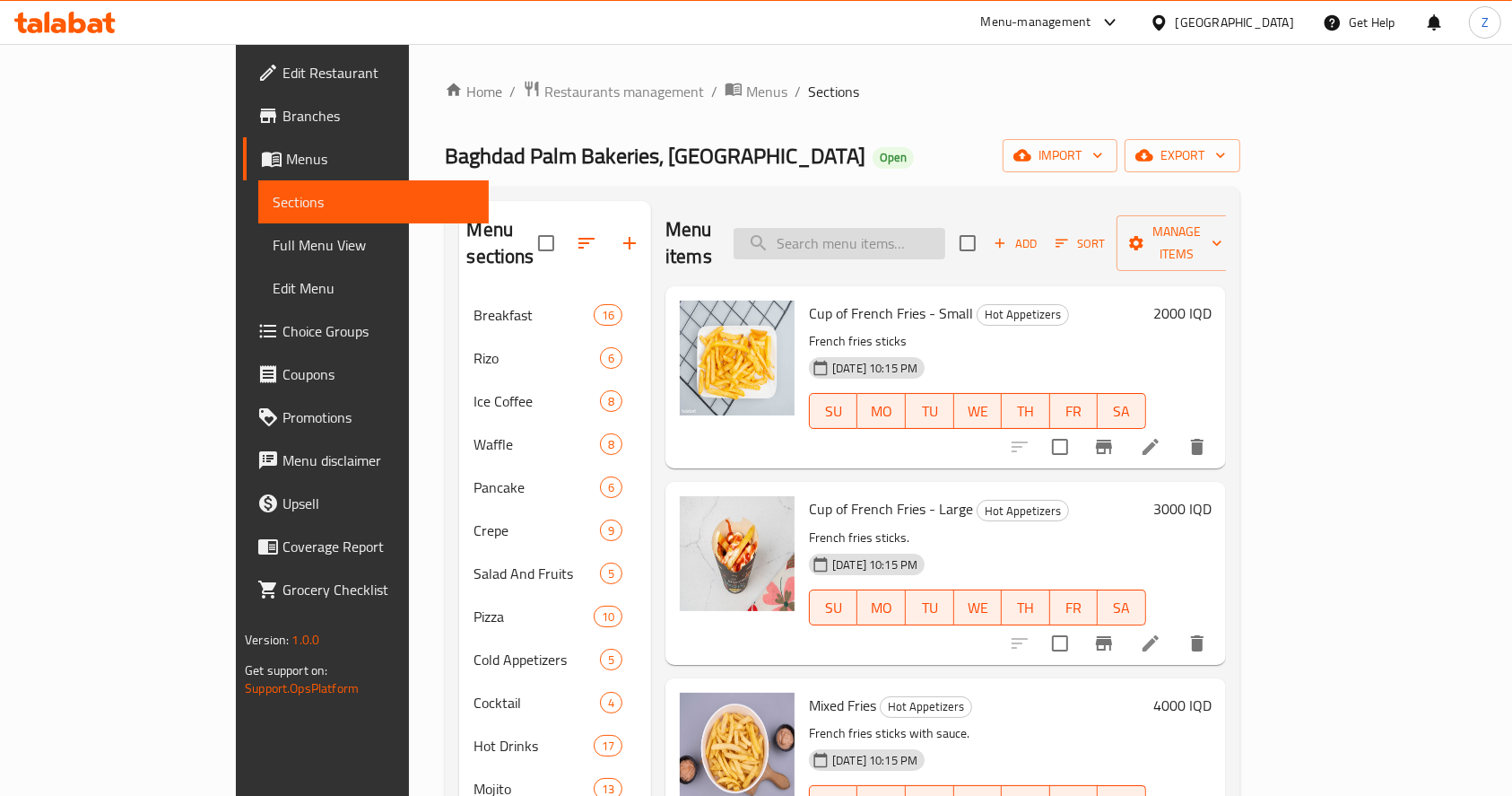
click at [945, 228] on input "search" at bounding box center [839, 244] width 212 height 31
type input "شاي"
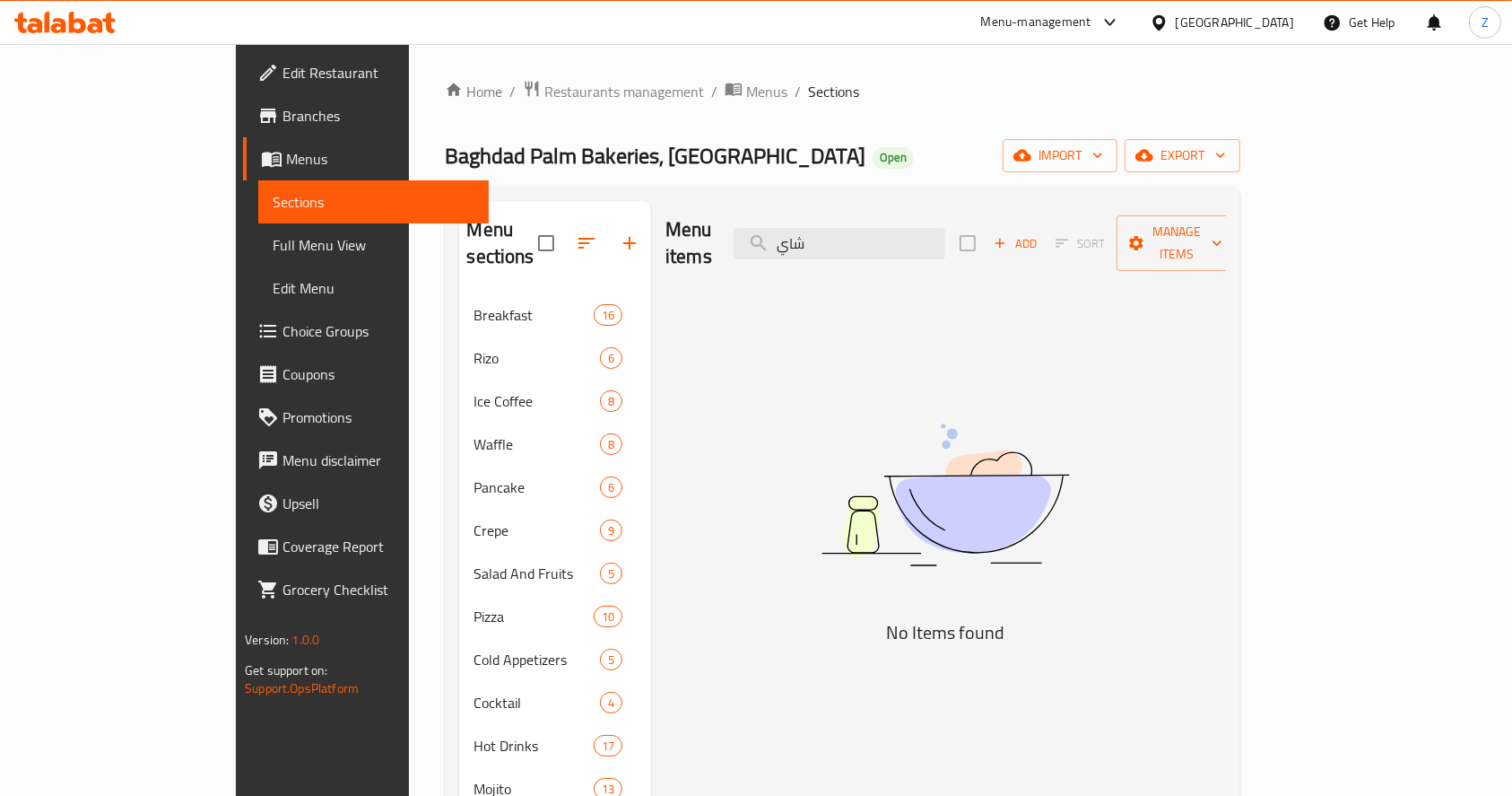
drag, startPoint x: 929, startPoint y: 224, endPoint x: 790, endPoint y: 262, distance: 144.1
click at [790, 262] on div "Menu items شاي Add Sort Manage items No Items found" at bounding box center [938, 789] width 574 height 1176
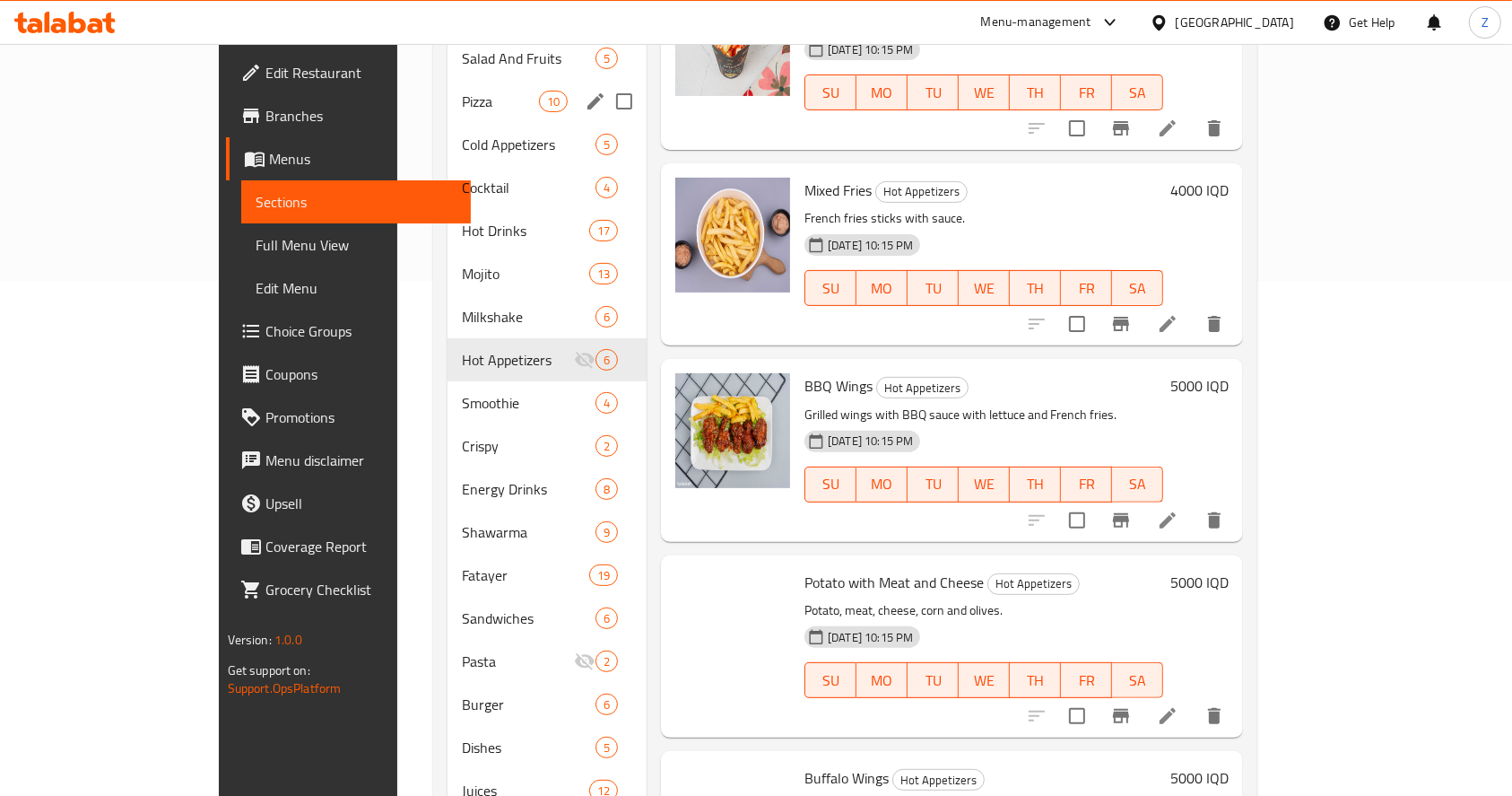
scroll to position [598, 0]
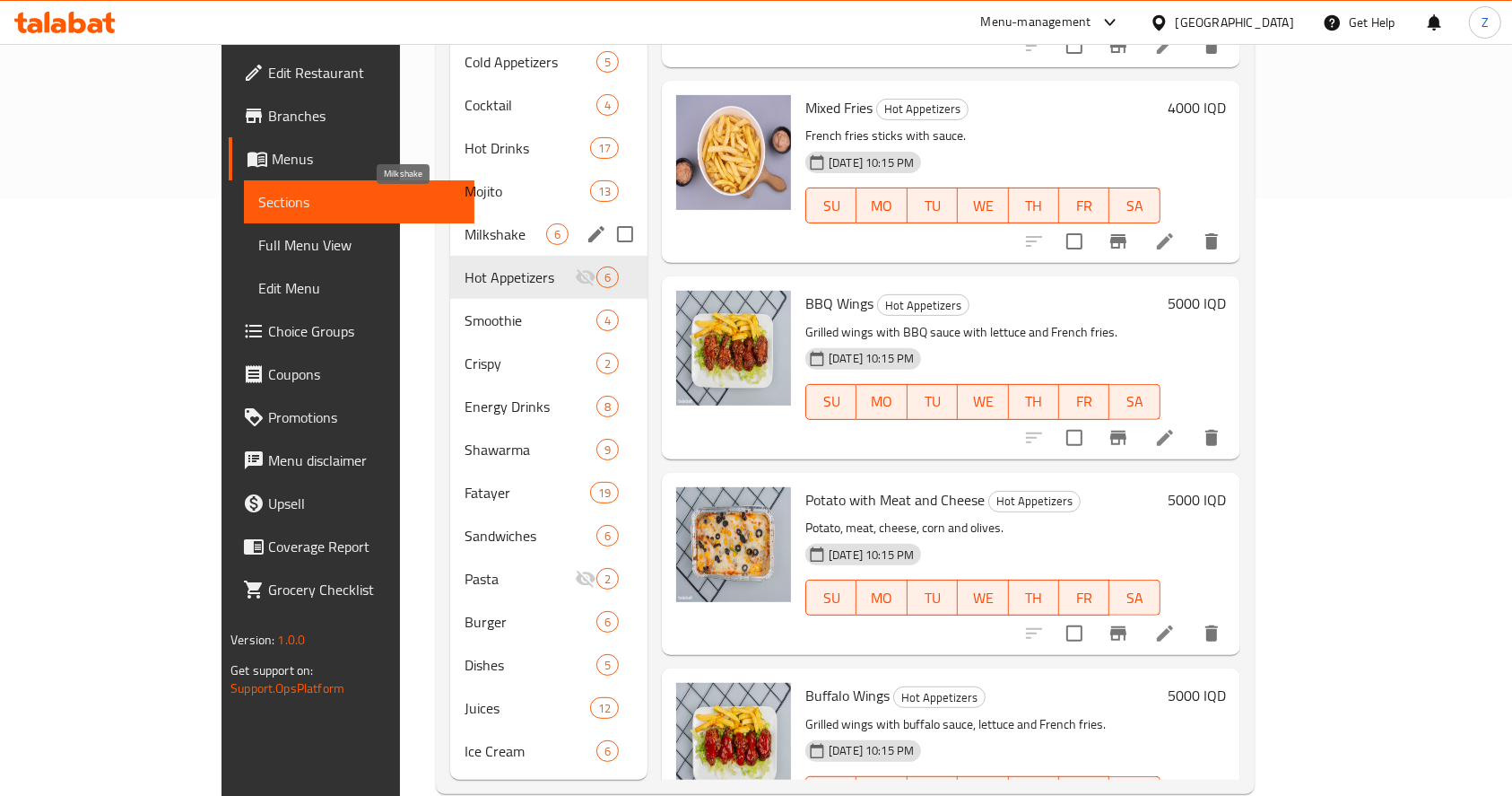
click at [464, 223] on span "Milkshake" at bounding box center [505, 234] width 81 height 21
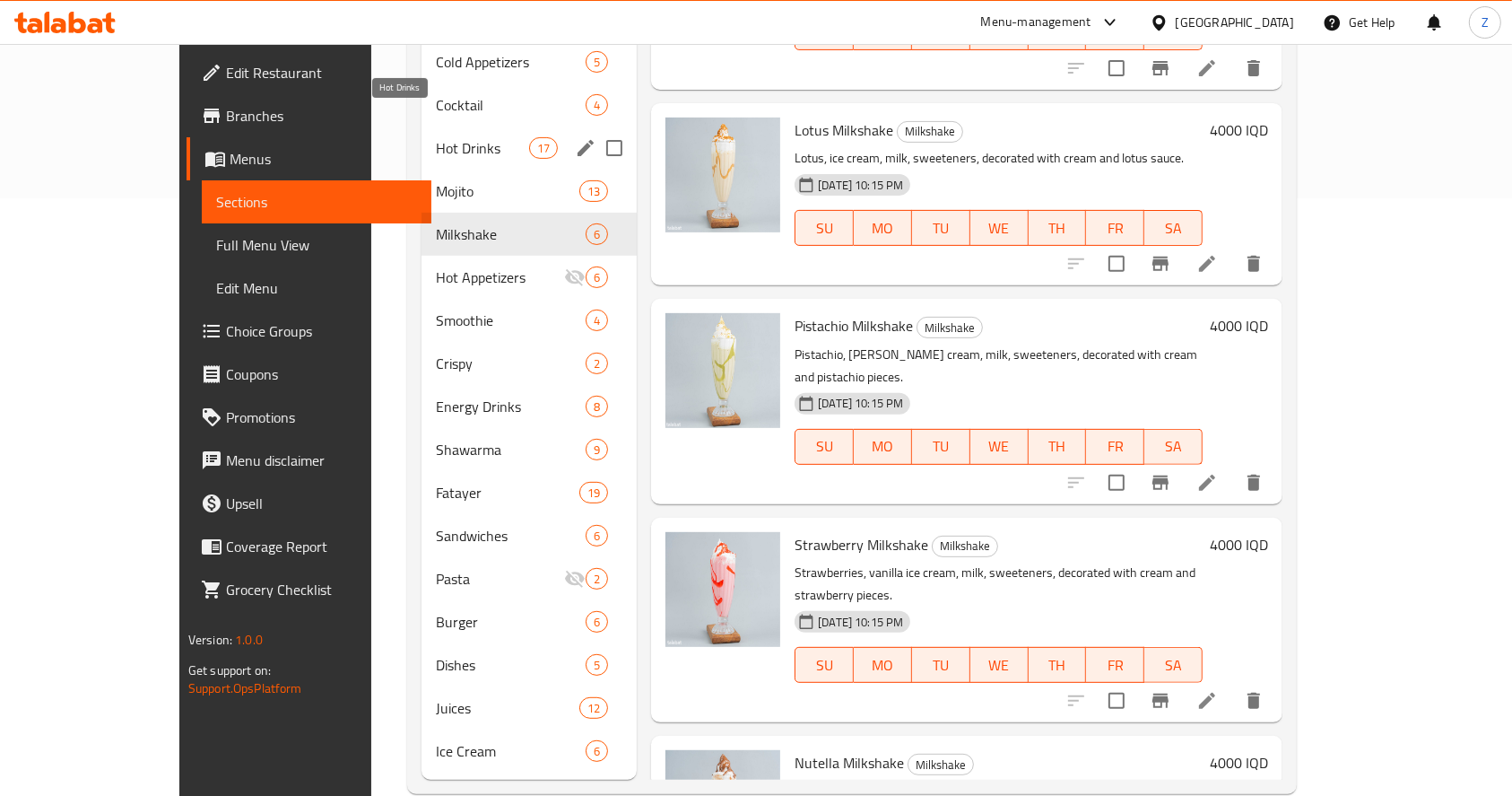
click at [436, 137] on span "Hot Drinks" at bounding box center [482, 148] width 93 height 21
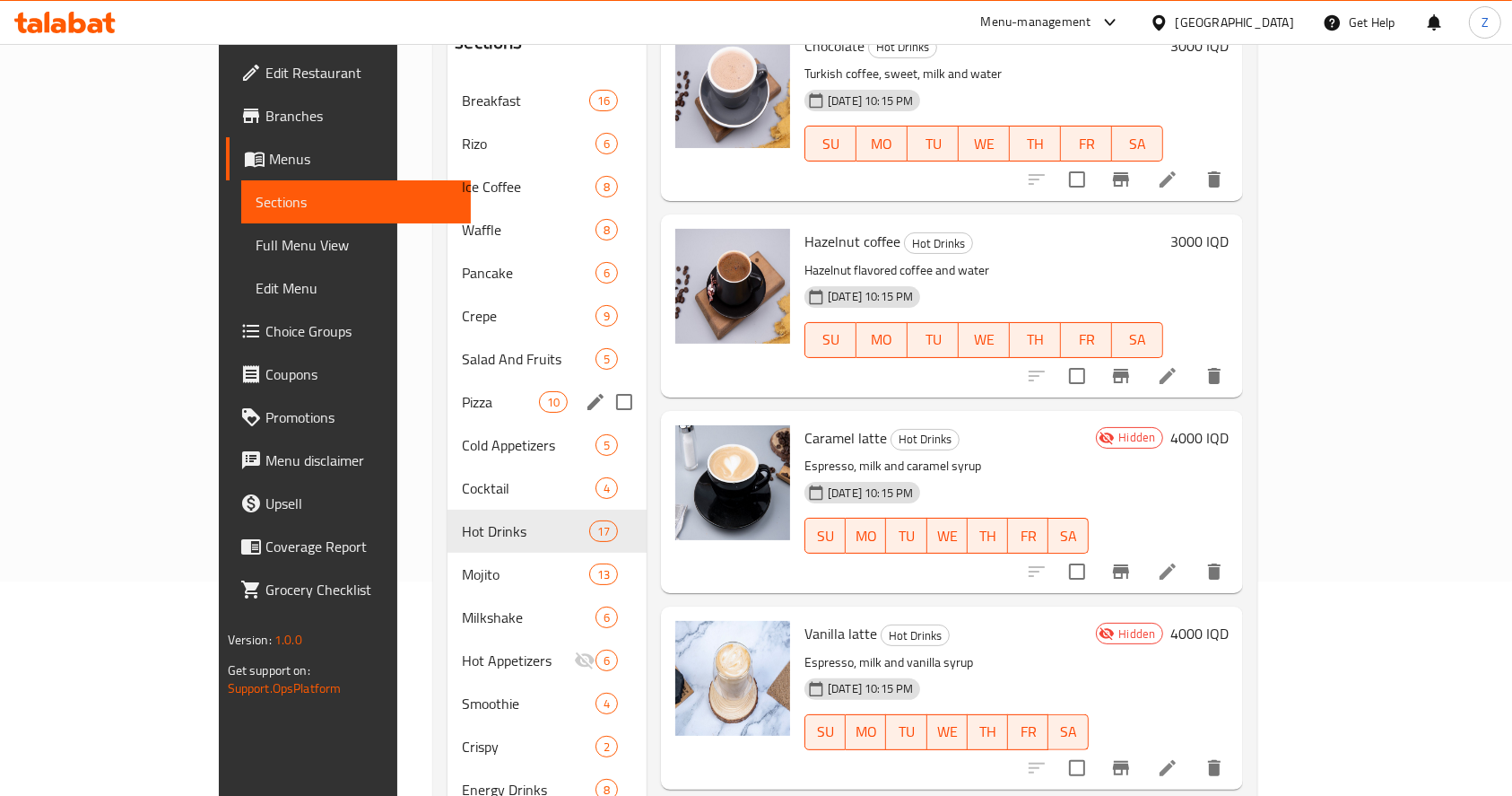
scroll to position [359, 0]
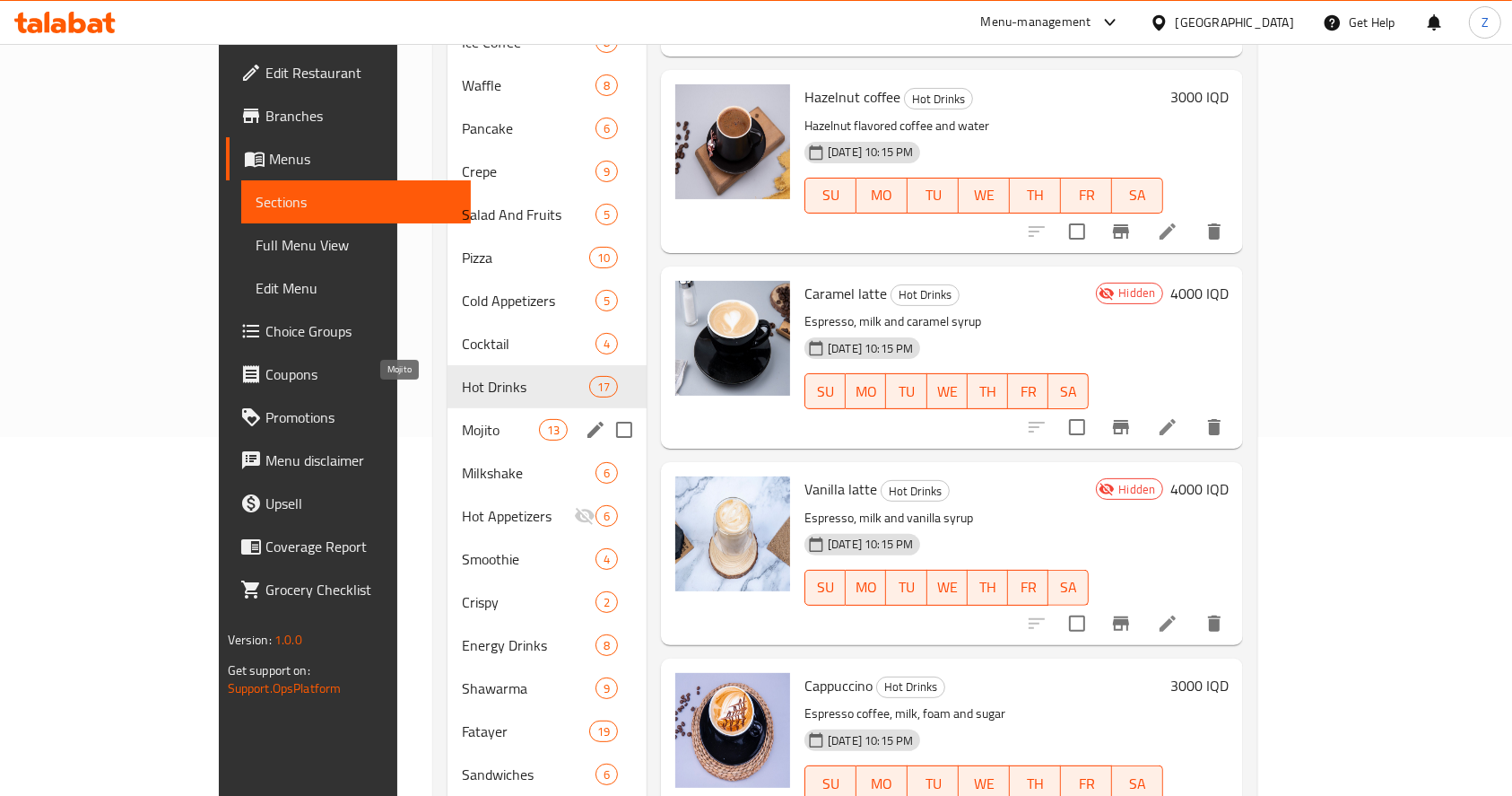
click at [462, 419] on span "Mojito" at bounding box center [500, 429] width 76 height 21
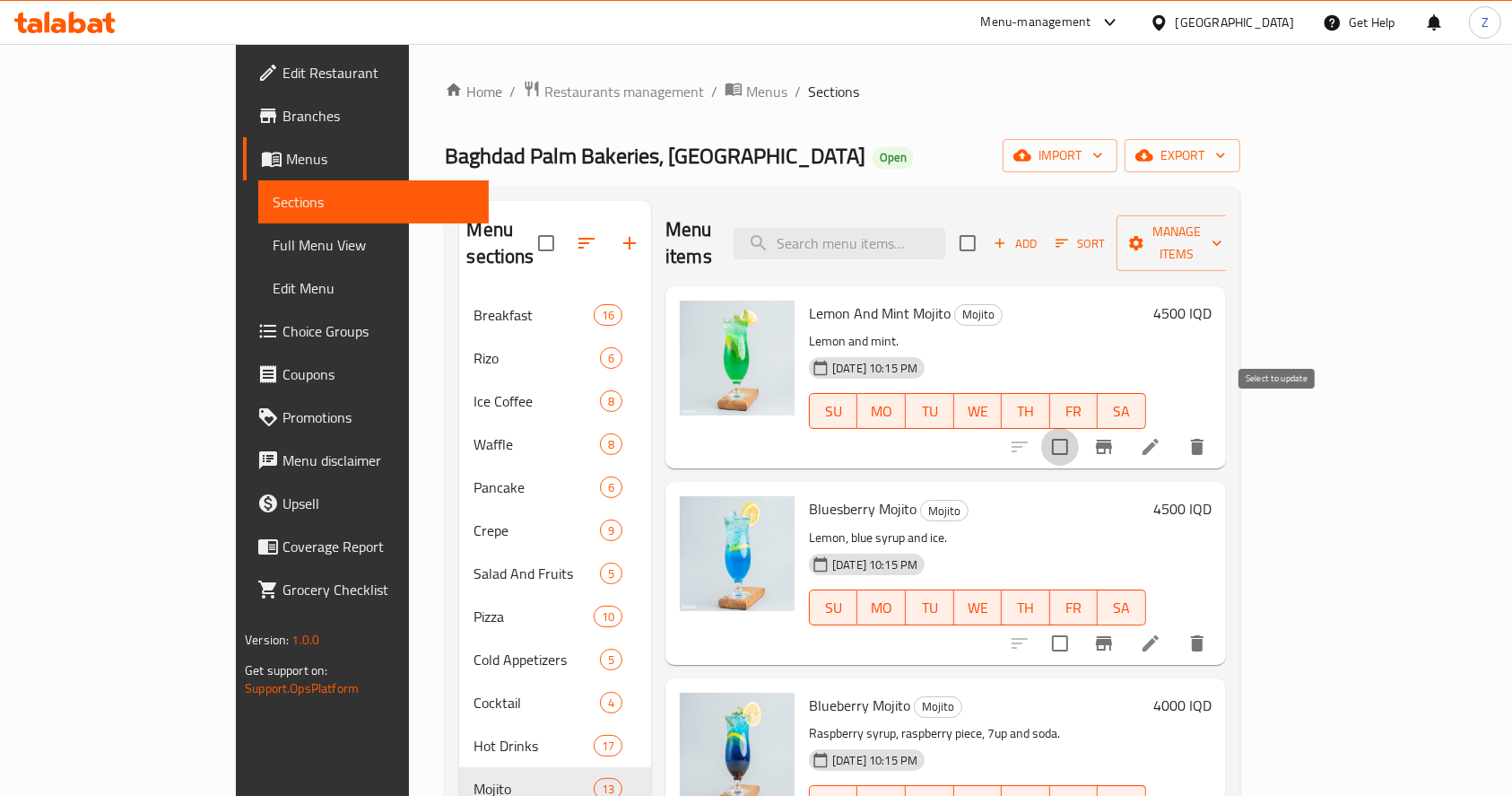
click at [1079, 427] on input "checkbox" at bounding box center [1060, 446] width 38 height 38
checkbox input "true"
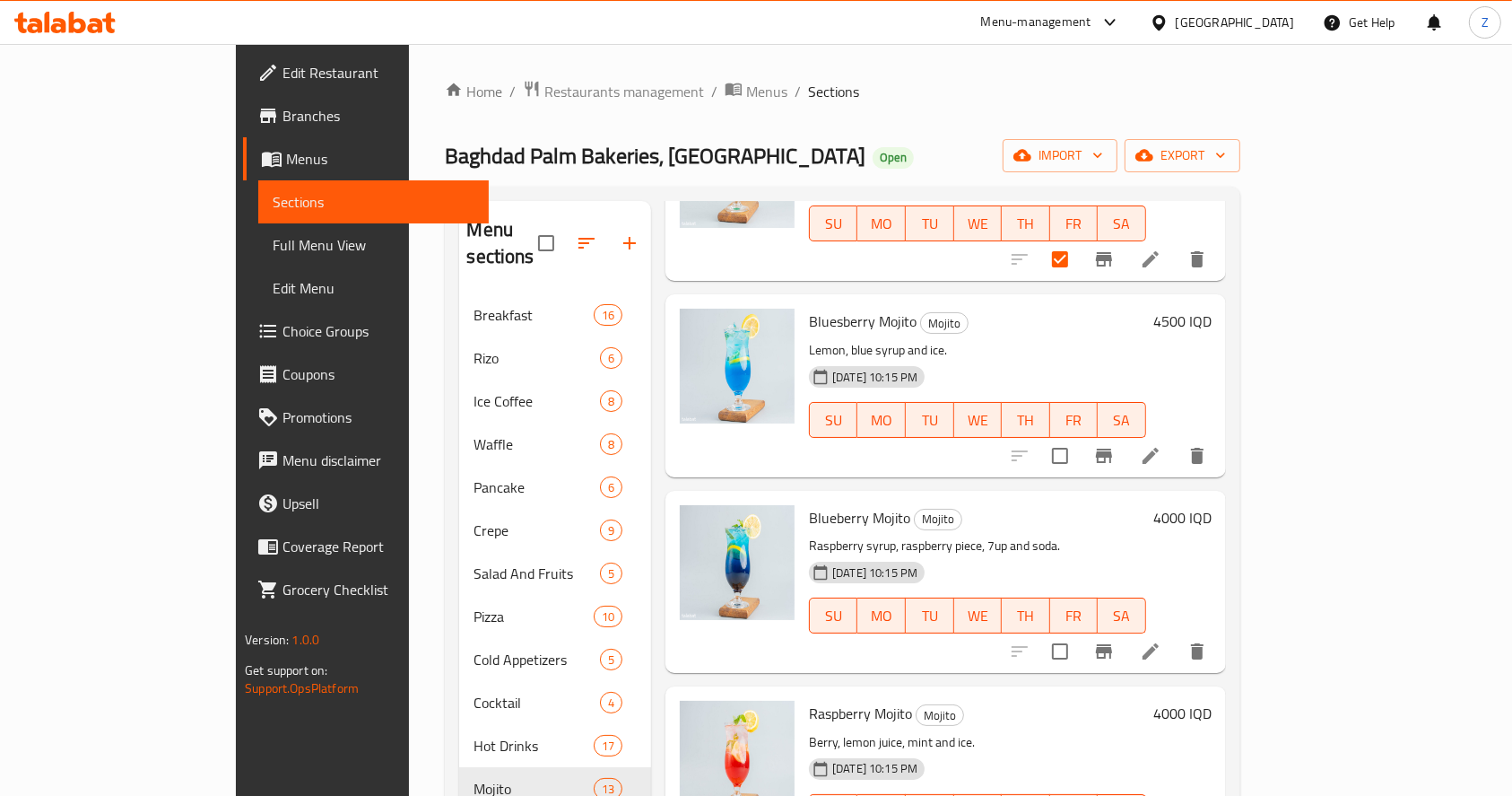
scroll to position [239, 0]
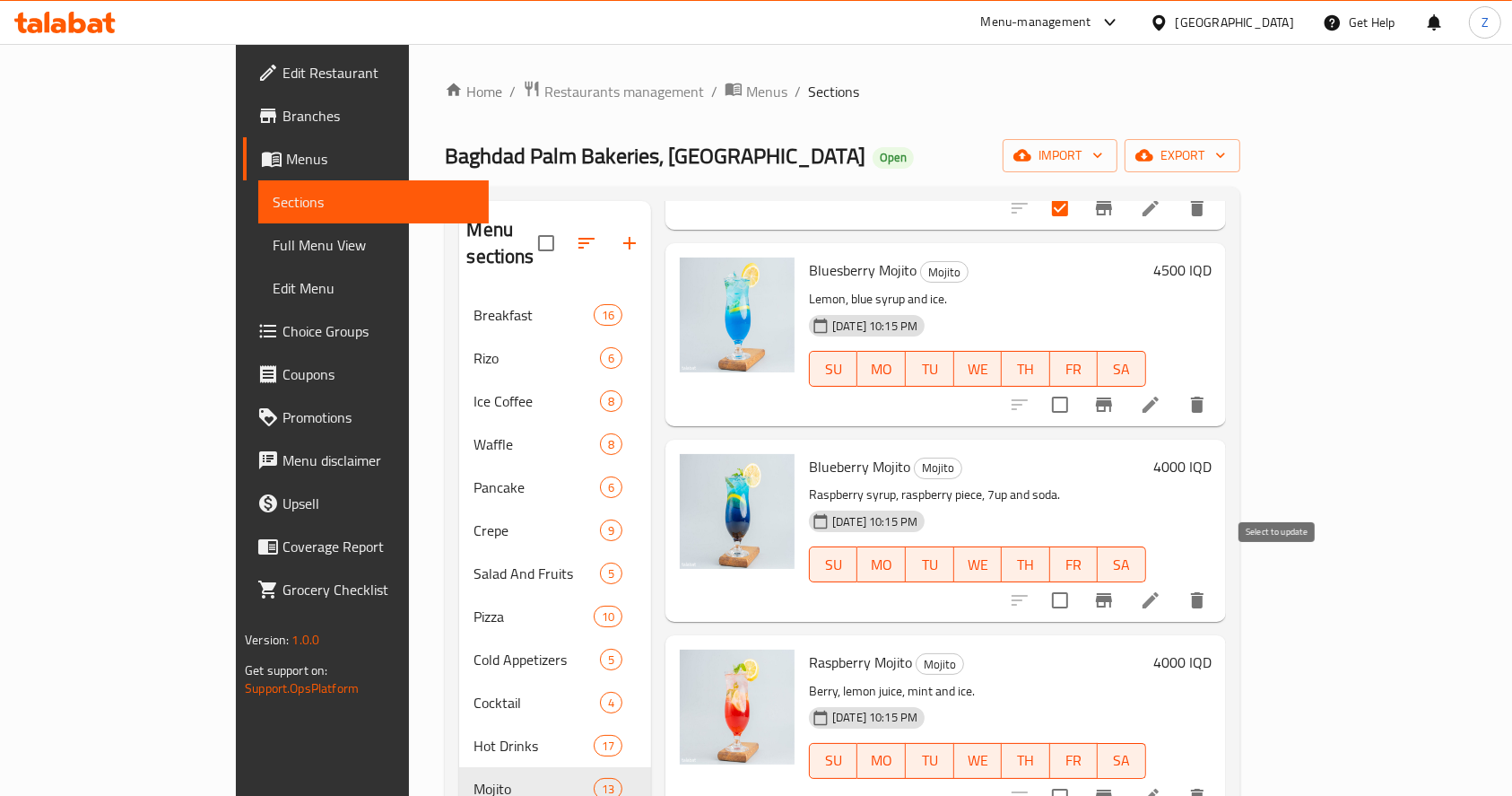
drag, startPoint x: 1282, startPoint y: 572, endPoint x: 1199, endPoint y: 506, distance: 106.0
click at [1079, 581] on input "checkbox" at bounding box center [1060, 600] width 38 height 38
checkbox input "true"
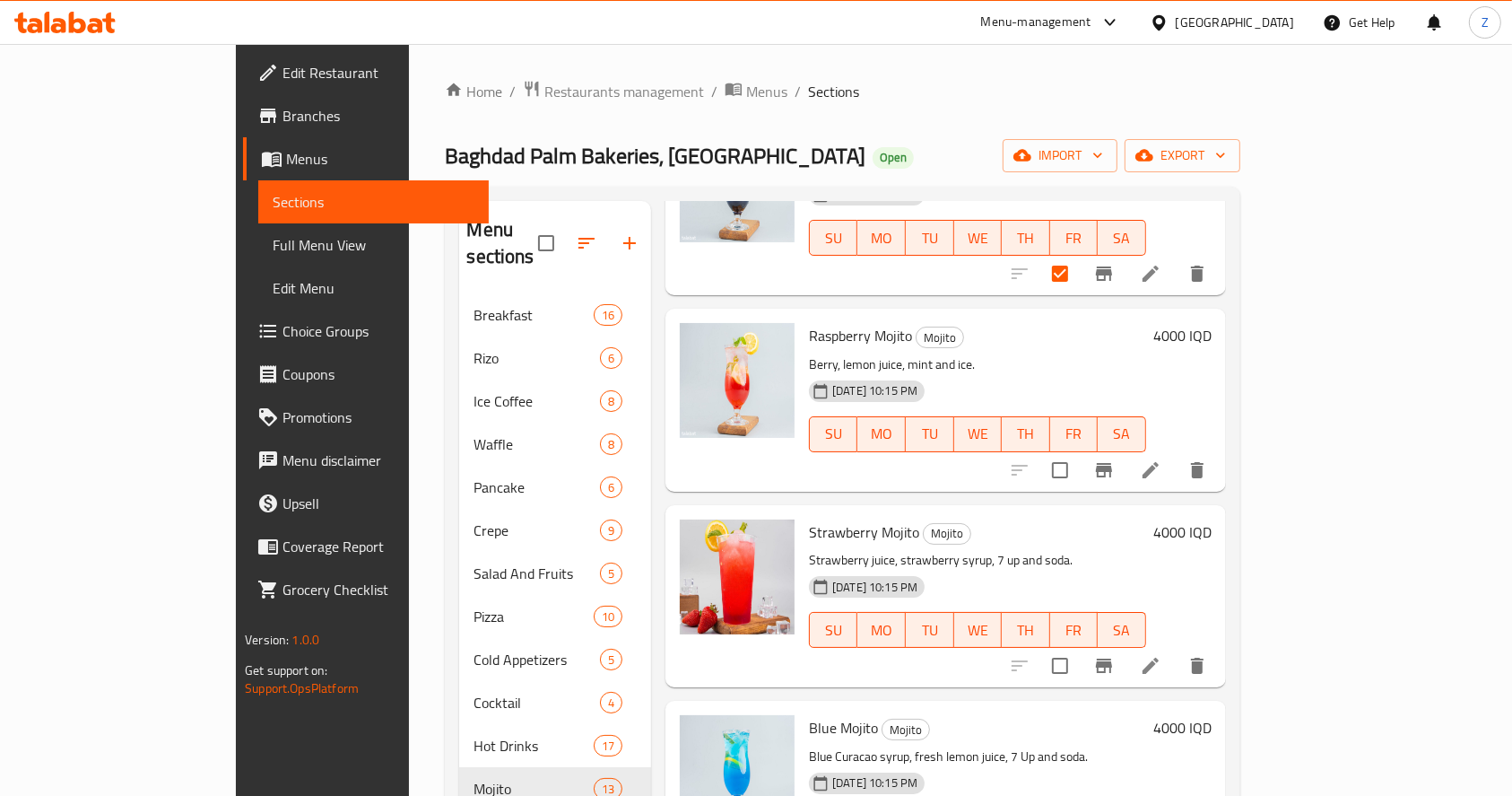
scroll to position [598, 0]
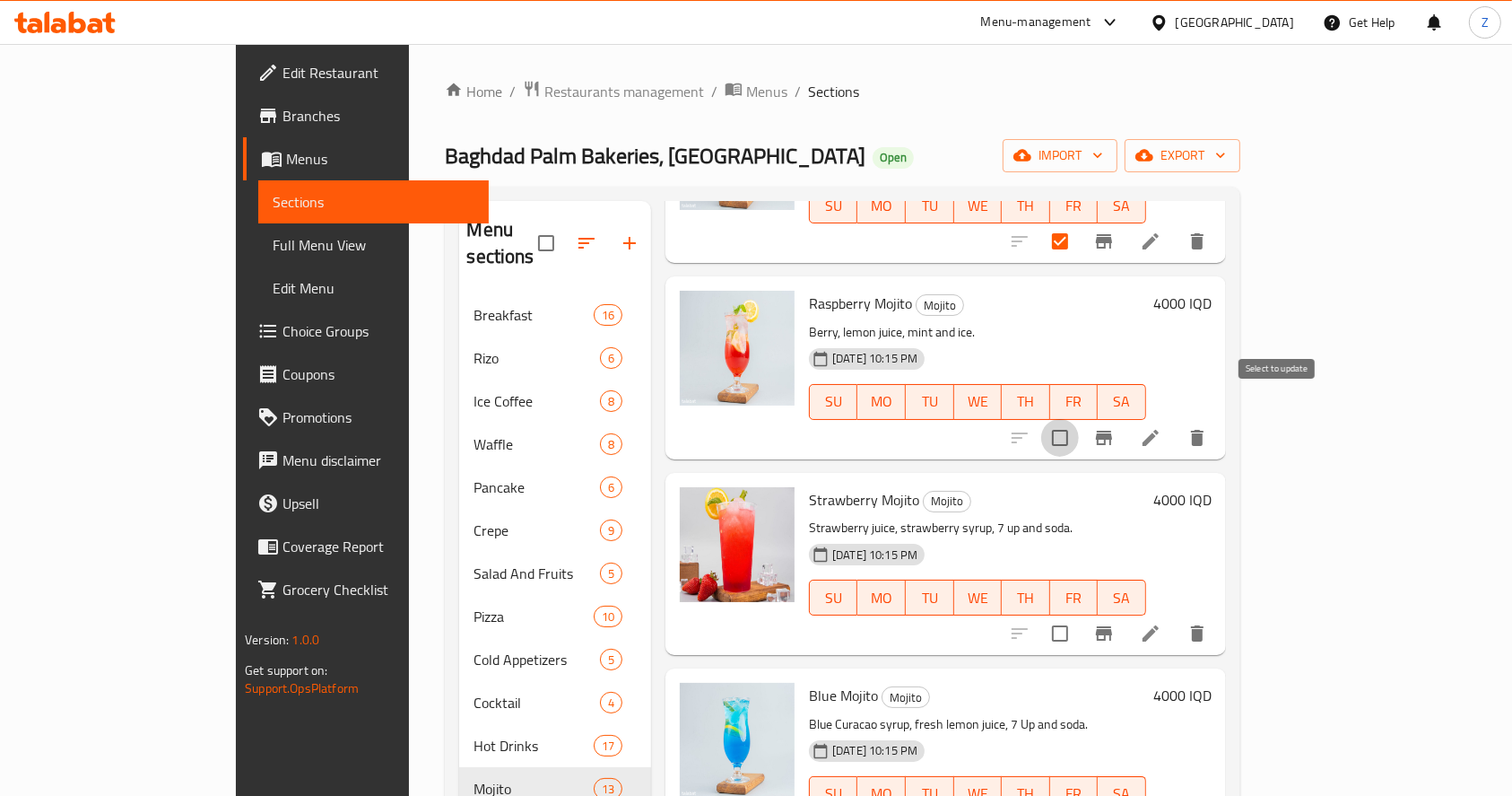
click at [1079, 419] on input "checkbox" at bounding box center [1060, 437] width 38 height 38
checkbox input "true"
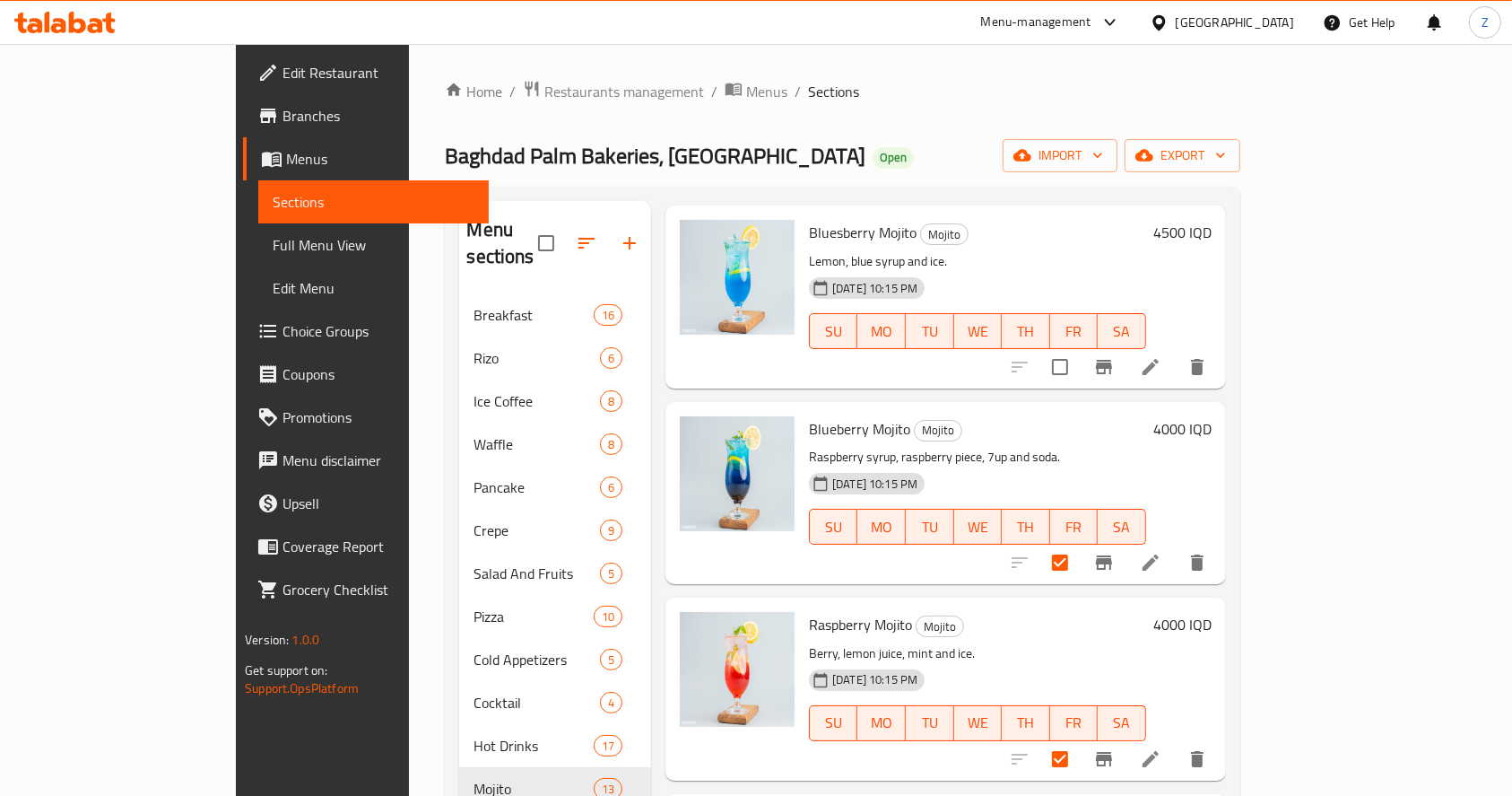
scroll to position [239, 0]
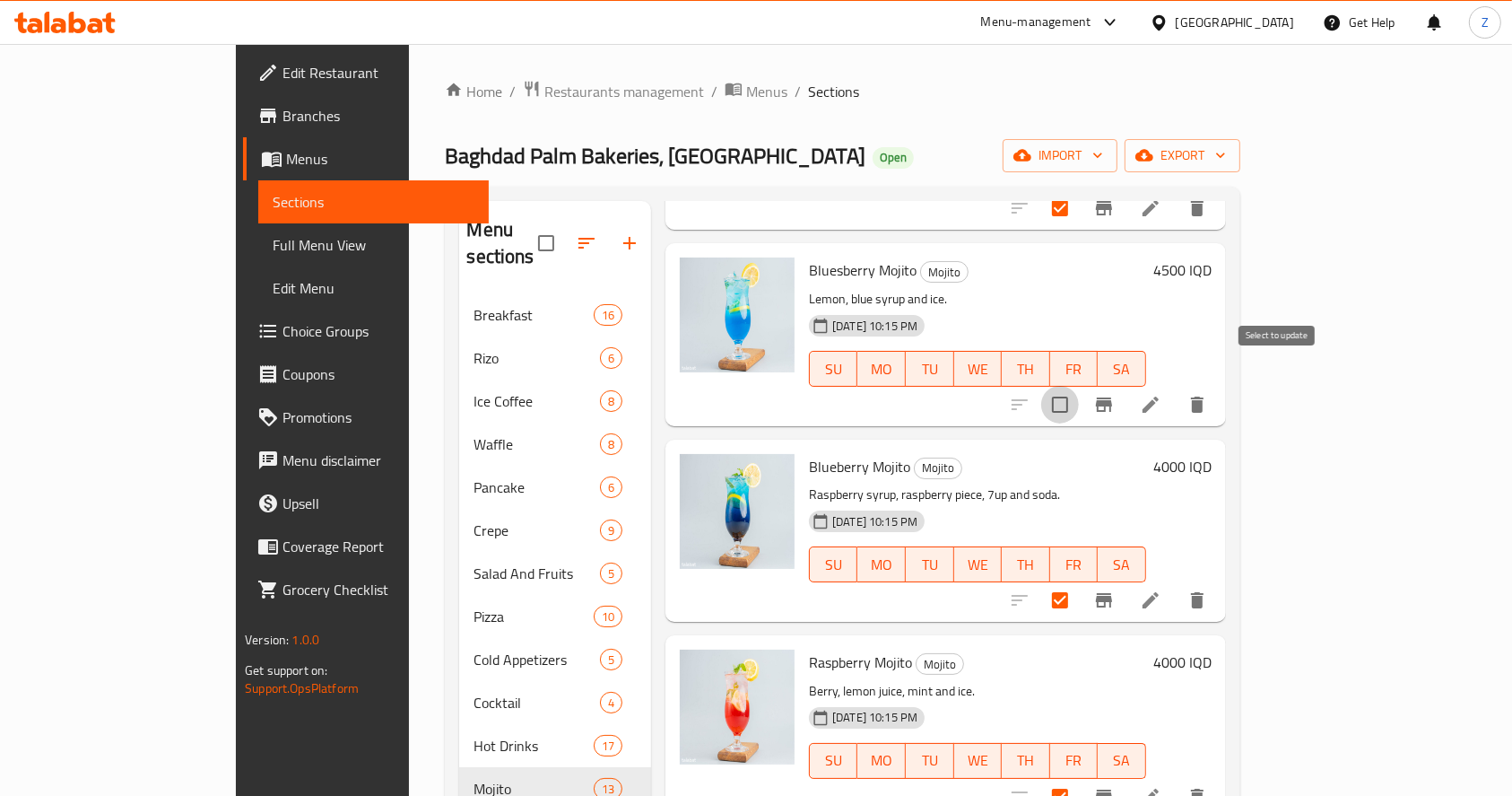
drag, startPoint x: 1277, startPoint y: 384, endPoint x: 1094, endPoint y: 374, distance: 183.3
click at [1079, 386] on input "checkbox" at bounding box center [1060, 404] width 38 height 38
checkbox input "true"
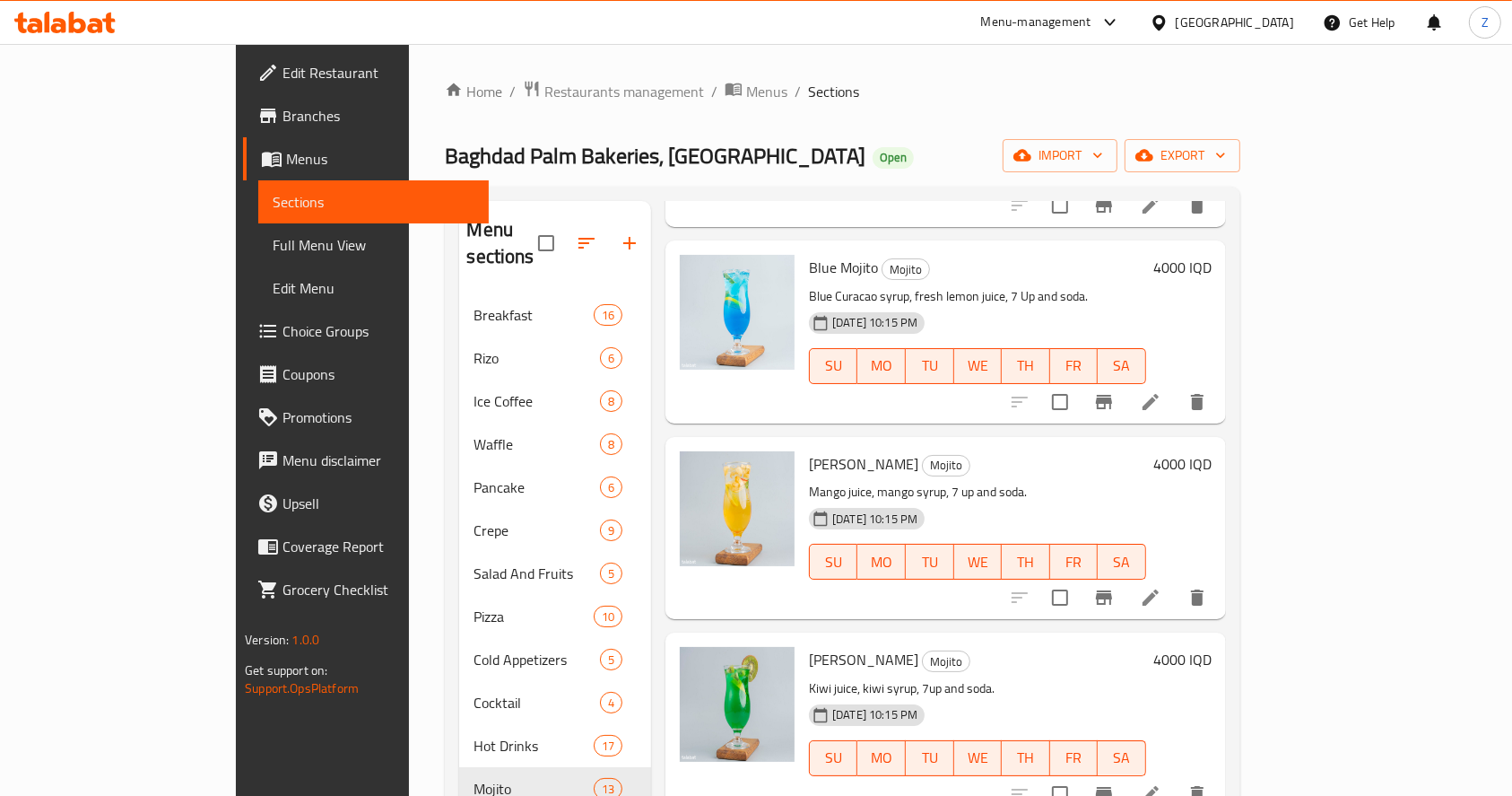
scroll to position [1076, 0]
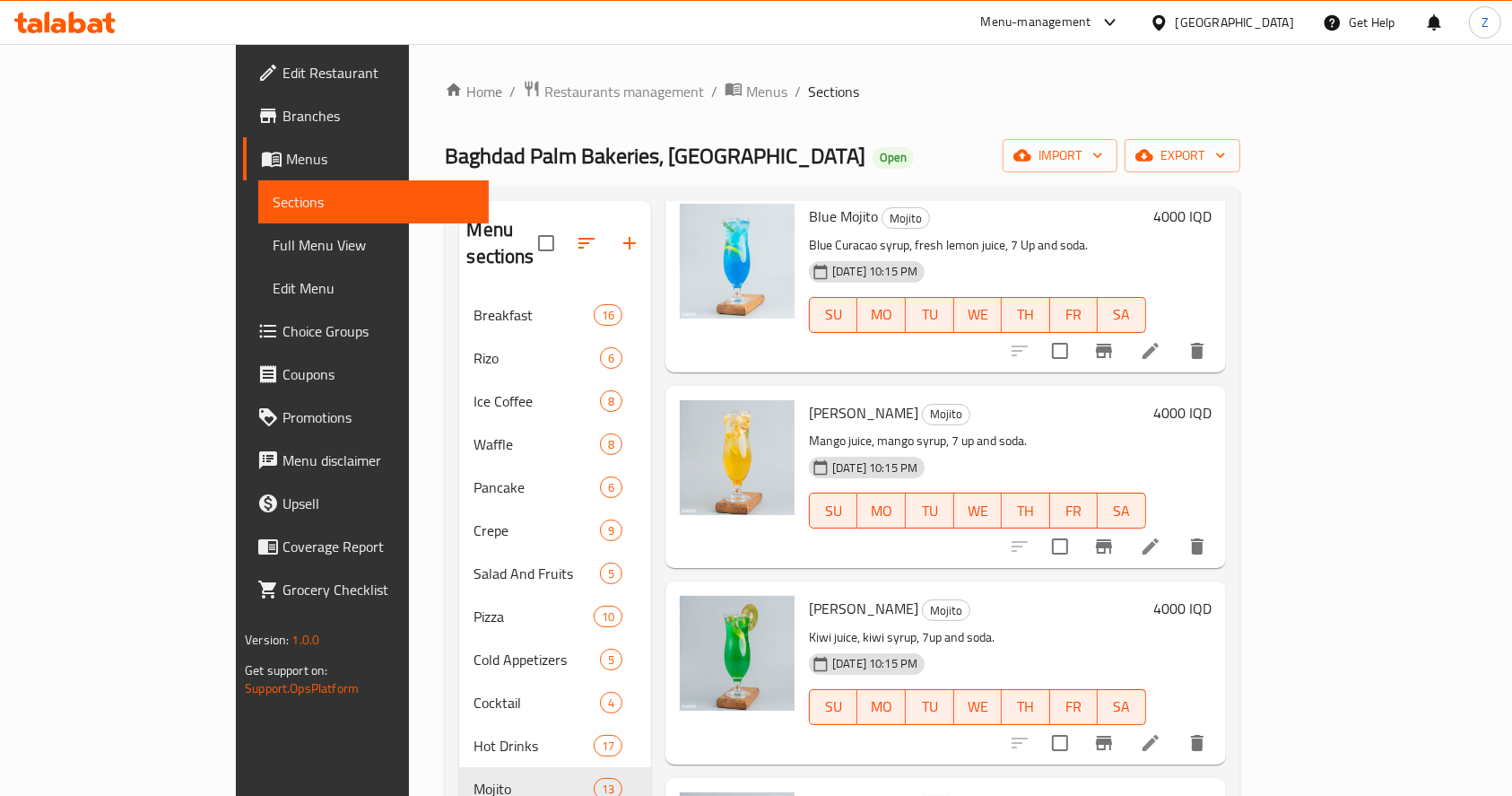
click at [1079, 527] on input "checkbox" at bounding box center [1060, 545] width 38 height 38
checkbox input "true"
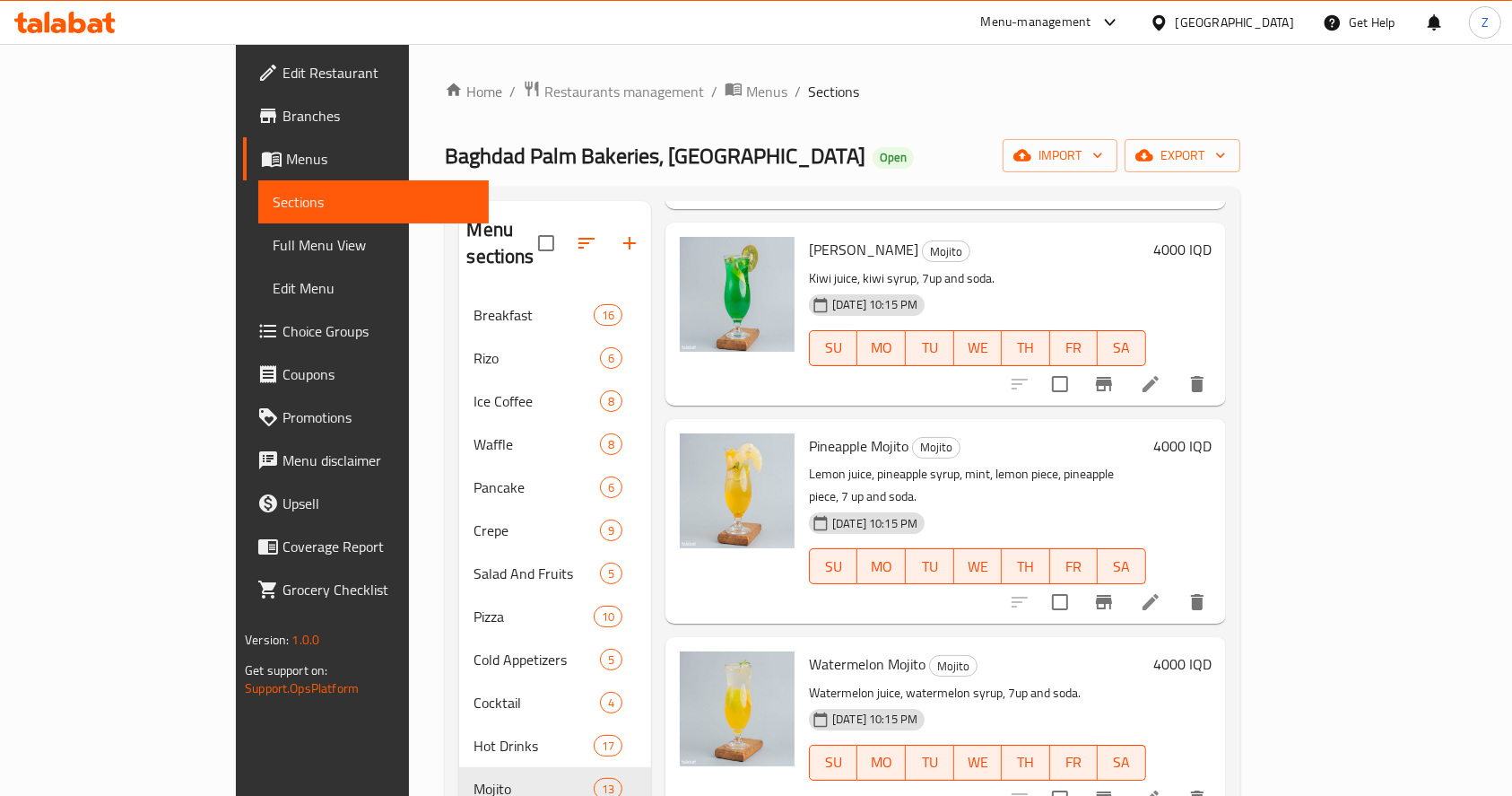
scroll to position [1442, 0]
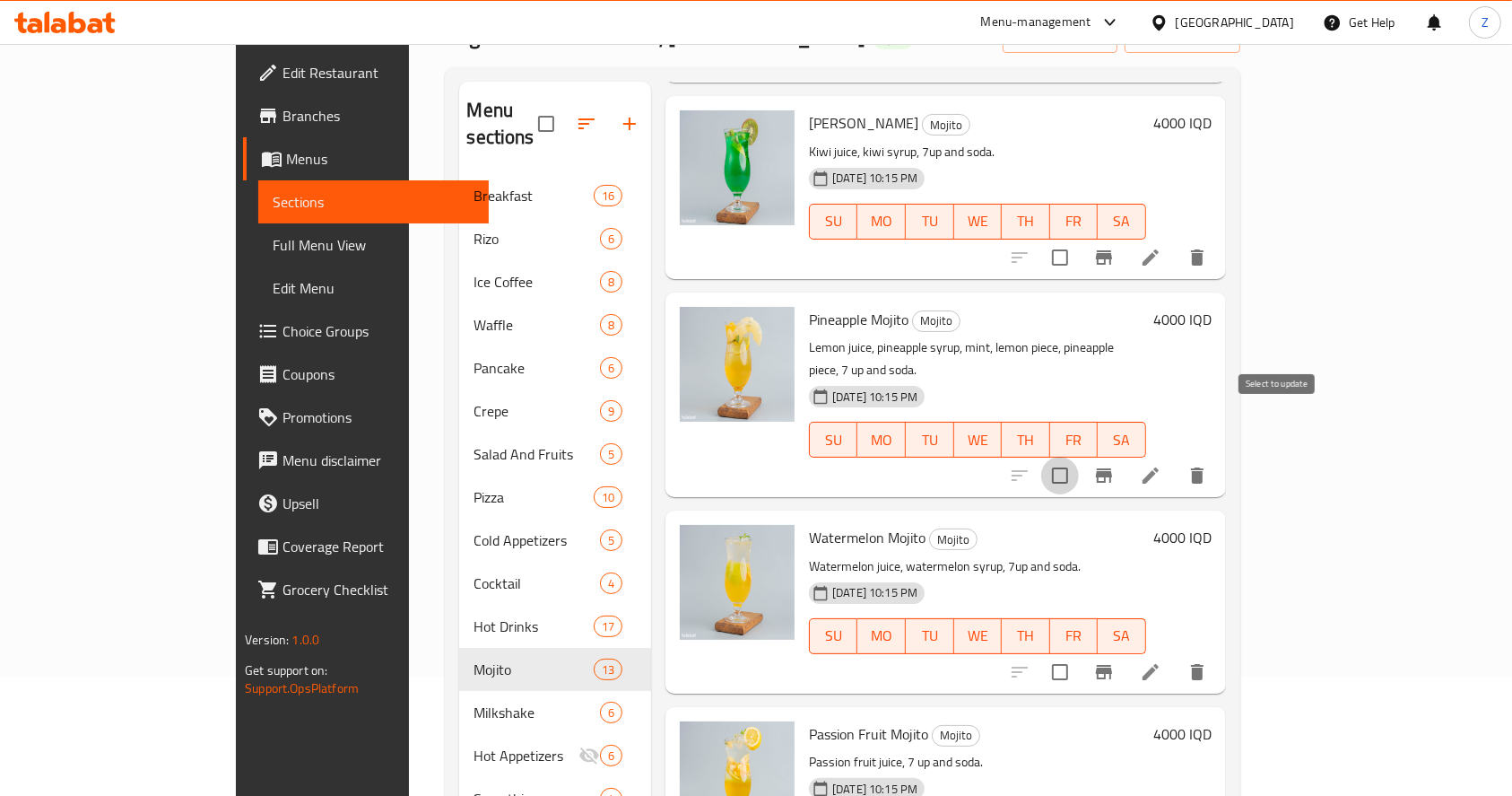
click at [1079, 457] on input "checkbox" at bounding box center [1060, 475] width 38 height 38
checkbox input "true"
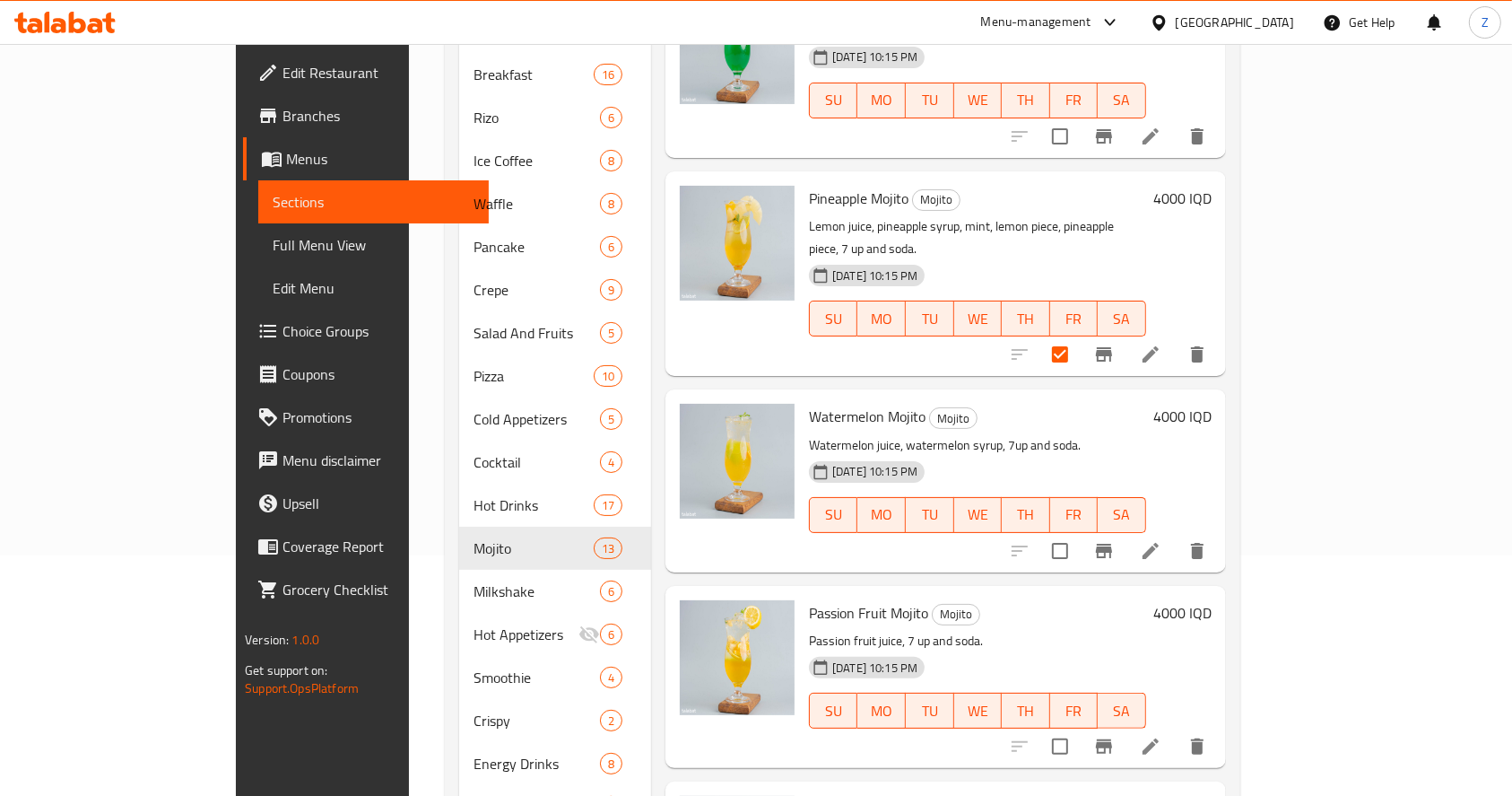
scroll to position [359, 0]
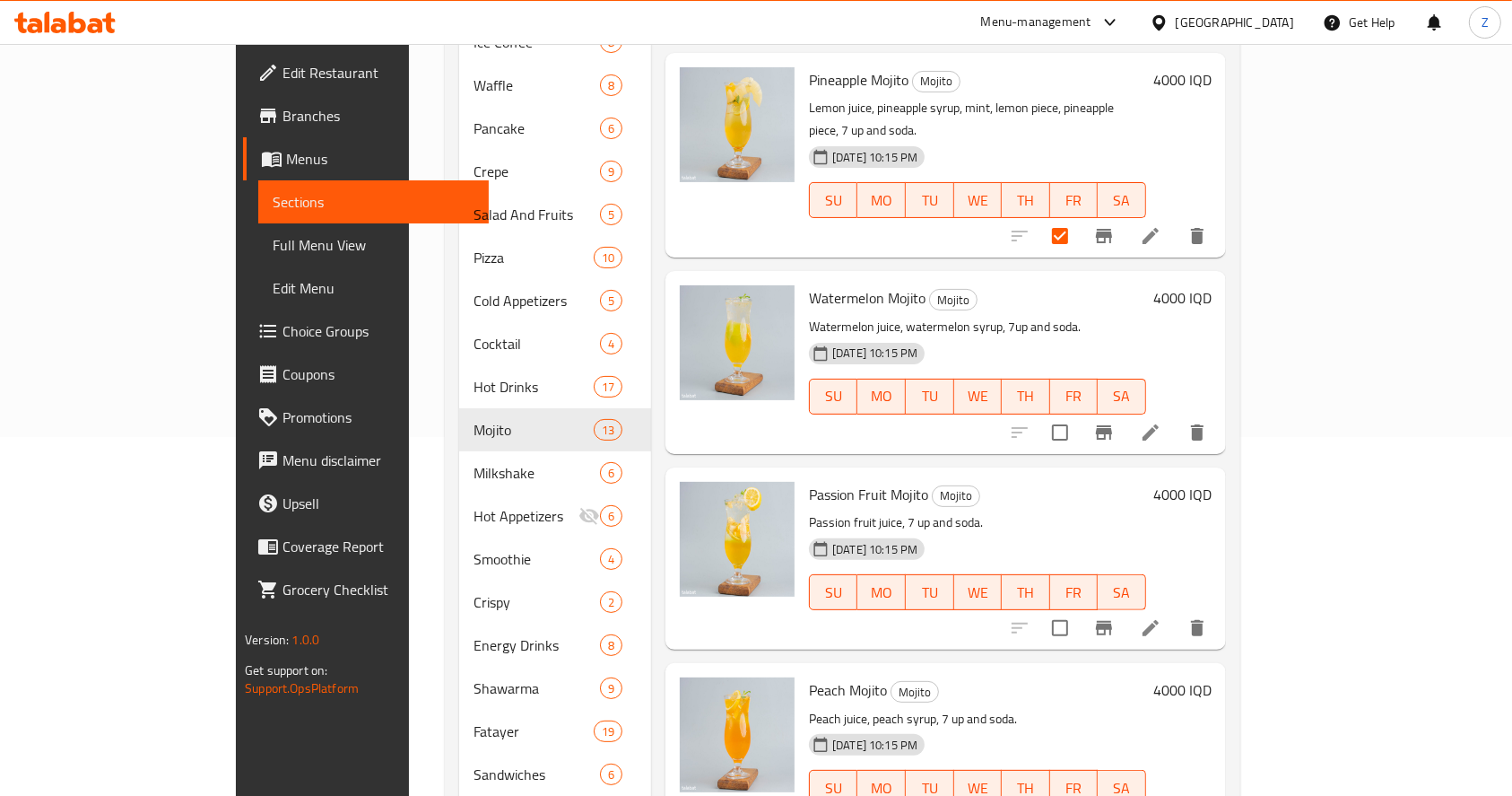
click at [1079, 414] on input "checkbox" at bounding box center [1060, 432] width 38 height 38
checkbox input "true"
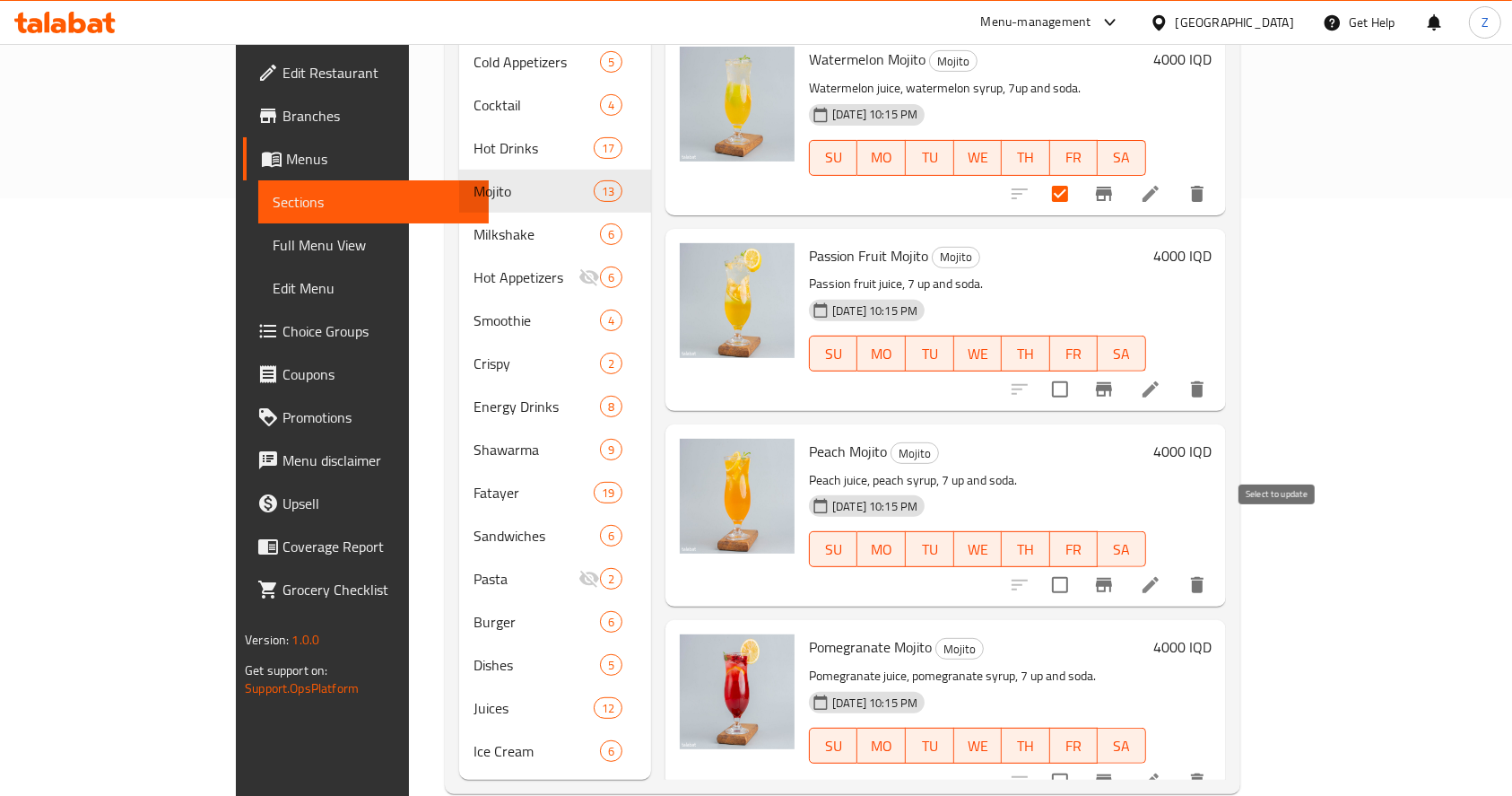
click at [1079, 566] on input "checkbox" at bounding box center [1060, 584] width 38 height 38
checkbox input "true"
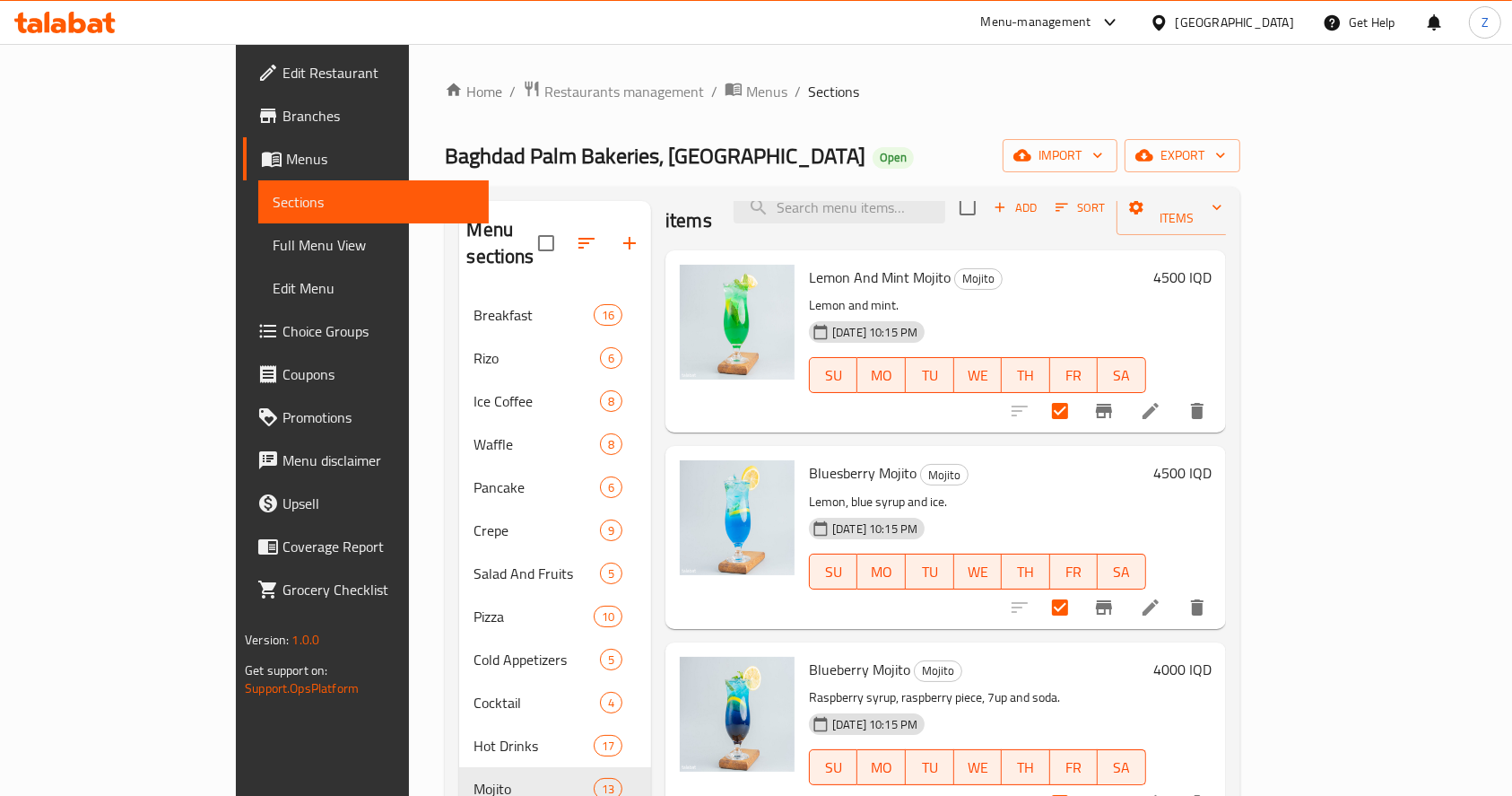
scroll to position [0, 0]
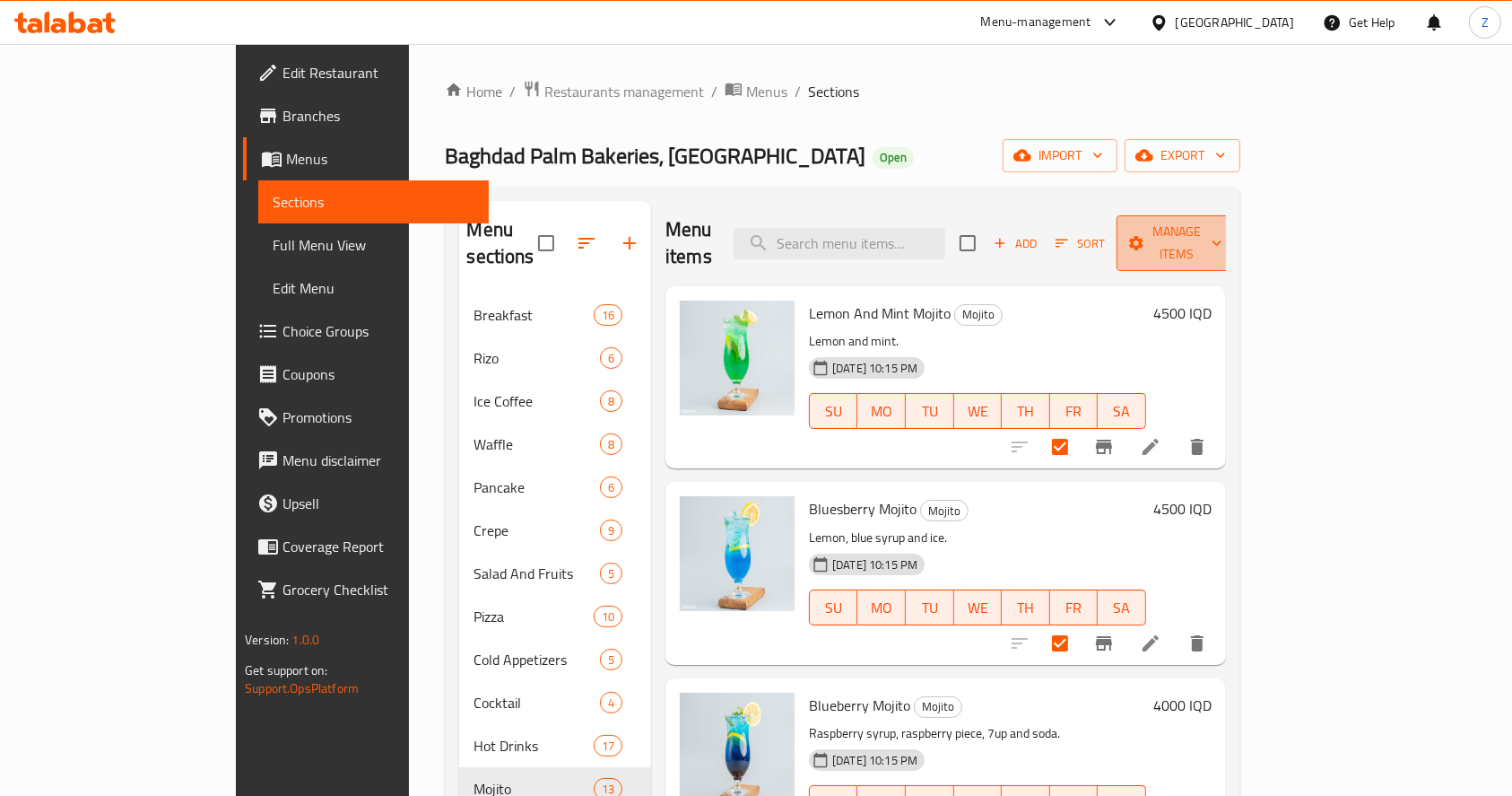
click at [1126, 240] on span "Manage items" at bounding box center [1176, 243] width 92 height 44
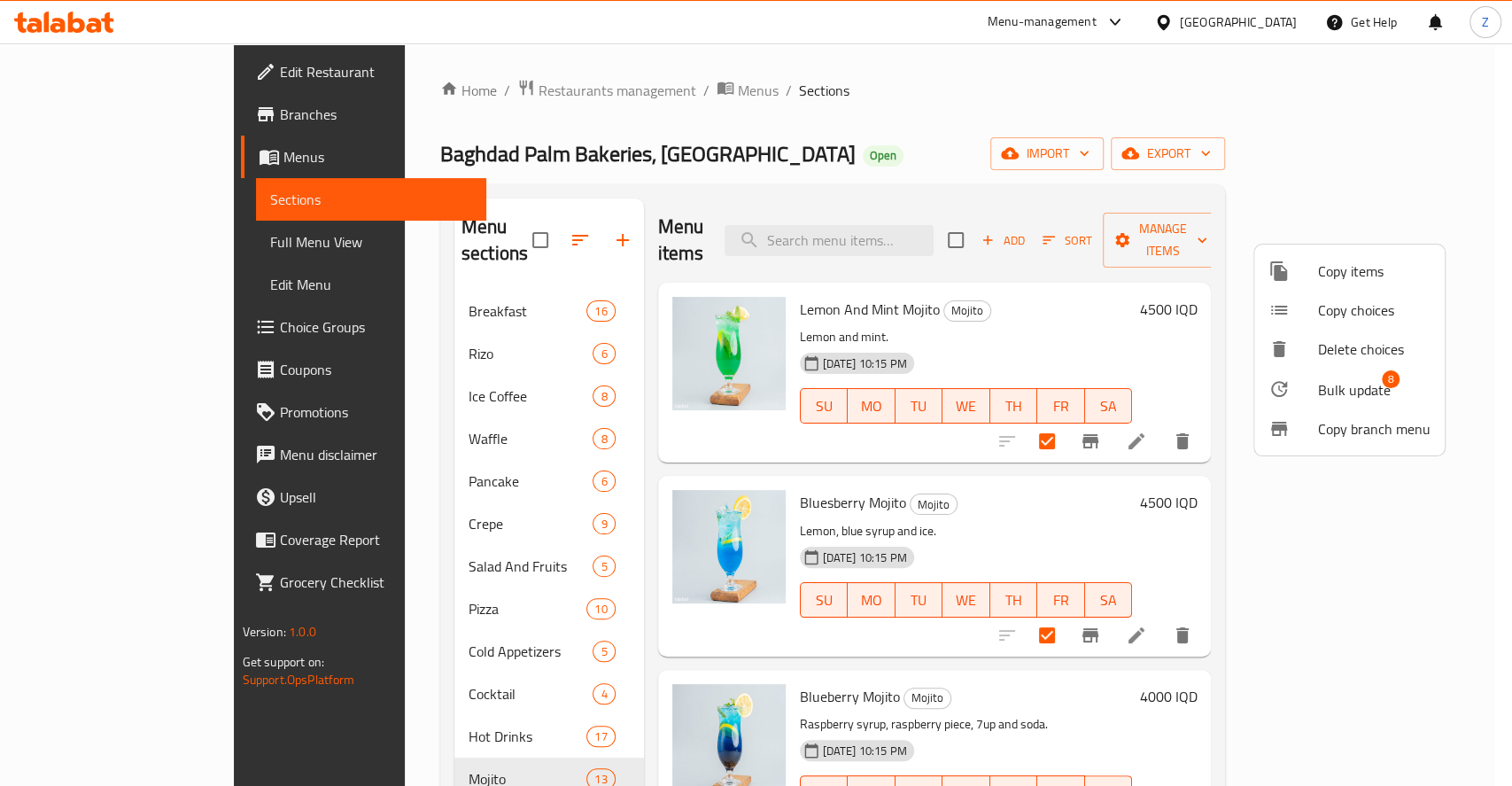
click at [1113, 393] on span "Bulk update" at bounding box center [1354, 390] width 73 height 21
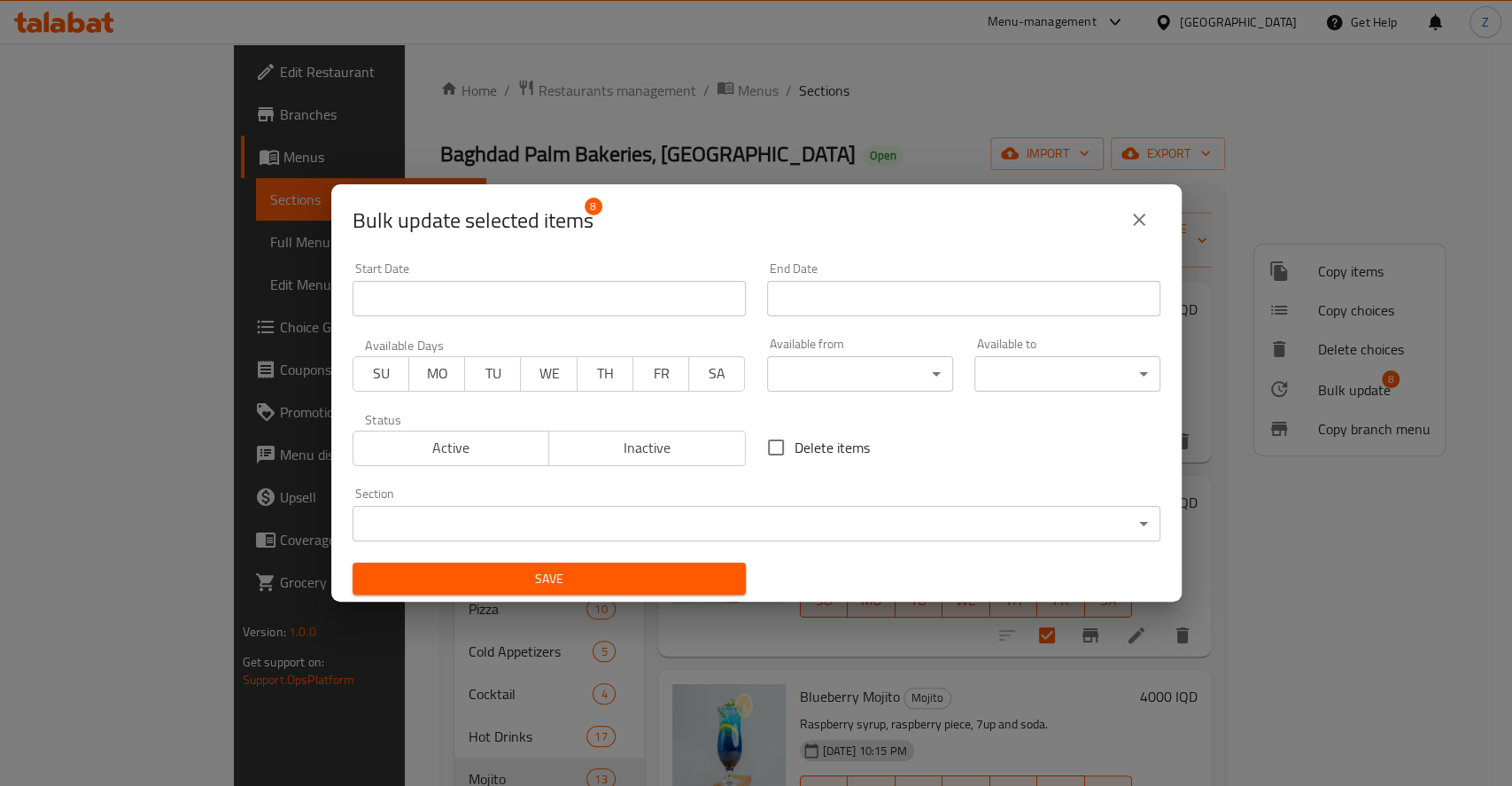
click at [692, 450] on span "Inactive" at bounding box center [647, 447] width 182 height 26
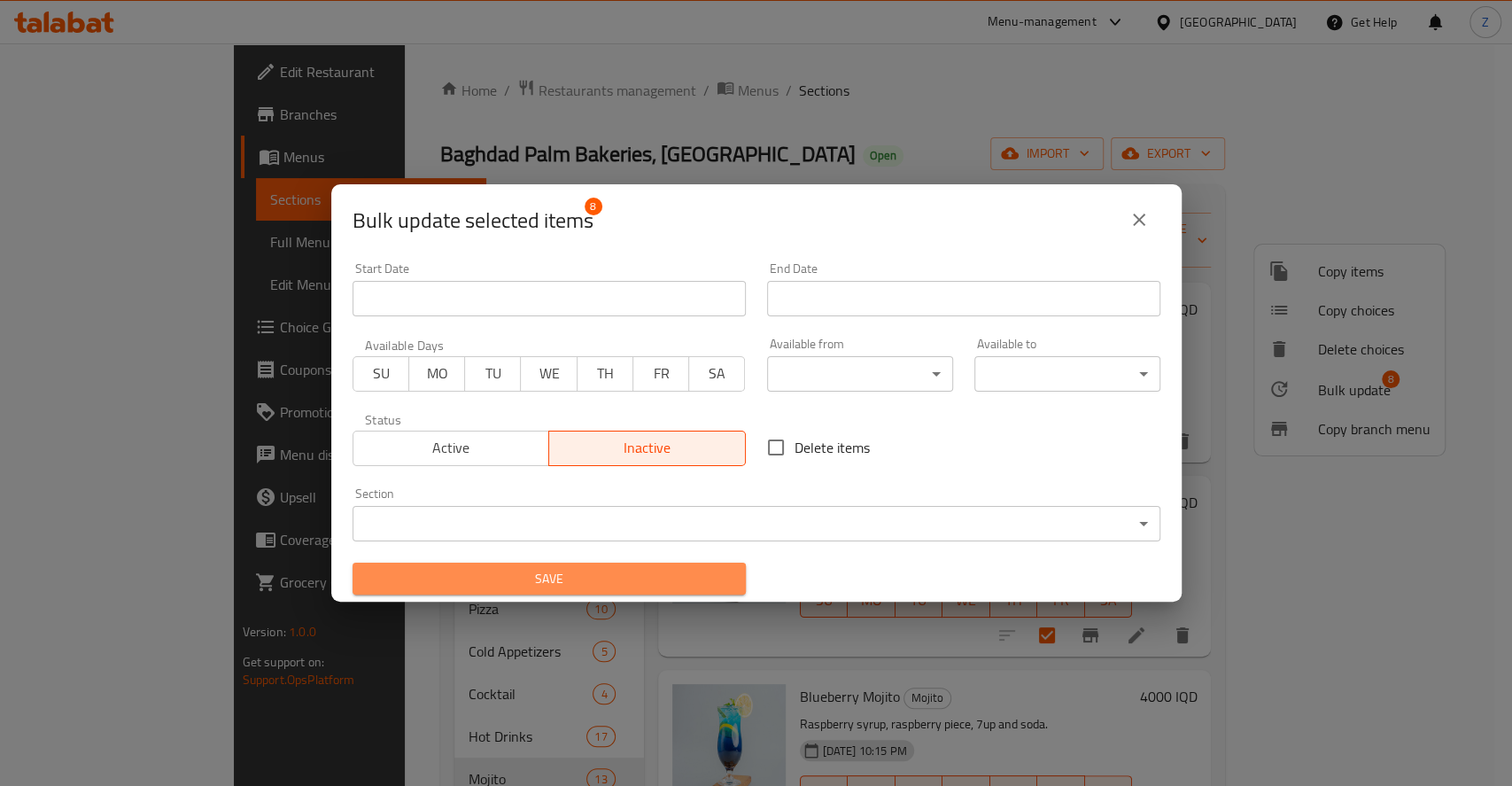
click at [688, 577] on span "Save" at bounding box center [549, 578] width 365 height 22
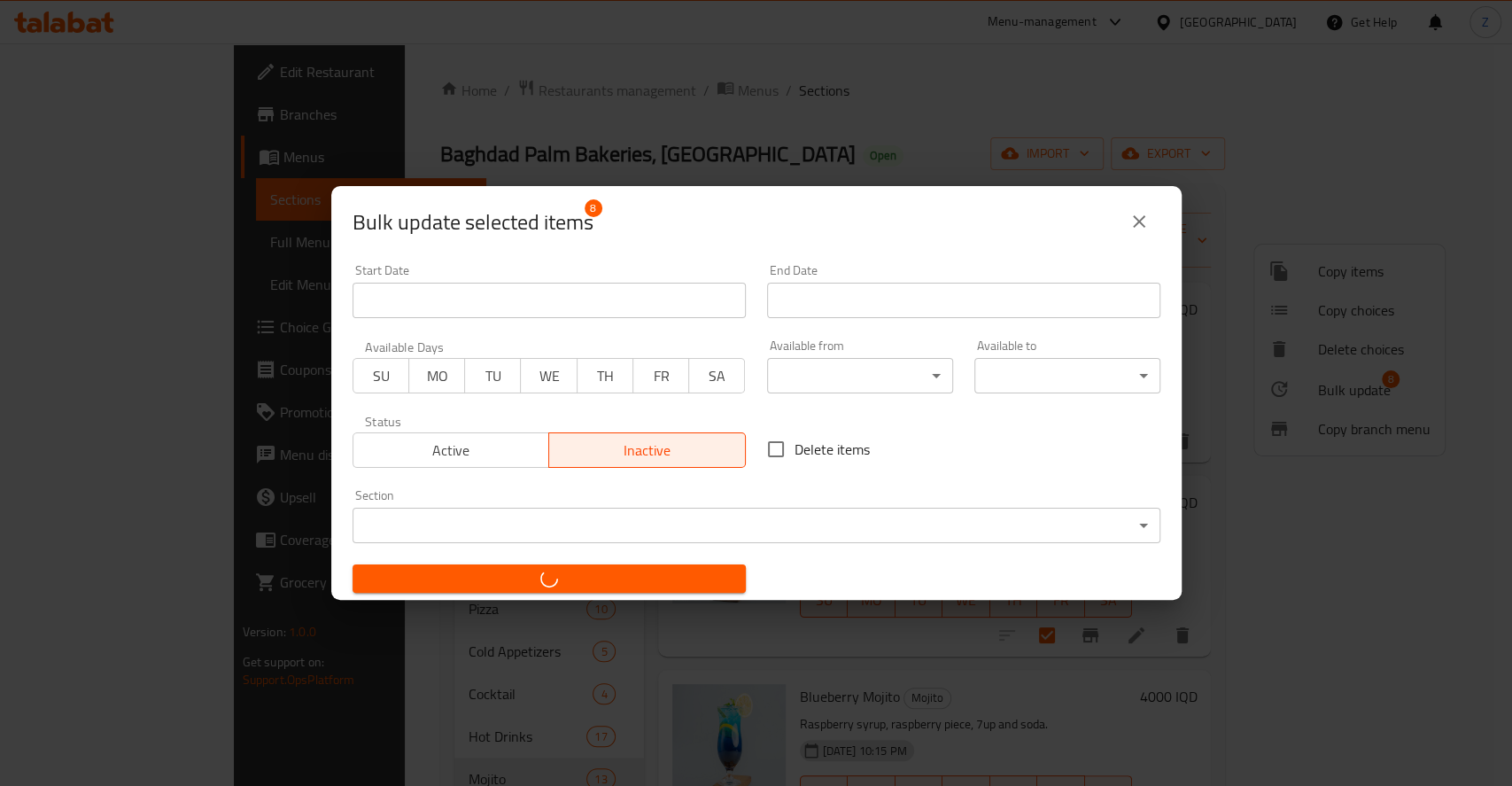
checkbox input "false"
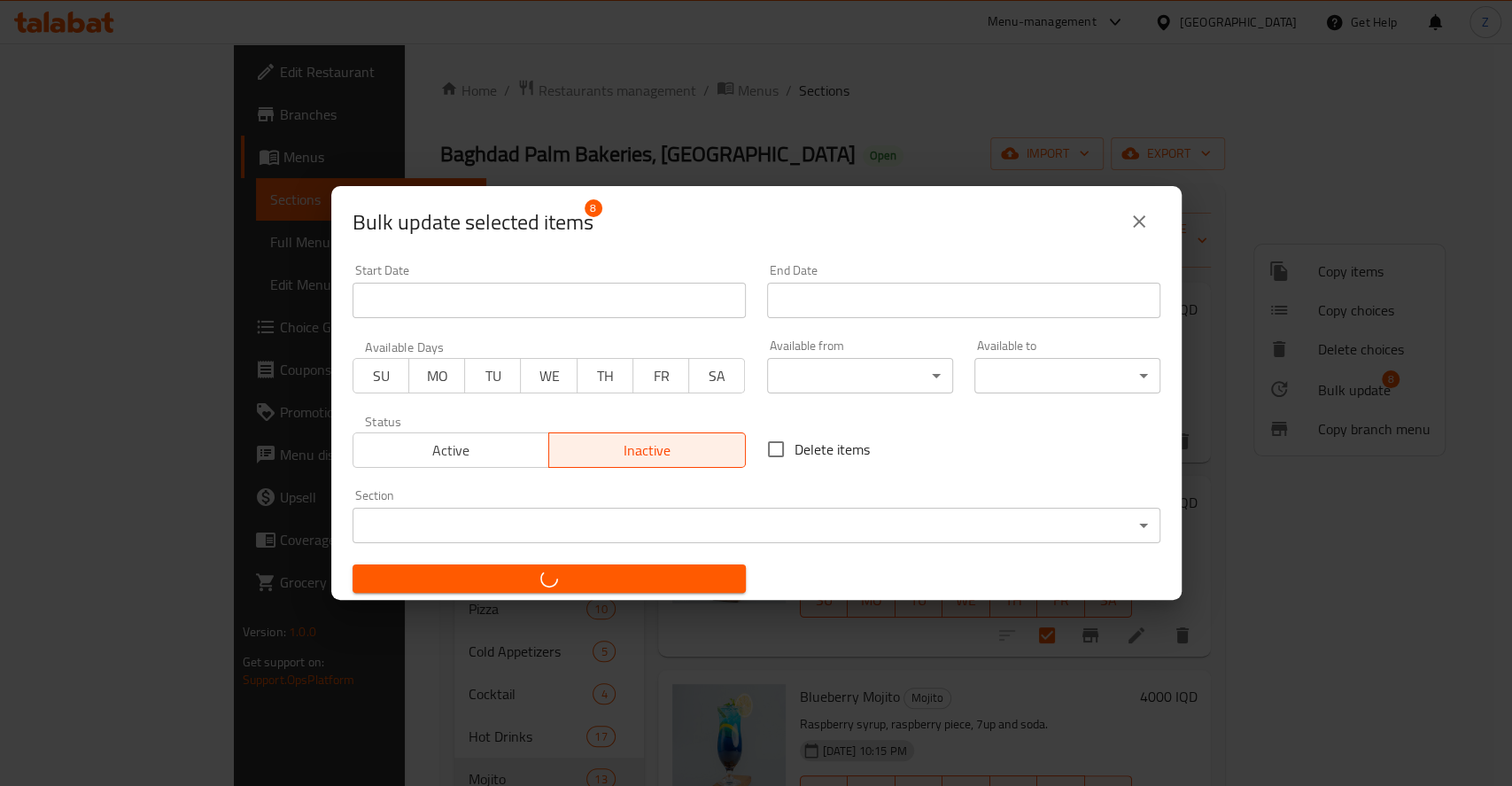
checkbox input "false"
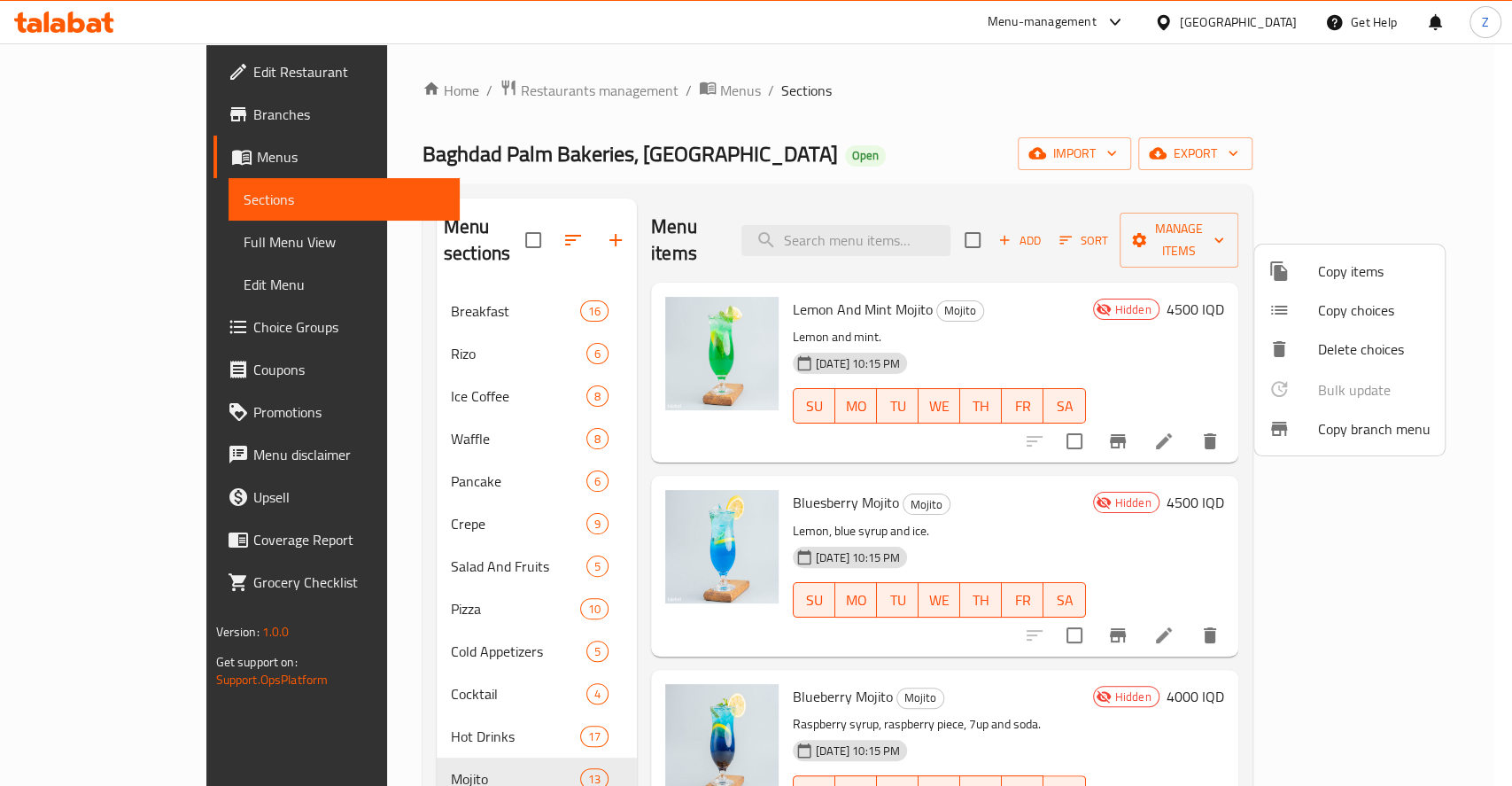
click at [564, 240] on div at bounding box center [756, 393] width 1512 height 786
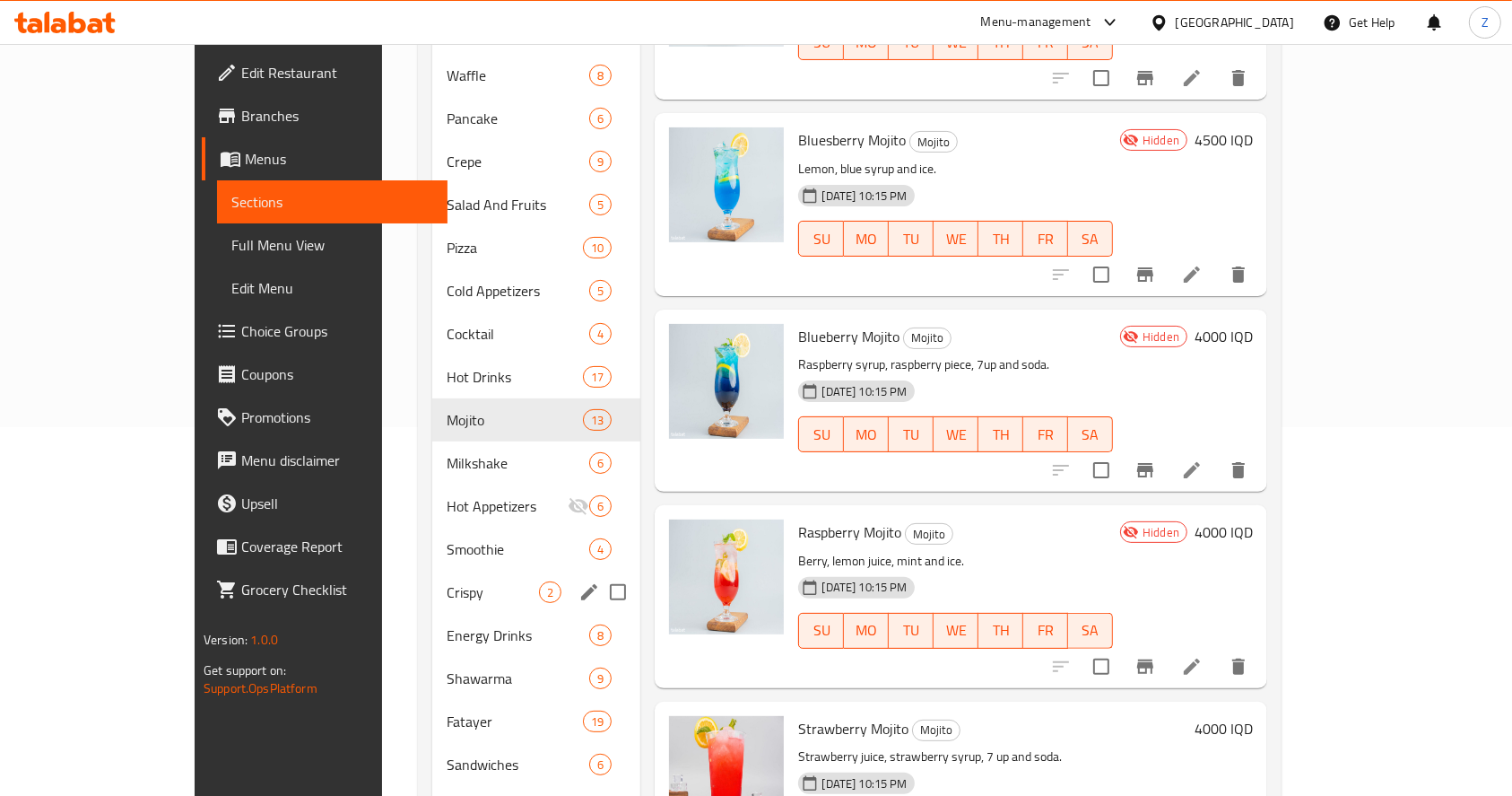
scroll to position [604, 0]
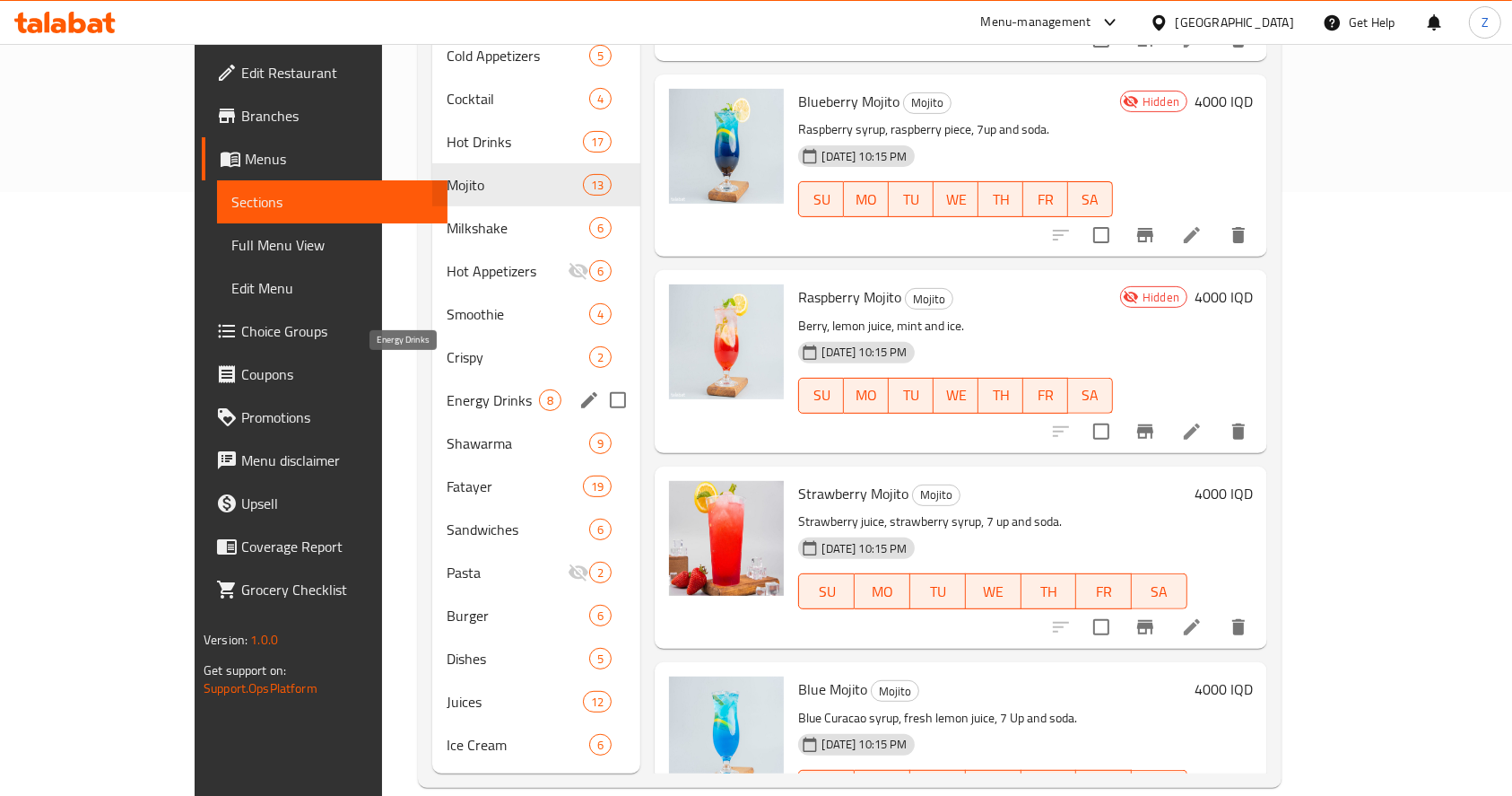
click at [447, 389] on span "Energy Drinks" at bounding box center [493, 399] width 93 height 21
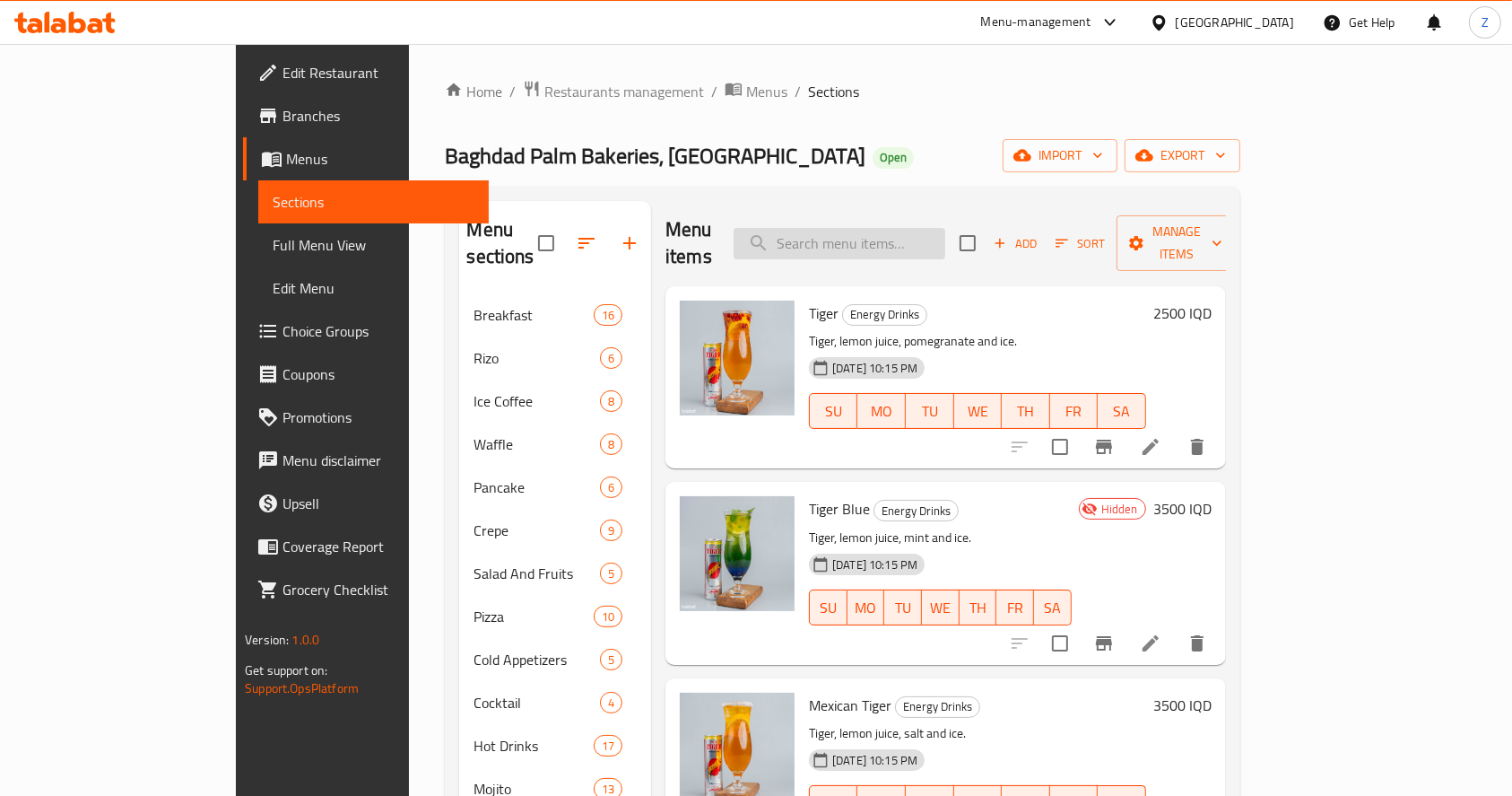
click at [894, 228] on input "search" at bounding box center [839, 244] width 212 height 31
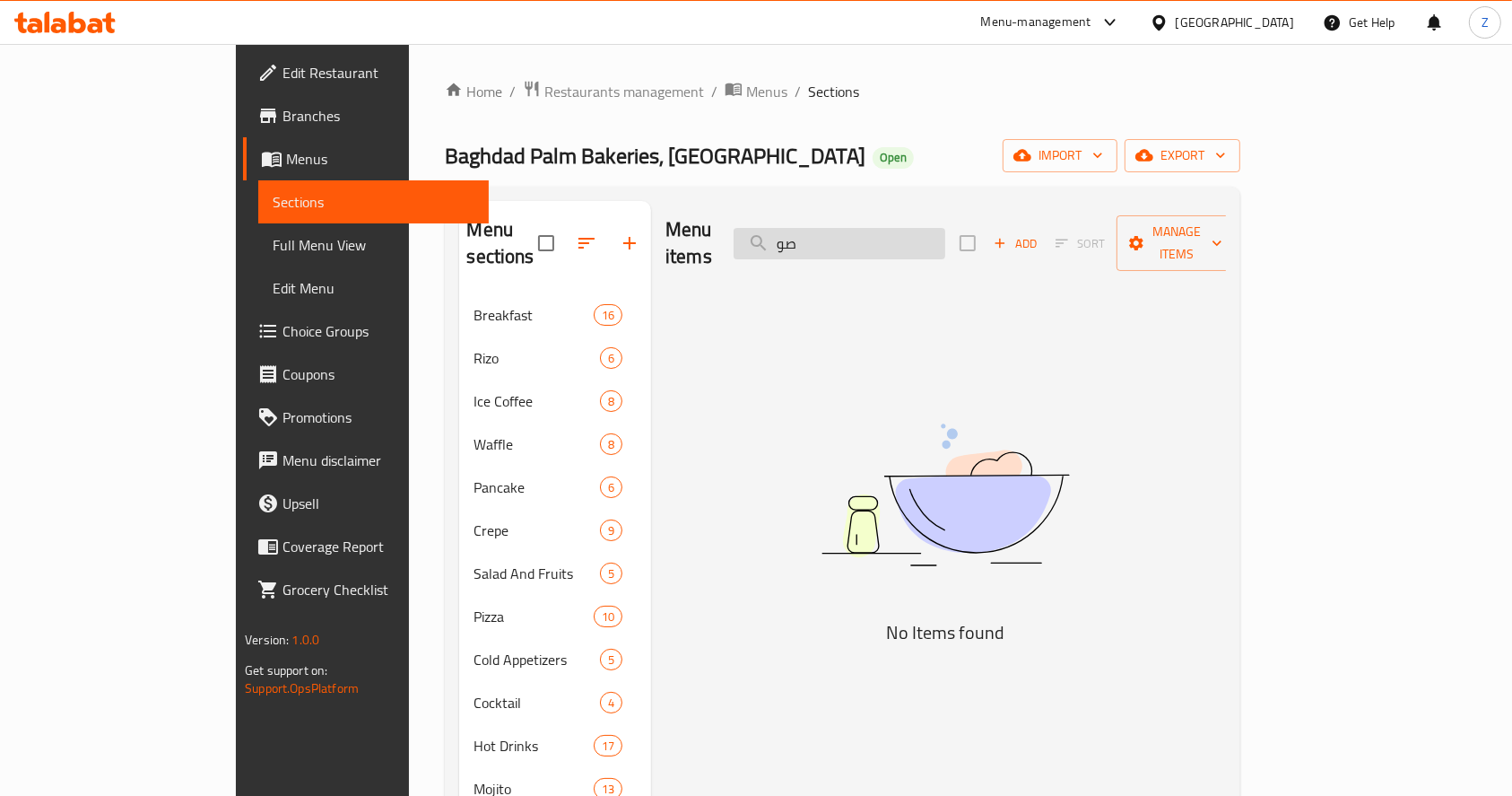
type input "ص"
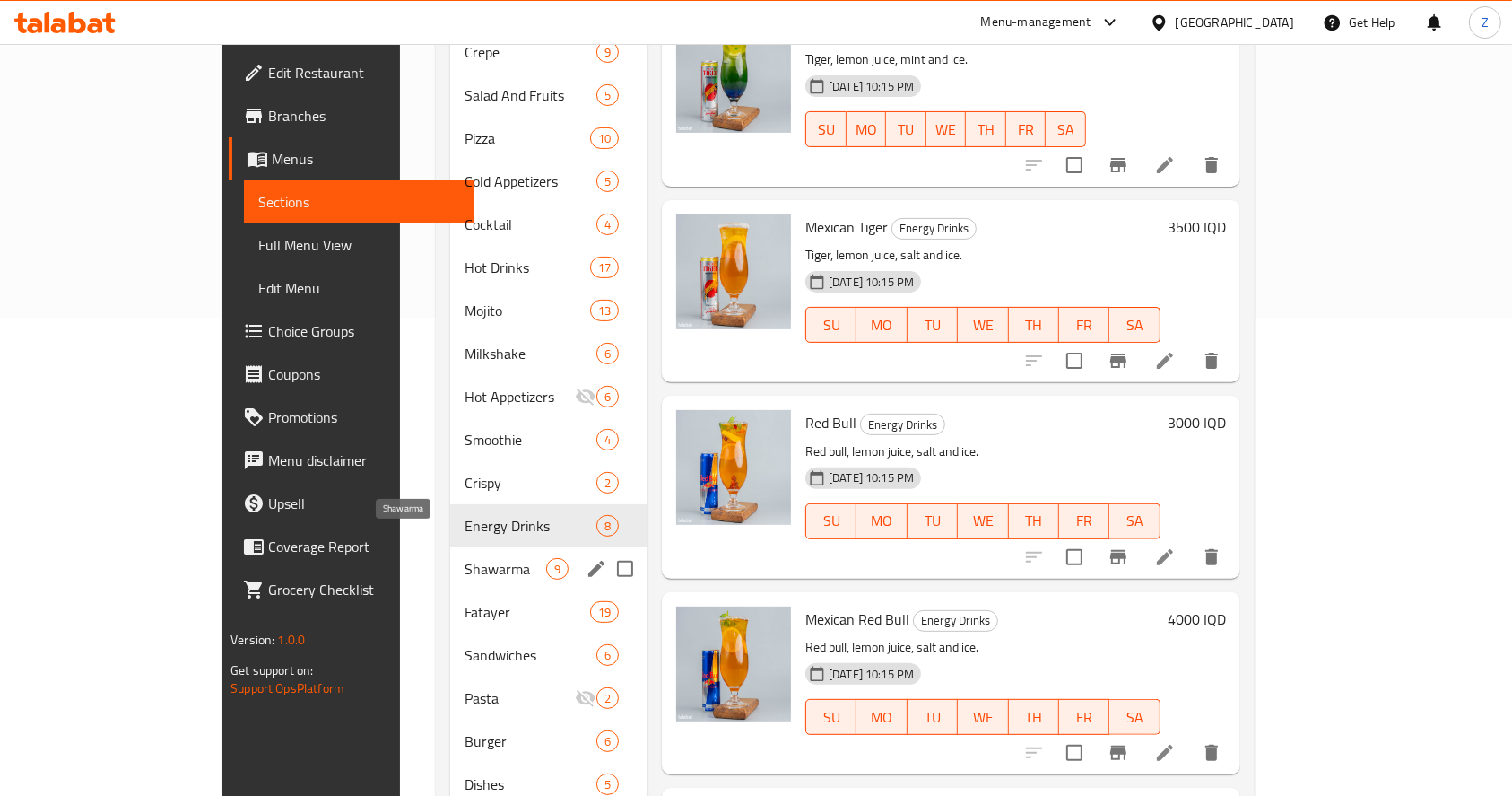
scroll to position [598, 0]
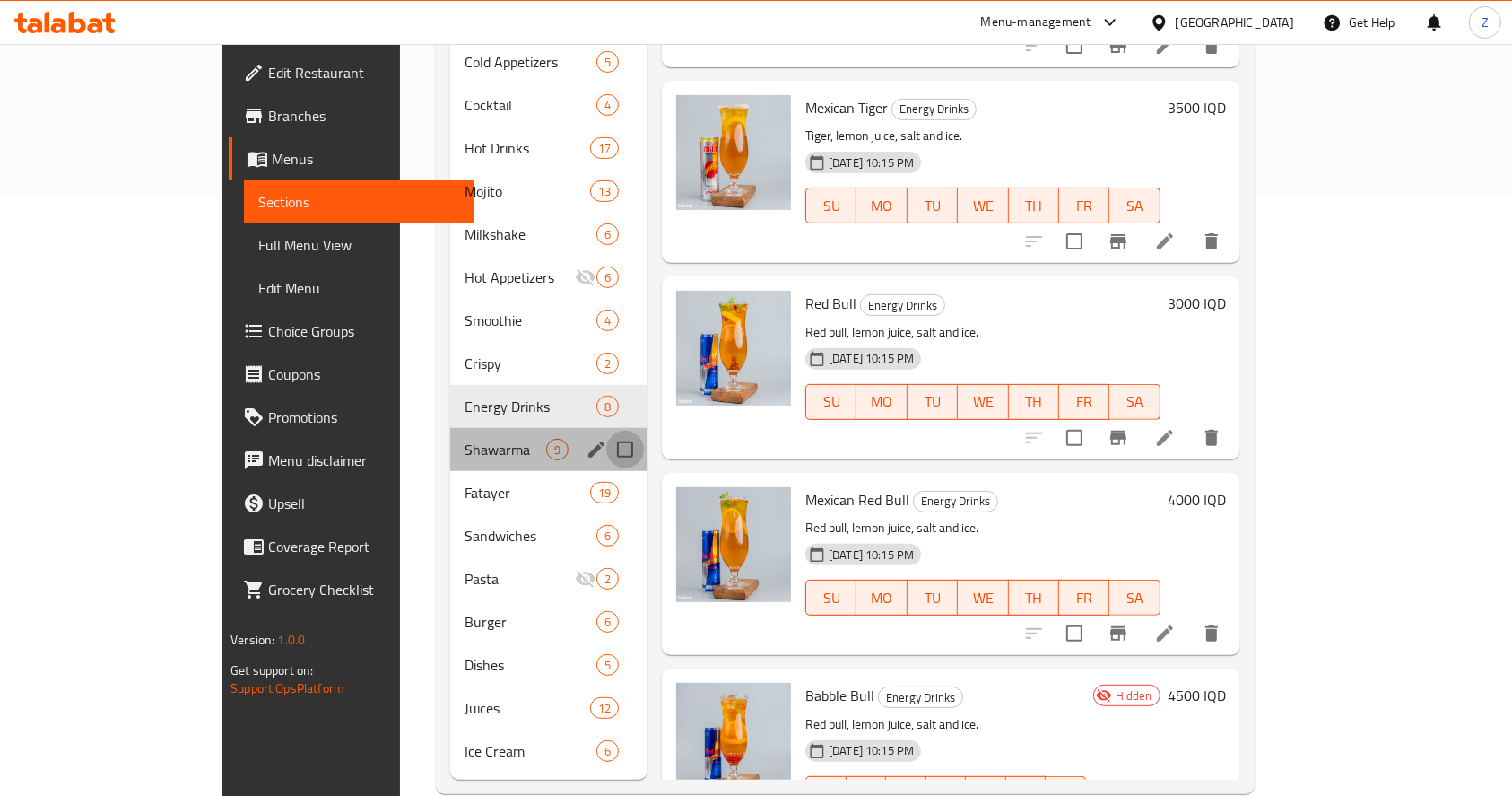
click at [606, 430] on input "Menu sections" at bounding box center [625, 449] width 38 height 38
checkbox input "true"
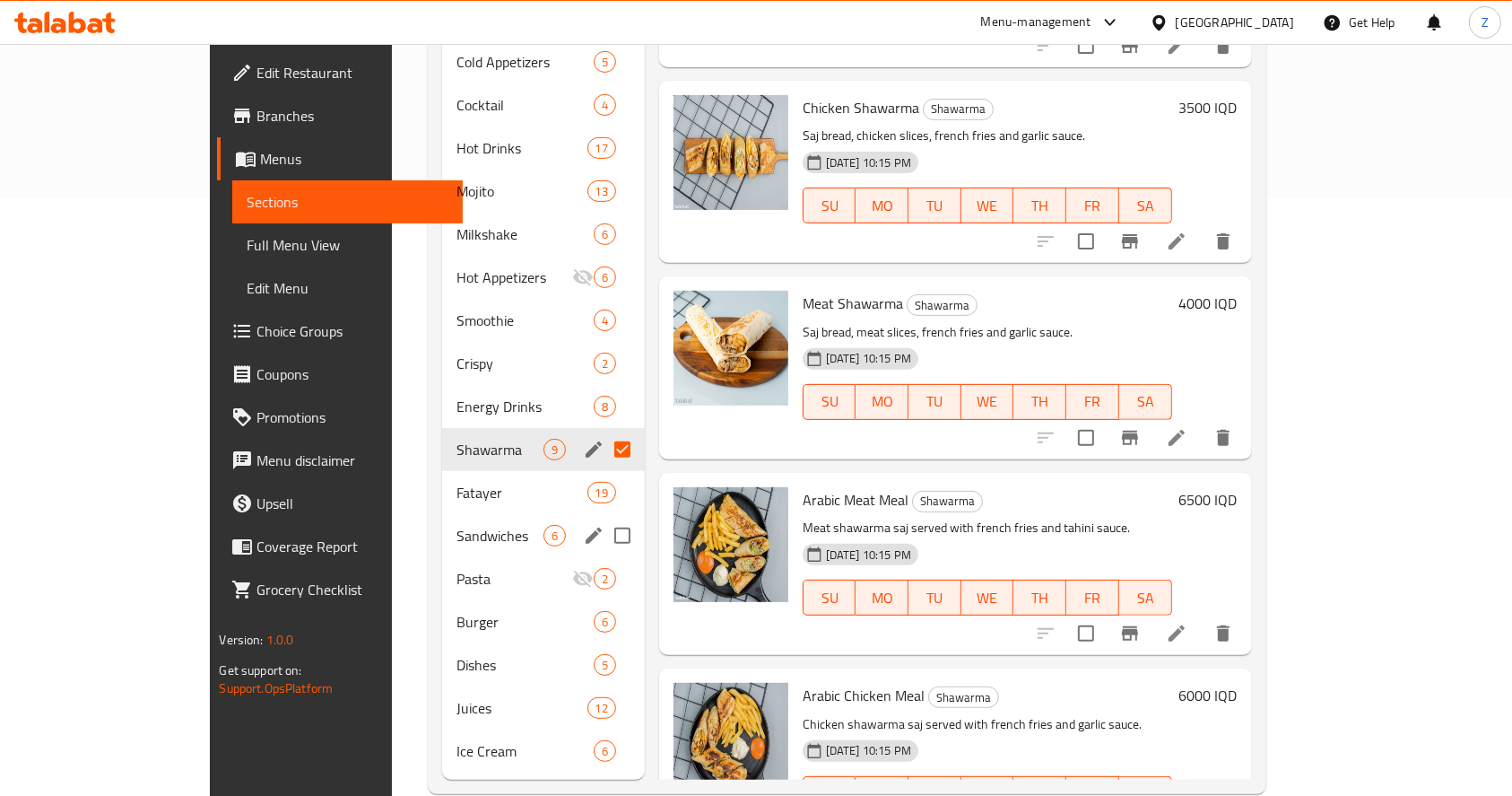
click at [603, 516] on input "Menu sections" at bounding box center [622, 535] width 38 height 38
checkbox input "true"
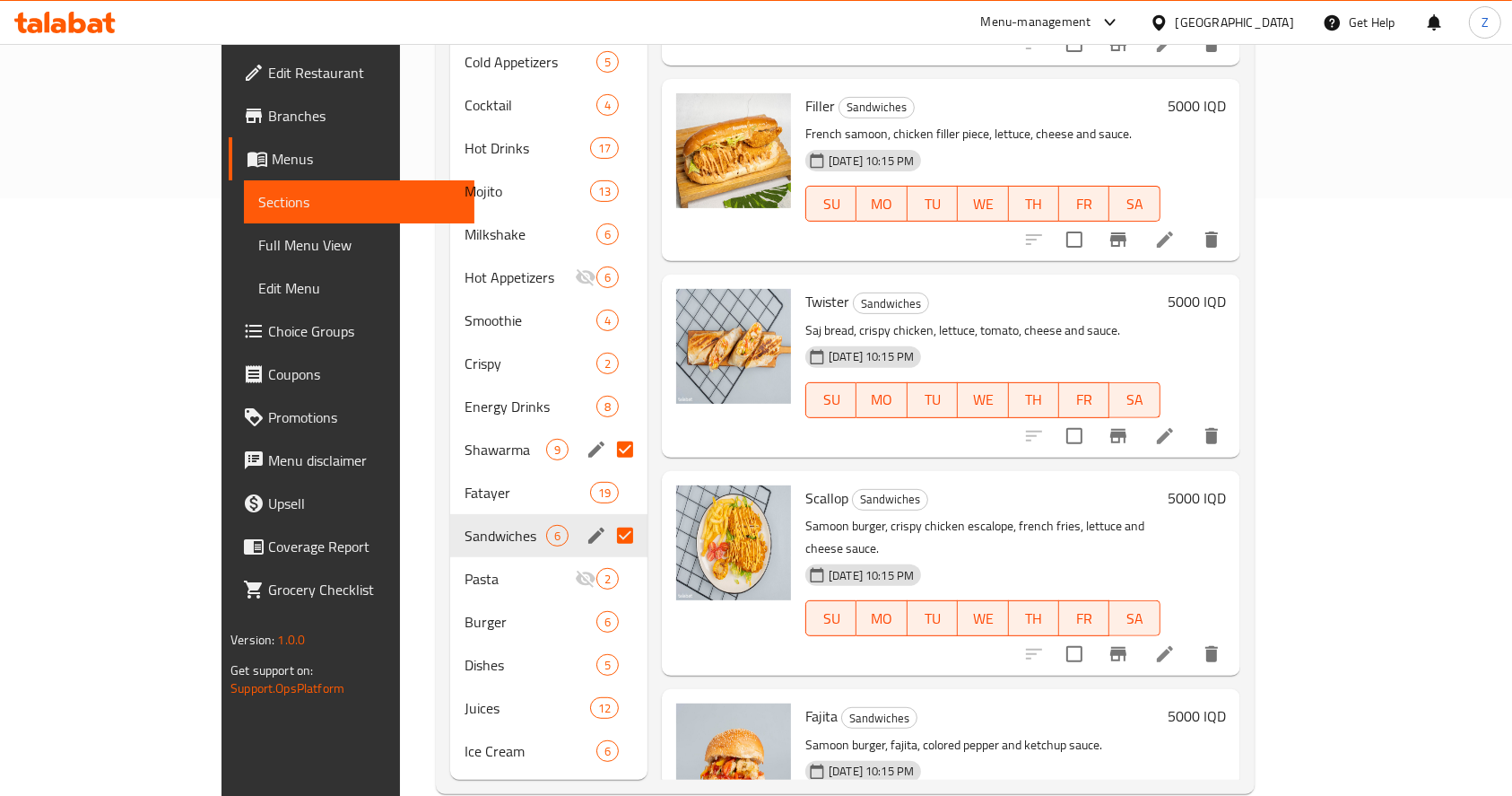
scroll to position [72, 0]
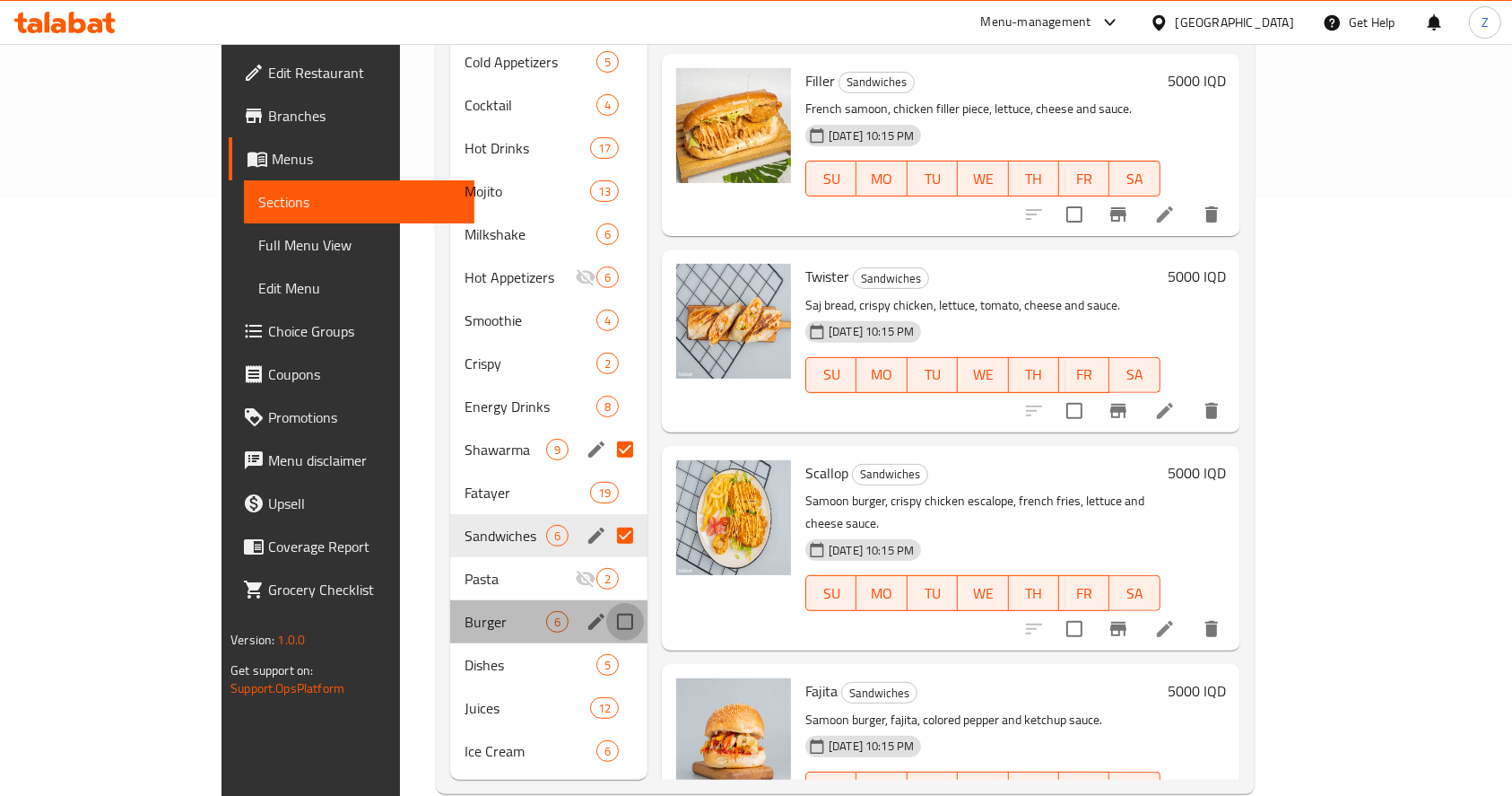
click at [606, 603] on input "Menu sections" at bounding box center [625, 621] width 38 height 38
checkbox input "true"
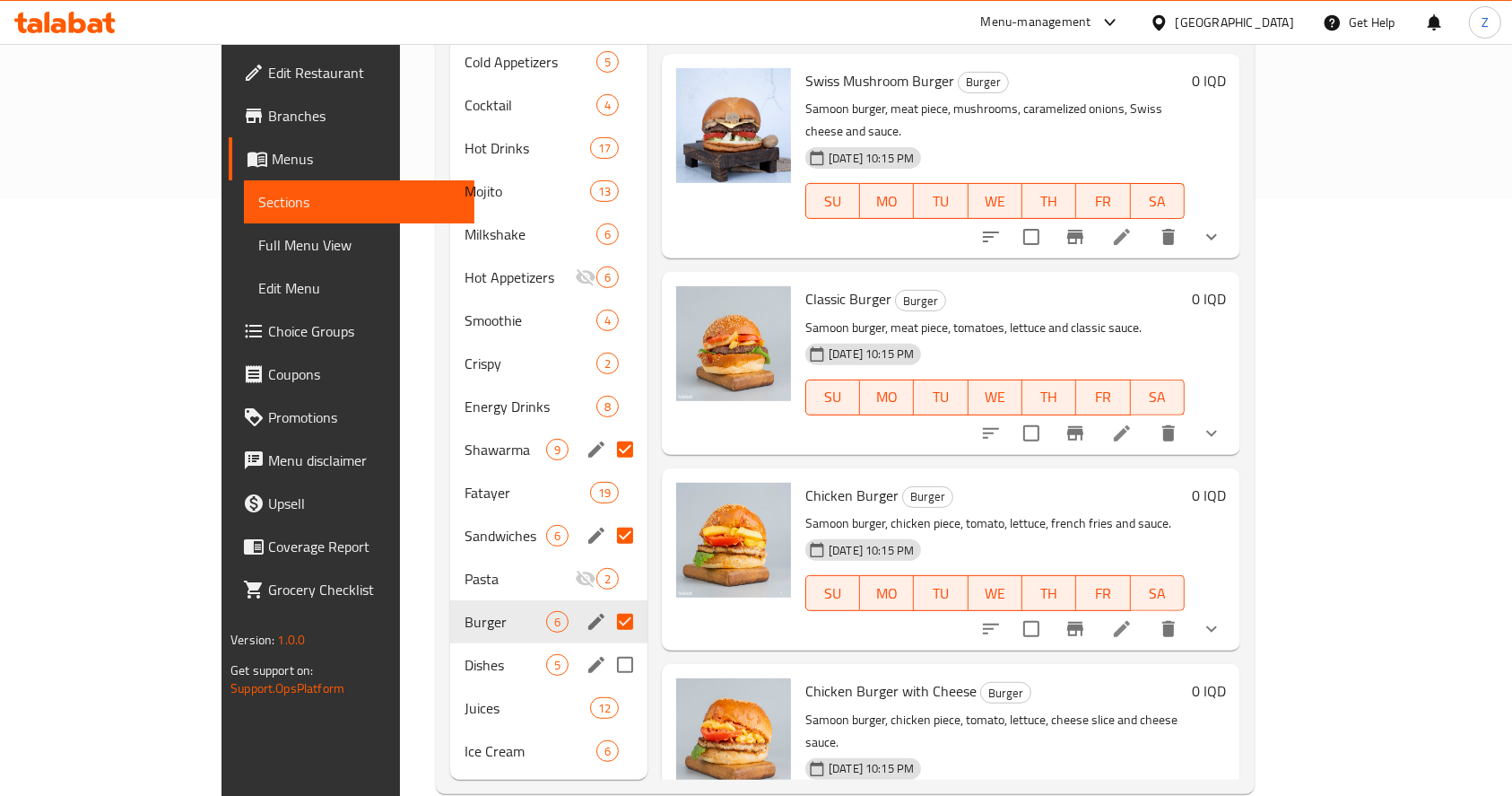
click at [606, 646] on input "Menu sections" at bounding box center [625, 664] width 38 height 38
checkbox input "true"
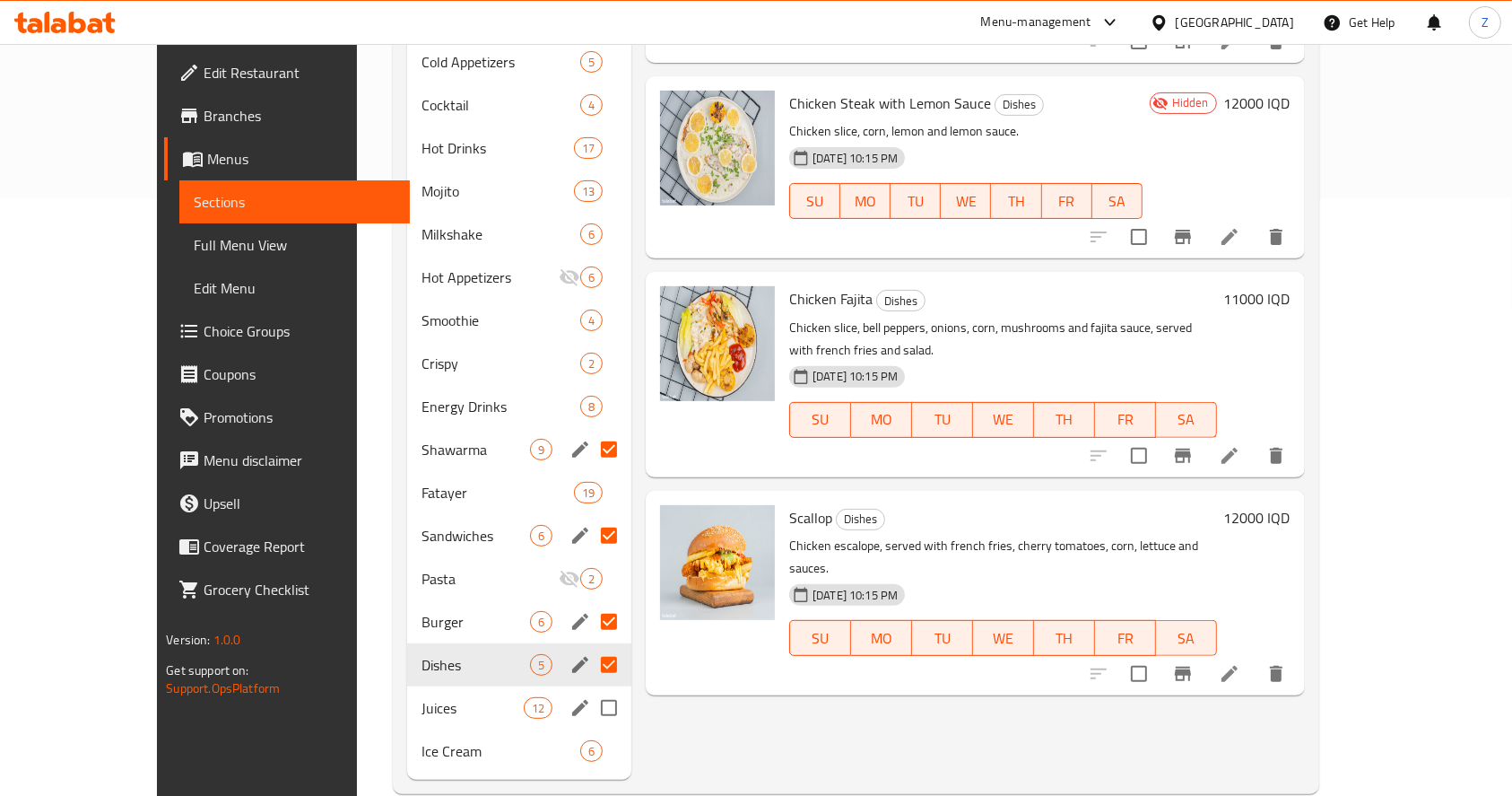
click at [590, 689] on input "Menu sections" at bounding box center [608, 707] width 38 height 38
checkbox input "true"
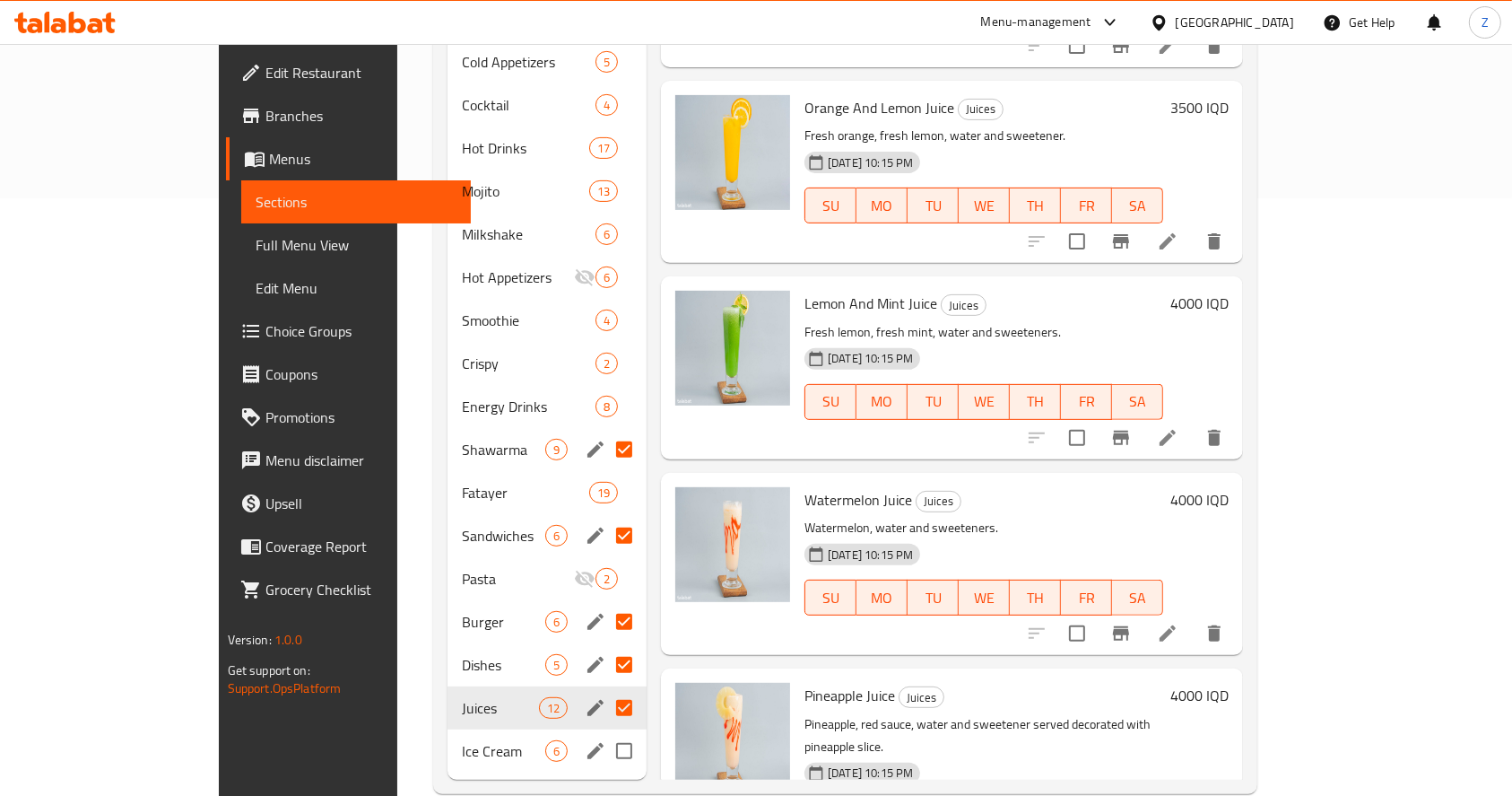
click at [605, 732] on input "Menu sections" at bounding box center [624, 751] width 38 height 38
checkbox input "true"
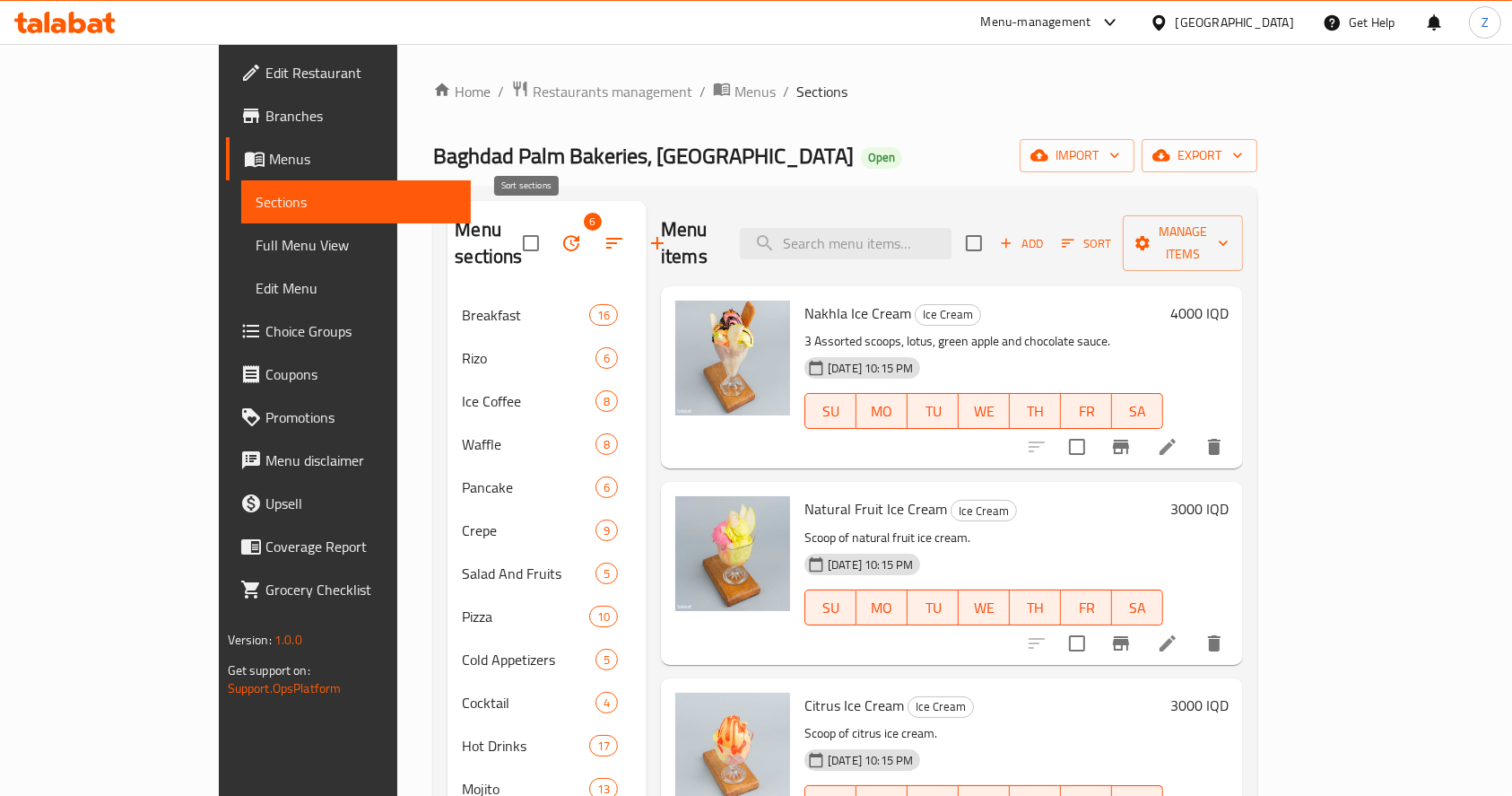
click at [549, 231] on button "button" at bounding box center [570, 243] width 44 height 44
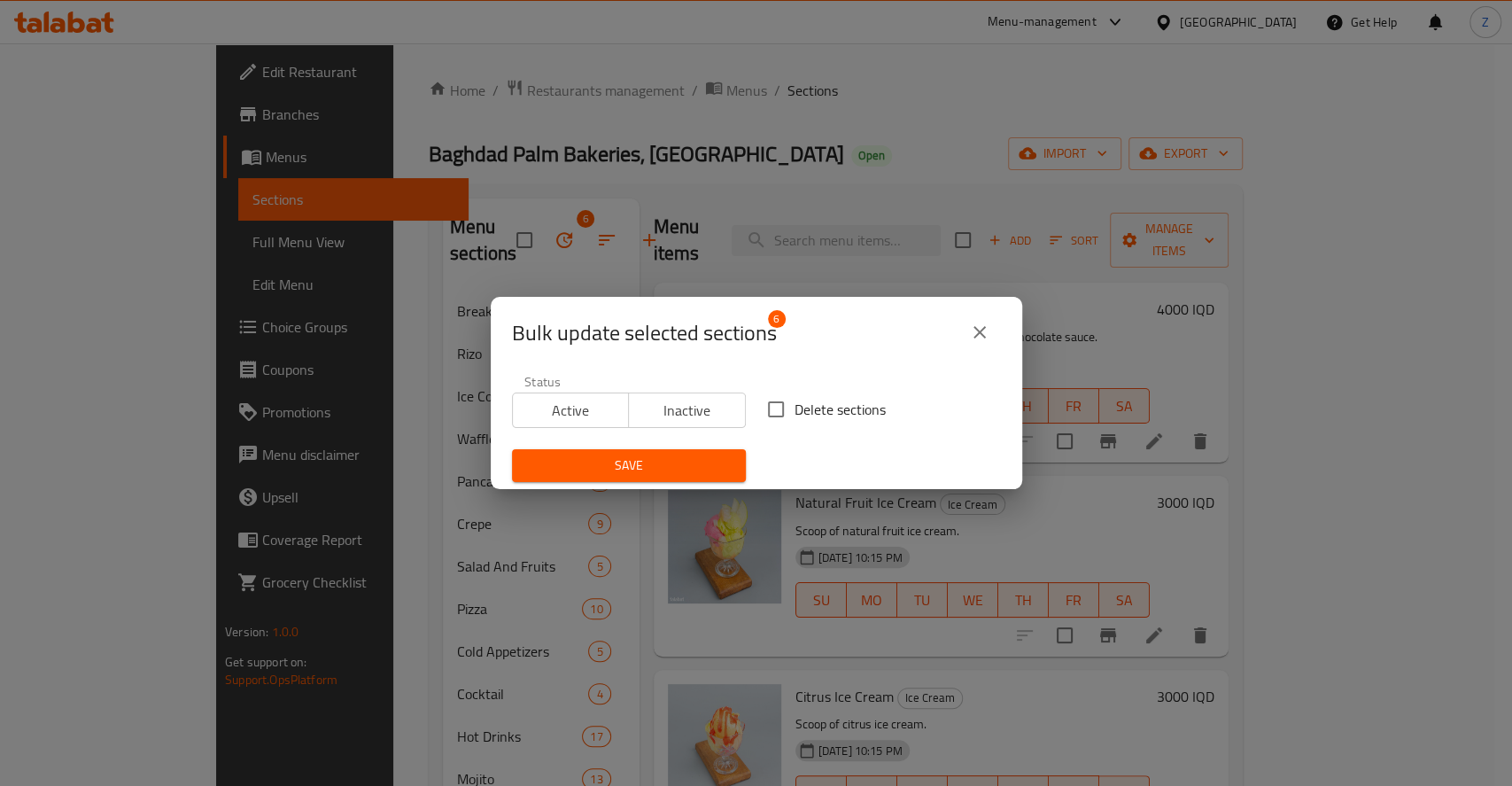
click at [653, 415] on span "Inactive" at bounding box center [688, 410] width 103 height 26
click at [671, 461] on span "Save" at bounding box center [628, 465] width 205 height 22
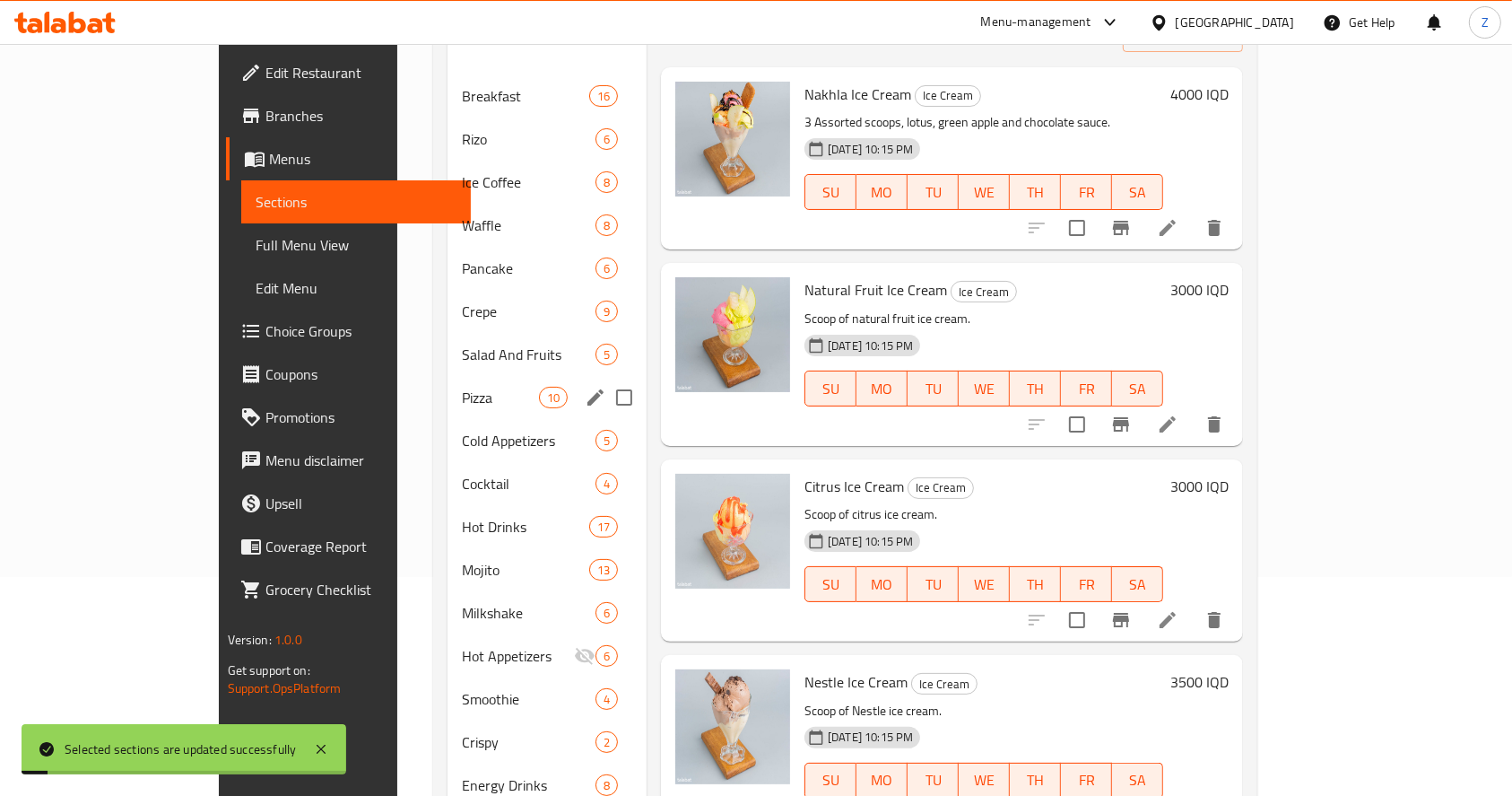
scroll to position [604, 0]
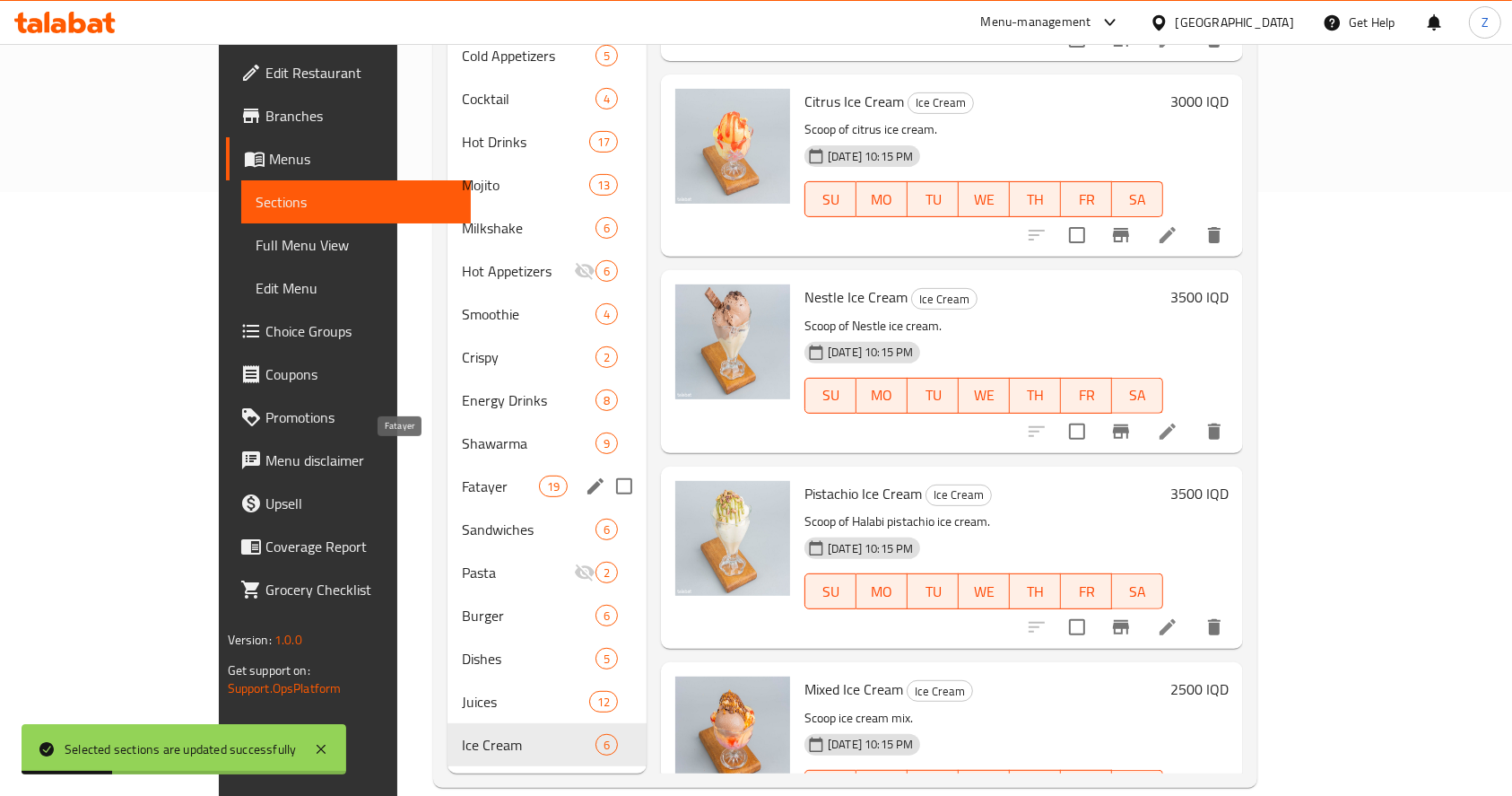
click at [462, 476] on span "Fatayer" at bounding box center [500, 486] width 76 height 21
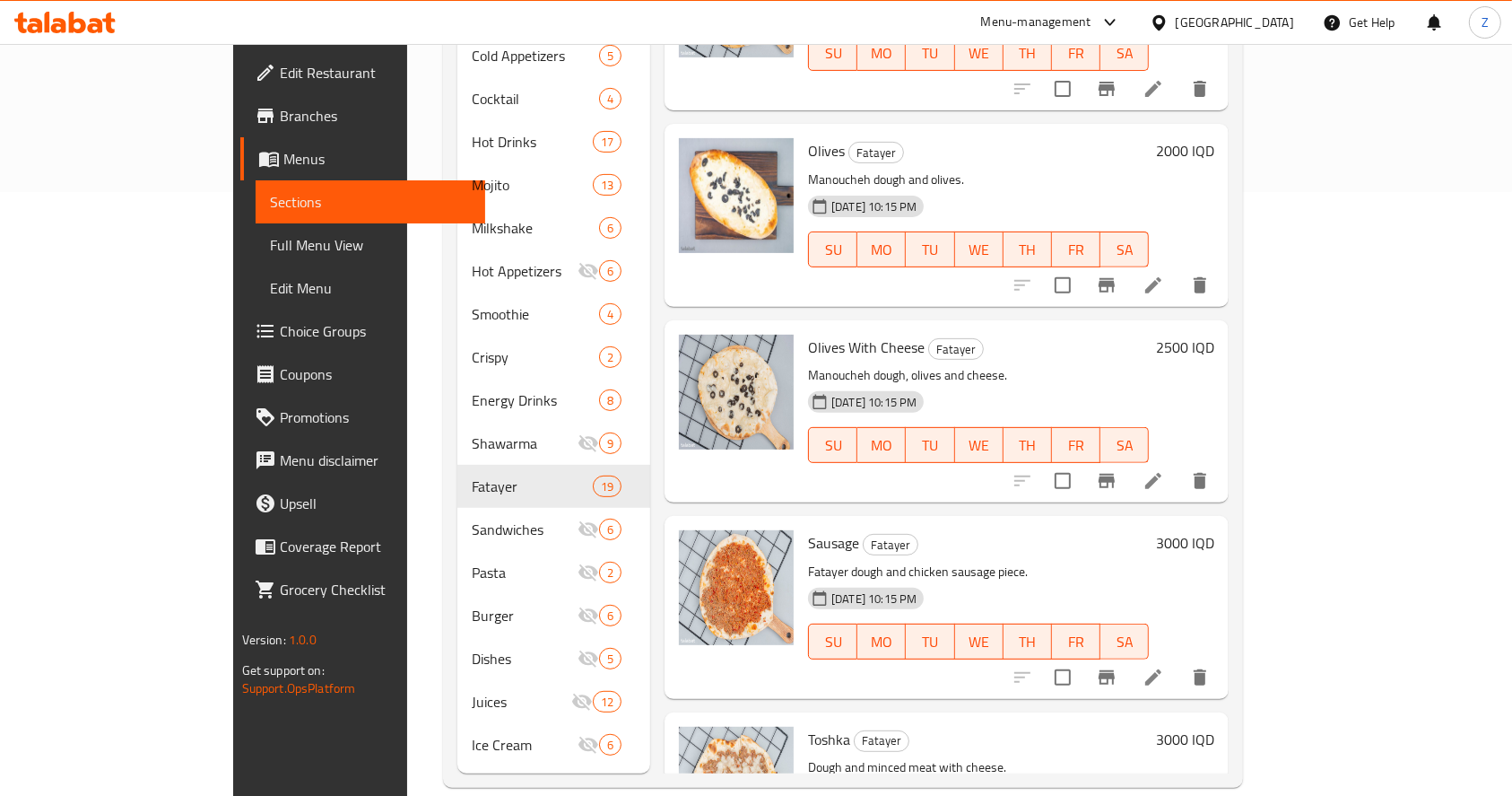
scroll to position [2260, 0]
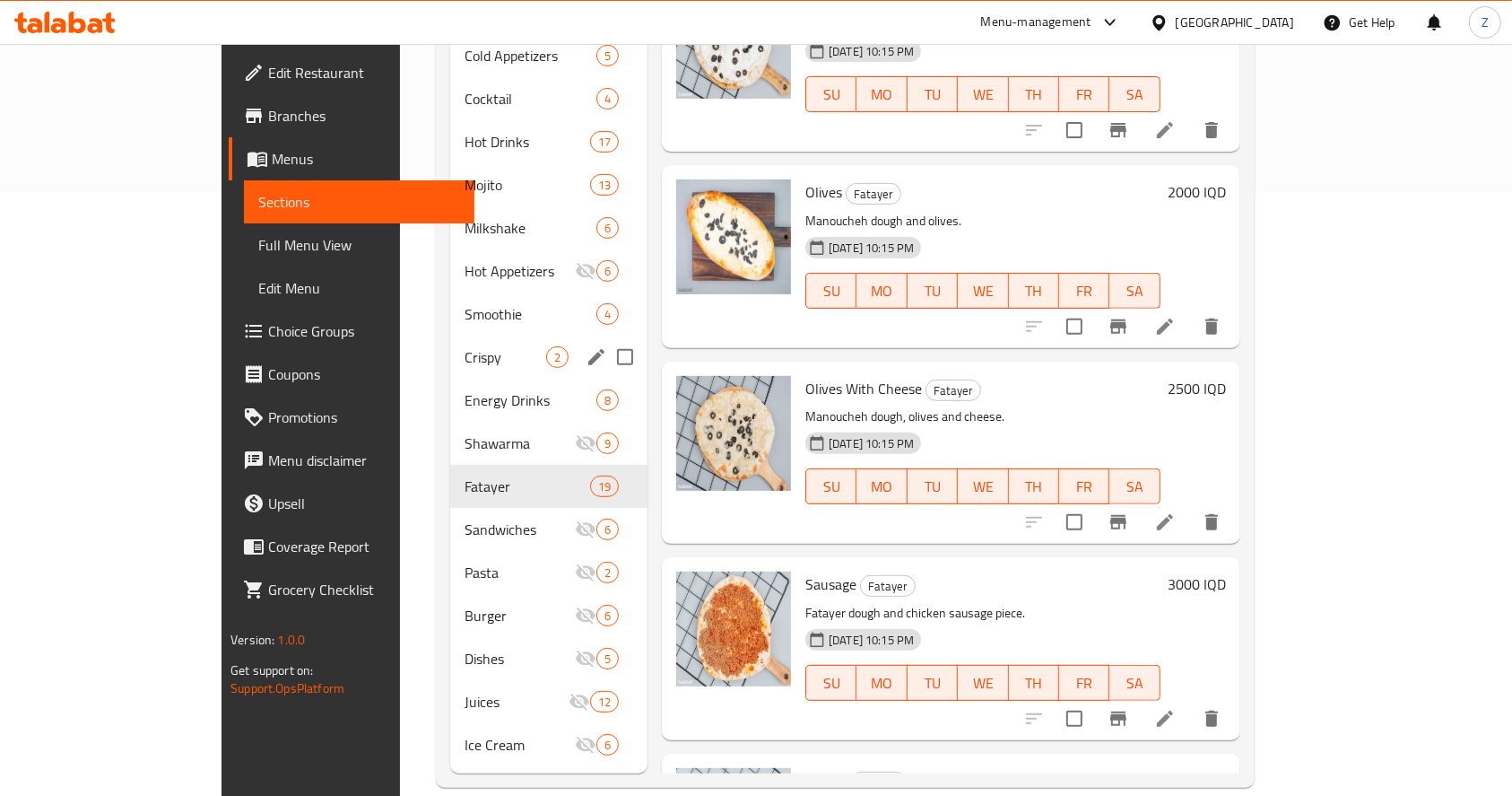
click at [589, 339] on div "Crispy 2" at bounding box center [549, 357] width 197 height 44
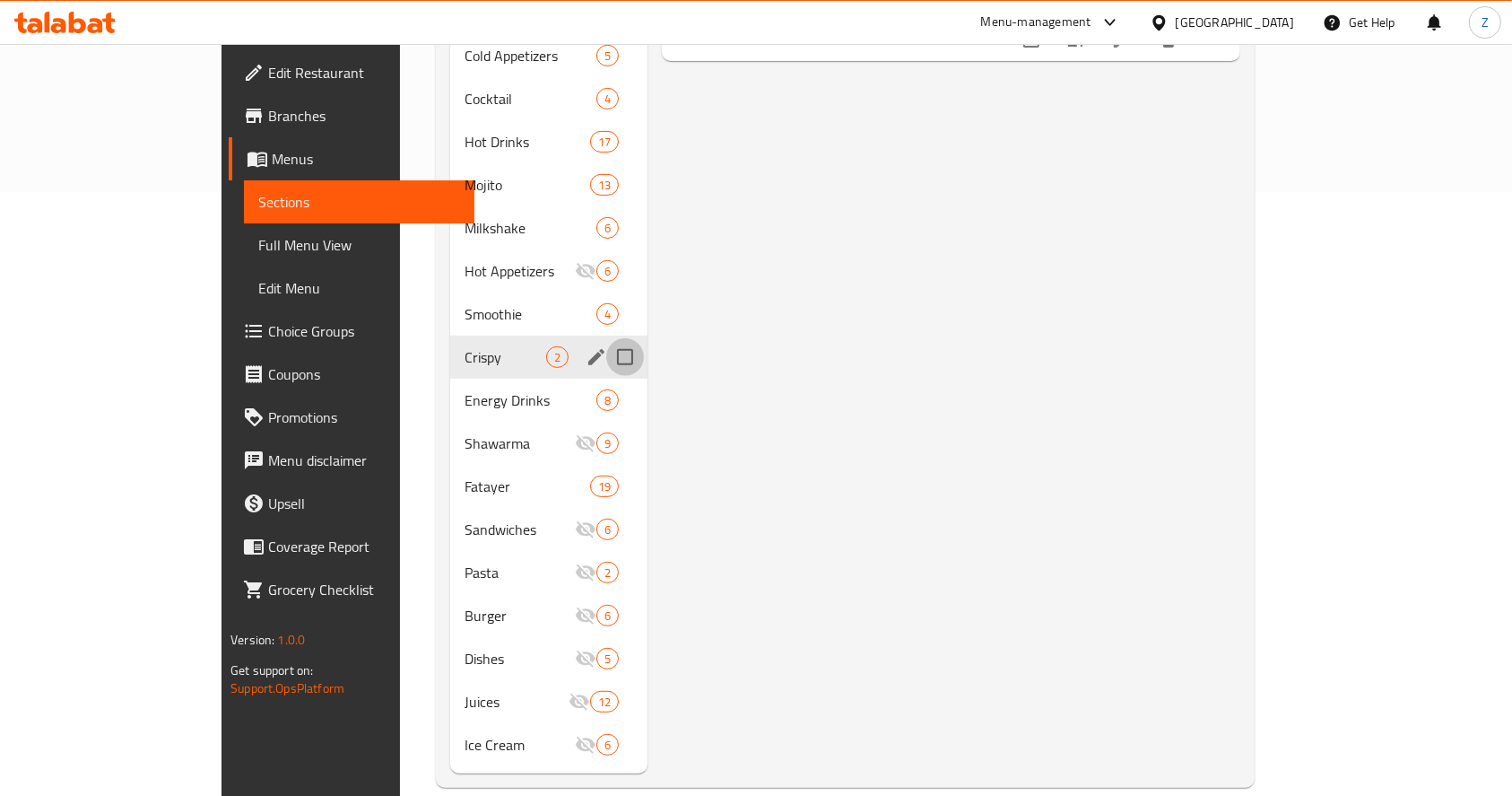
click at [606, 339] on input "Menu sections" at bounding box center [625, 357] width 38 height 38
checkbox input "true"
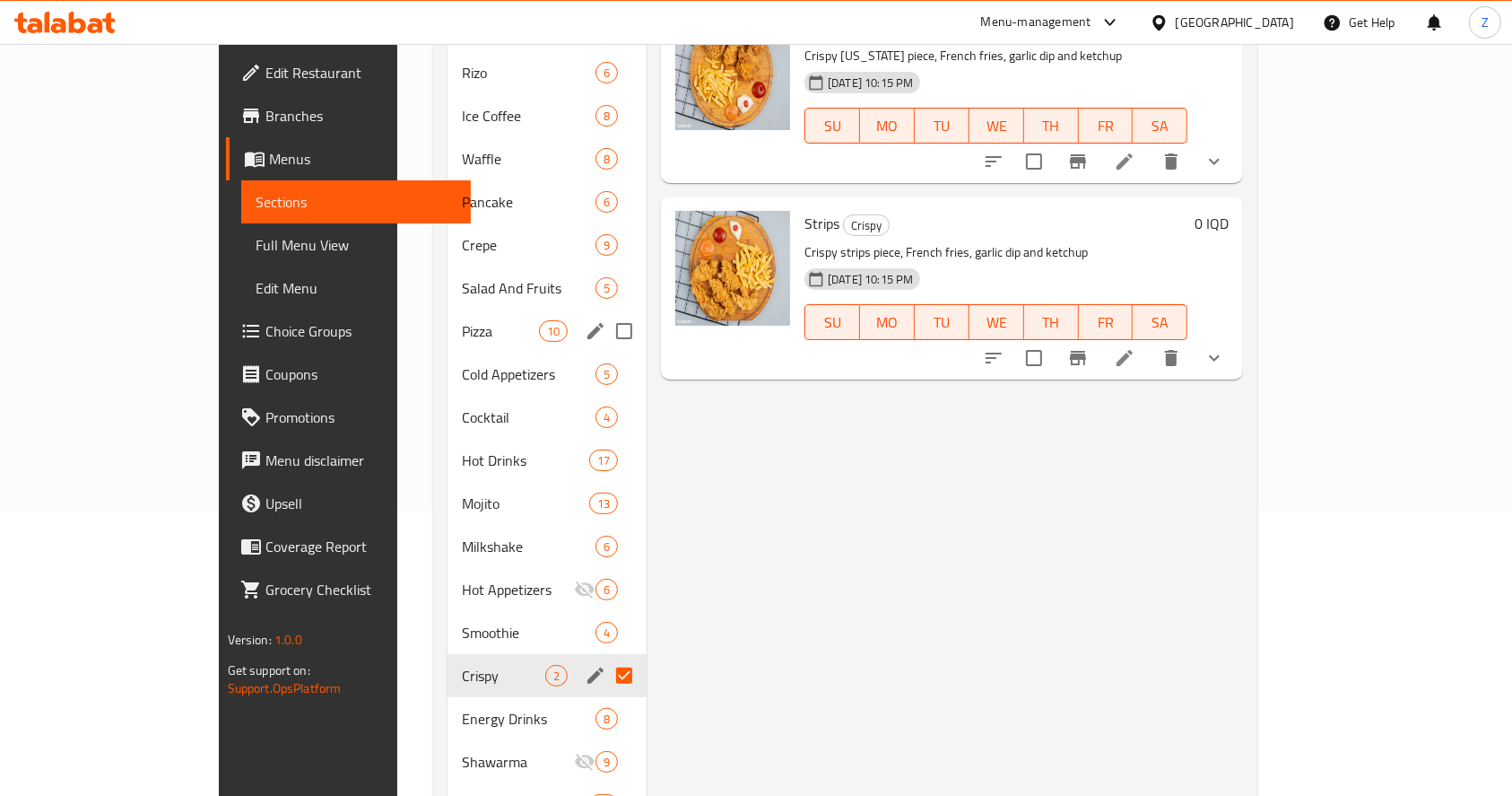
scroll to position [365, 0]
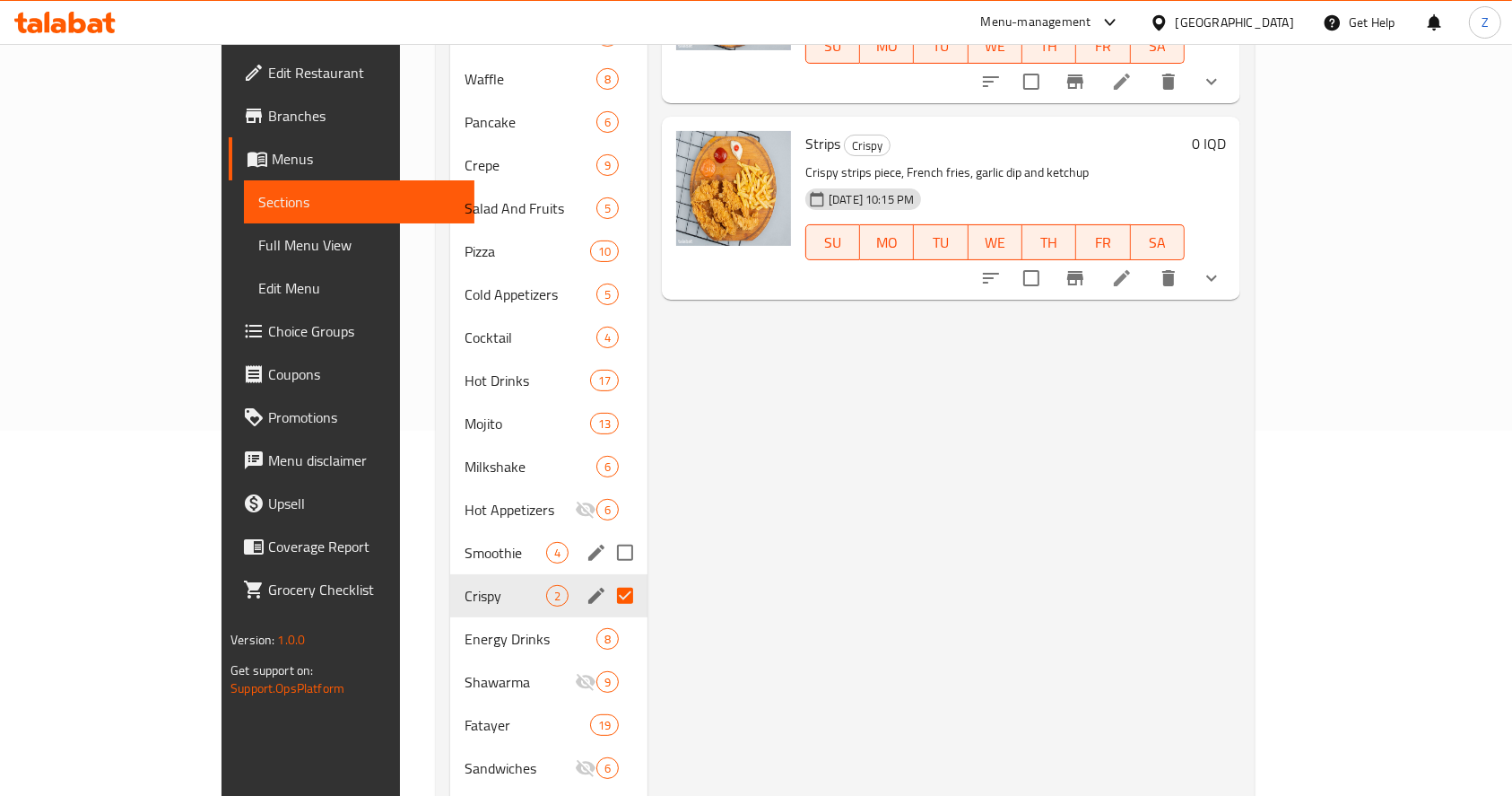
click at [606, 534] on input "Menu sections" at bounding box center [625, 552] width 38 height 38
checkbox input "true"
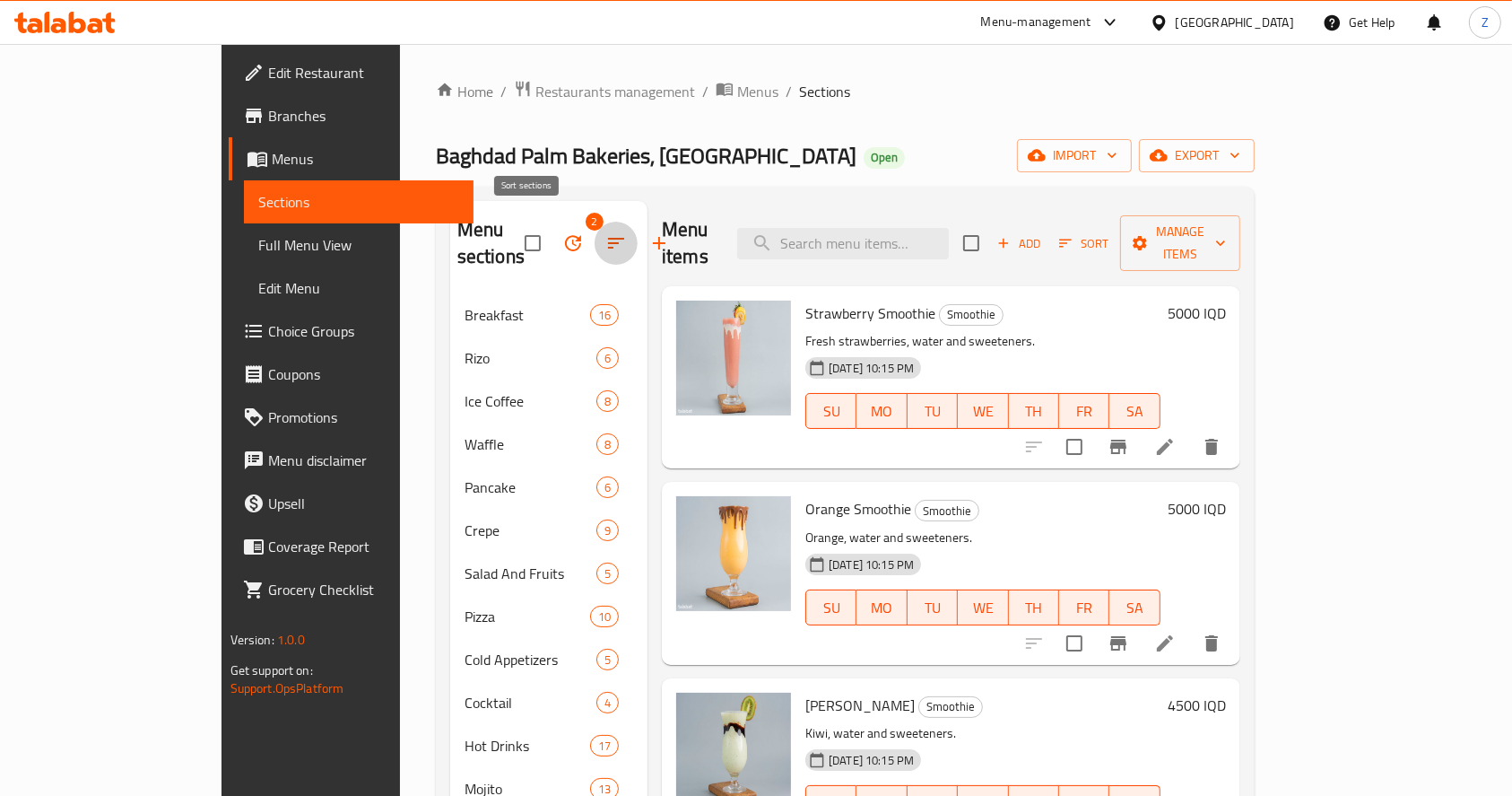
click at [595, 230] on button "button" at bounding box center [616, 243] width 44 height 44
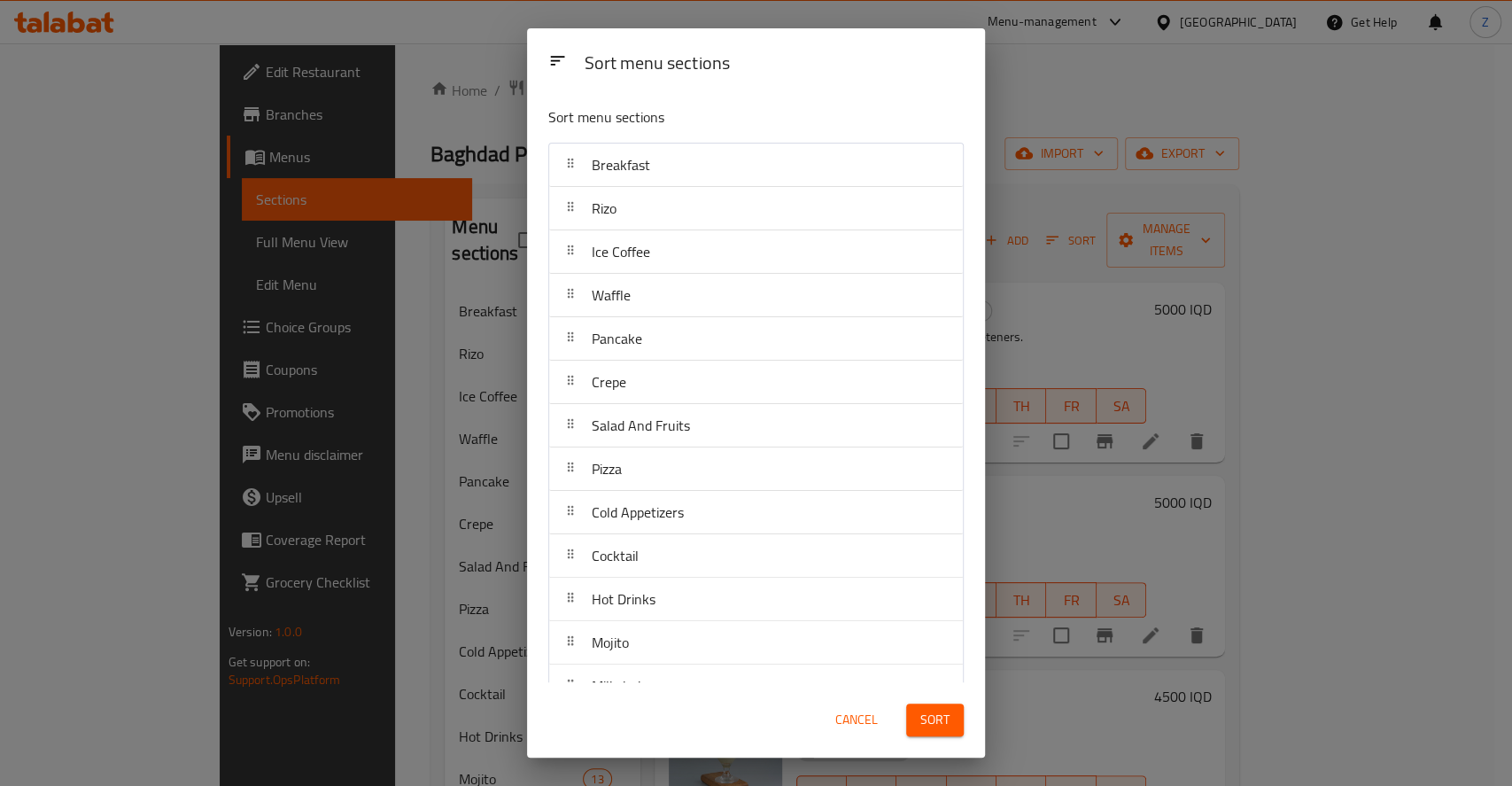
click at [466, 236] on div "Sort menu sections Sort menu sections Breakfast [PERSON_NAME] Ice Coffee Waffle…" at bounding box center [756, 393] width 1512 height 786
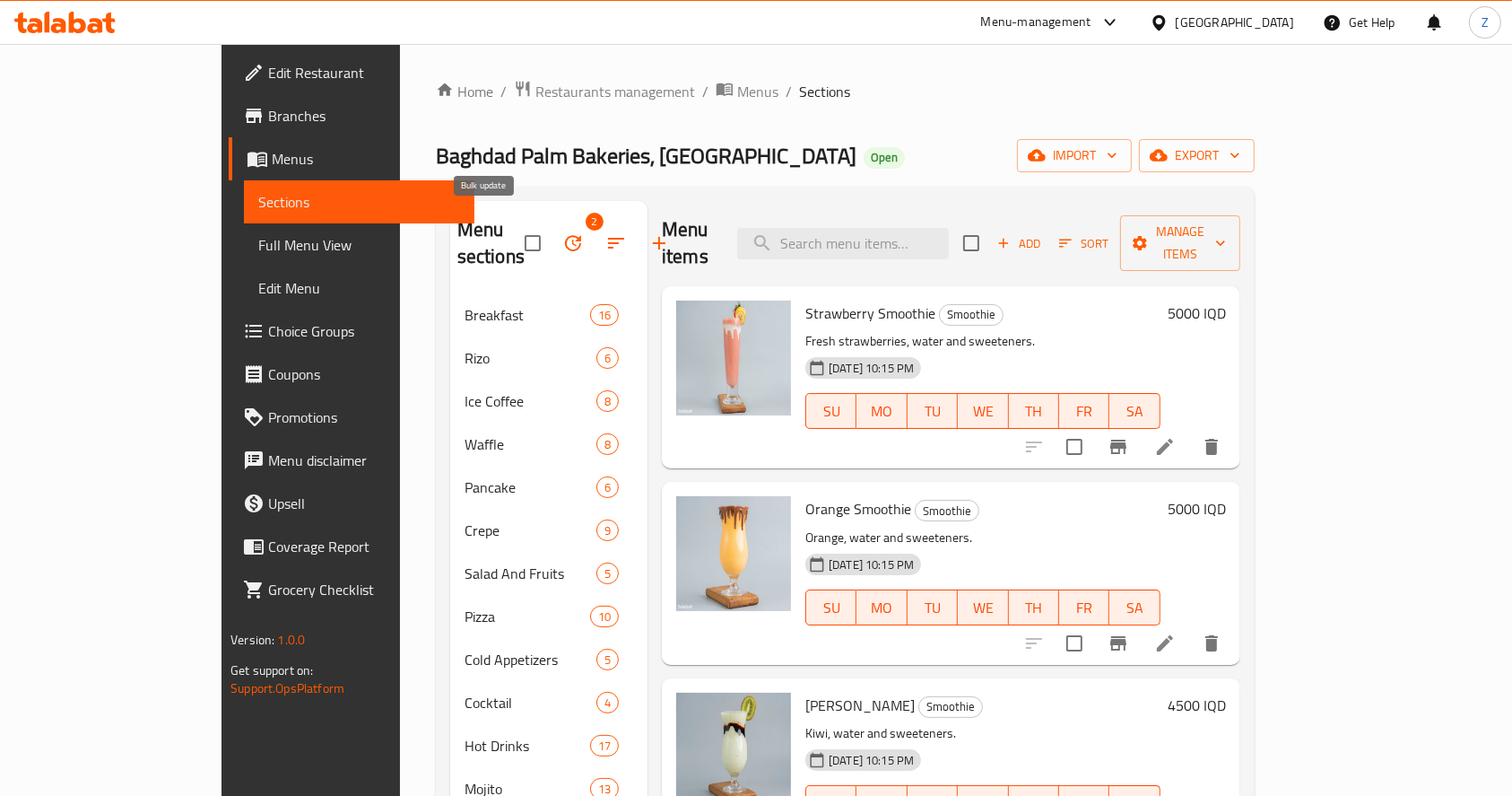
click at [562, 232] on icon "button" at bounding box center [572, 243] width 21 height 21
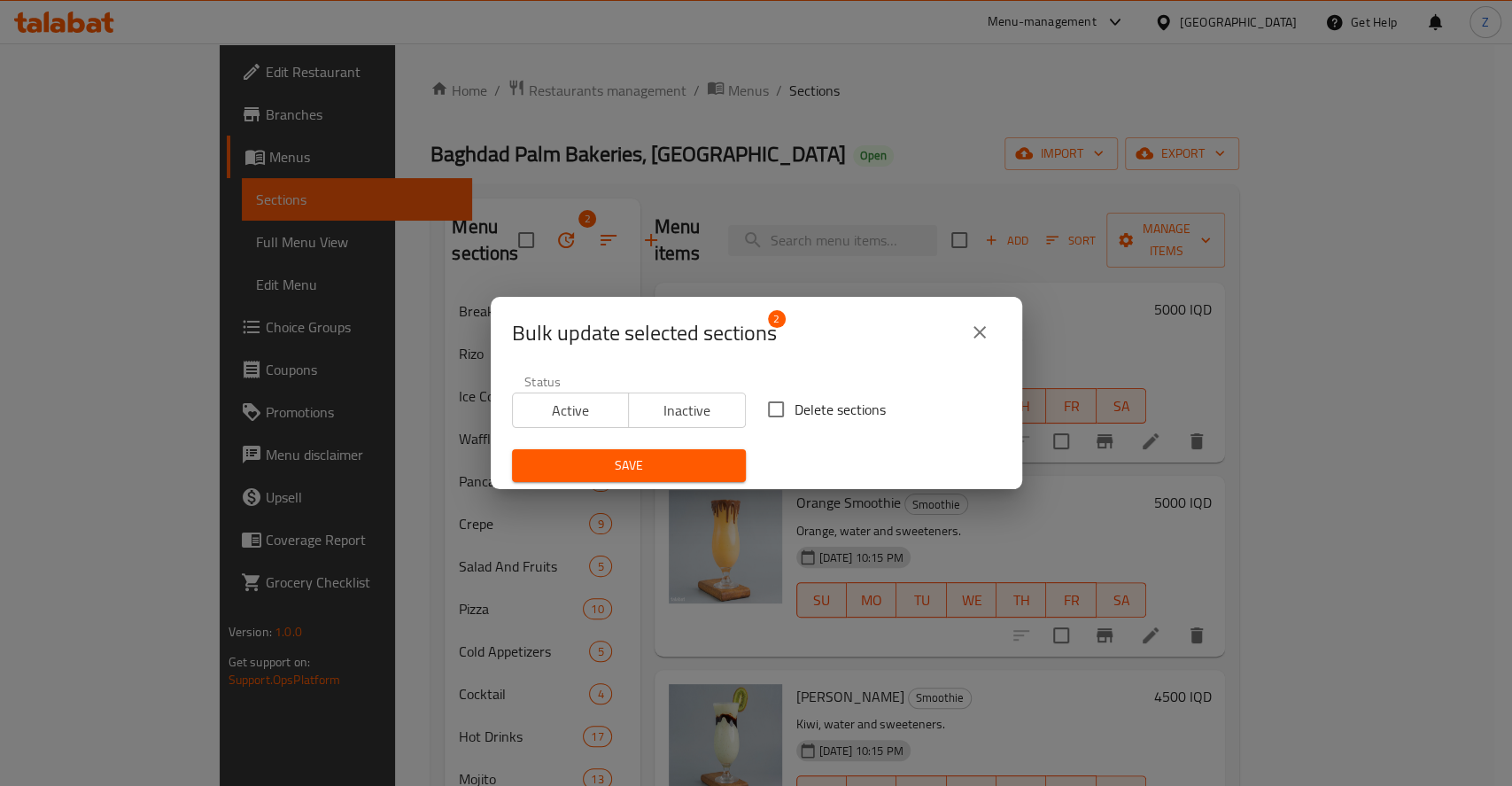
click at [710, 394] on button "Inactive" at bounding box center [687, 410] width 117 height 35
click at [705, 471] on span "Save" at bounding box center [628, 465] width 205 height 22
